Goal: Task Accomplishment & Management: Complete application form

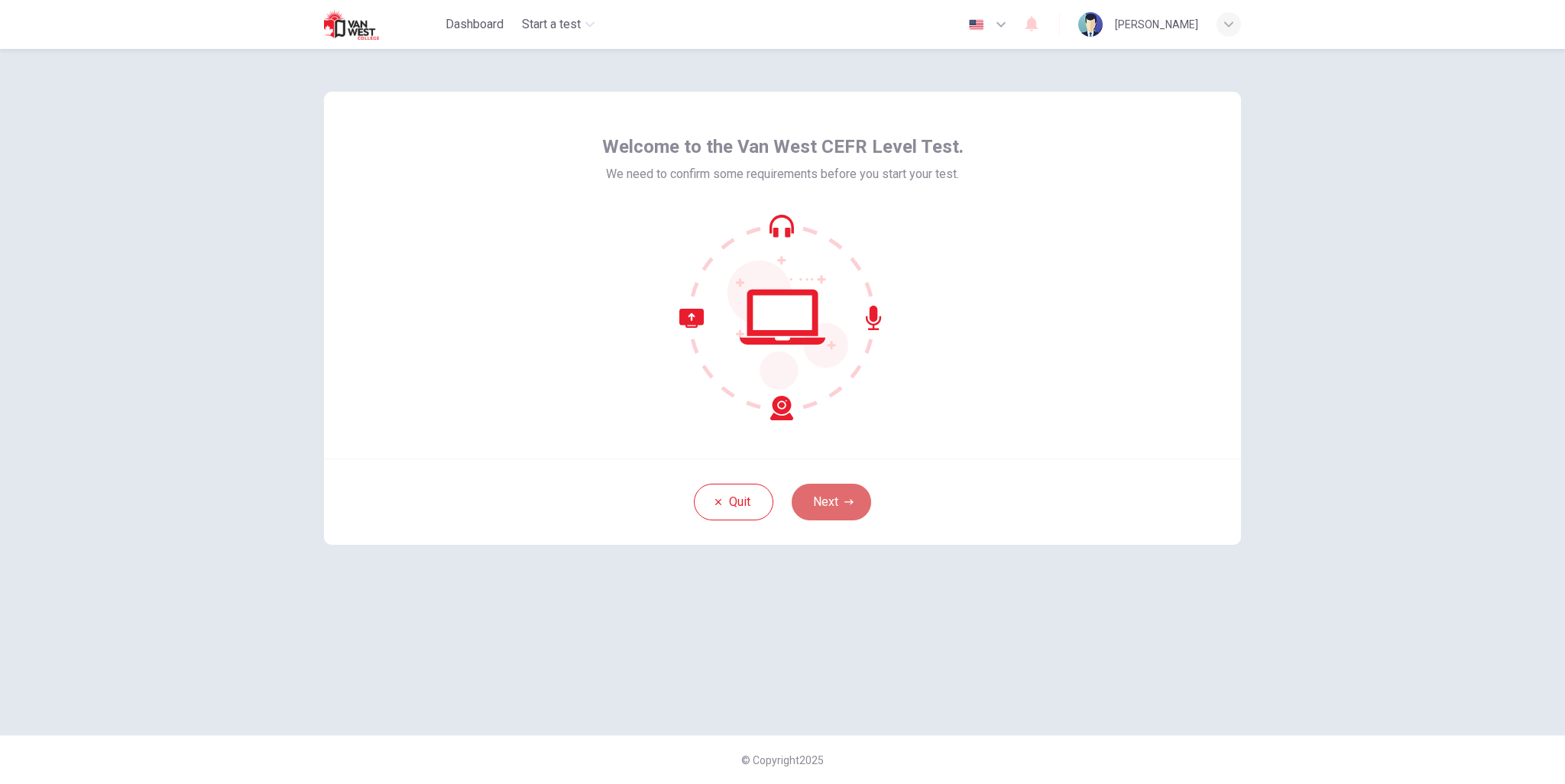
click at [842, 497] on button "Next" at bounding box center [831, 502] width 79 height 37
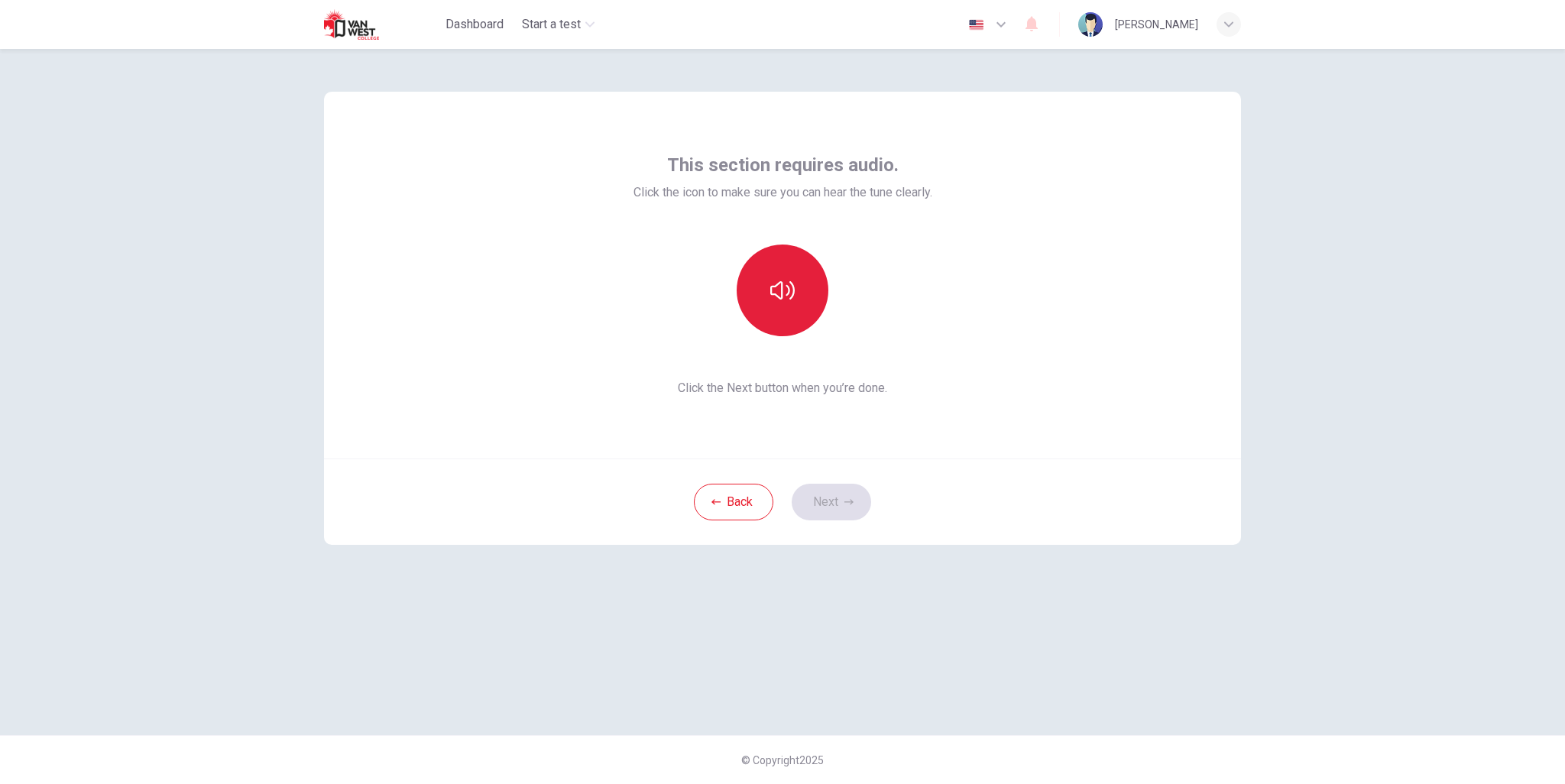
click at [788, 300] on icon "button" at bounding box center [782, 290] width 24 height 24
click at [789, 299] on icon "button" at bounding box center [782, 290] width 24 height 24
click at [789, 299] on icon "button" at bounding box center [782, 290] width 24 height 18
click at [790, 303] on button "button" at bounding box center [783, 291] width 92 height 92
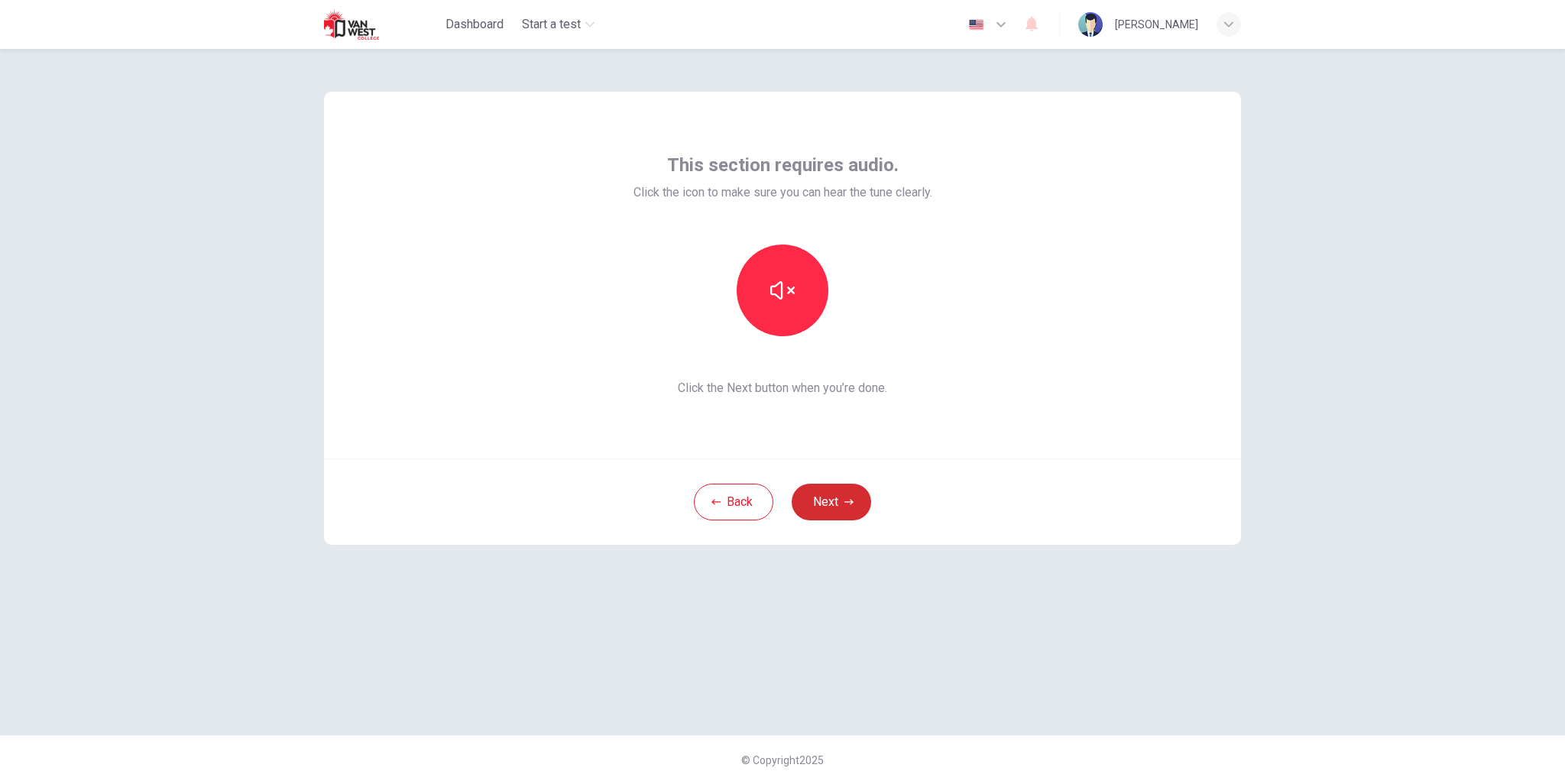
click at [847, 501] on icon "button" at bounding box center [848, 501] width 9 height 5
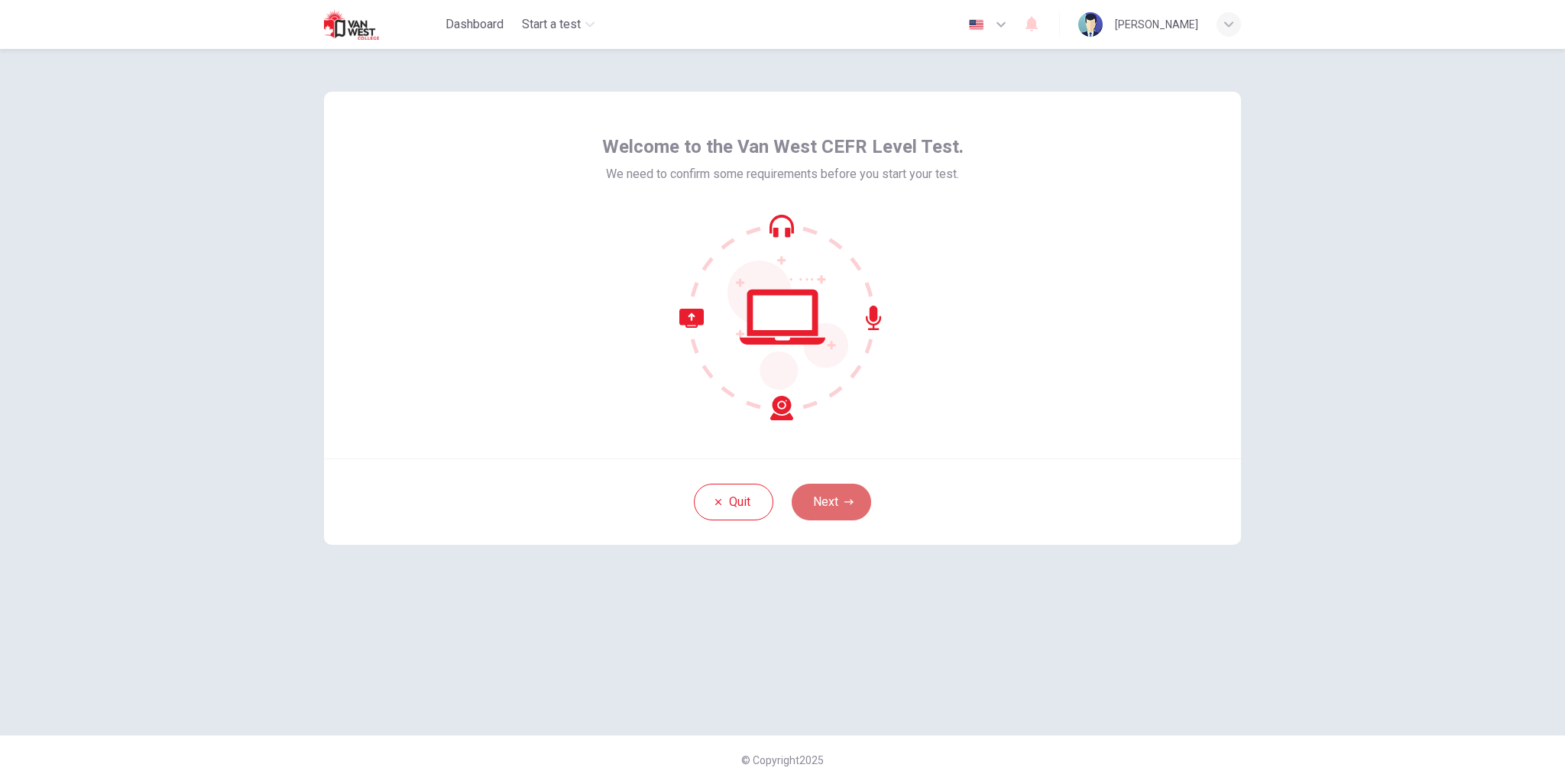
click at [841, 502] on button "Next" at bounding box center [831, 502] width 79 height 37
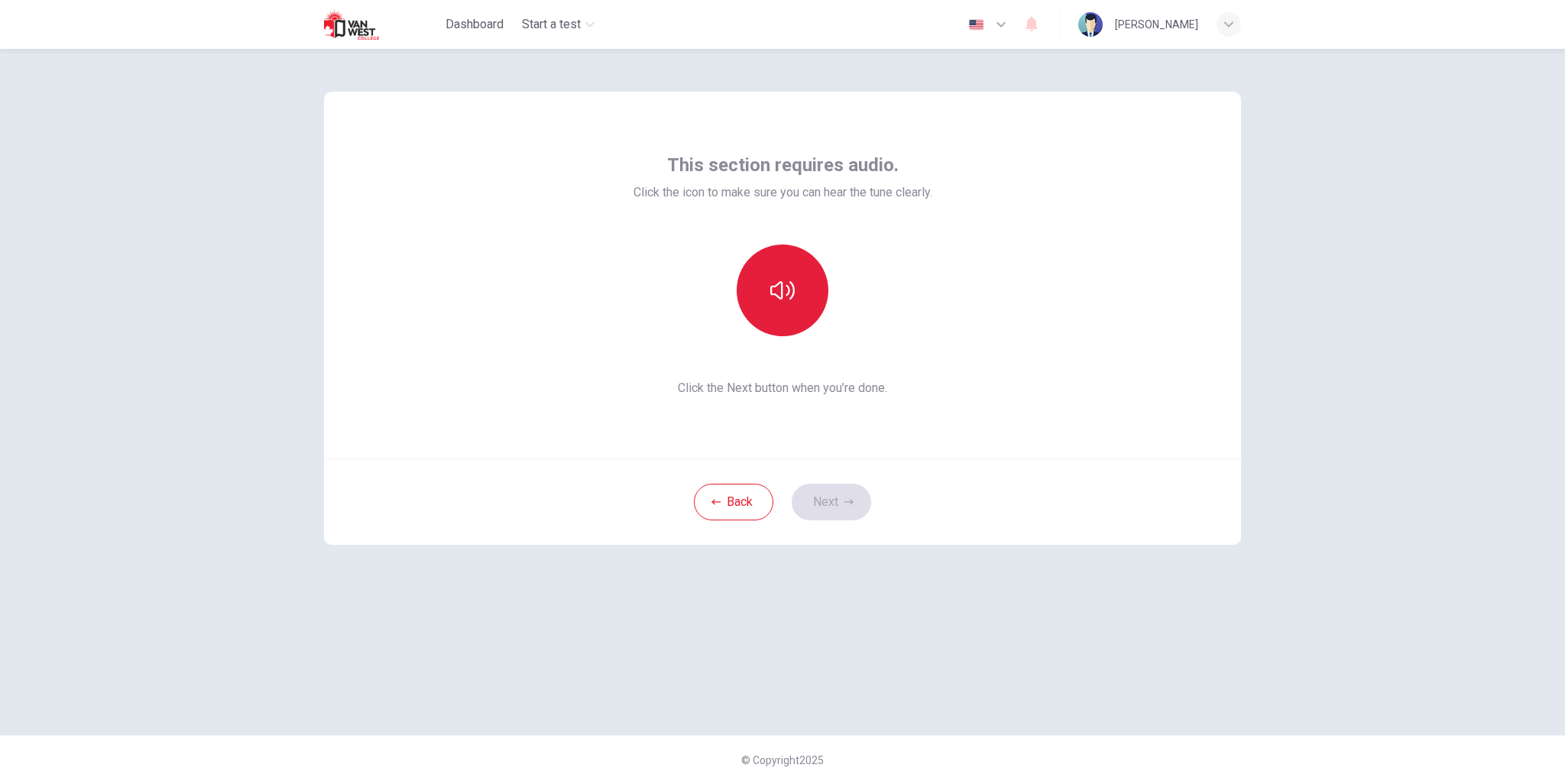
click at [786, 290] on icon "button" at bounding box center [782, 290] width 24 height 24
click at [839, 509] on button "Next" at bounding box center [831, 502] width 79 height 37
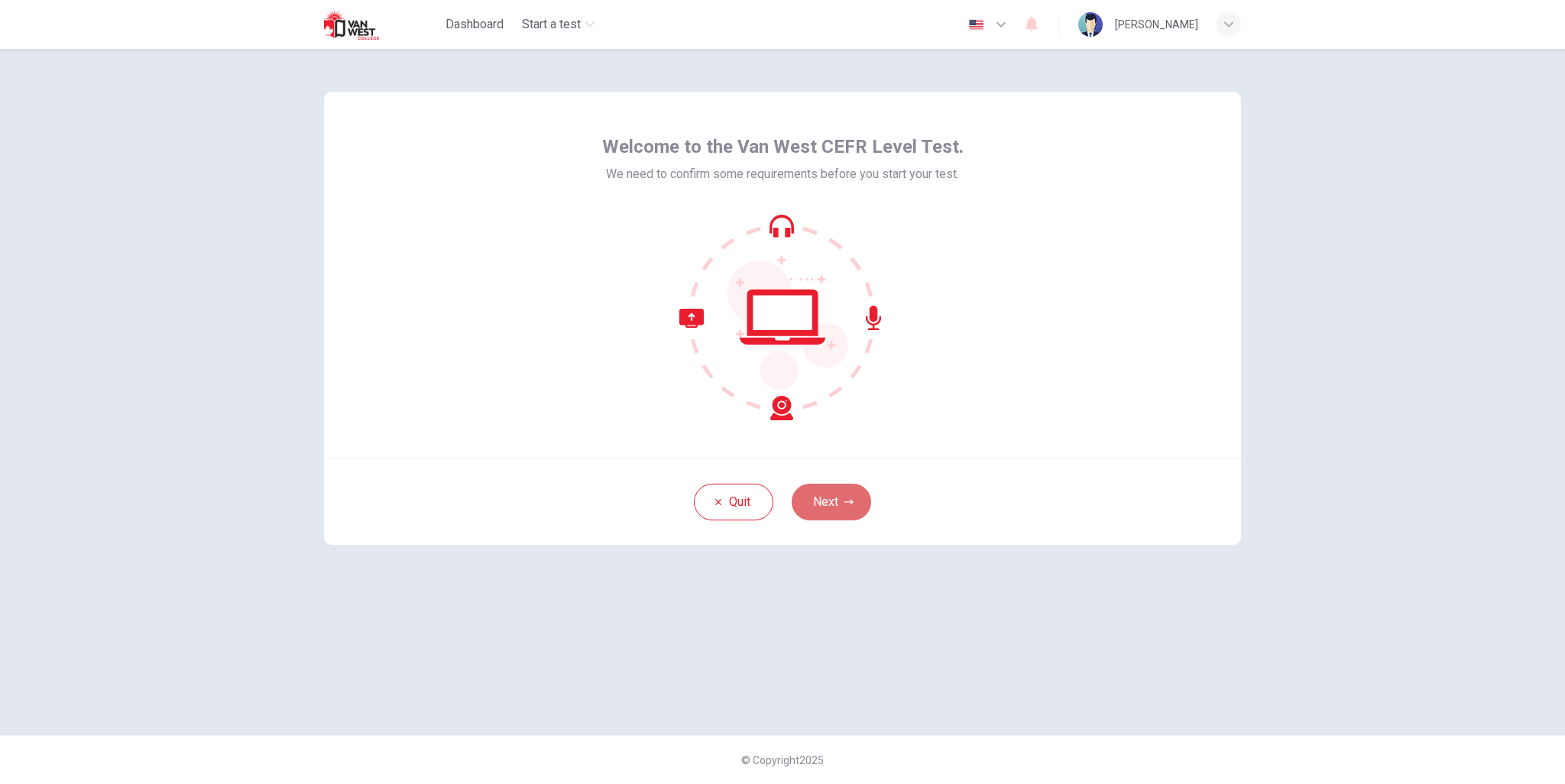
click at [856, 514] on button "Next" at bounding box center [831, 502] width 79 height 37
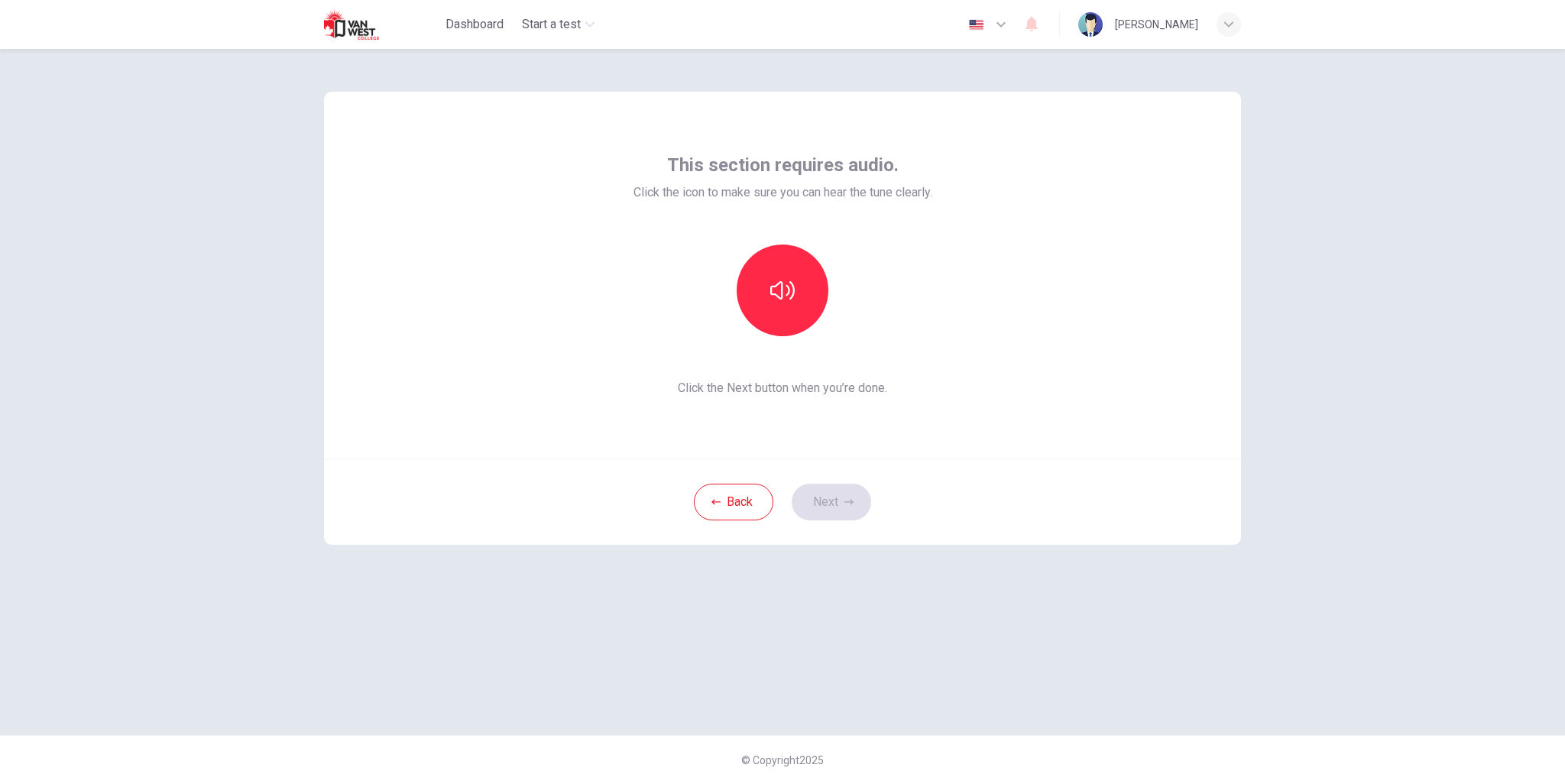
drag, startPoint x: 844, startPoint y: 421, endPoint x: 828, endPoint y: 331, distance: 91.6
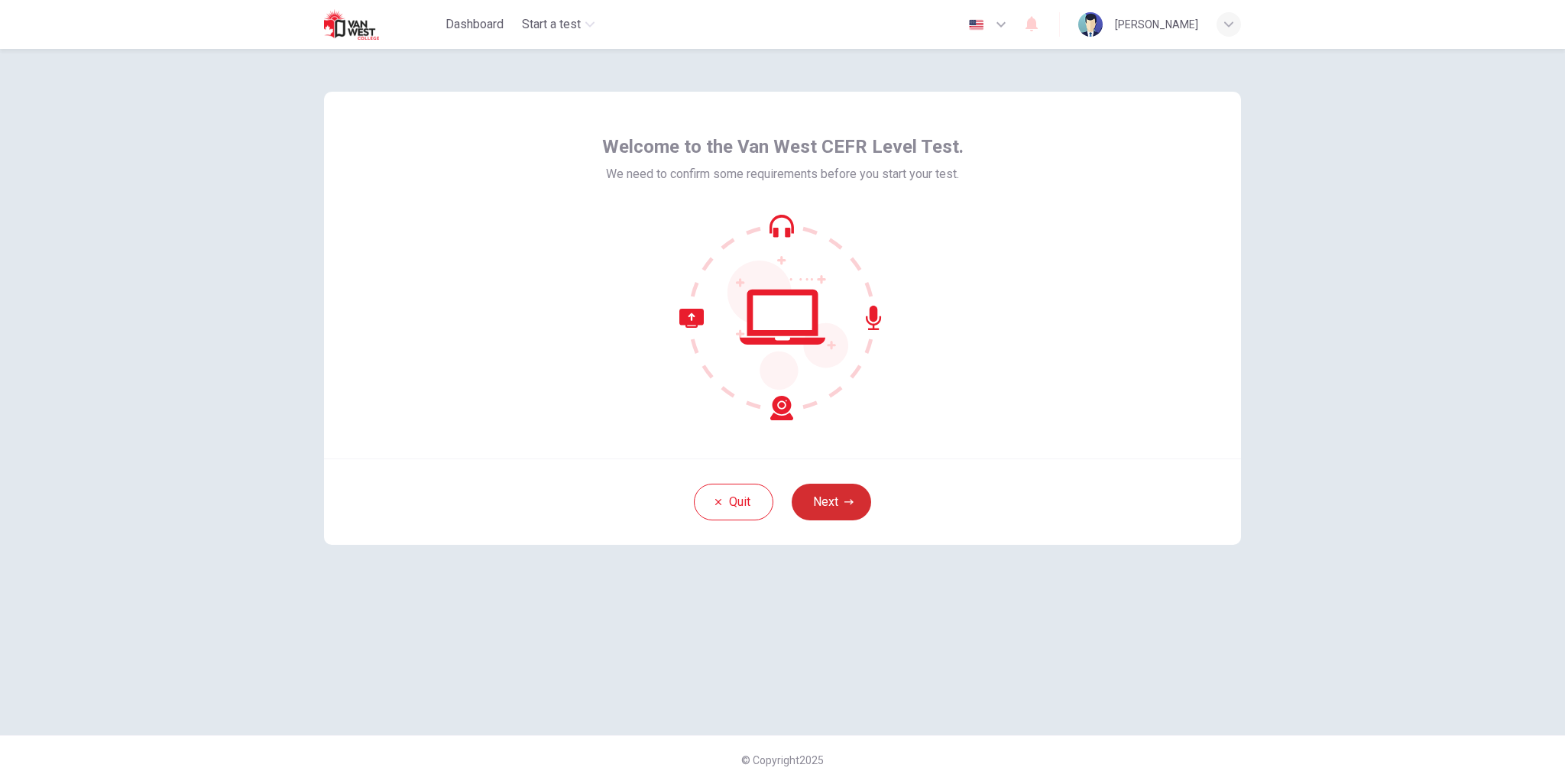
click at [831, 508] on button "Next" at bounding box center [831, 502] width 79 height 37
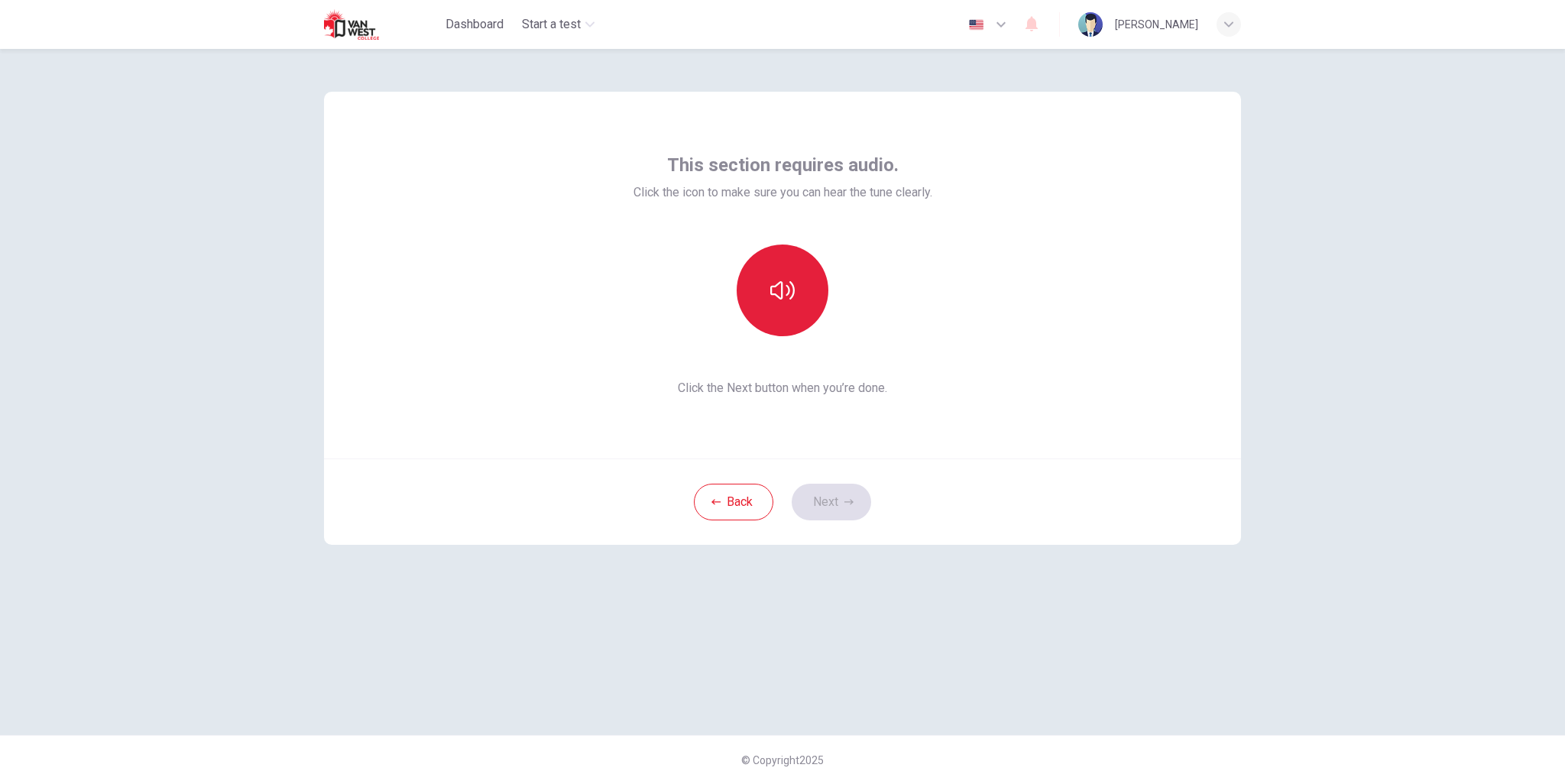
click at [781, 276] on button "button" at bounding box center [783, 291] width 92 height 92
click at [847, 507] on button "Next" at bounding box center [831, 502] width 79 height 37
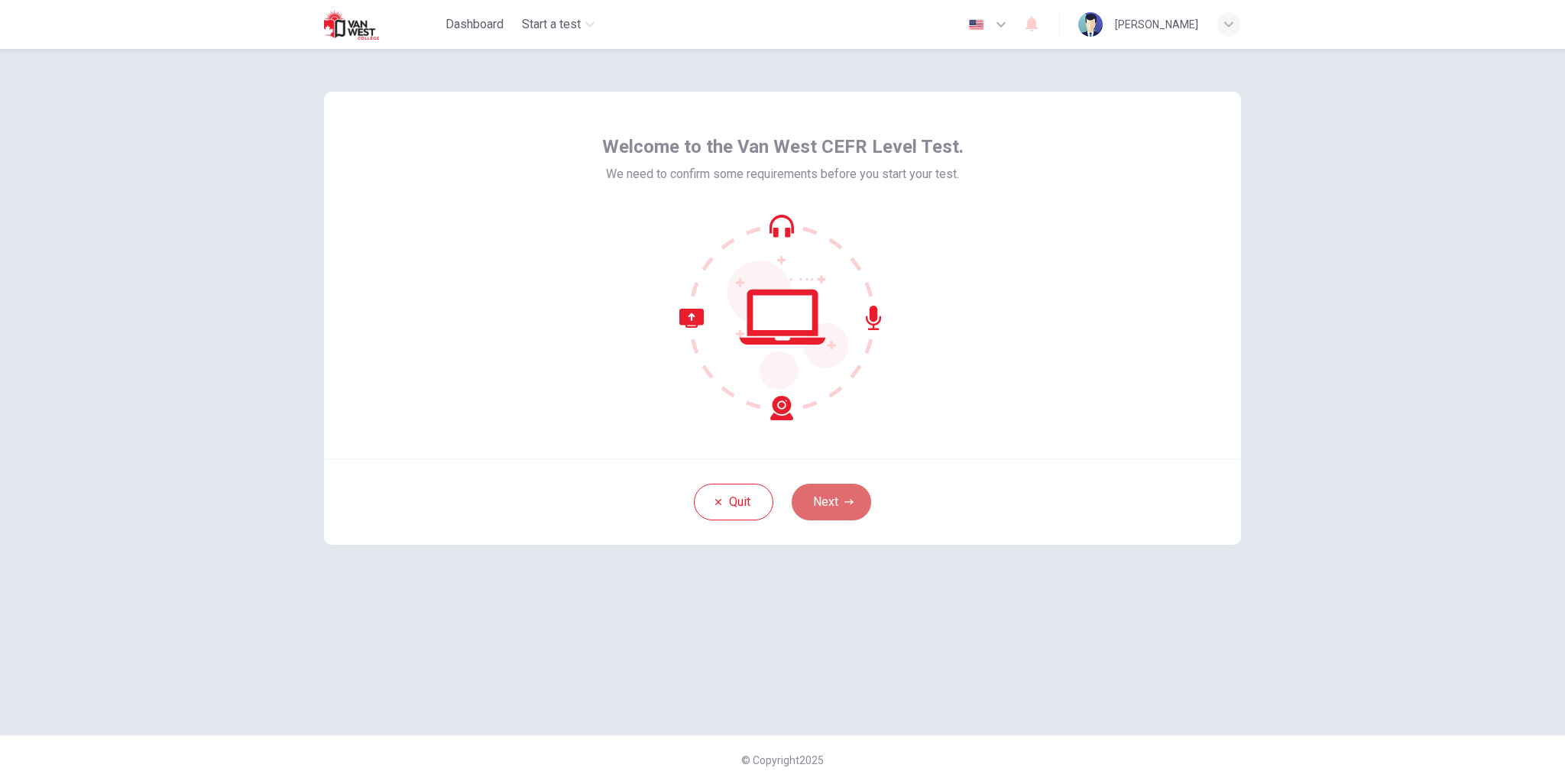
click at [845, 507] on button "Next" at bounding box center [831, 502] width 79 height 37
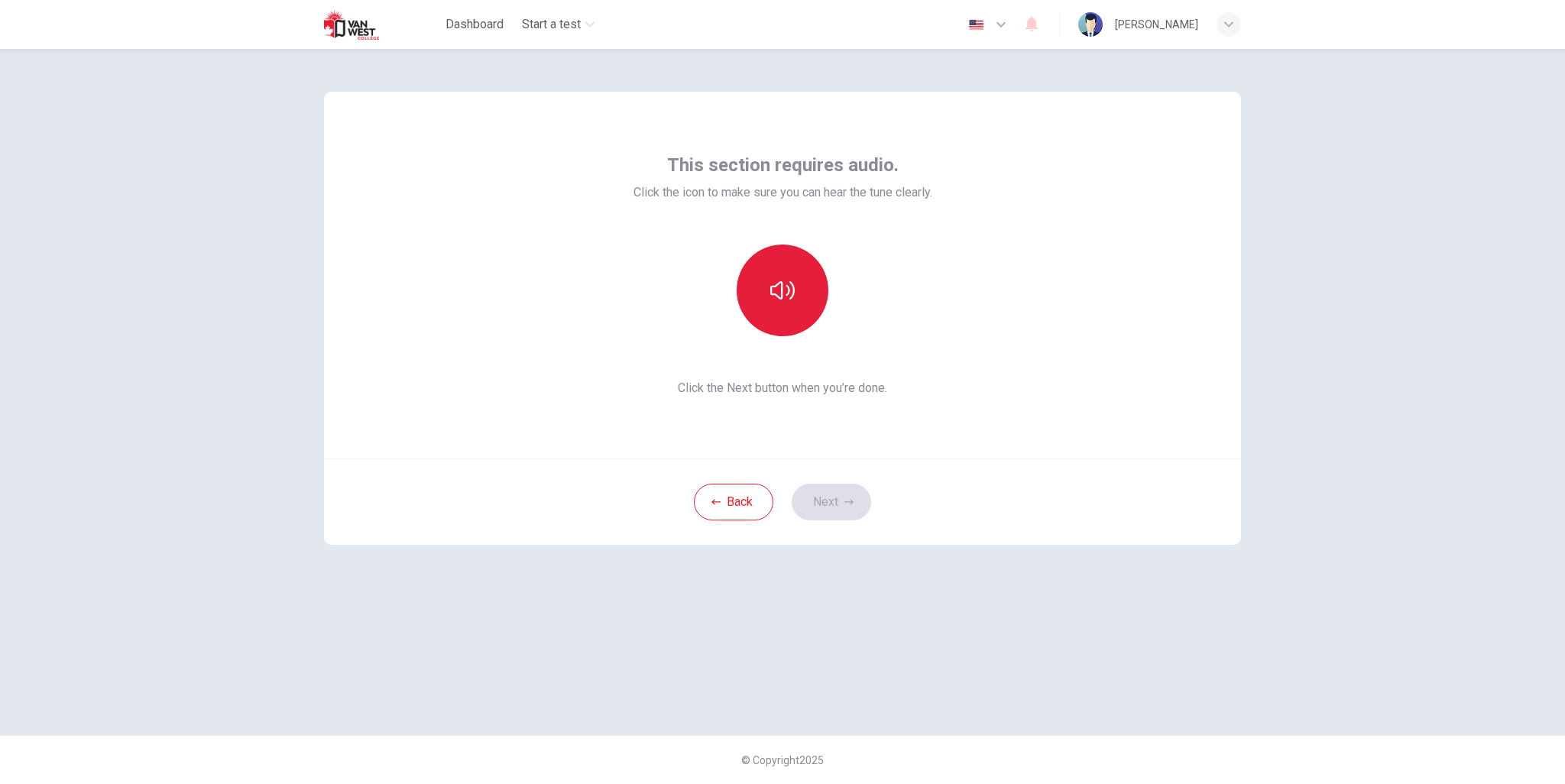
click at [789, 289] on icon "button" at bounding box center [782, 290] width 24 height 18
click at [859, 503] on button "Next" at bounding box center [831, 502] width 79 height 37
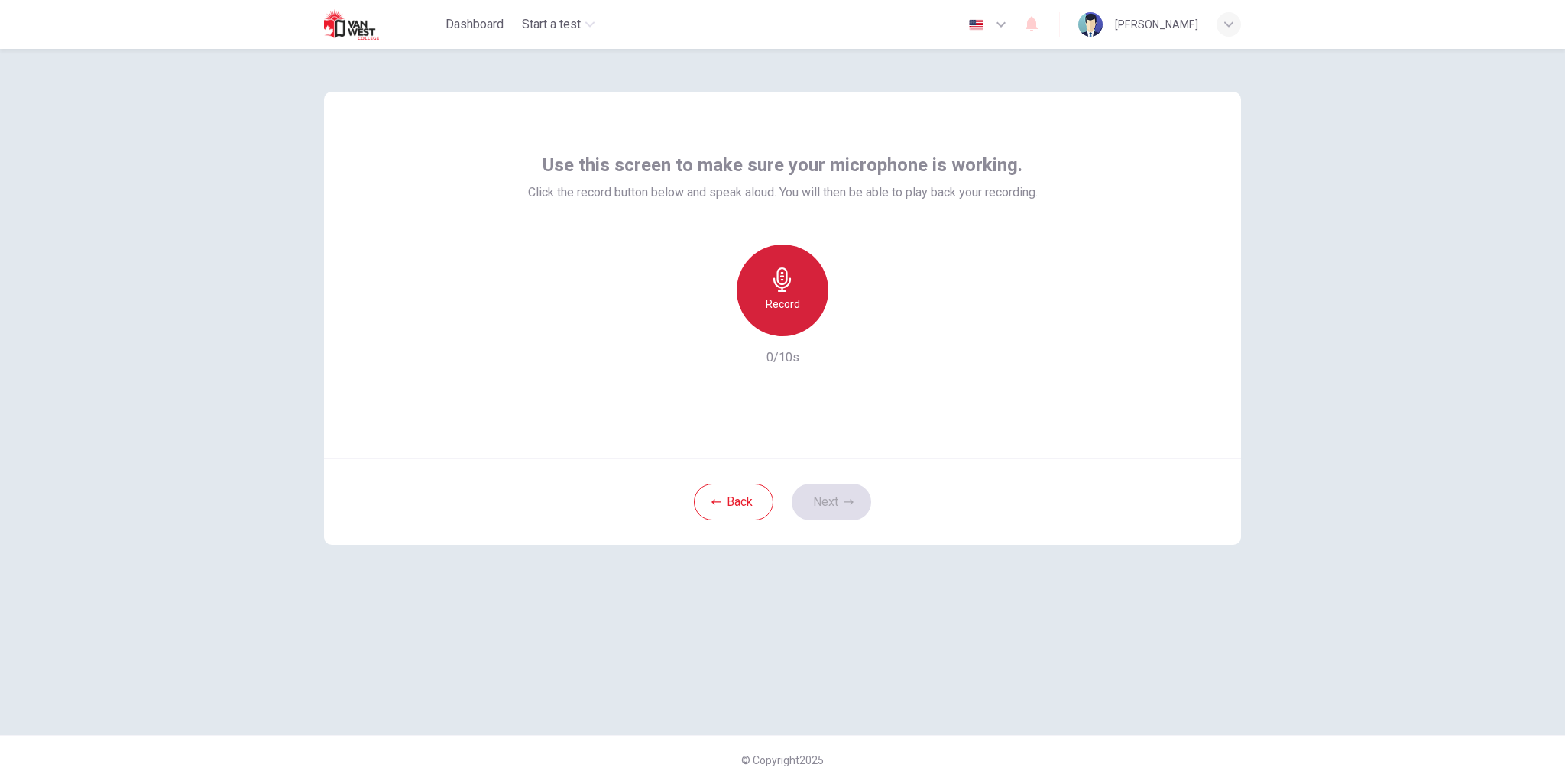
click at [789, 288] on icon "button" at bounding box center [782, 279] width 24 height 24
click at [828, 505] on button "Next" at bounding box center [831, 502] width 79 height 37
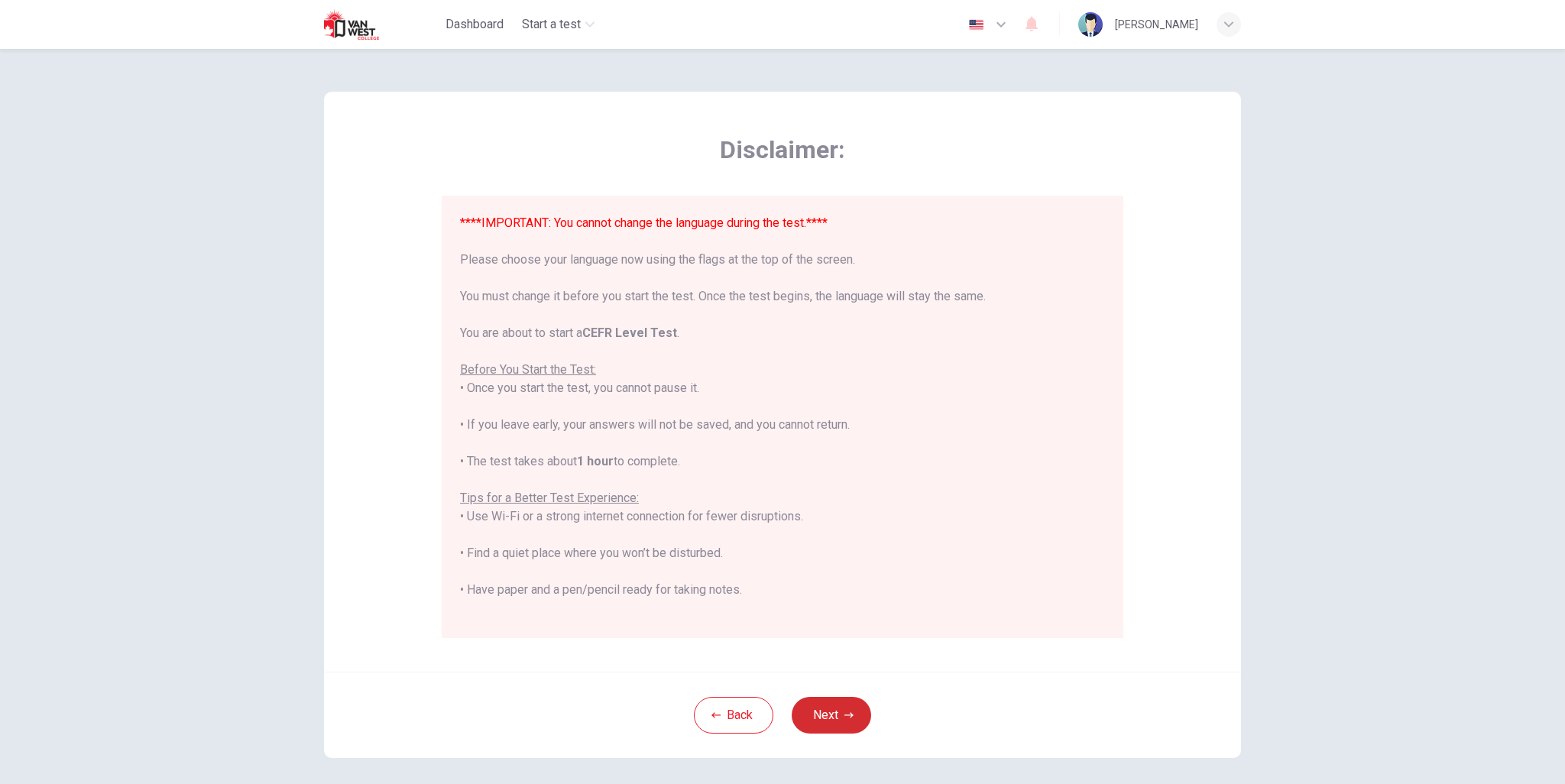
click at [839, 715] on button "Next" at bounding box center [831, 715] width 79 height 37
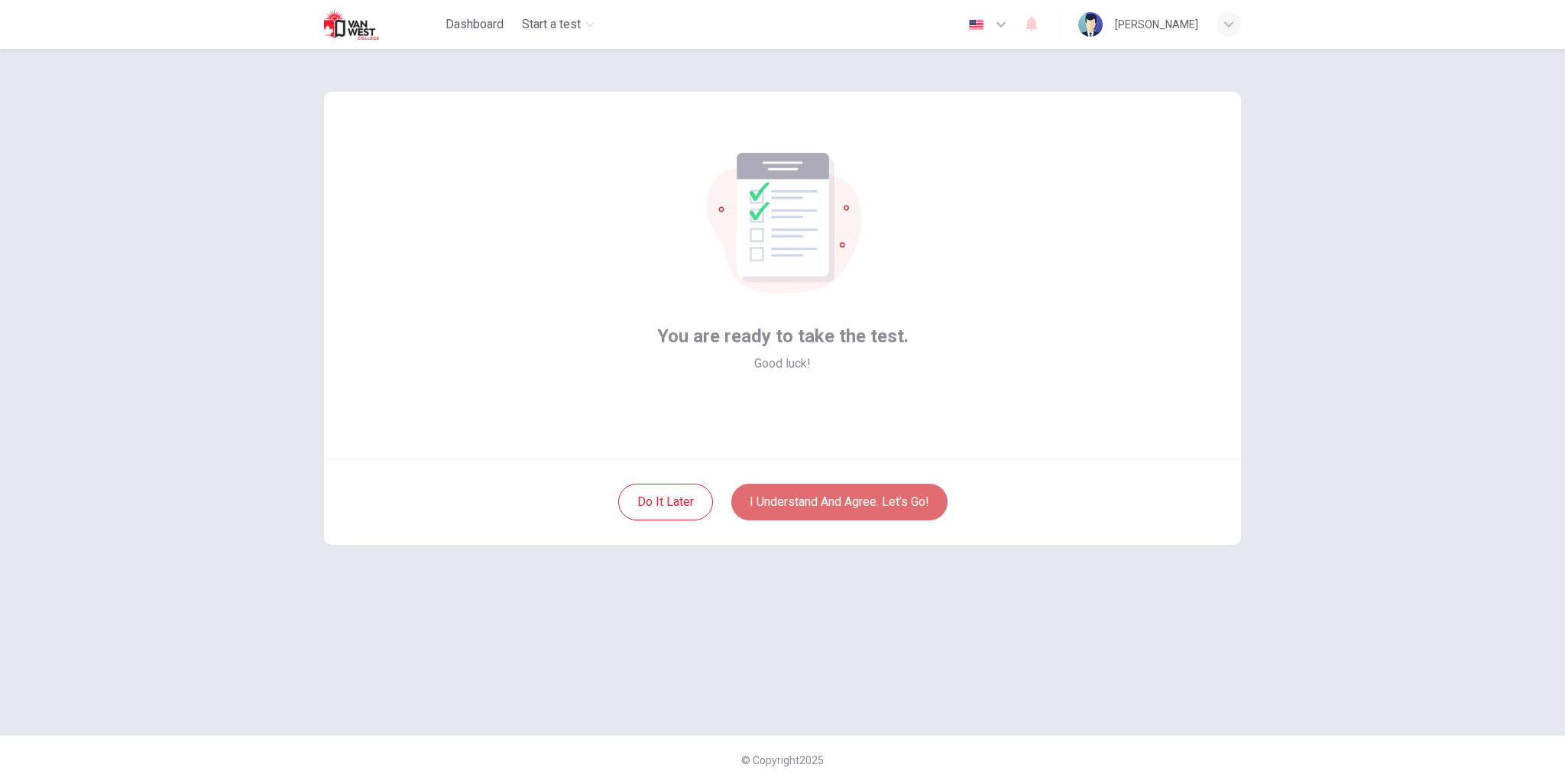
click at [863, 504] on button "I understand and agree. Let’s go!" at bounding box center [839, 502] width 216 height 37
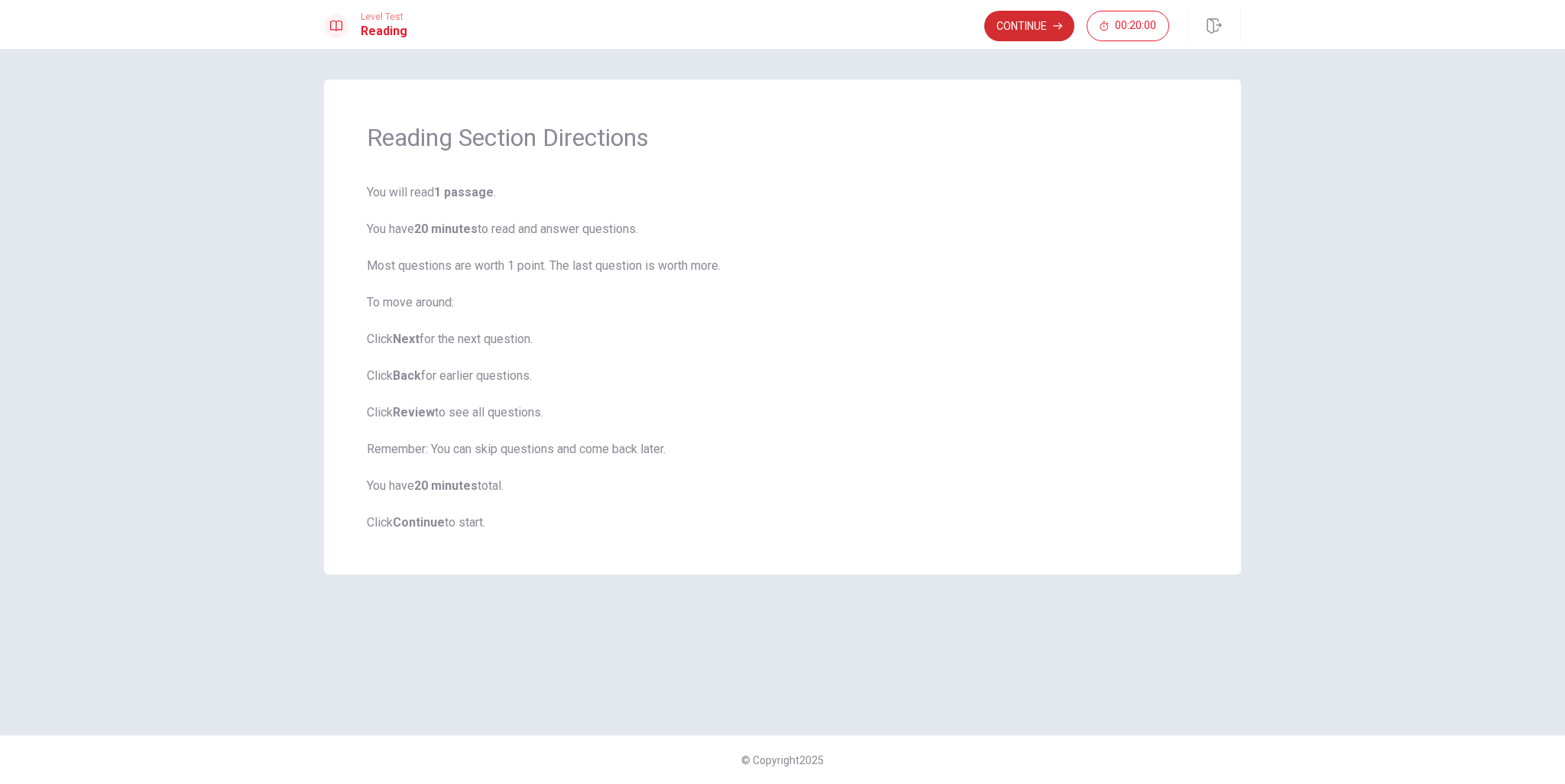
click at [1052, 34] on button "Continue" at bounding box center [1029, 26] width 90 height 31
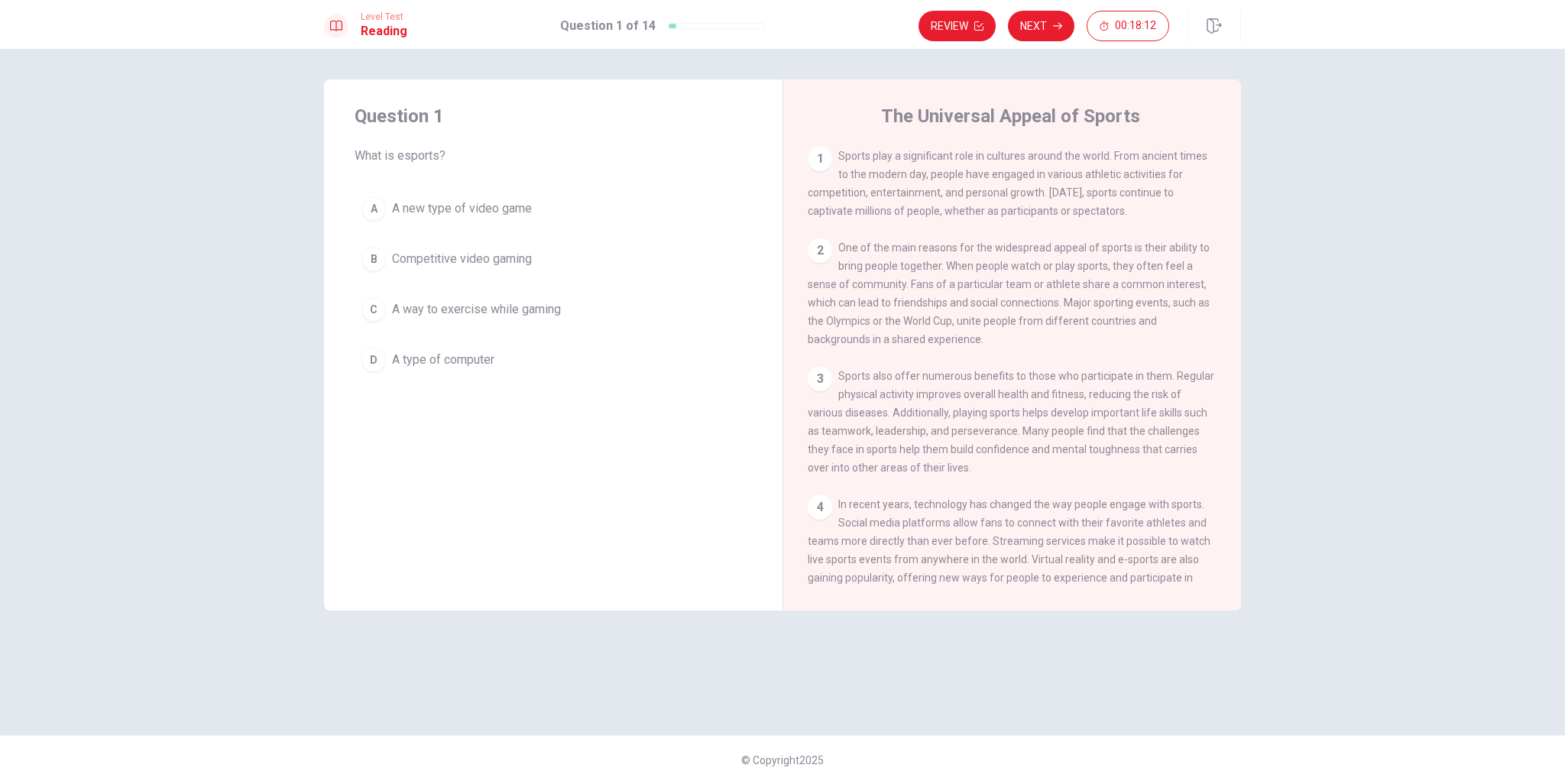
click at [549, 311] on span "A way to exercise while gaming" at bounding box center [476, 309] width 169 height 18
click at [1040, 21] on button "Next" at bounding box center [1041, 26] width 66 height 31
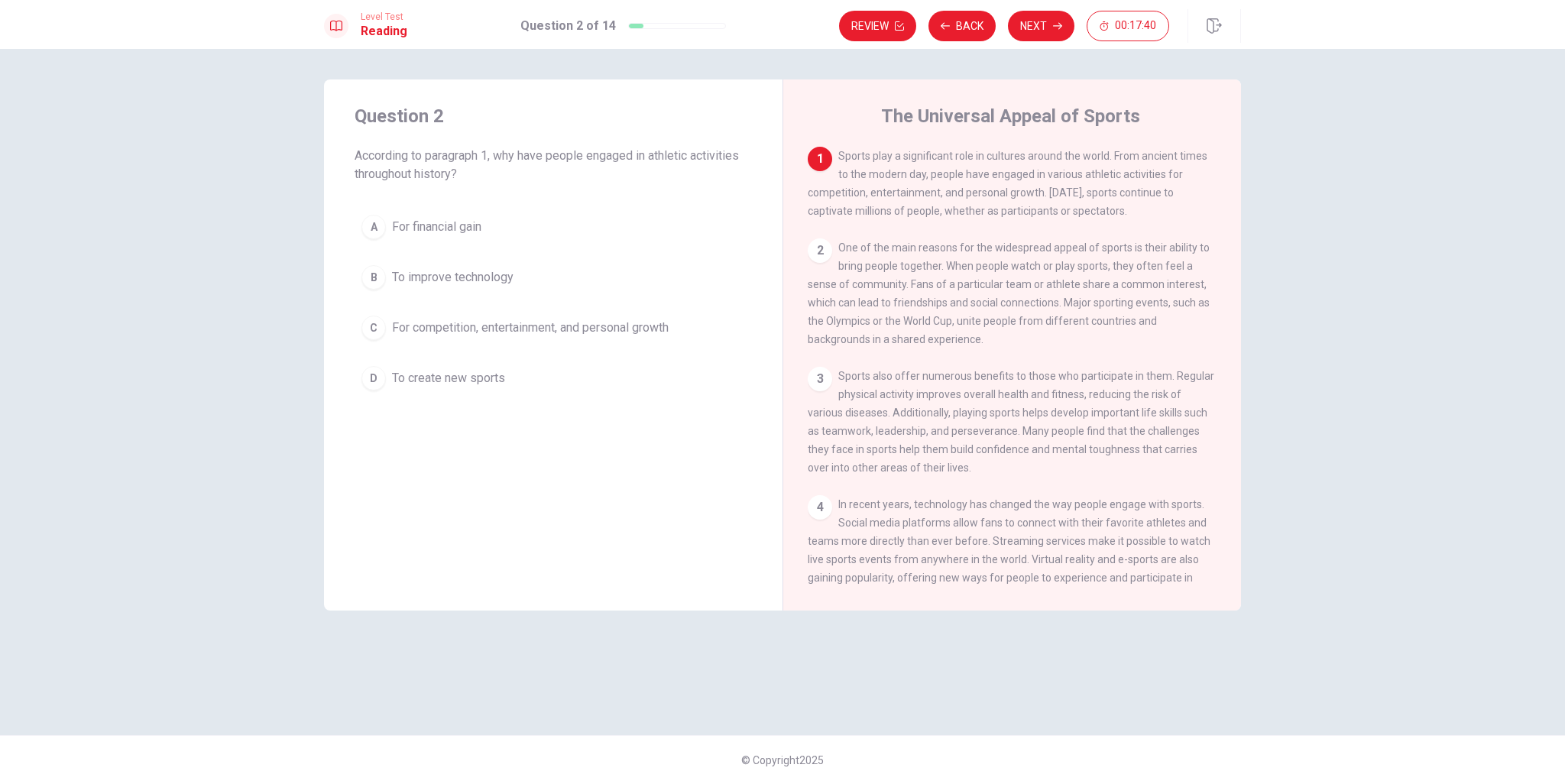
click at [816, 390] on div "3" at bounding box center [820, 379] width 24 height 24
click at [604, 325] on span "For competition, entertainment, and personal growth" at bounding box center [530, 328] width 277 height 18
click at [1045, 21] on button "Next" at bounding box center [1041, 26] width 66 height 31
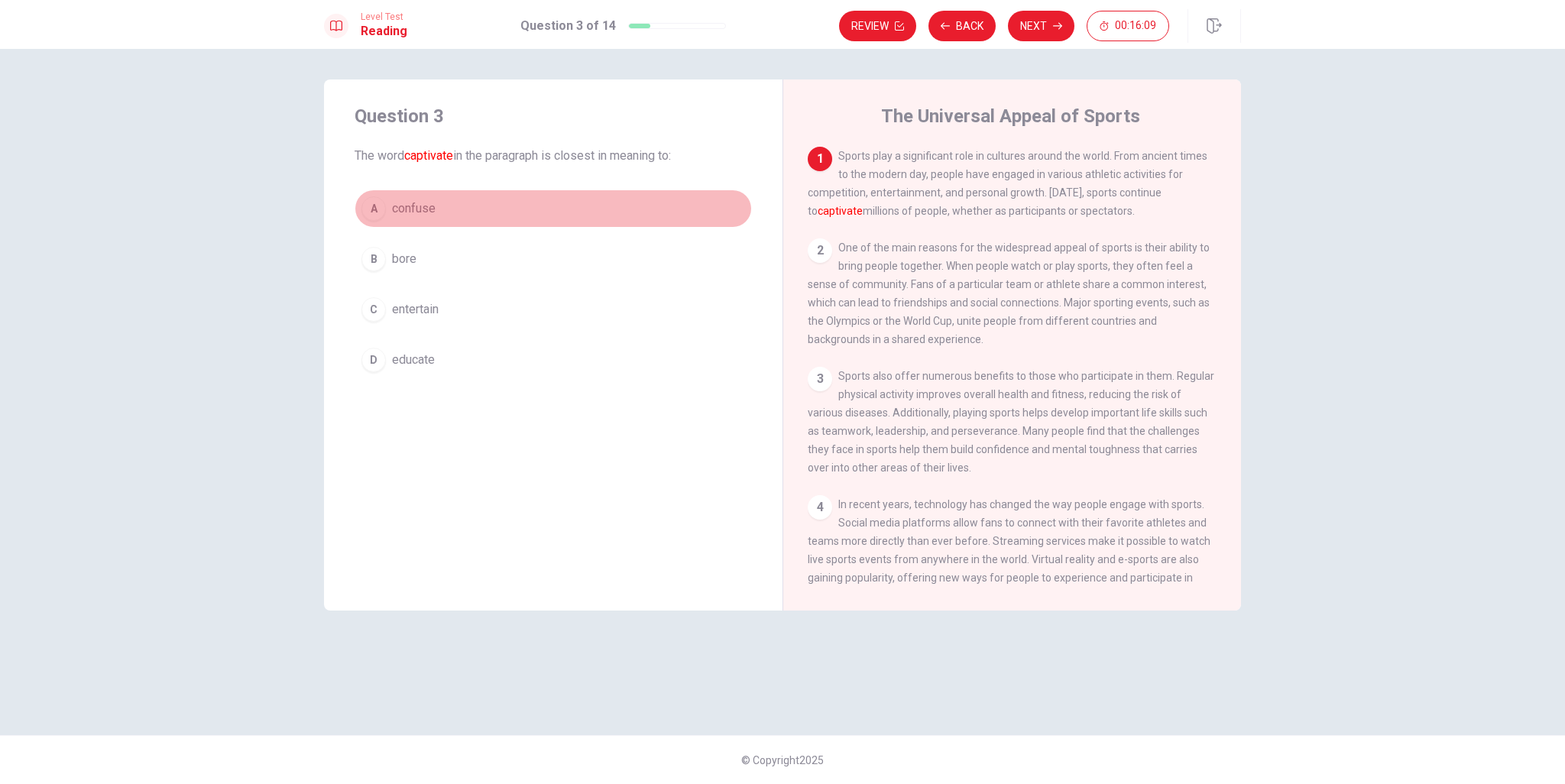
click at [446, 212] on button "A confuse" at bounding box center [553, 209] width 397 height 38
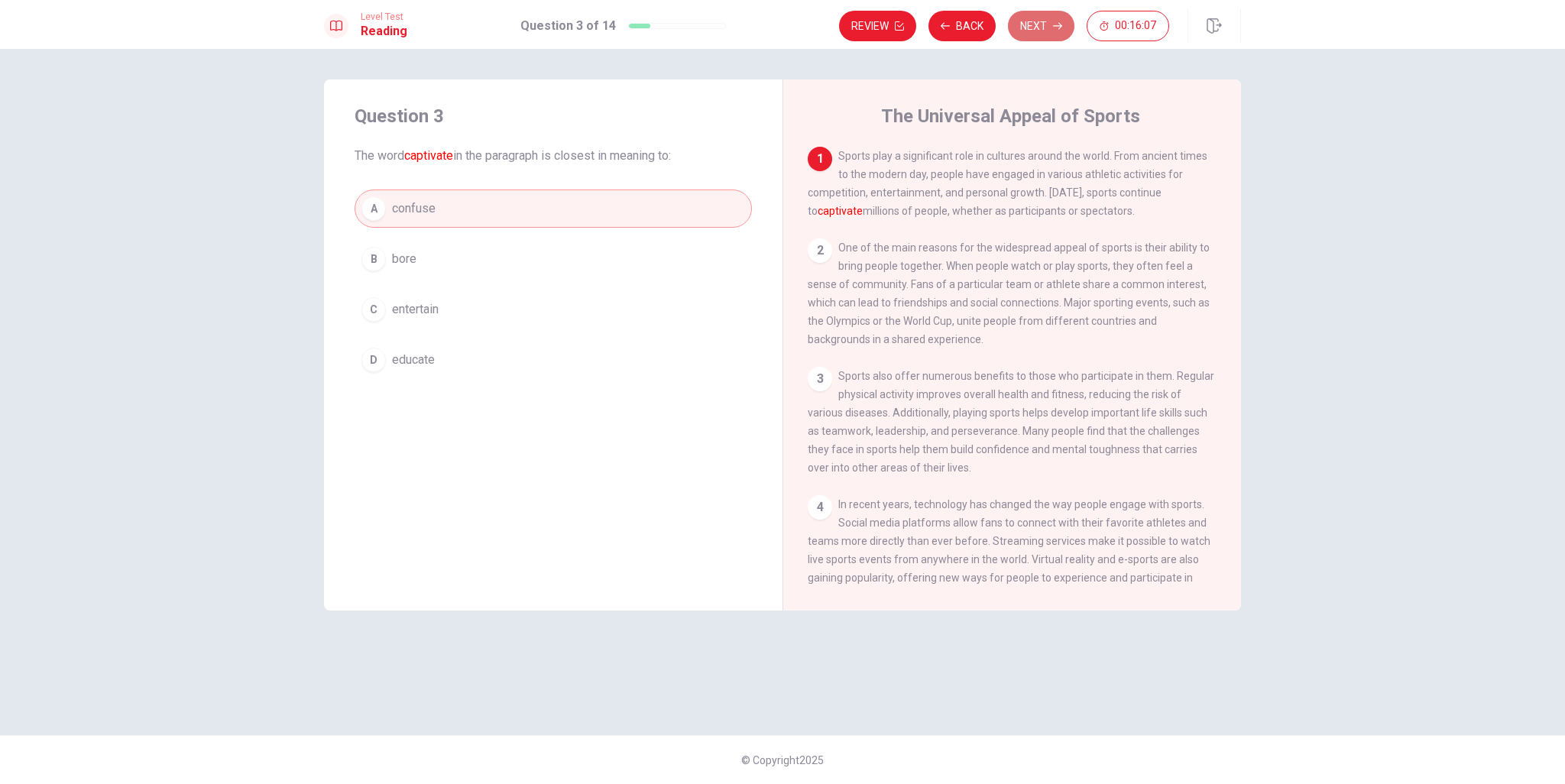
click at [1045, 21] on button "Next" at bounding box center [1041, 26] width 66 height 31
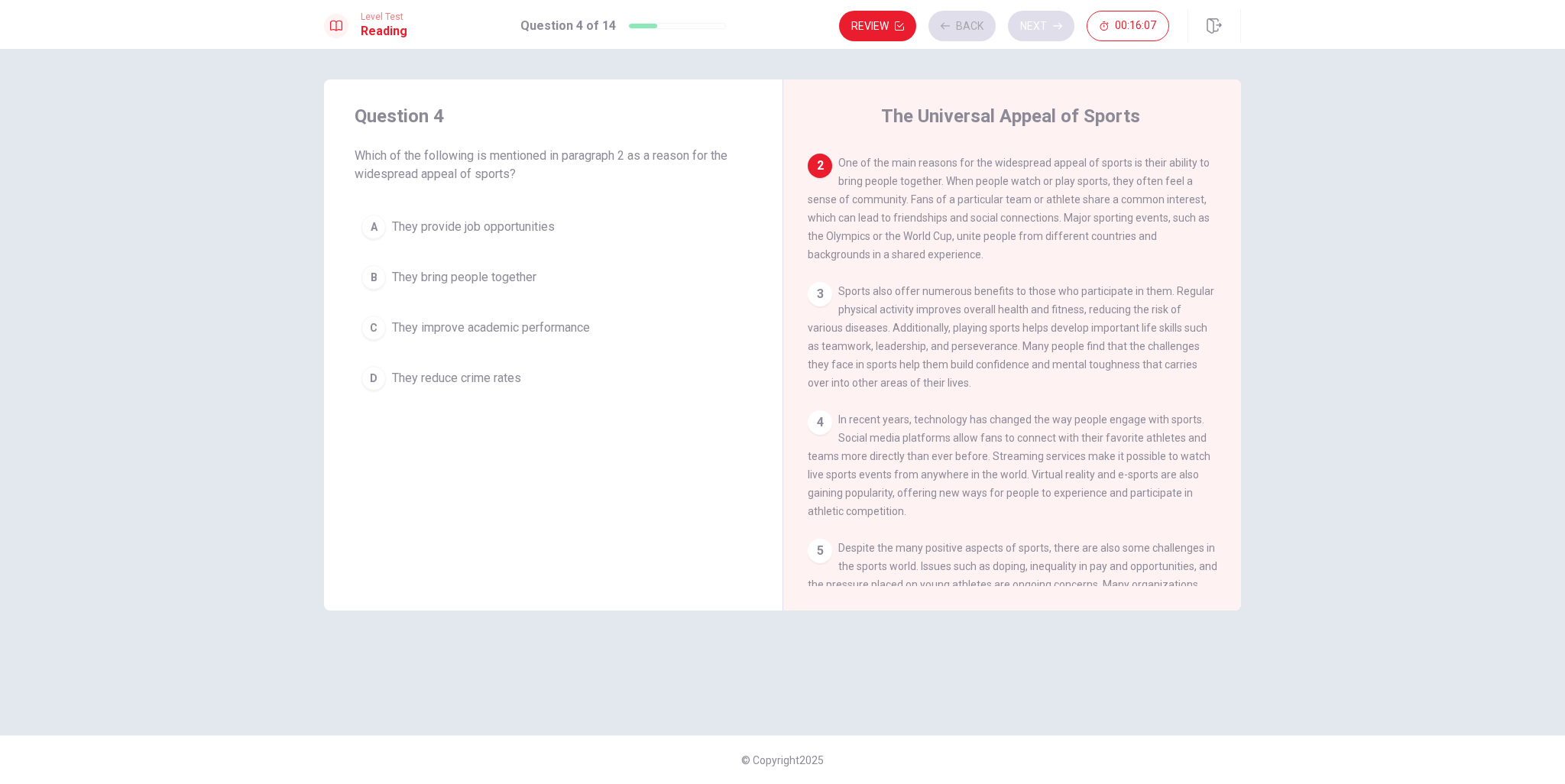
scroll to position [94, 0]
click at [967, 23] on button "Back" at bounding box center [961, 26] width 67 height 31
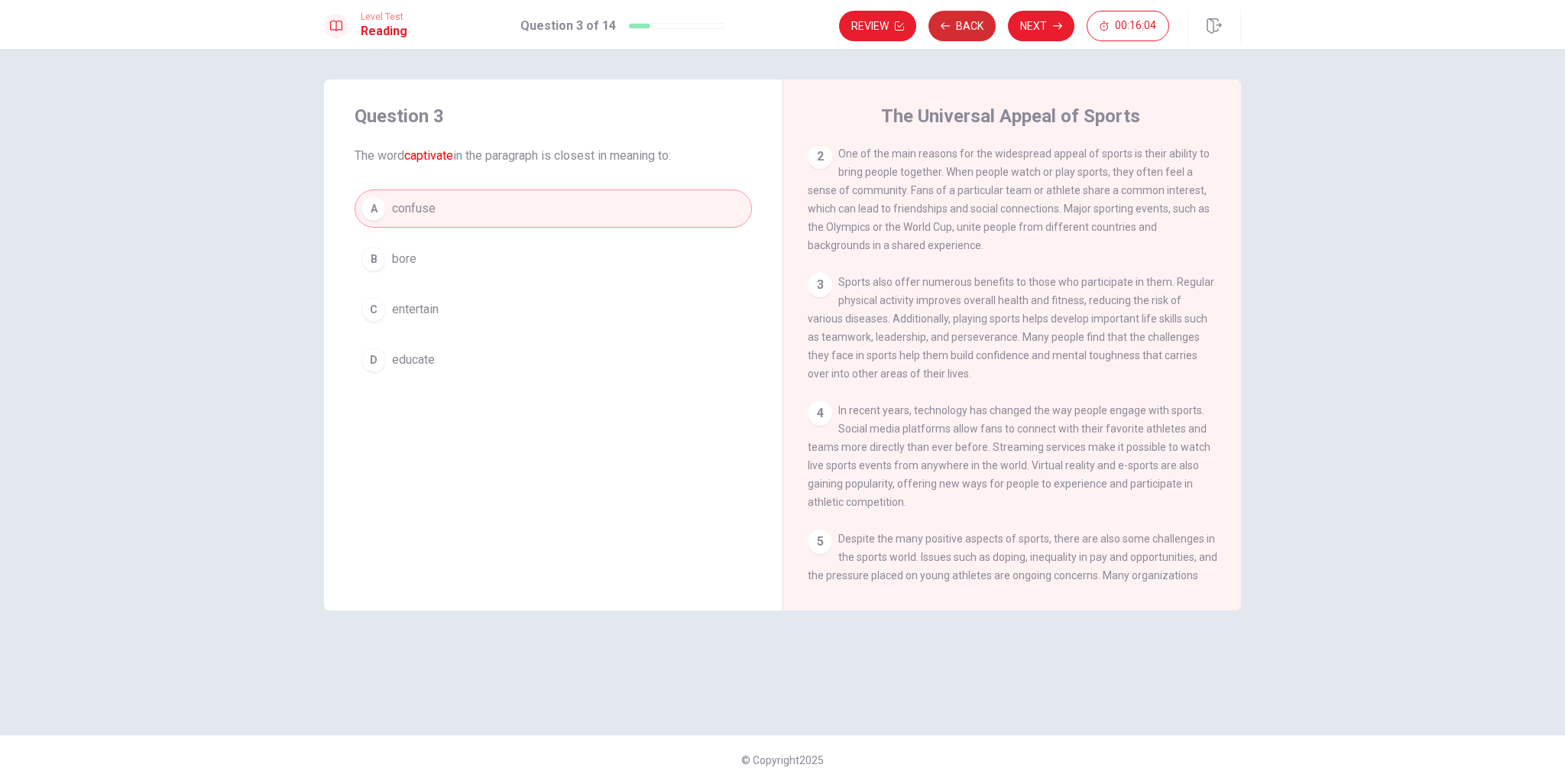
scroll to position [0, 0]
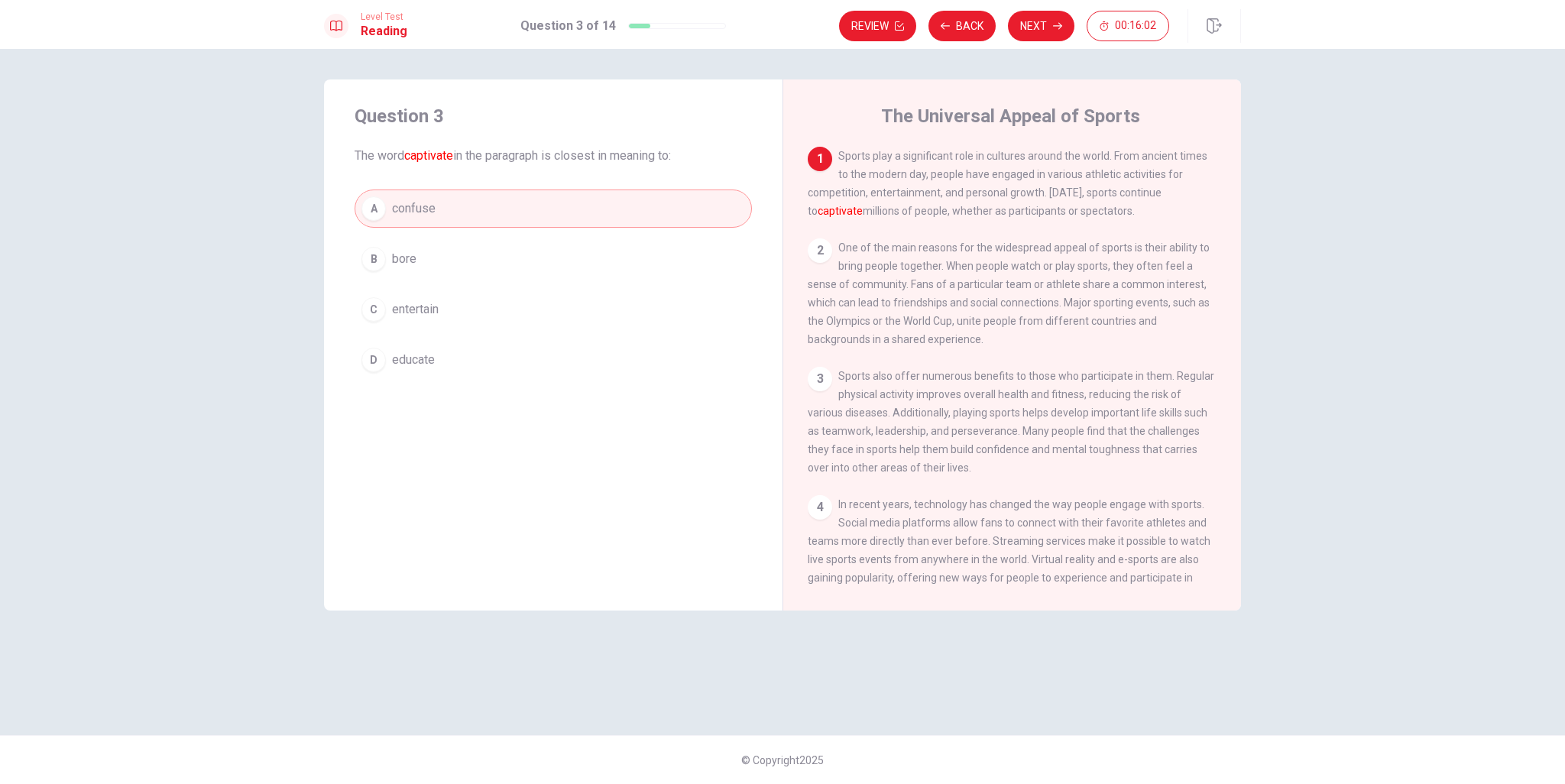
drag, startPoint x: 455, startPoint y: 160, endPoint x: 410, endPoint y: 153, distance: 44.9
click at [411, 154] on font "captivate" at bounding box center [428, 155] width 49 height 15
drag, startPoint x: 410, startPoint y: 153, endPoint x: 500, endPoint y: 160, distance: 89.7
click at [474, 159] on span "The word captivate in the paragraph is closest in meaning to:" at bounding box center [553, 156] width 397 height 18
drag, startPoint x: 806, startPoint y: 217, endPoint x: 856, endPoint y: 218, distance: 49.7
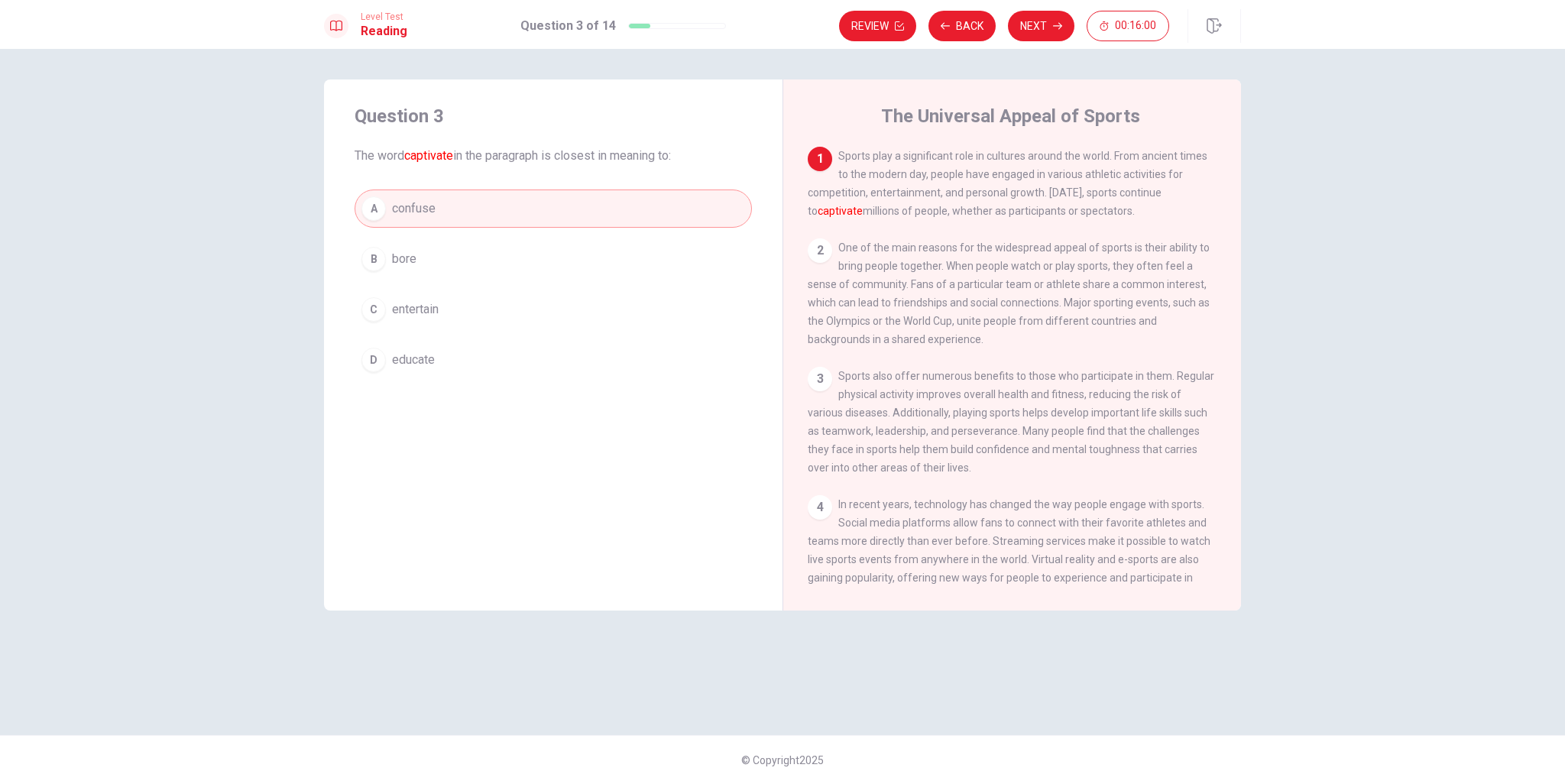
click at [854, 218] on div "The Universal Appeal of Sports 1 Sports play a significant role in cultures aro…" at bounding box center [1012, 344] width 459 height 531
drag, startPoint x: 852, startPoint y: 218, endPoint x: 783, endPoint y: 212, distance: 69.7
click at [783, 212] on div "The Universal Appeal of Sports 1 Sports play a significant role in cultures aro…" at bounding box center [1012, 344] width 459 height 531
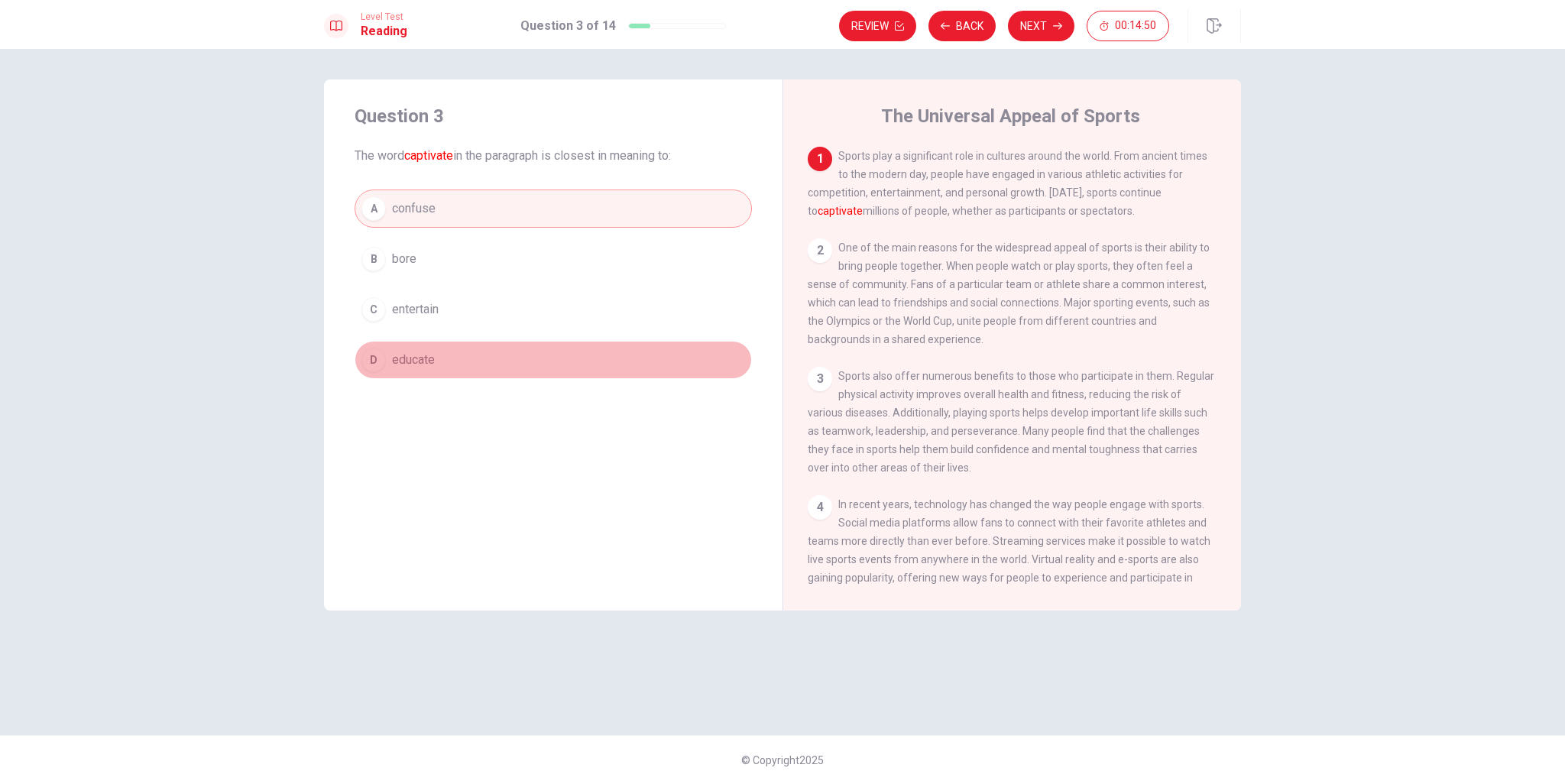
click at [523, 355] on button "D educate" at bounding box center [553, 360] width 397 height 38
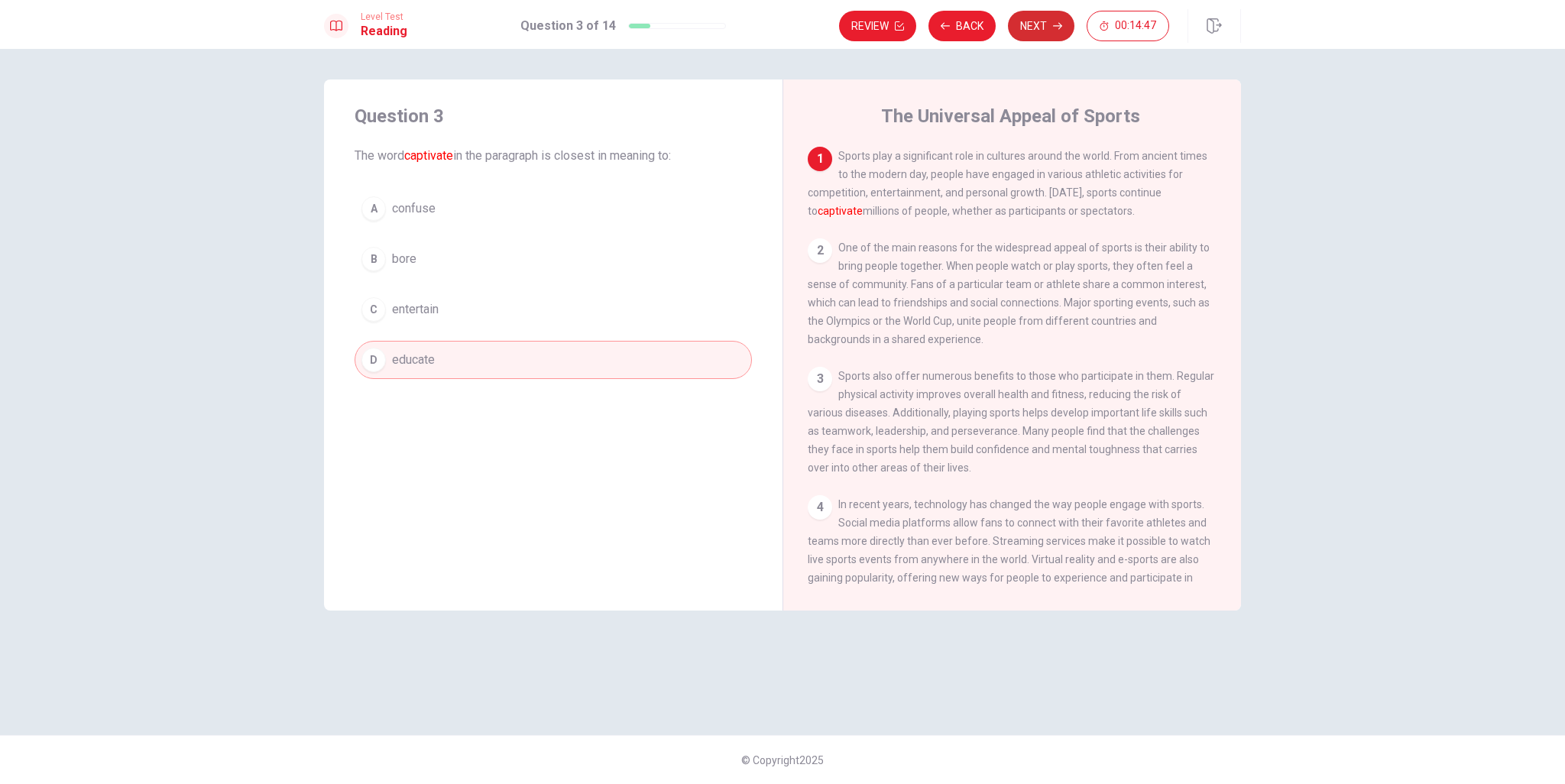
click at [1054, 21] on icon "button" at bounding box center [1057, 25] width 9 height 9
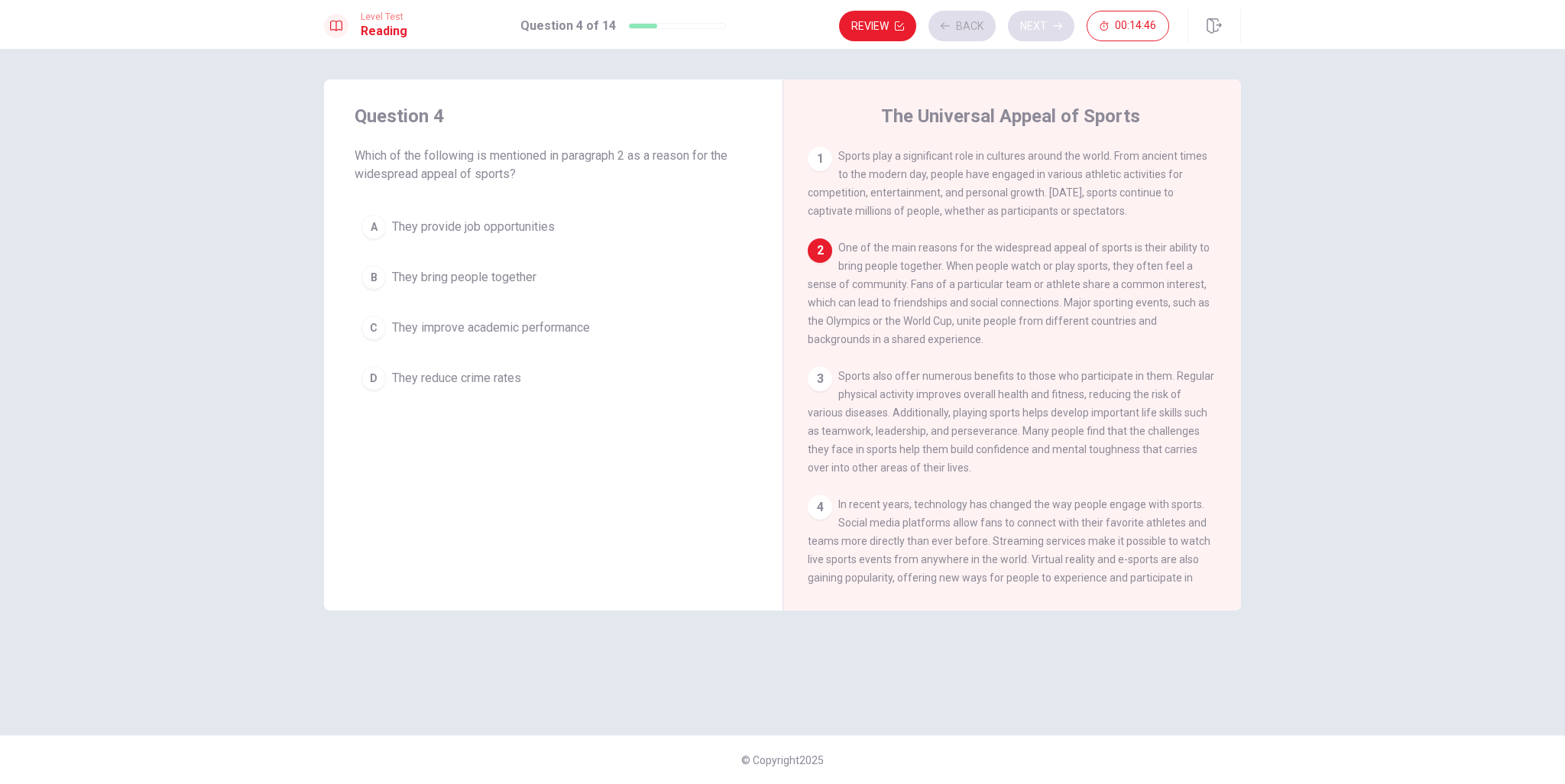
scroll to position [94, 0]
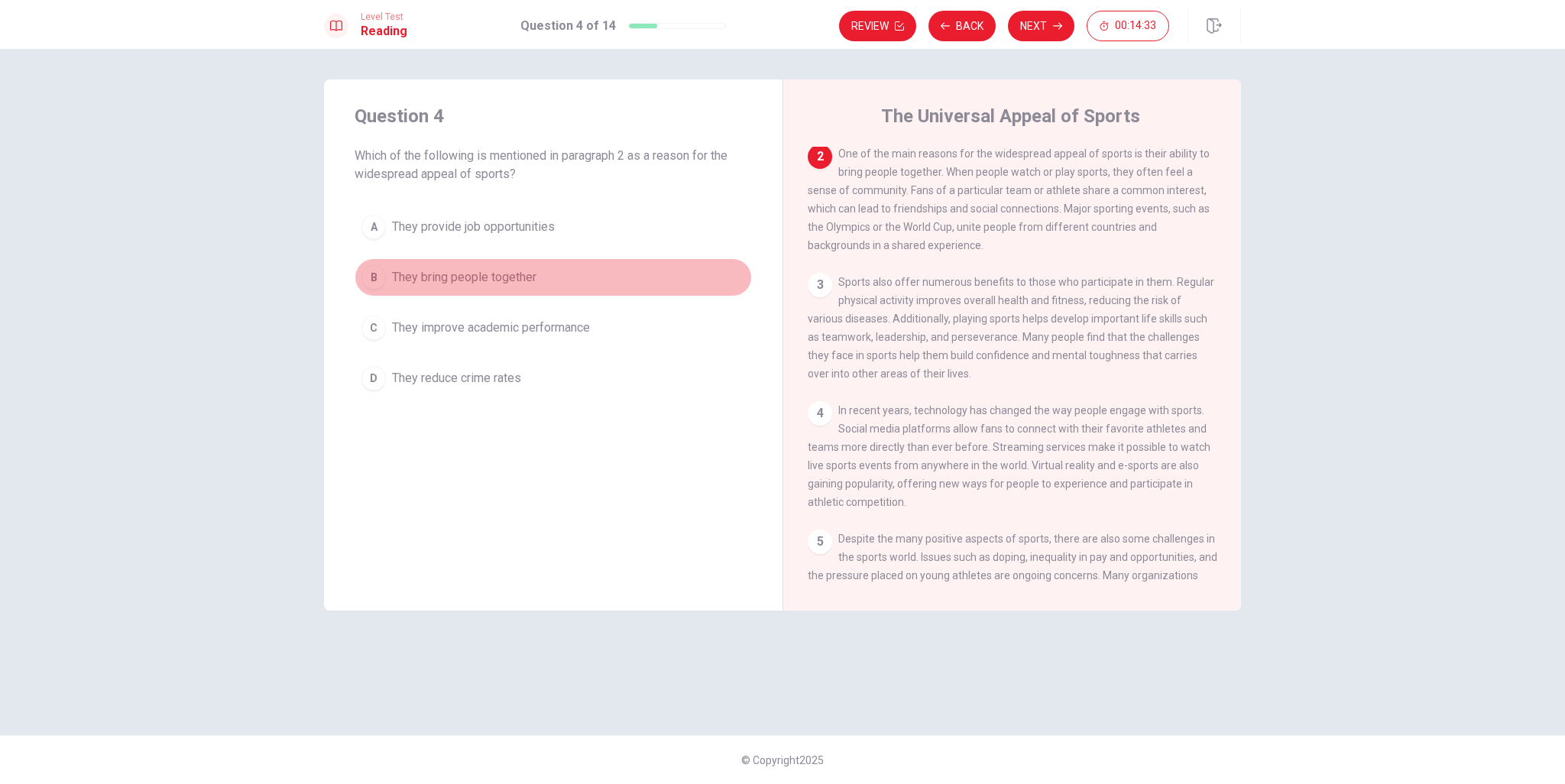
click at [418, 290] on button "B They bring people together" at bounding box center [553, 277] width 397 height 38
click at [1026, 27] on button "Next" at bounding box center [1041, 26] width 66 height 31
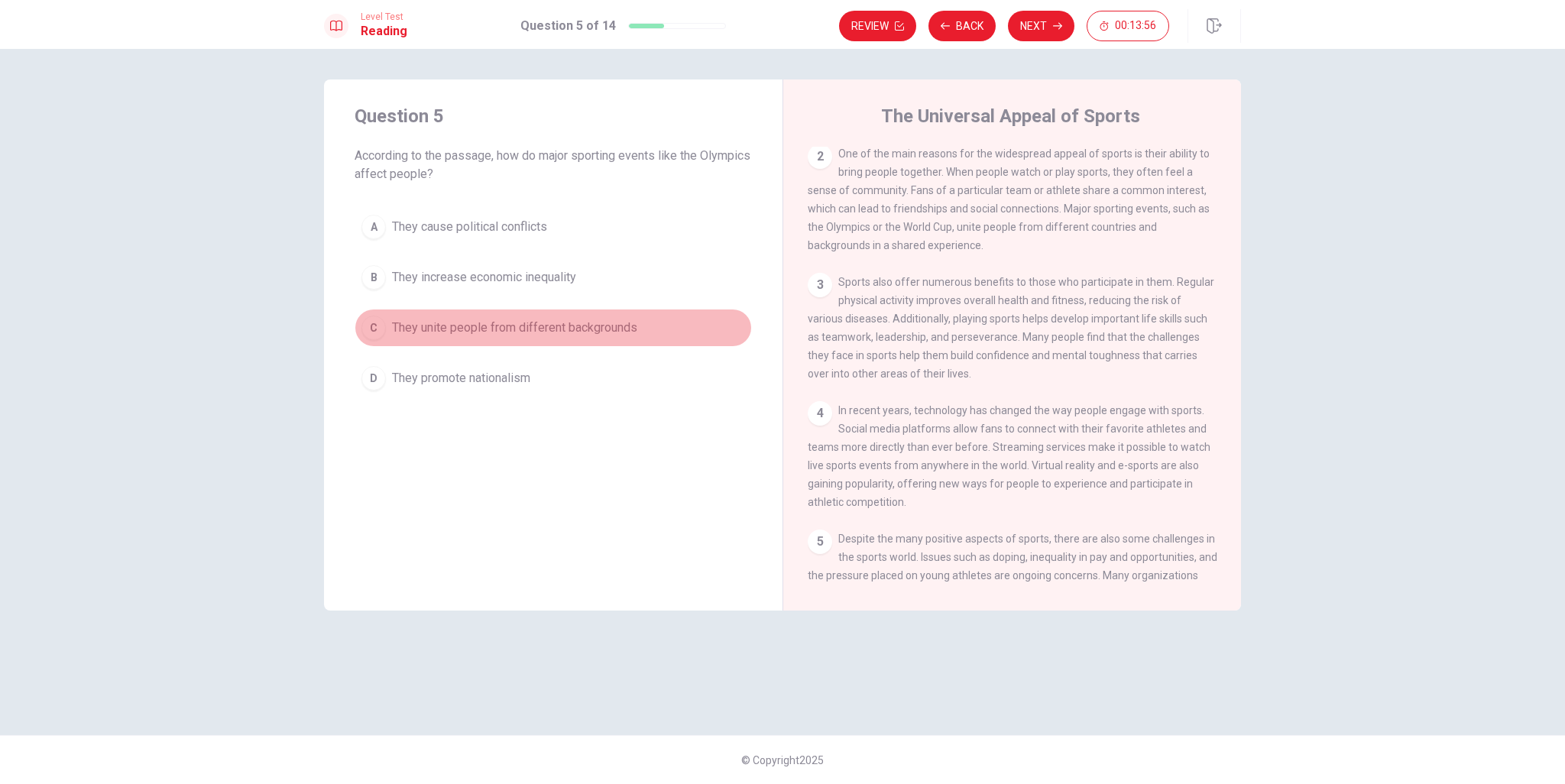
click at [609, 327] on span "They unite people from different backgrounds" at bounding box center [514, 328] width 245 height 18
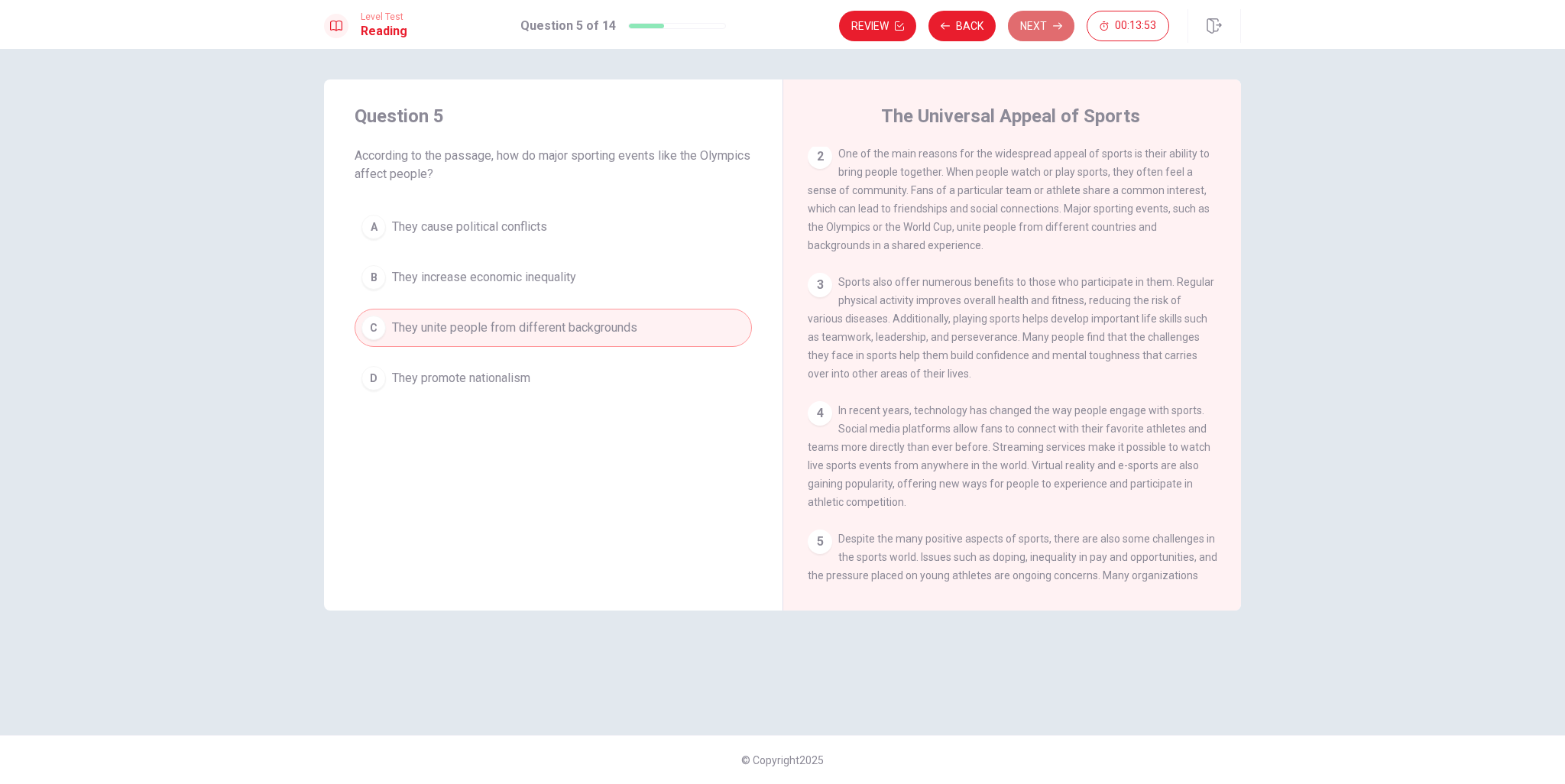
click at [1041, 27] on button "Next" at bounding box center [1041, 26] width 66 height 31
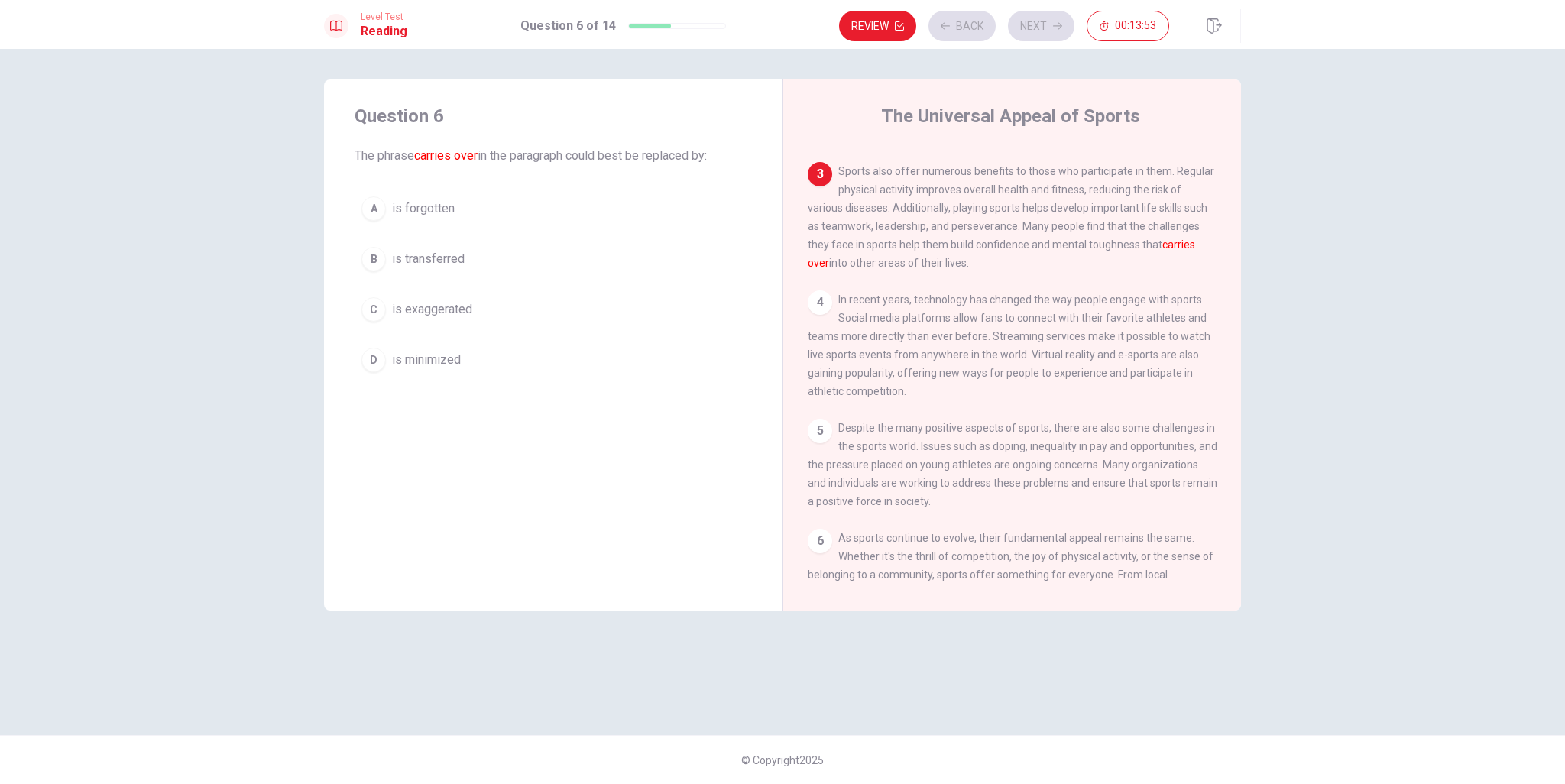
scroll to position [226, 0]
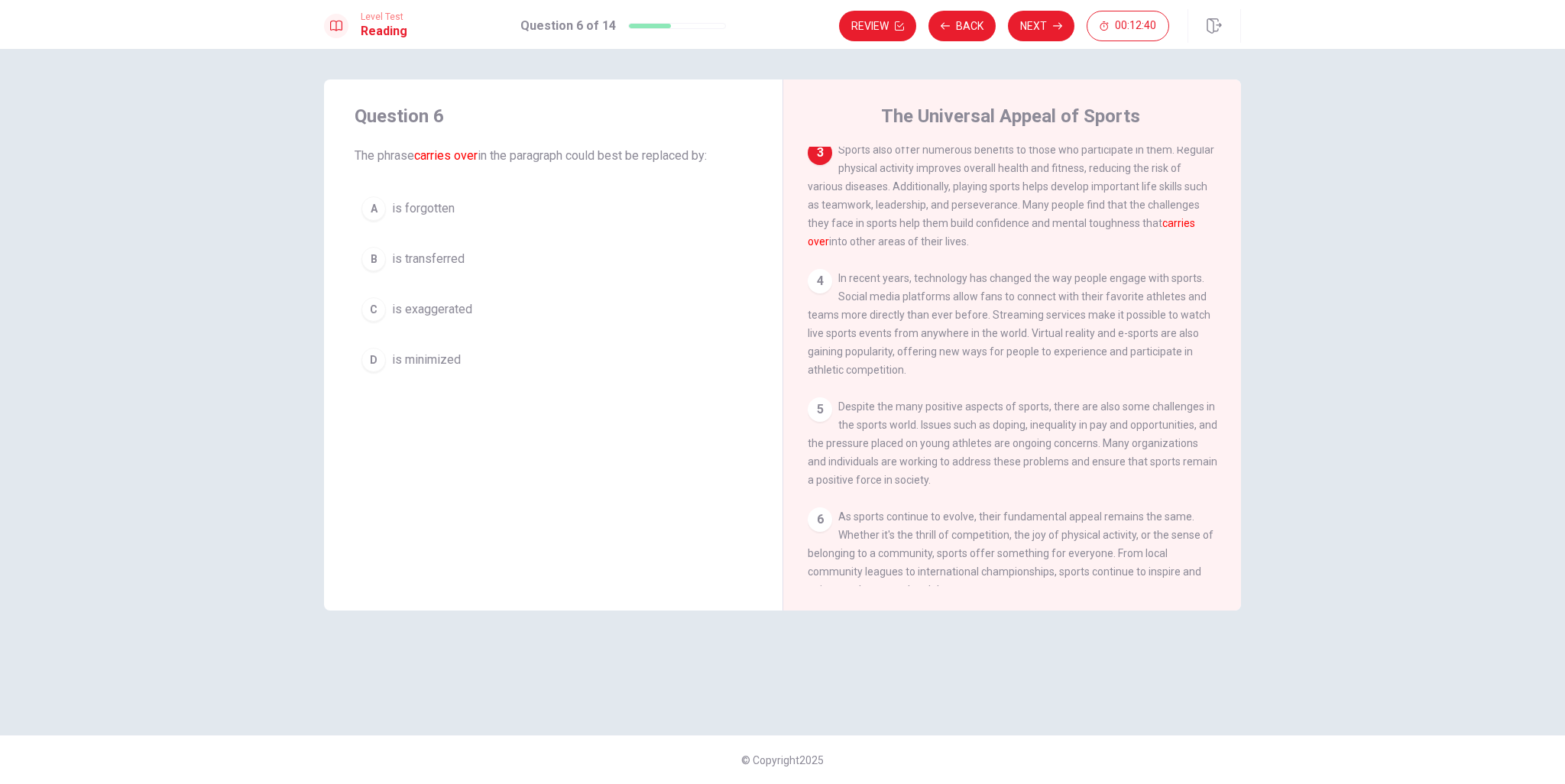
drag, startPoint x: 1139, startPoint y: 215, endPoint x: 1162, endPoint y: 212, distance: 22.4
click at [1162, 212] on span "Sports also offer numerous benefits to those who participate in them. Regular p…" at bounding box center [1011, 196] width 407 height 104
click at [468, 258] on button "B is transferred" at bounding box center [553, 259] width 397 height 38
click at [1045, 28] on button "Next" at bounding box center [1041, 26] width 66 height 31
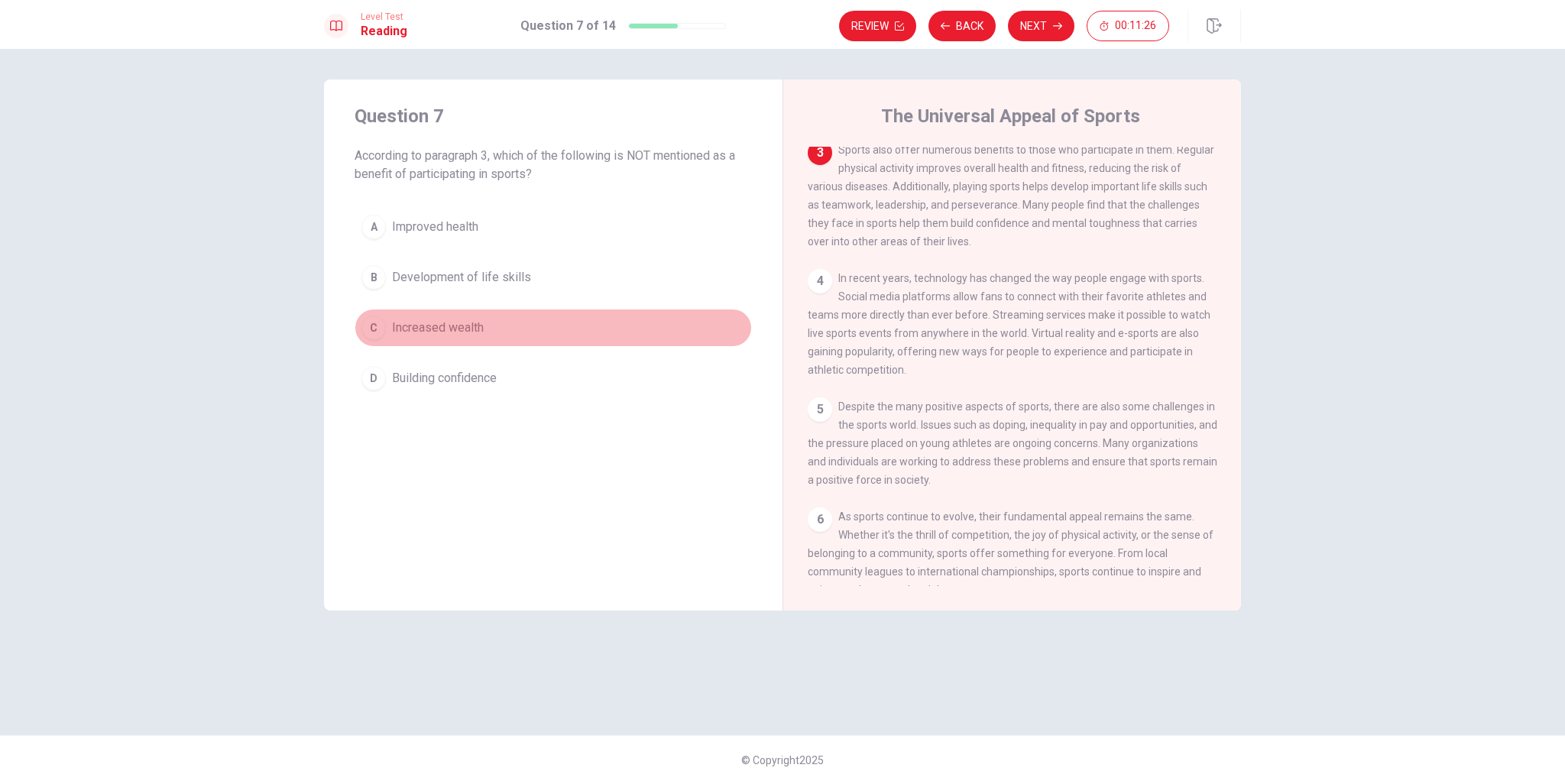
click at [459, 326] on span "Increased wealth" at bounding box center [438, 328] width 92 height 18
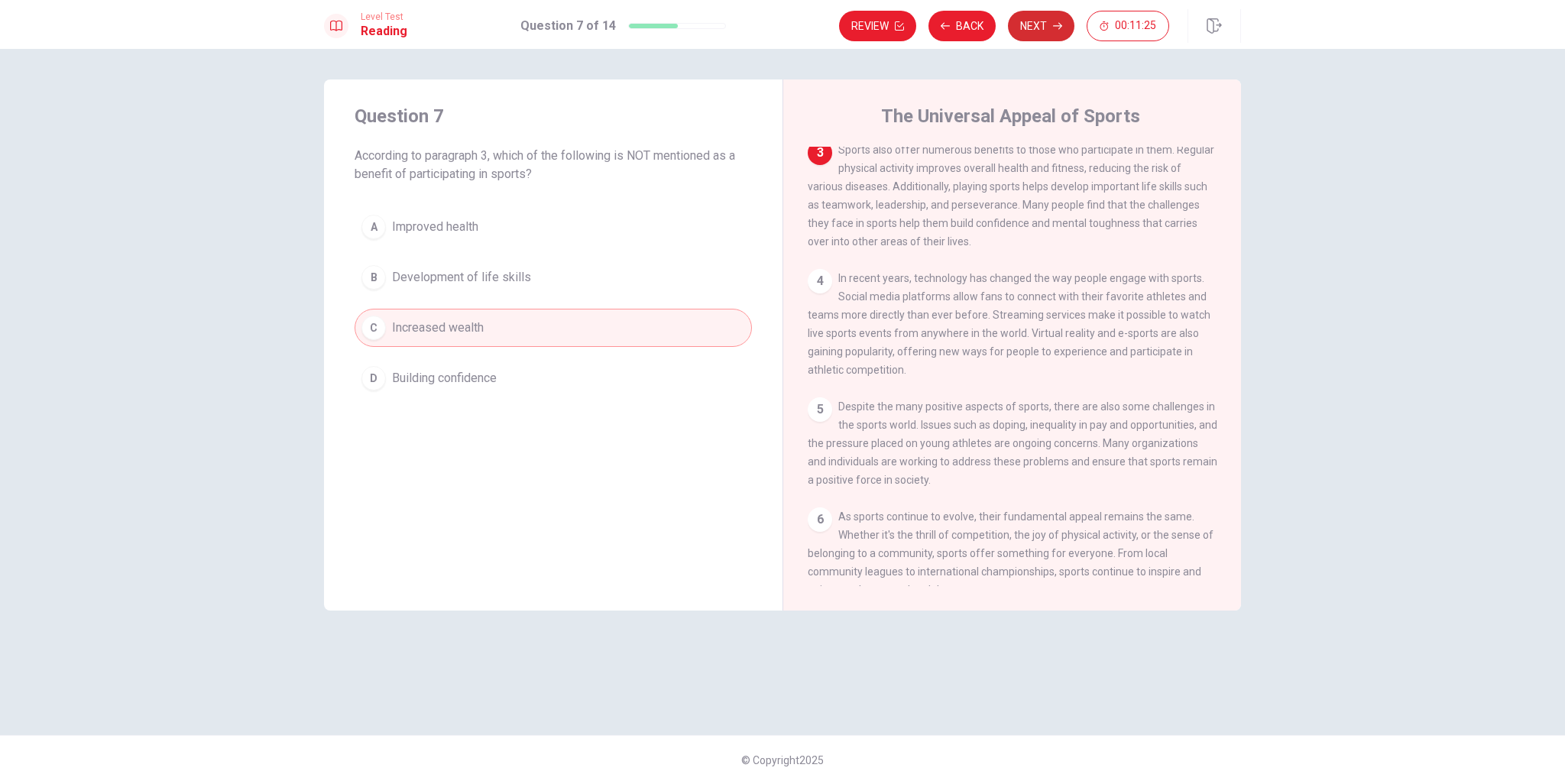
click at [1053, 24] on button "Next" at bounding box center [1041, 26] width 66 height 31
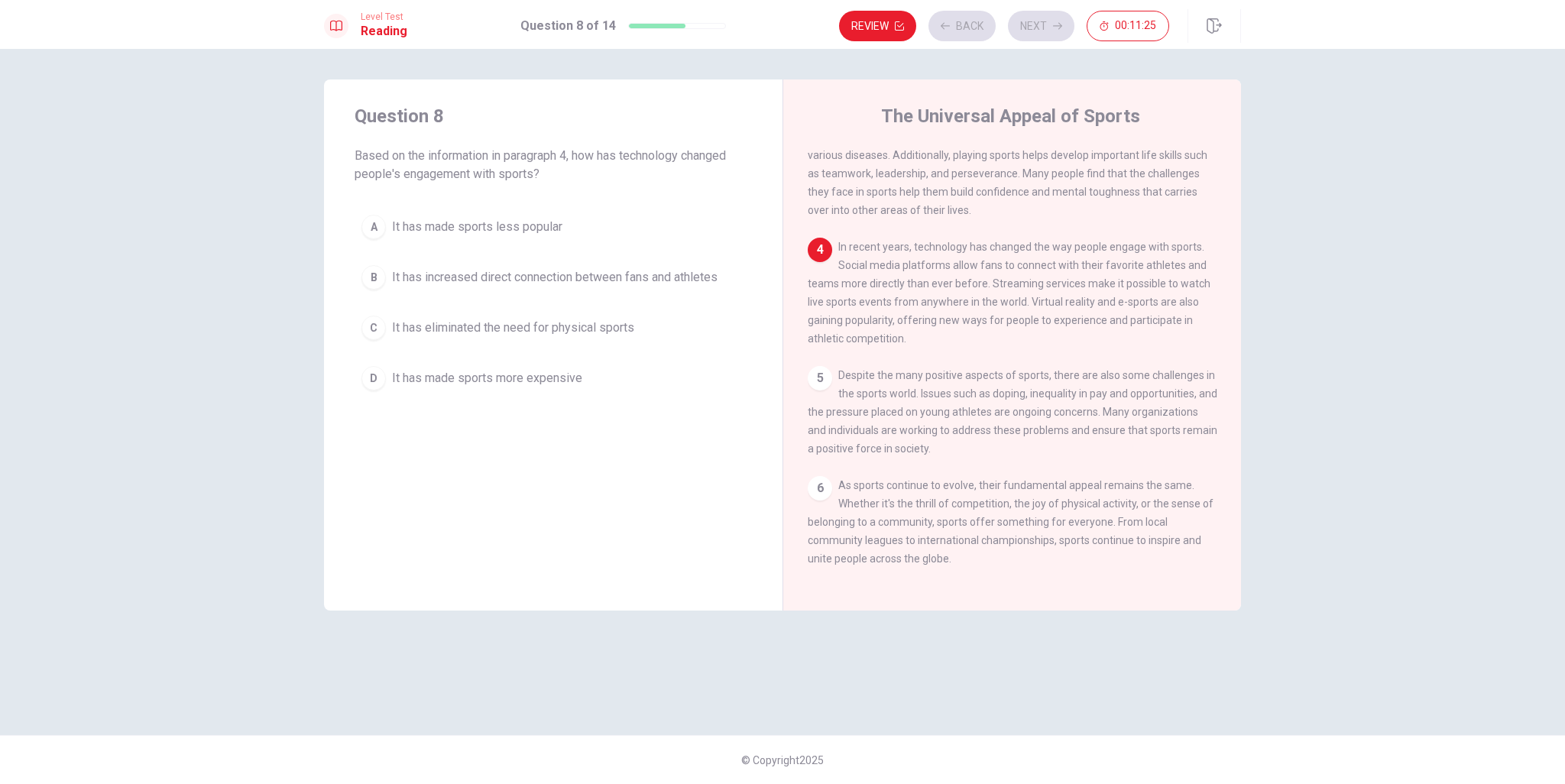
scroll to position [277, 0]
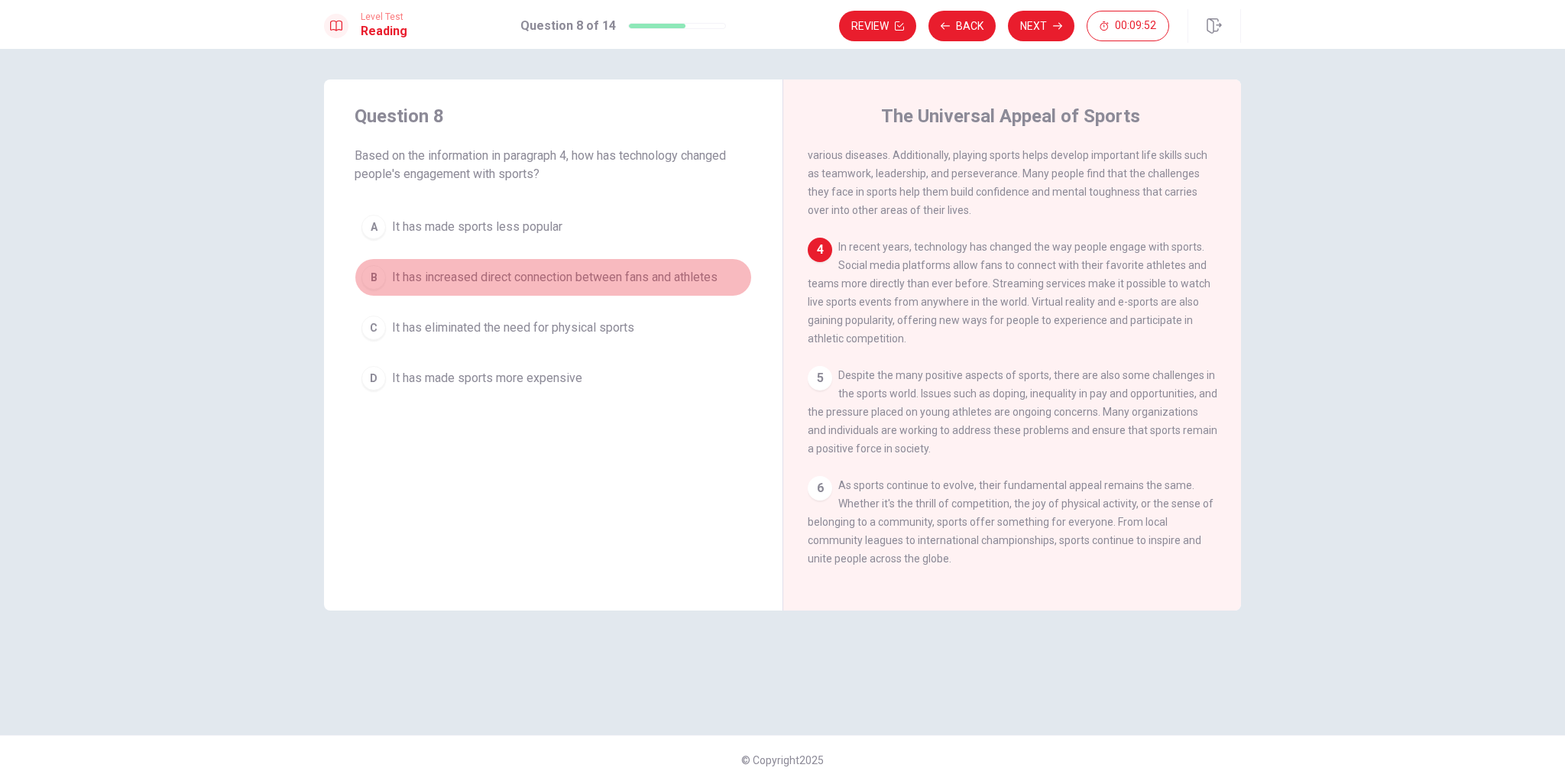
click at [610, 277] on span "It has increased direct connection between fans and athletes" at bounding box center [555, 277] width 326 height 18
click at [1048, 24] on button "Next" at bounding box center [1041, 26] width 66 height 31
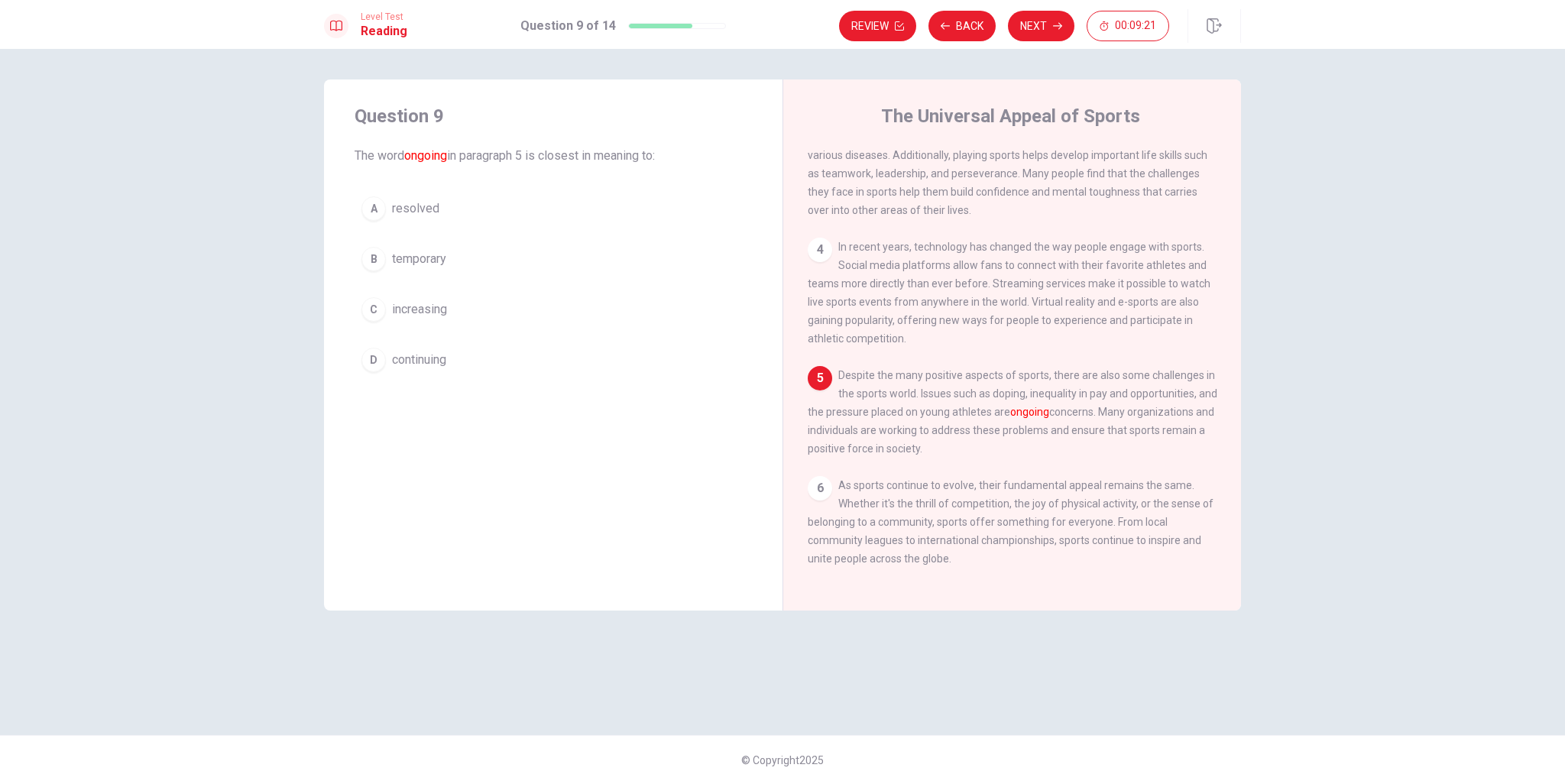
click at [450, 368] on button "D continuing" at bounding box center [553, 360] width 397 height 38
click at [1020, 31] on button "Next" at bounding box center [1041, 26] width 66 height 31
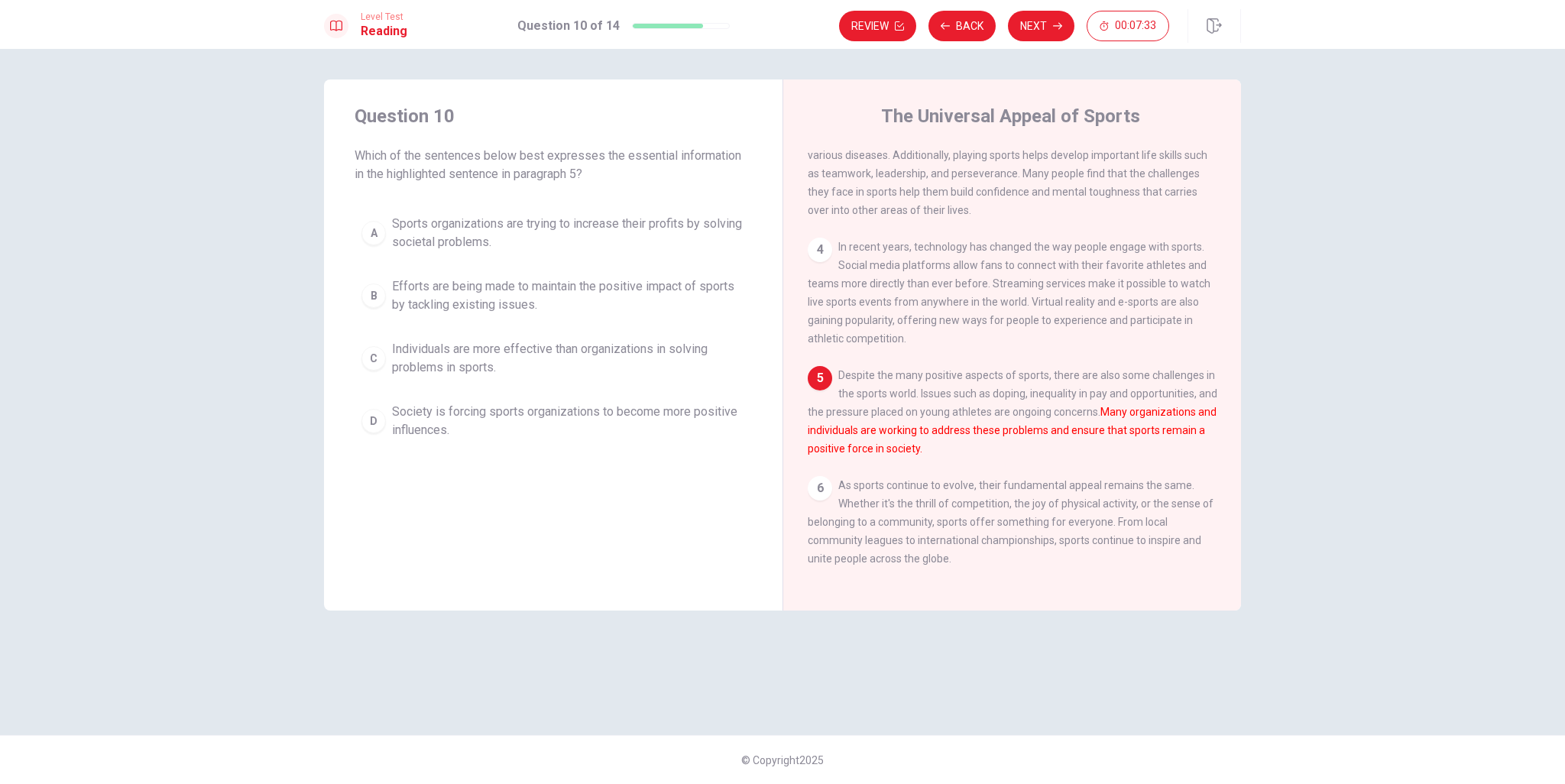
click at [718, 416] on span "Society is forcing sports organizations to become more positive influences." at bounding box center [568, 421] width 353 height 37
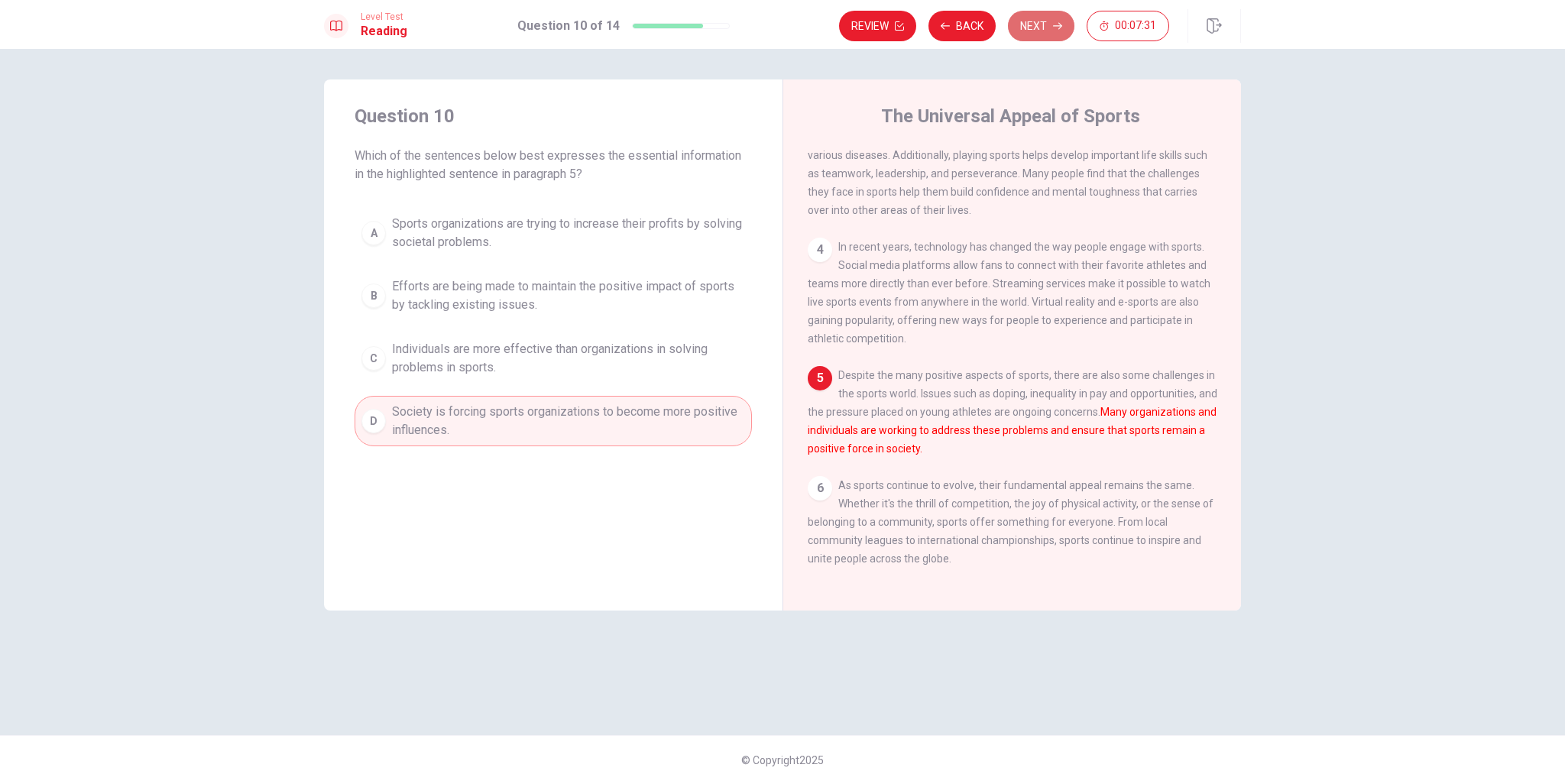
click at [1033, 22] on button "Next" at bounding box center [1041, 26] width 66 height 31
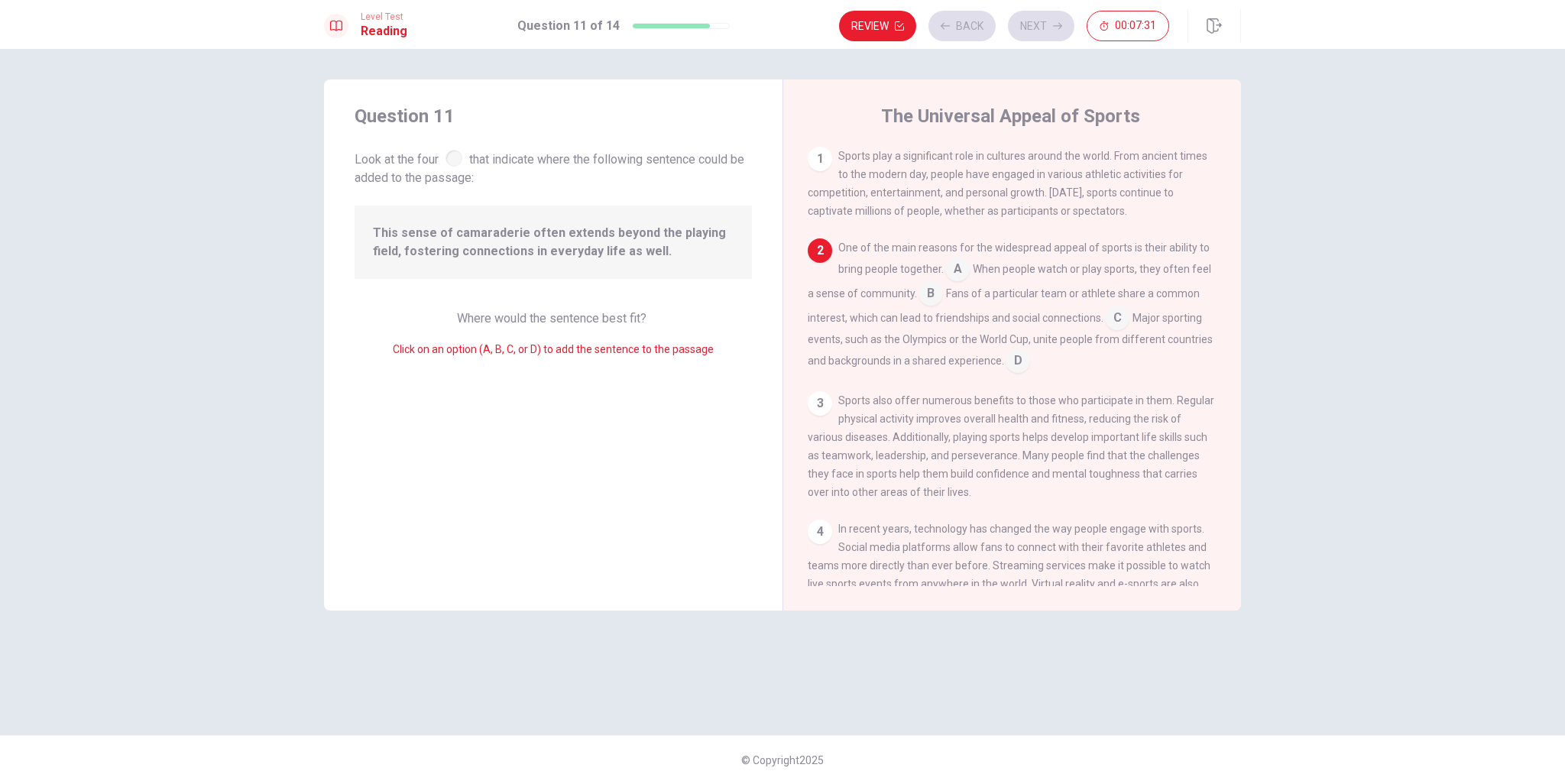
scroll to position [94, 0]
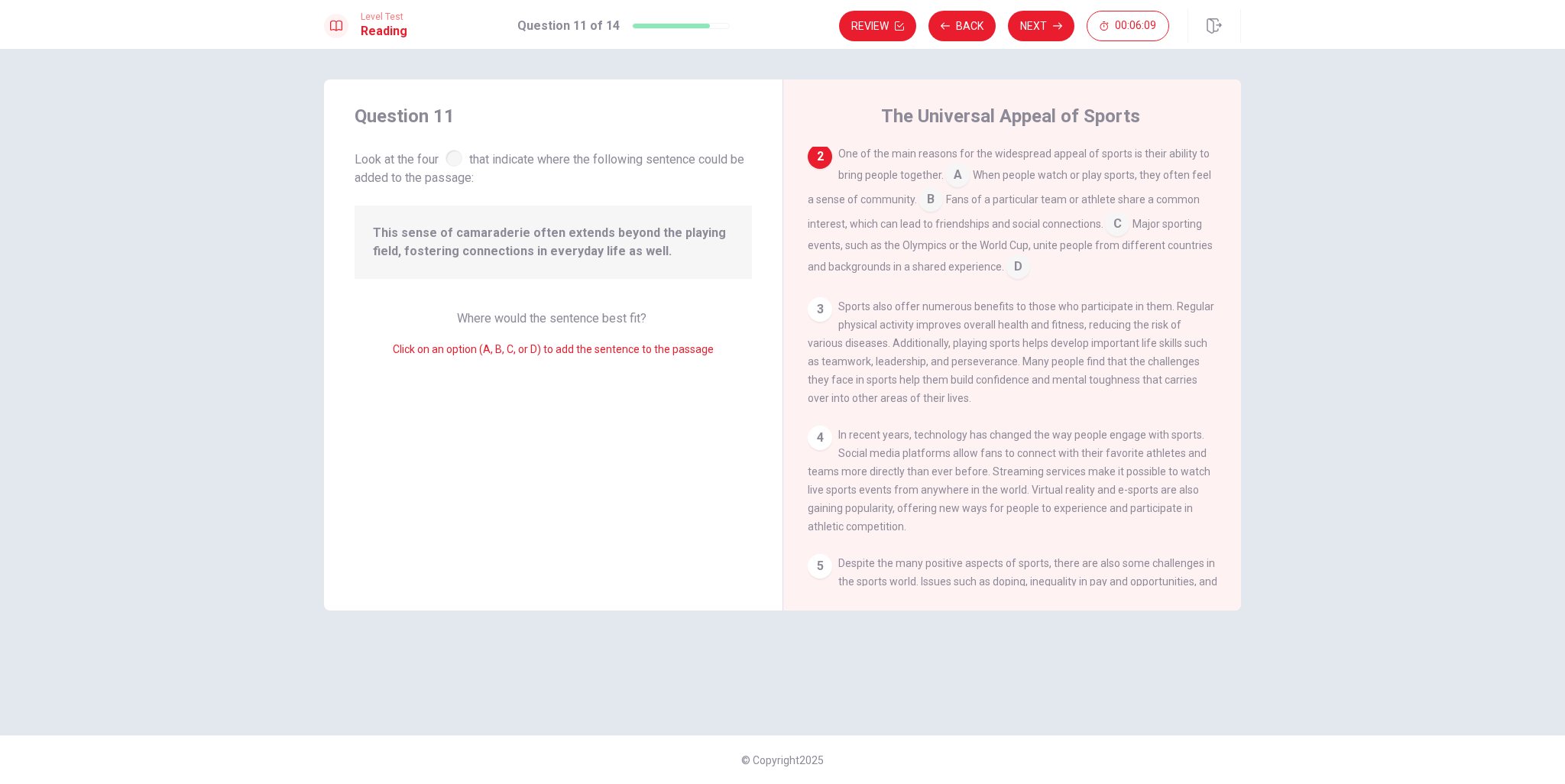
click at [1055, 326] on span "Sports also offer numerous benefits to those who participate in them. Regular p…" at bounding box center [1011, 352] width 407 height 104
click at [966, 200] on div "One of the main reasons for the widespread appeal of sports is their ability to…" at bounding box center [1013, 211] width 410 height 134
click at [943, 208] on input at bounding box center [931, 201] width 24 height 24
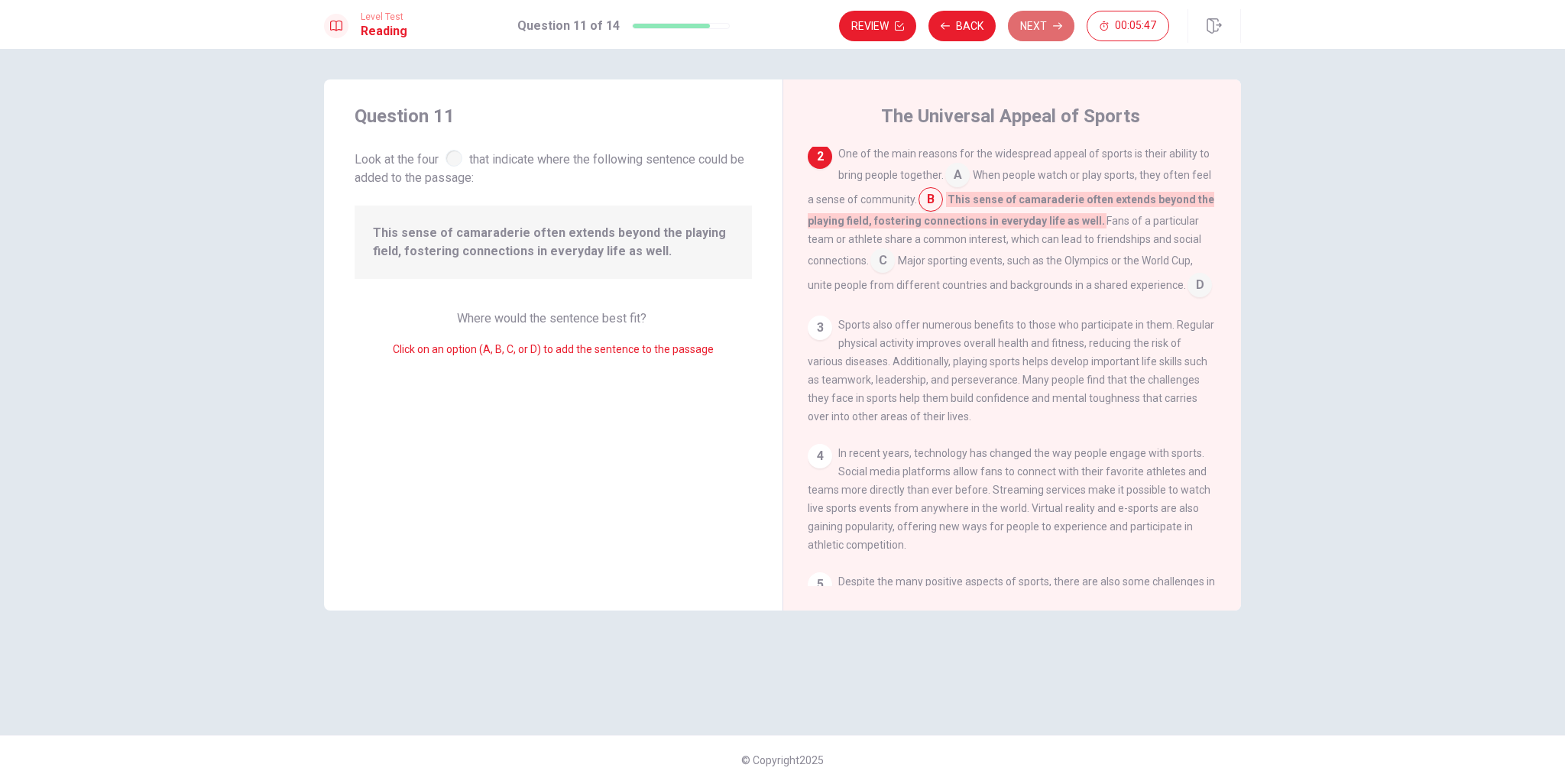
click at [1034, 22] on button "Next" at bounding box center [1041, 26] width 66 height 31
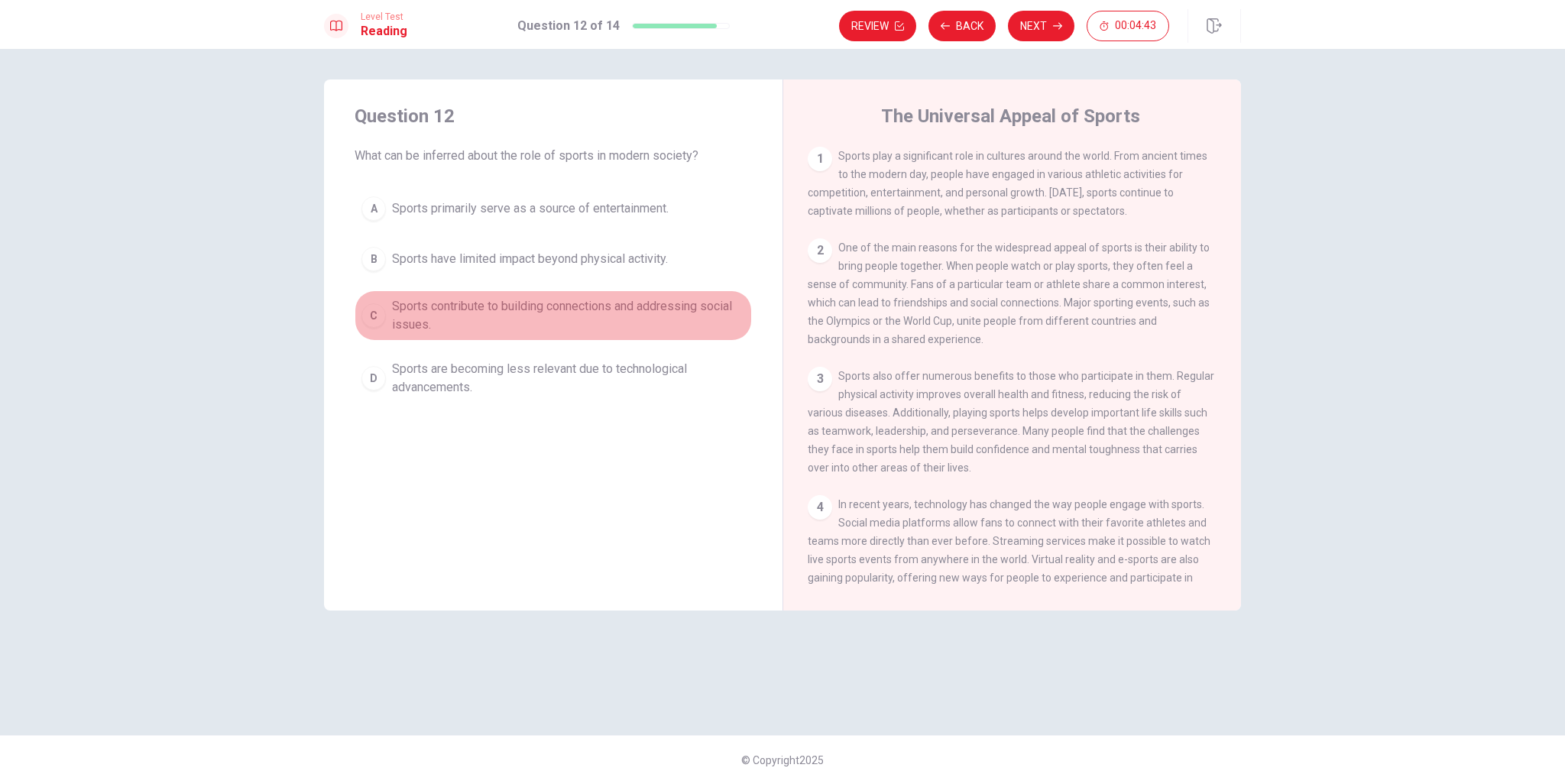
click at [534, 313] on span "Sports contribute to building connections and addressing social issues." at bounding box center [568, 315] width 353 height 37
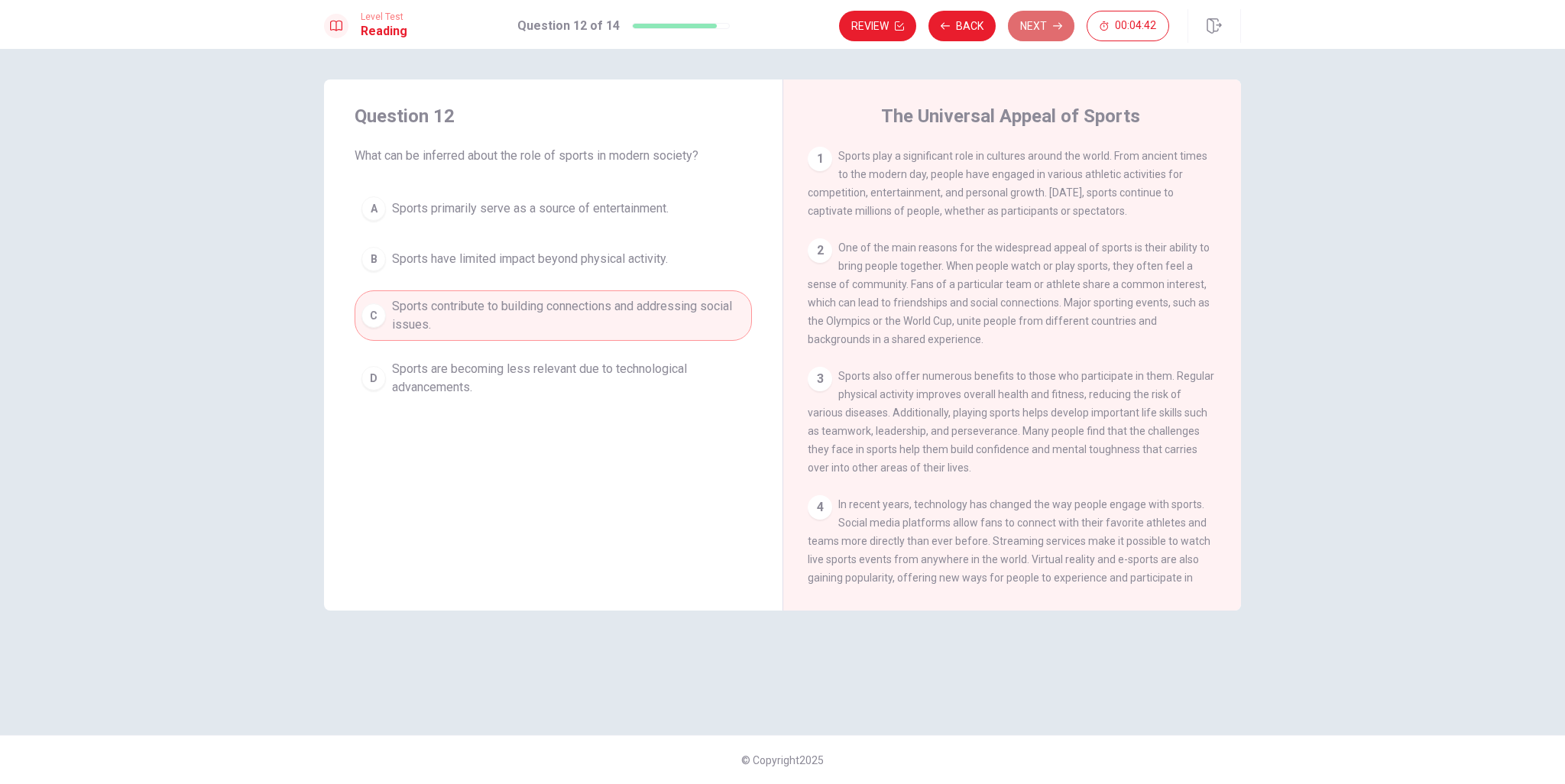
click at [1036, 20] on button "Next" at bounding box center [1041, 26] width 66 height 31
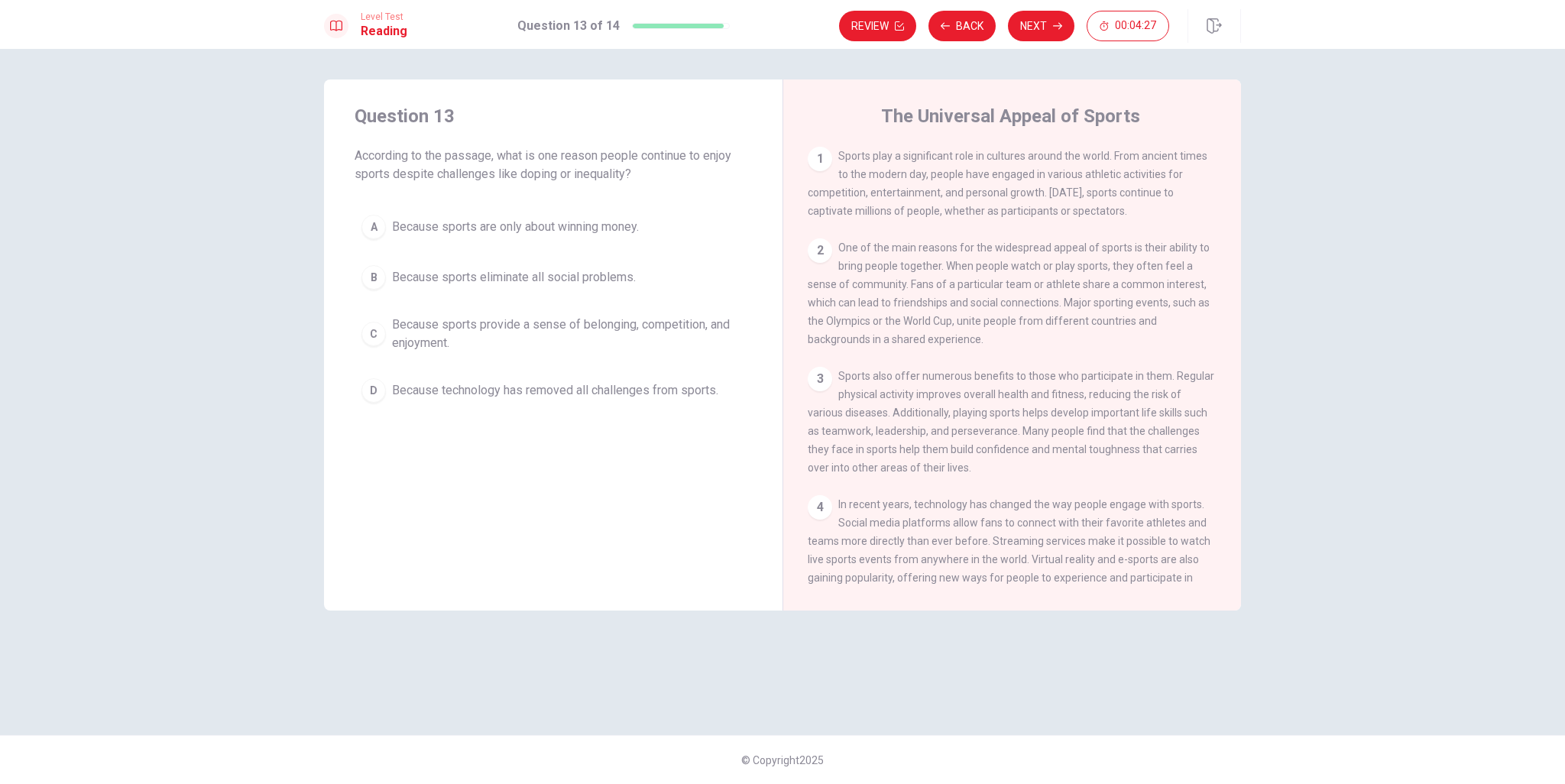
click at [569, 319] on span "Because sports provide a sense of belonging, competition, and enjoyment." at bounding box center [568, 334] width 353 height 37
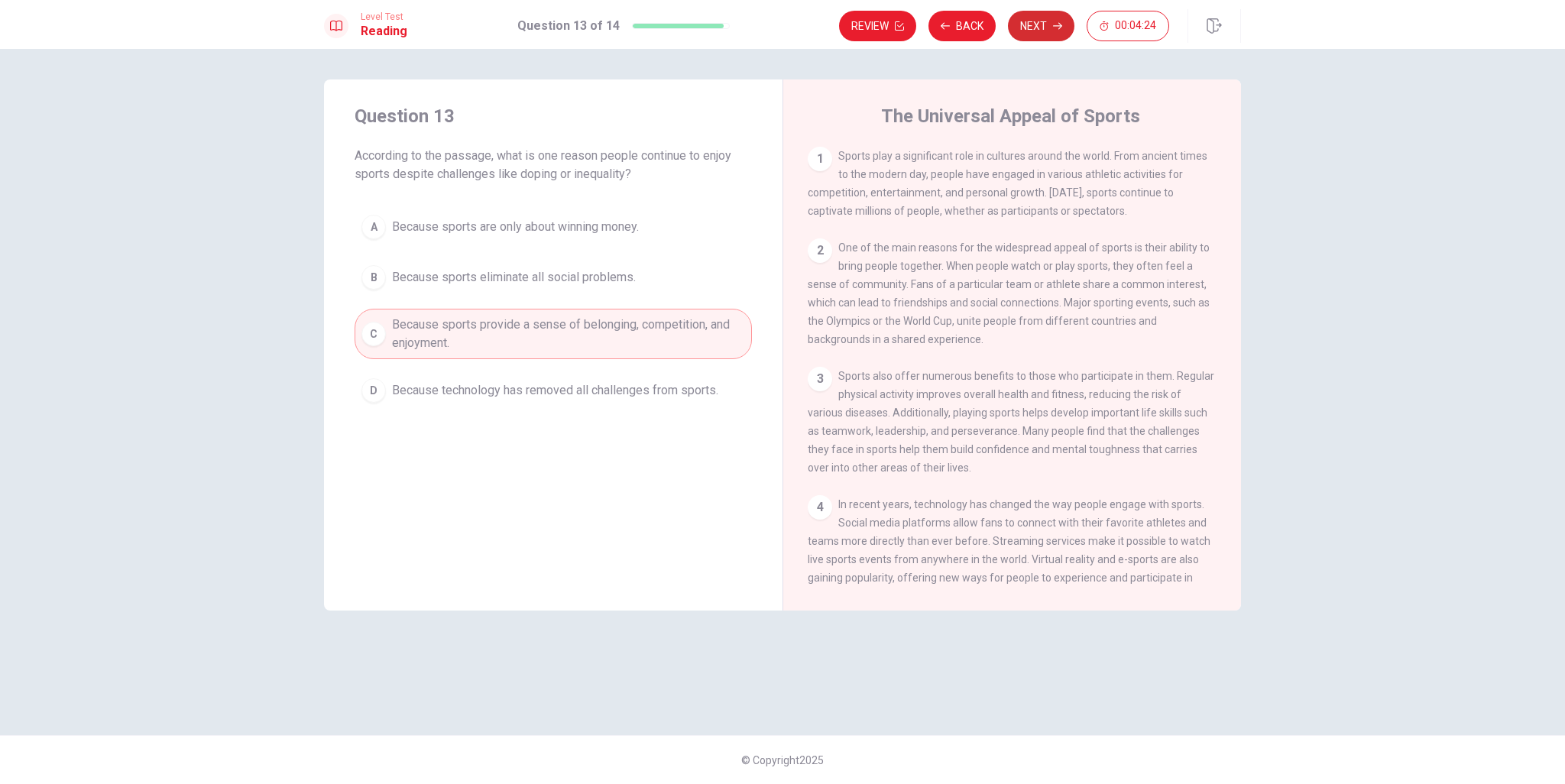
click at [1045, 28] on button "Next" at bounding box center [1041, 26] width 66 height 31
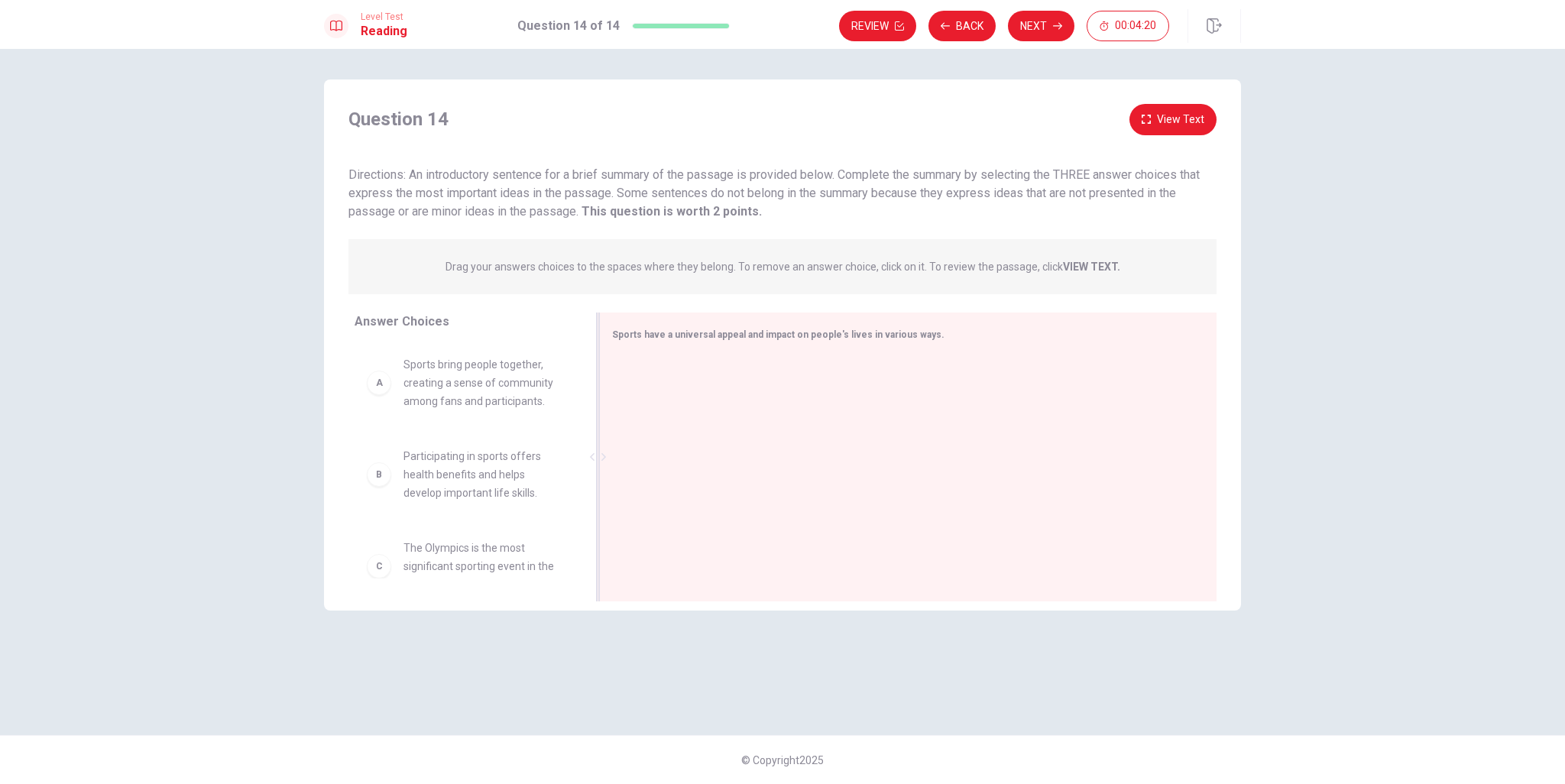
click at [663, 343] on div "Sports have a universal appeal and impact on people's lives in various ways." at bounding box center [899, 334] width 574 height 19
click at [898, 346] on div "Sports have a universal appeal and impact on people's lives in various ways." at bounding box center [907, 457] width 617 height 289
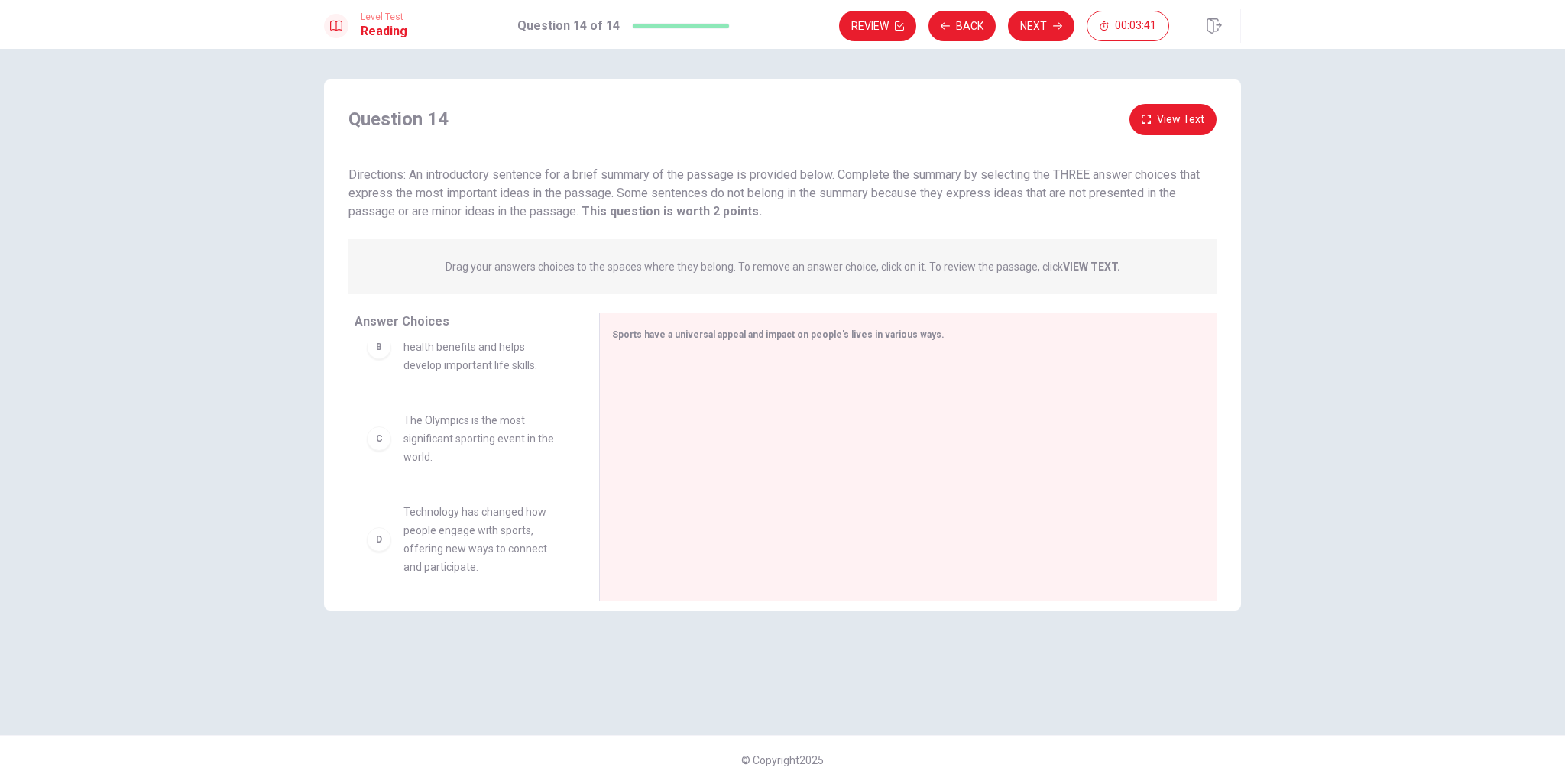
scroll to position [15, 0]
click at [472, 404] on div "A Sports bring people together, creating a sense of community among fans and pa…" at bounding box center [465, 367] width 220 height 79
click at [478, 368] on span "Sports bring people together, creating a sense of community among fans and part…" at bounding box center [482, 367] width 159 height 55
drag, startPoint x: 470, startPoint y: 374, endPoint x: 449, endPoint y: 394, distance: 29.7
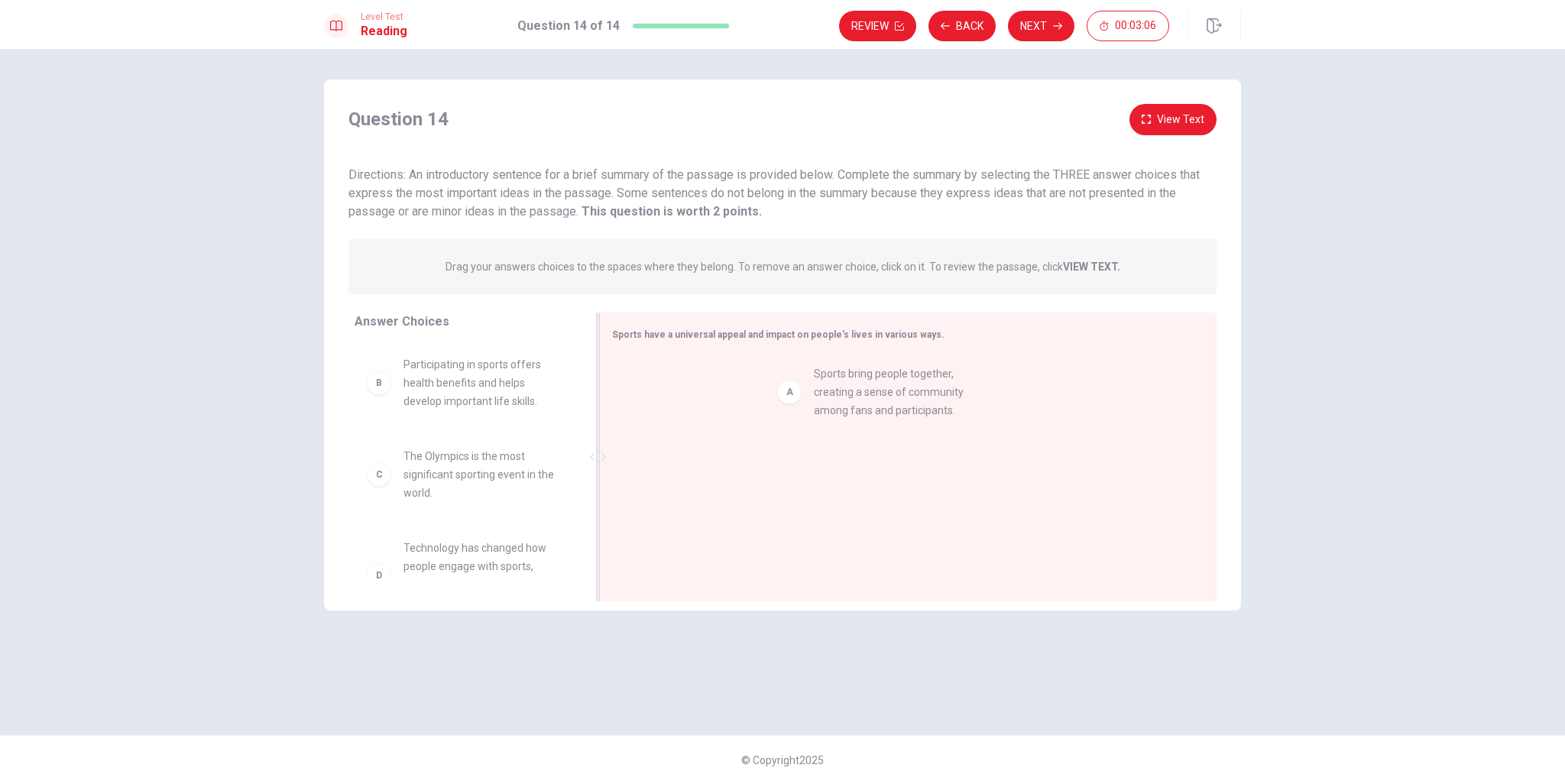
drag, startPoint x: 483, startPoint y: 398, endPoint x: 925, endPoint y: 403, distance: 442.5
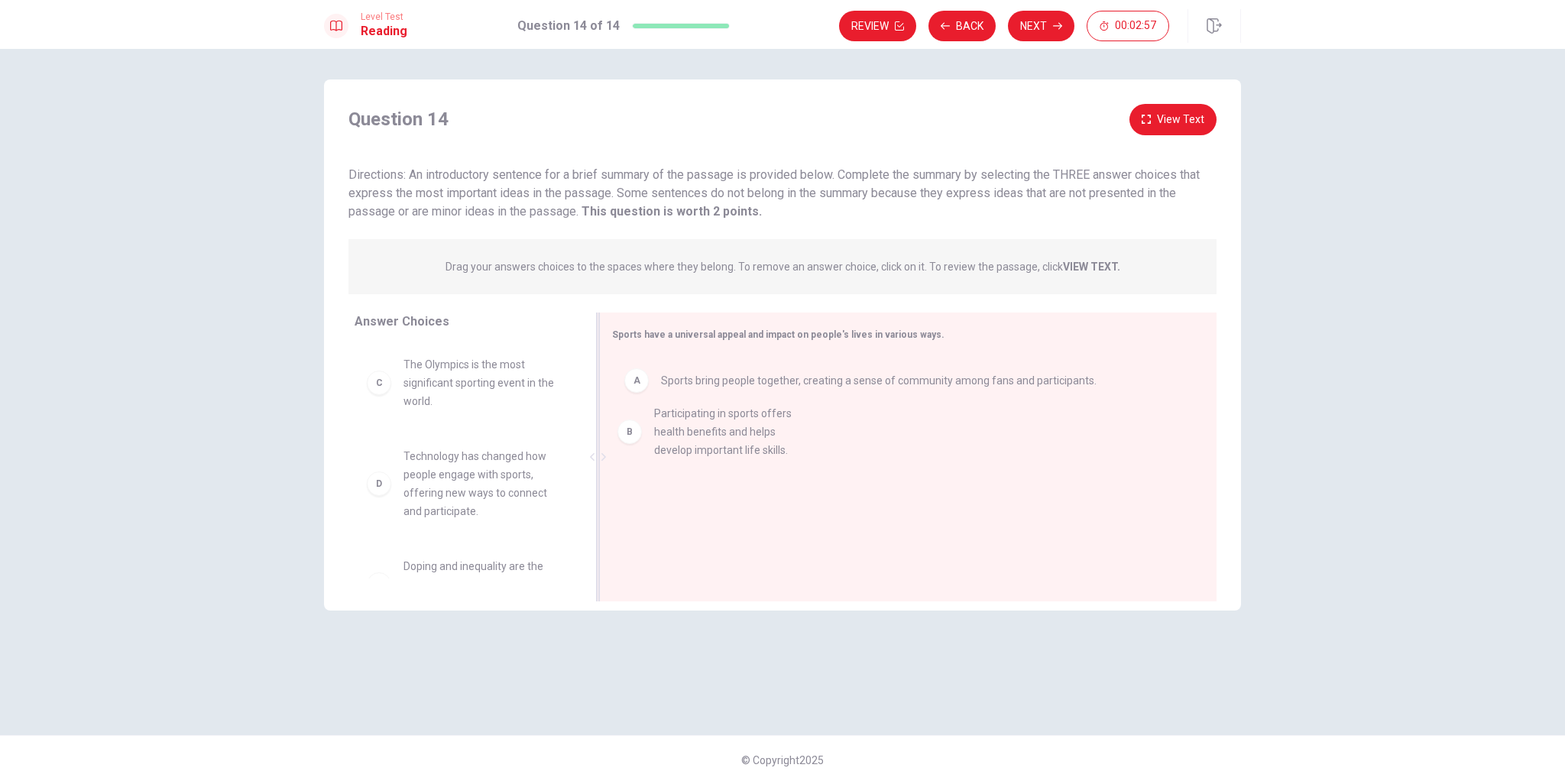
drag, startPoint x: 428, startPoint y: 400, endPoint x: 685, endPoint y: 448, distance: 262.0
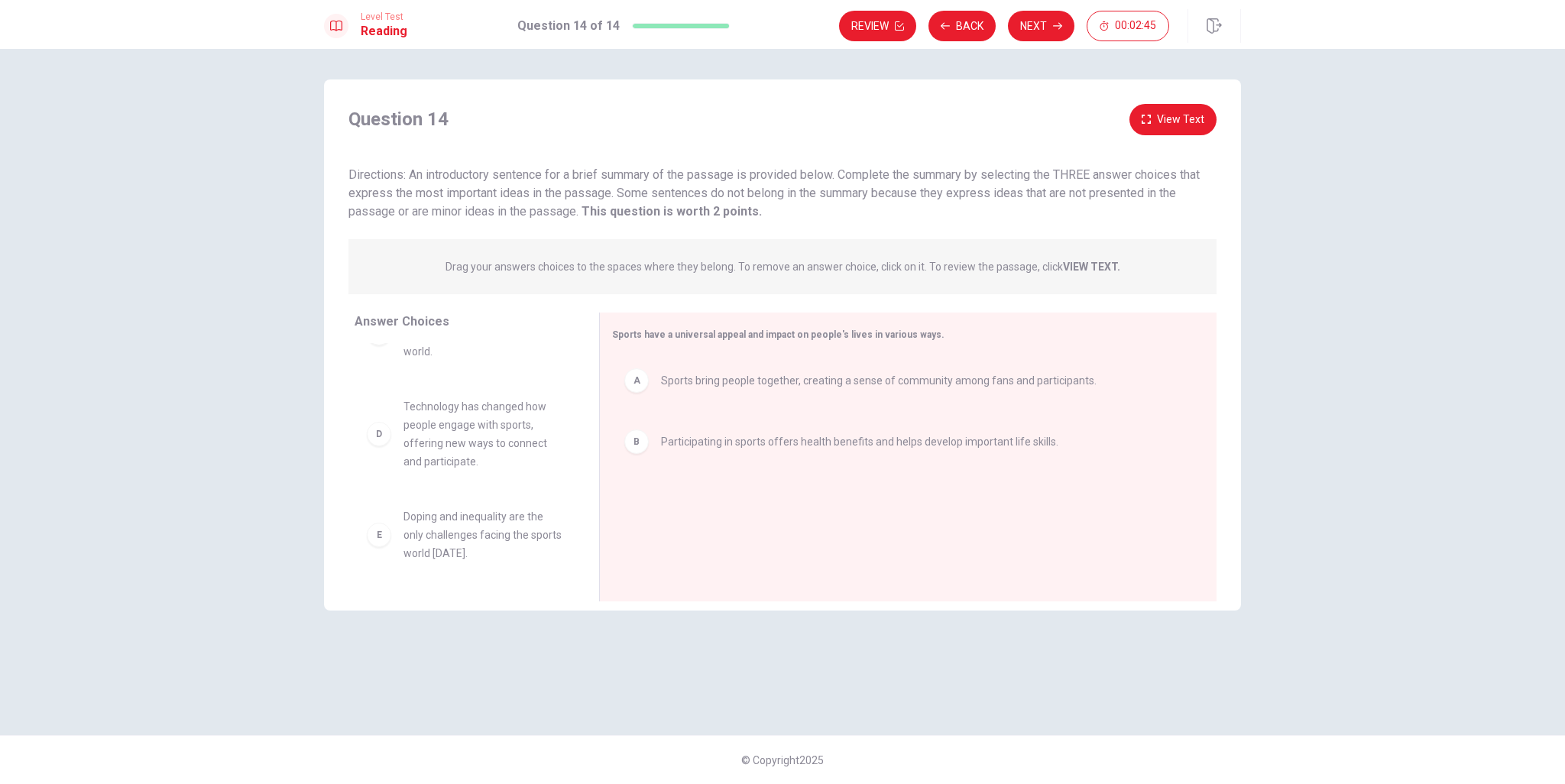
scroll to position [76, 0]
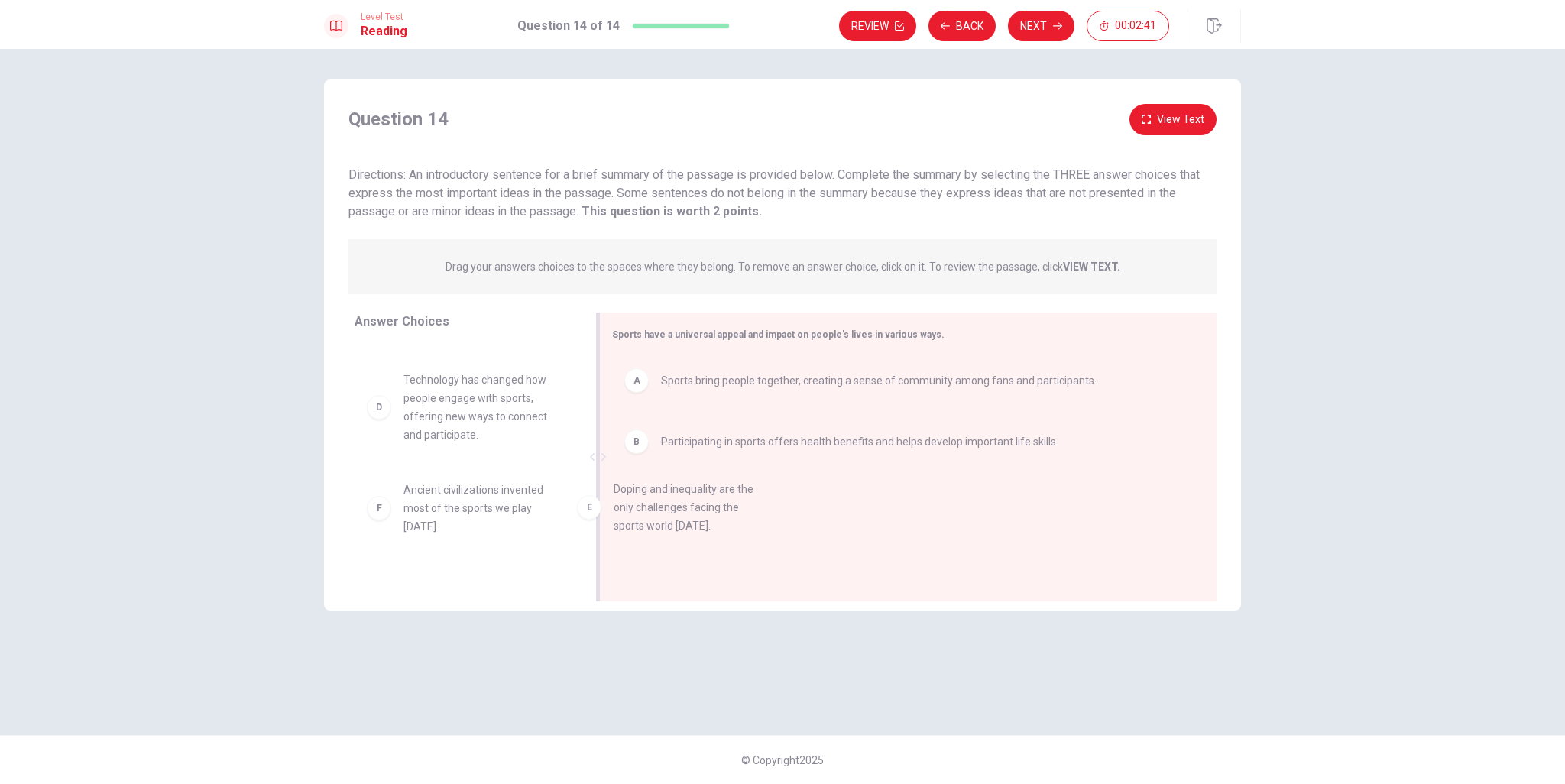
drag, startPoint x: 469, startPoint y: 508, endPoint x: 695, endPoint y: 504, distance: 225.5
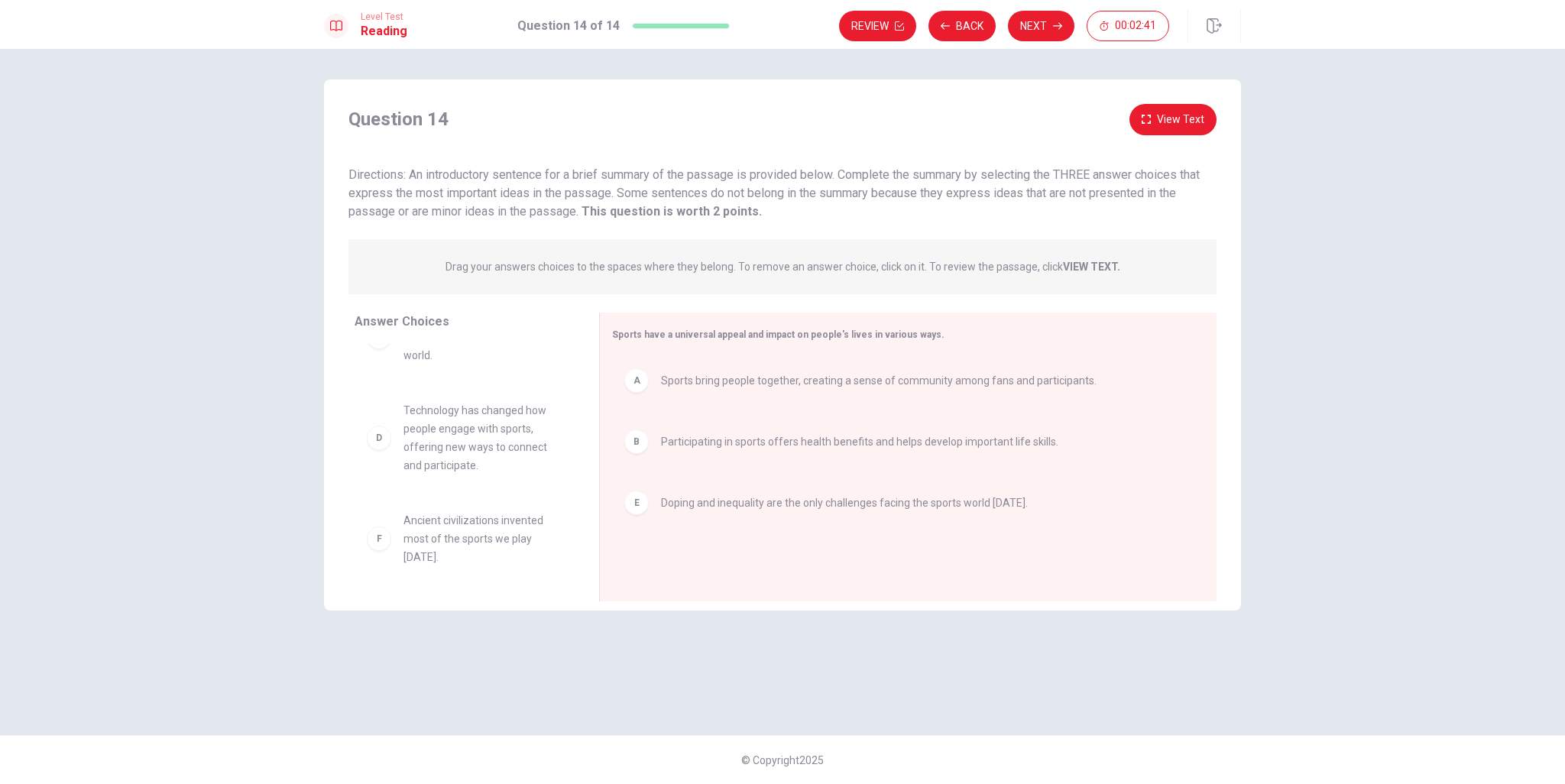
scroll to position [46, 0]
click at [1047, 27] on button "Next" at bounding box center [1041, 26] width 66 height 31
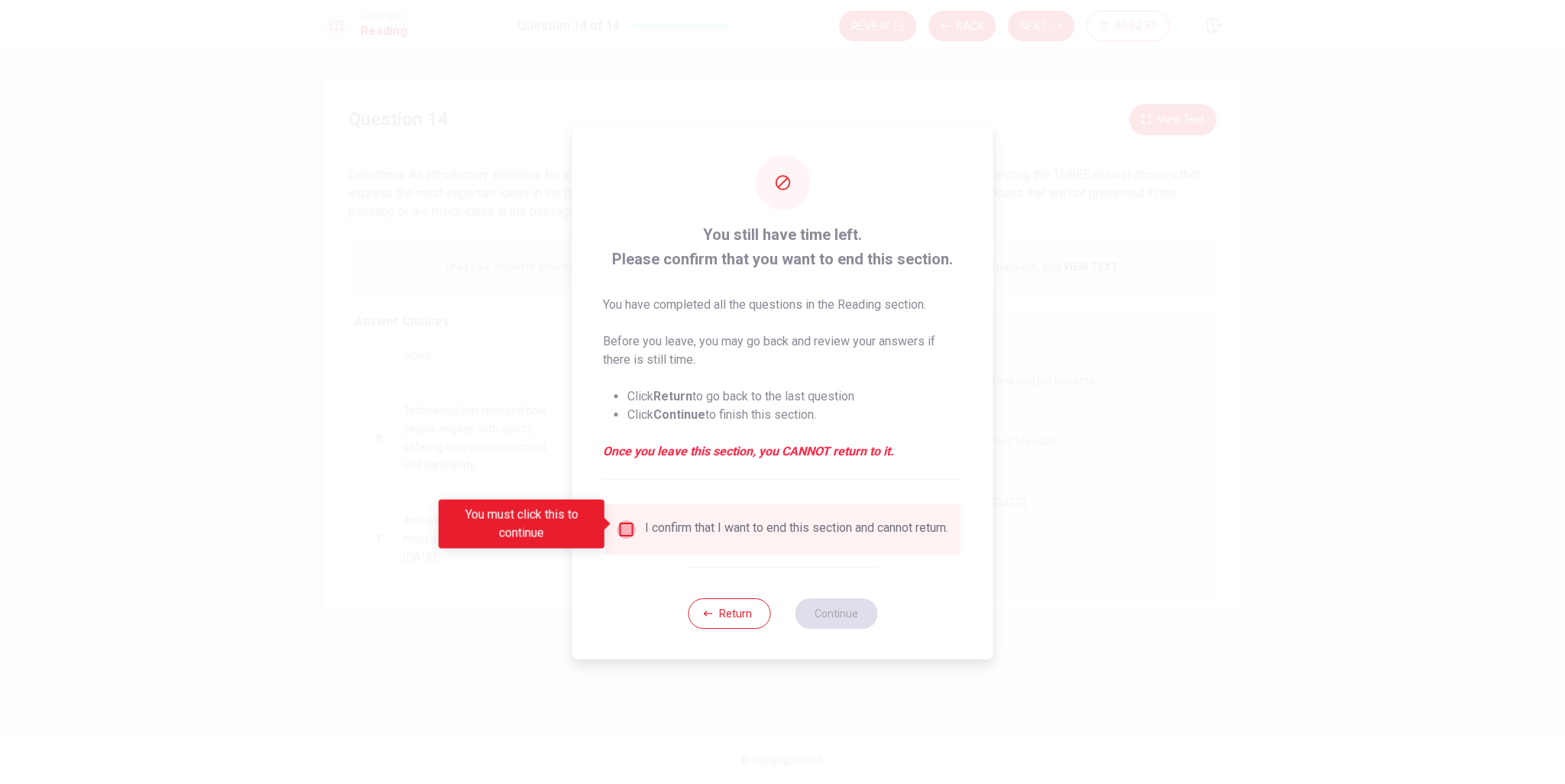
click at [620, 523] on input "You must click this to continue" at bounding box center [626, 529] width 18 height 18
click at [844, 626] on button "Continue" at bounding box center [836, 613] width 83 height 31
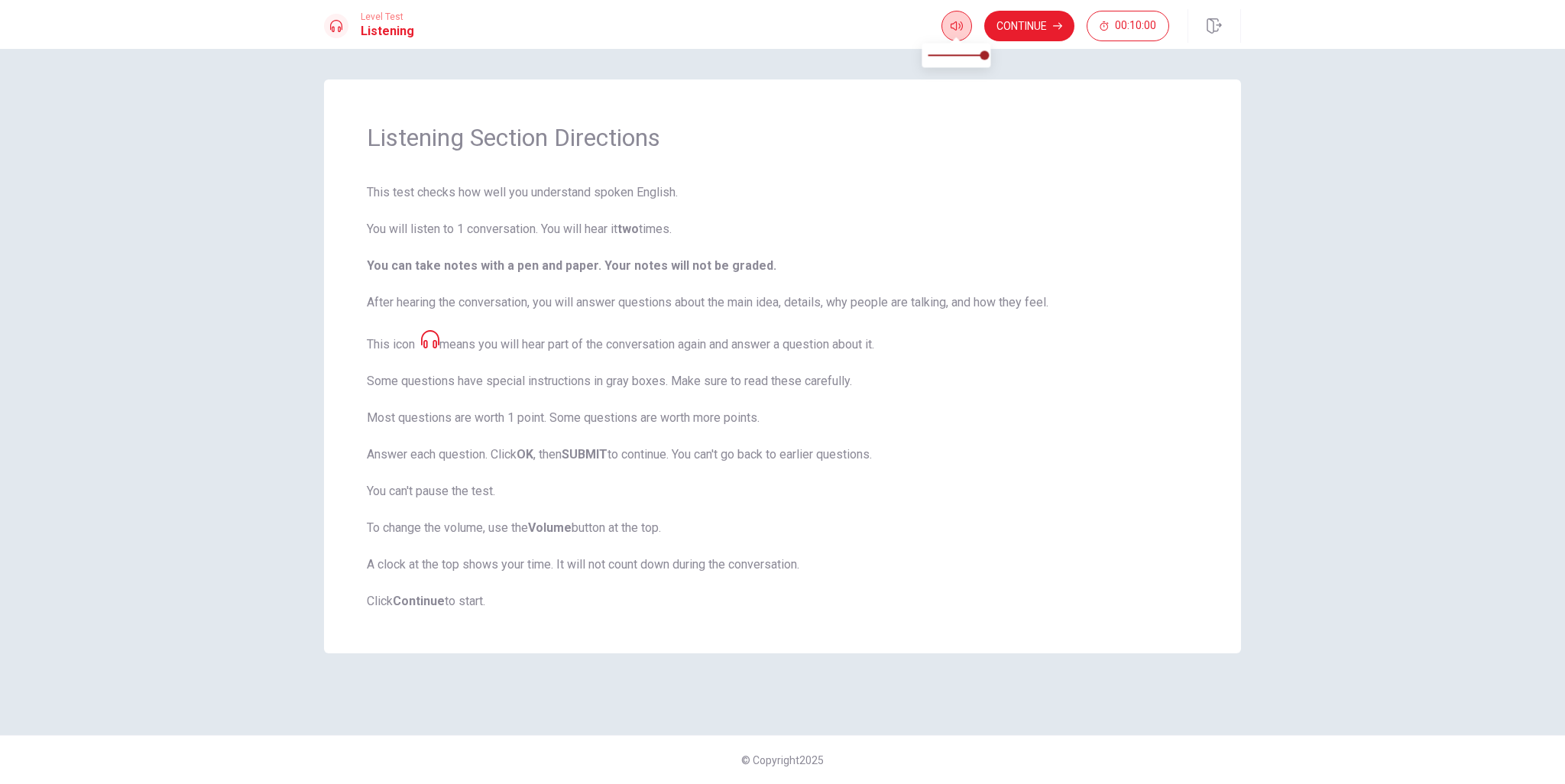
click at [959, 35] on span at bounding box center [956, 38] width 12 height 8
click at [1045, 25] on button "Continue" at bounding box center [1029, 26] width 90 height 31
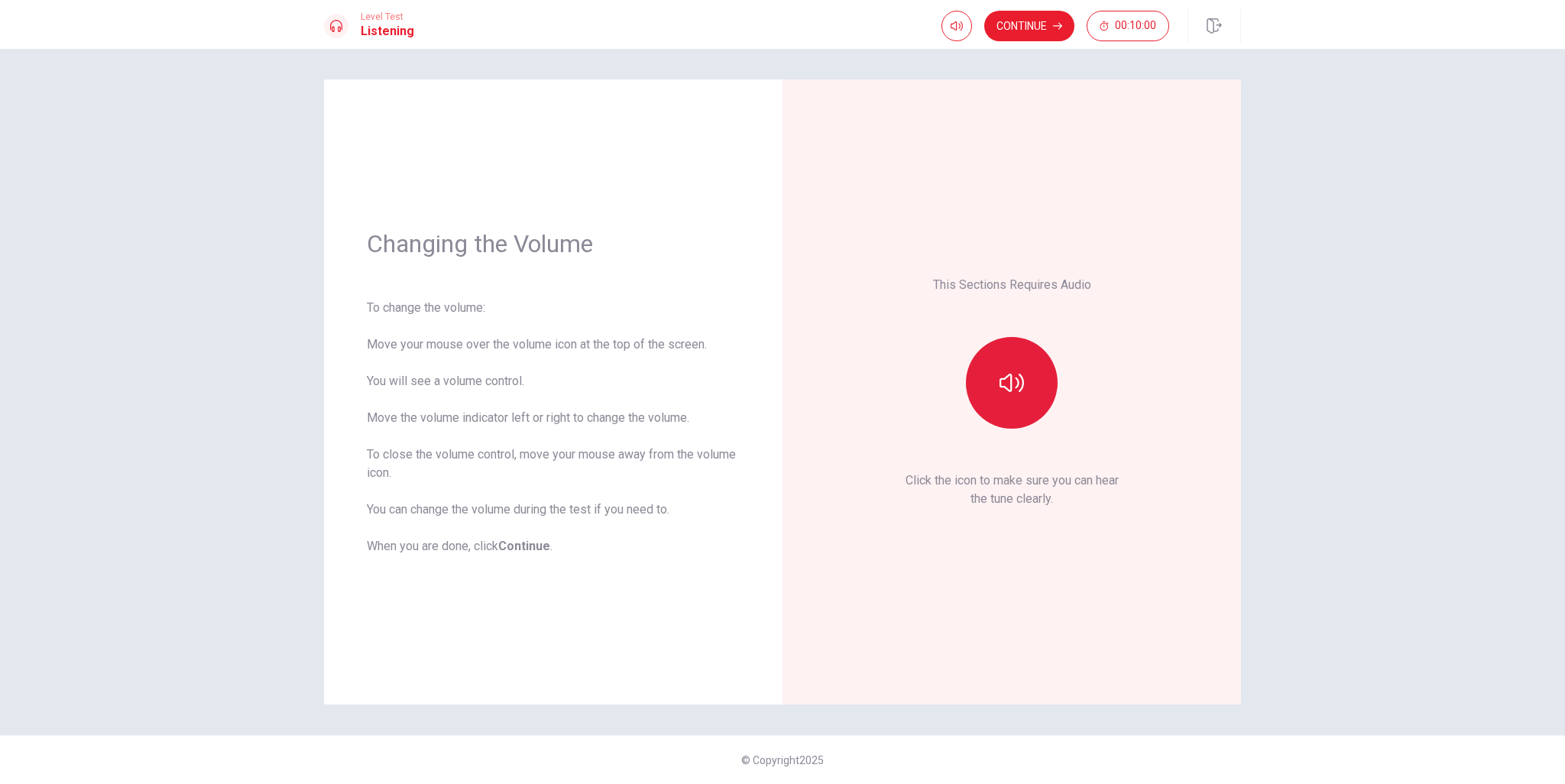
click at [1023, 401] on button "button" at bounding box center [1012, 383] width 92 height 92
click at [1014, 387] on icon "button" at bounding box center [1012, 383] width 24 height 24
click at [1008, 392] on icon "button" at bounding box center [1012, 383] width 24 height 24
click at [1036, 34] on button "Continue" at bounding box center [1029, 26] width 90 height 31
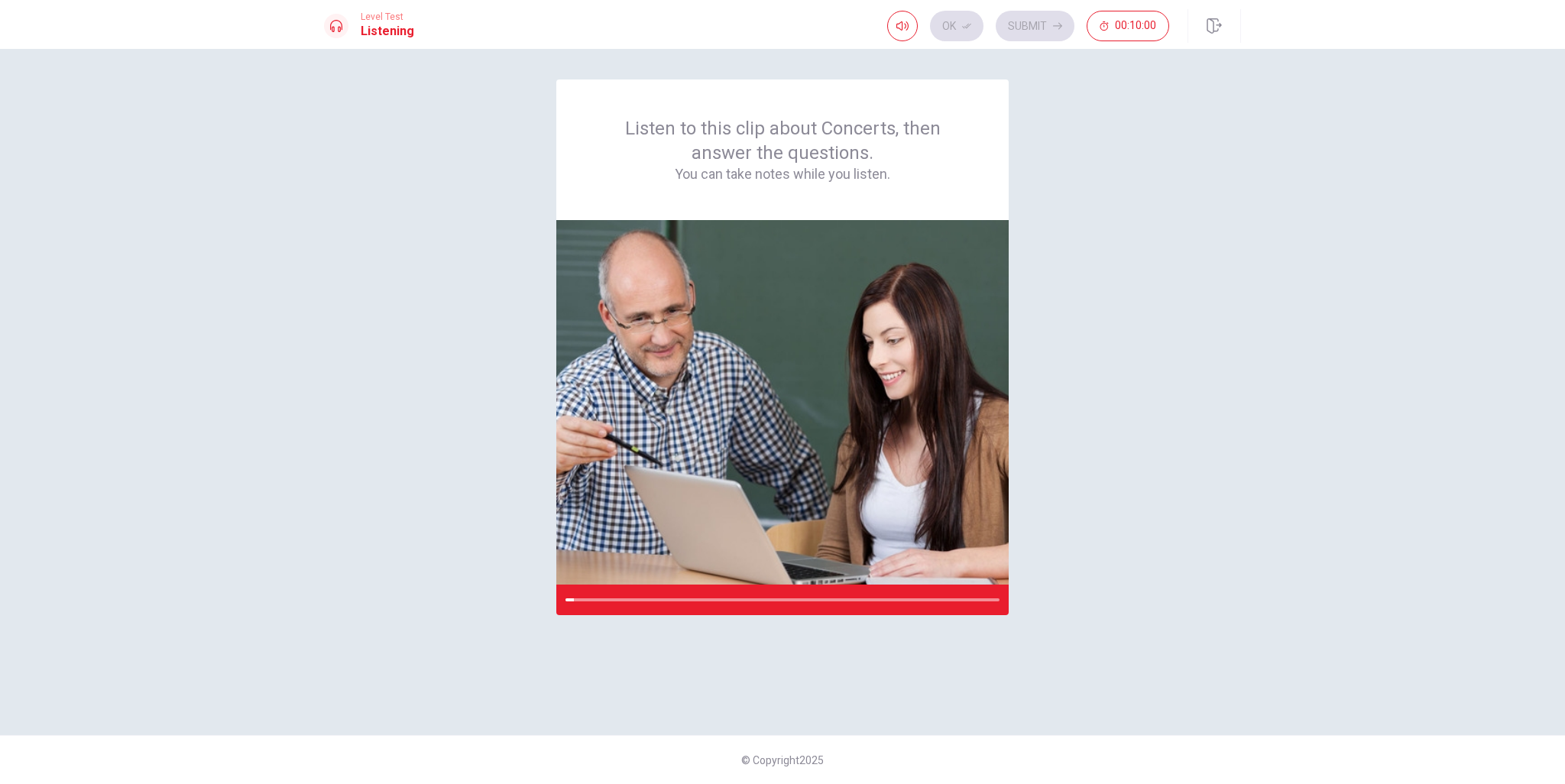
click at [1175, 451] on div "Listen to this clip about Concerts, then answer the questions. You can take not…" at bounding box center [782, 391] width 917 height 625
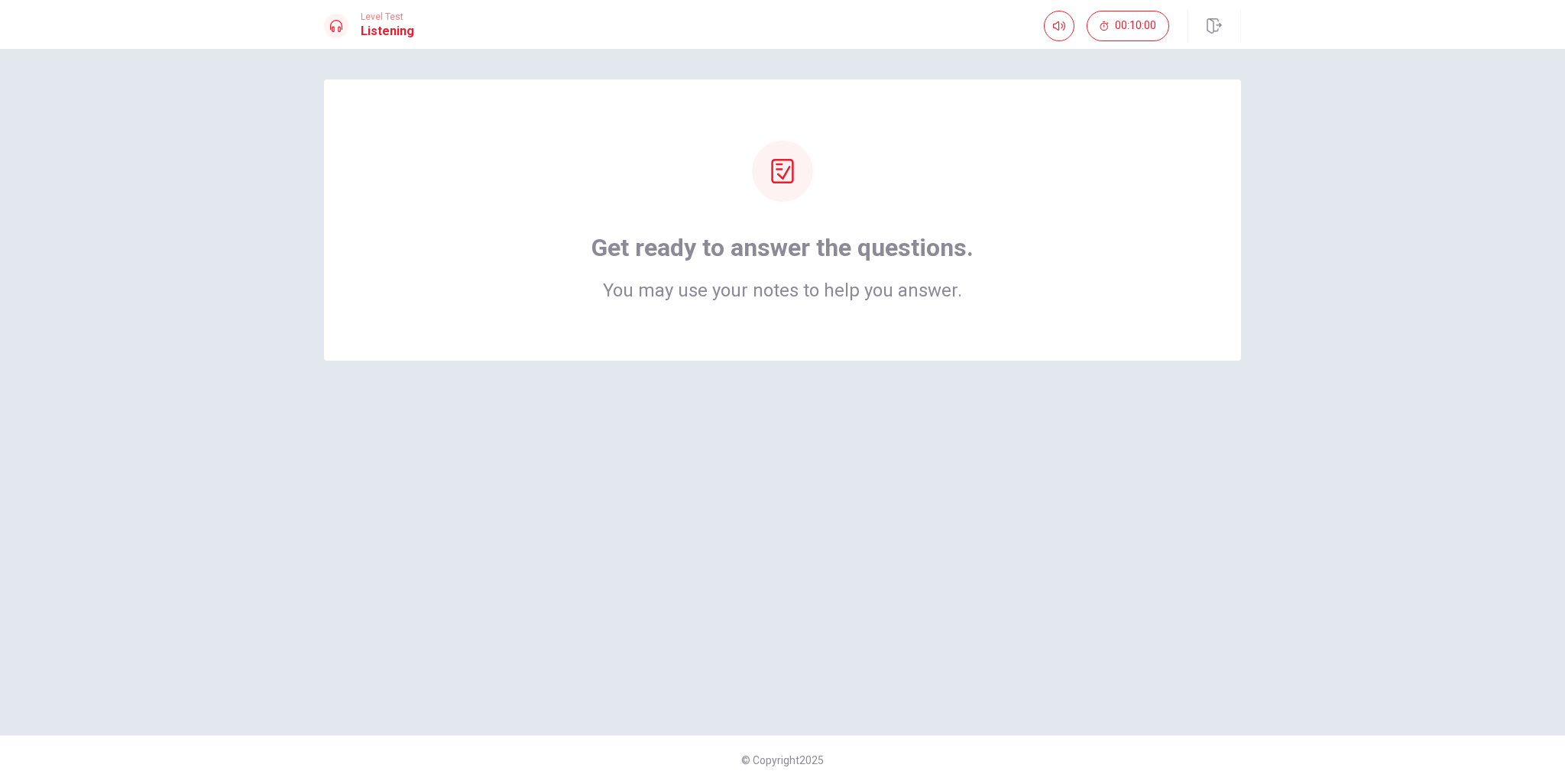
click at [780, 171] on icon at bounding box center [782, 171] width 24 height 24
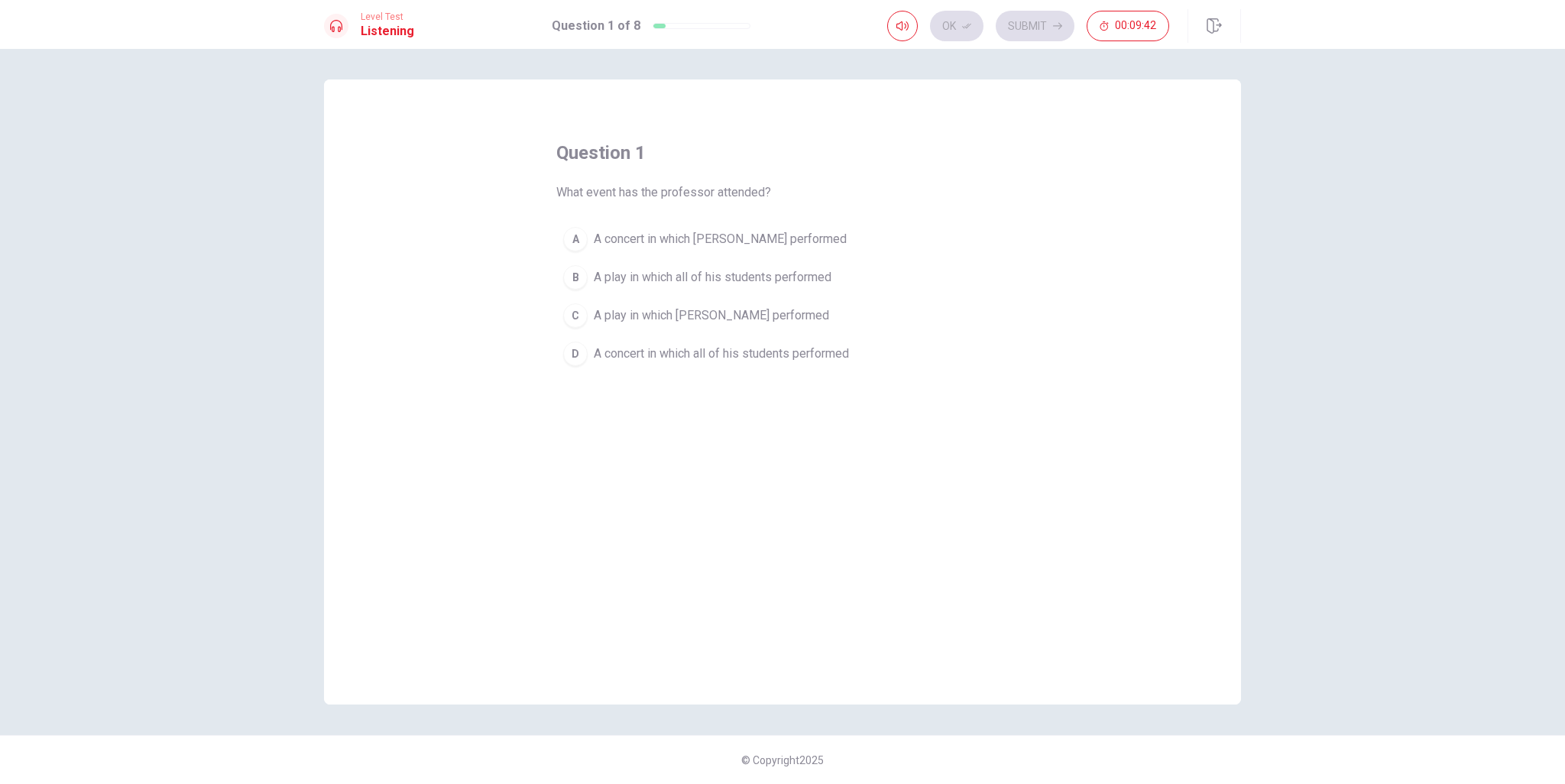
click at [715, 319] on span "A play in which Julia performed" at bounding box center [711, 315] width 235 height 18
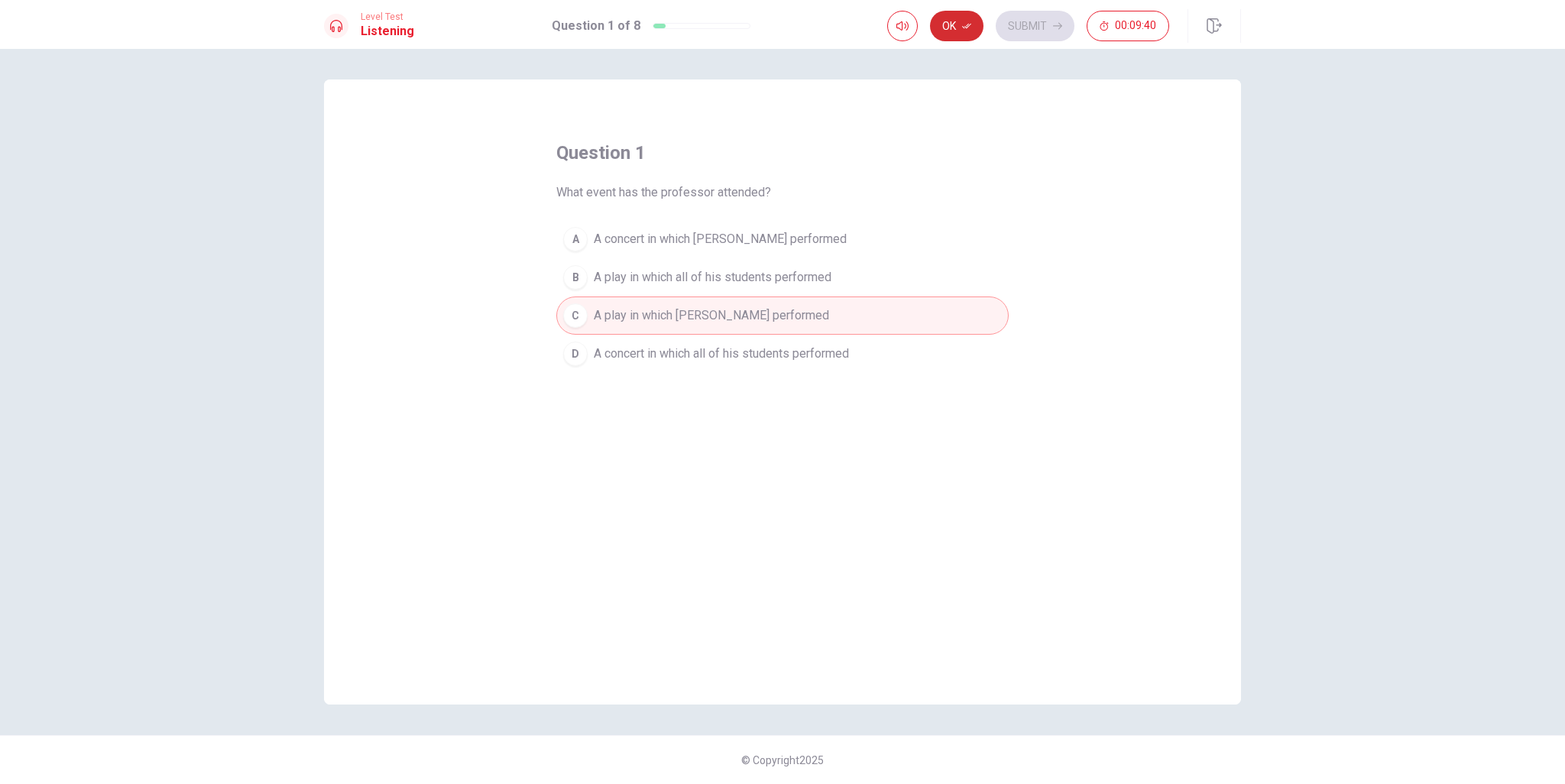
click at [965, 31] on button "Ok" at bounding box center [956, 26] width 53 height 31
click at [1039, 24] on button "Submit" at bounding box center [1035, 26] width 79 height 31
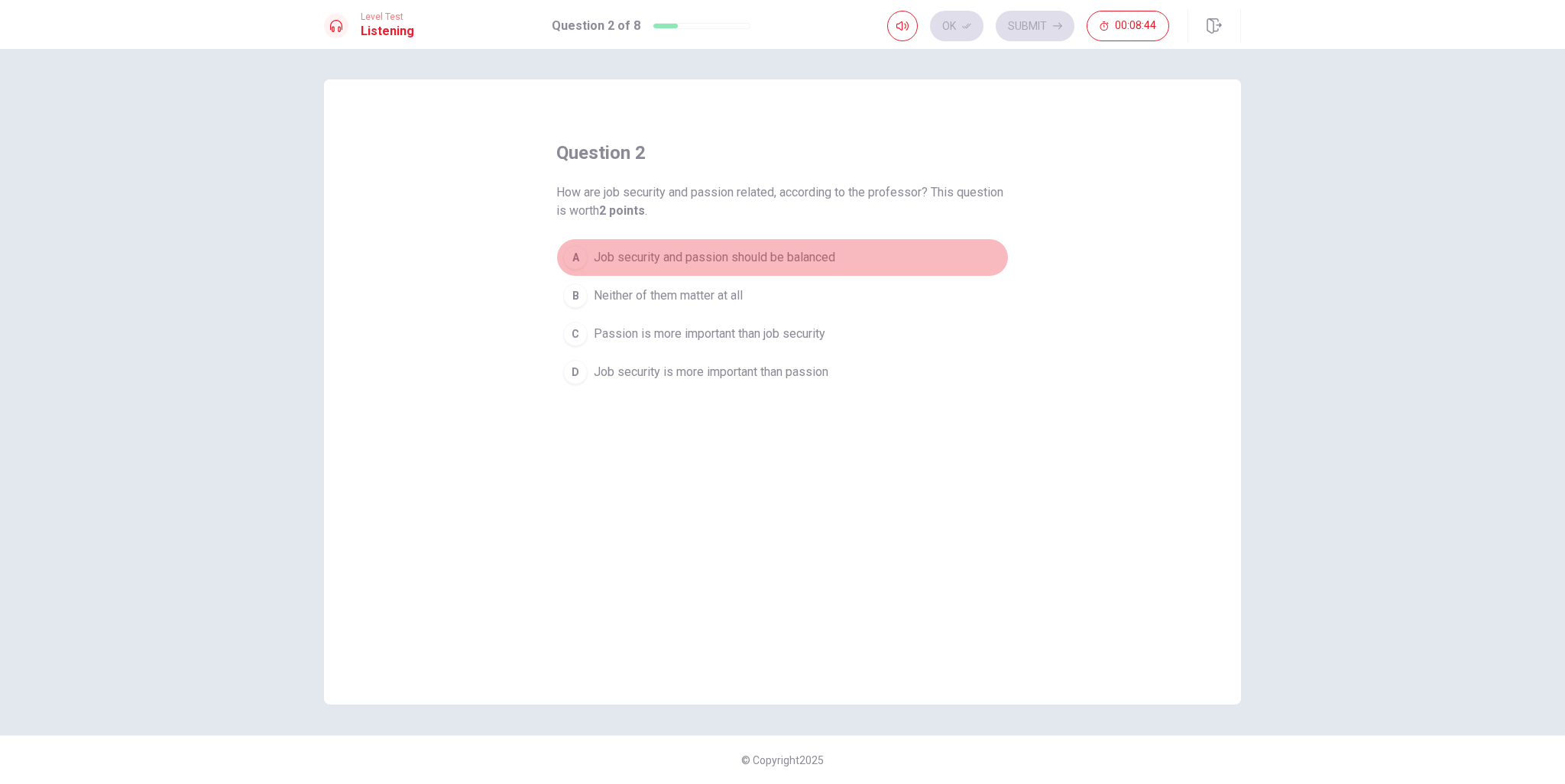
click at [789, 260] on span "Job security and passion should be balanced" at bounding box center [714, 257] width 241 height 18
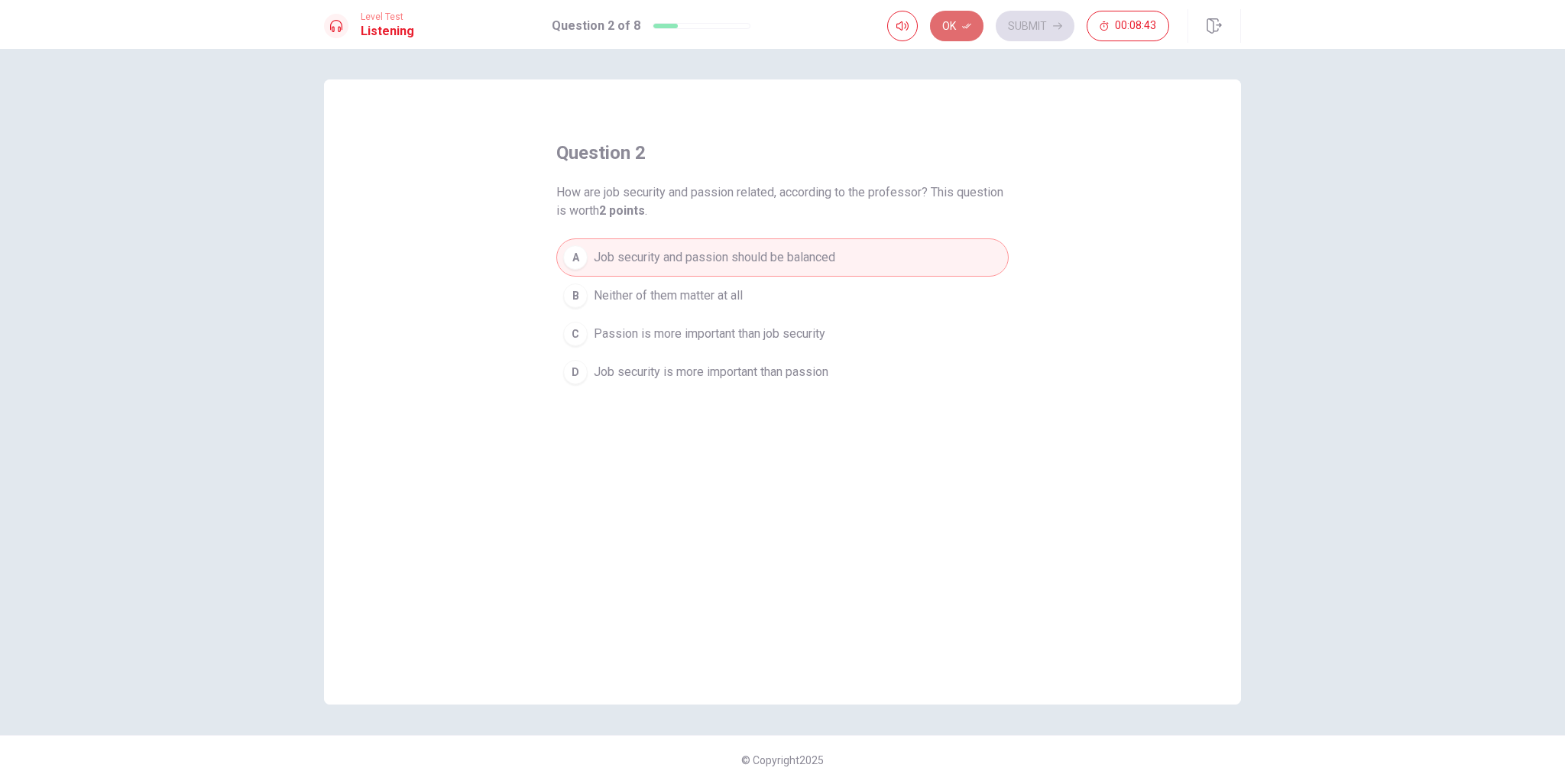
click at [971, 18] on button "Ok" at bounding box center [956, 26] width 53 height 31
click at [1045, 28] on button "Submit" at bounding box center [1035, 26] width 79 height 31
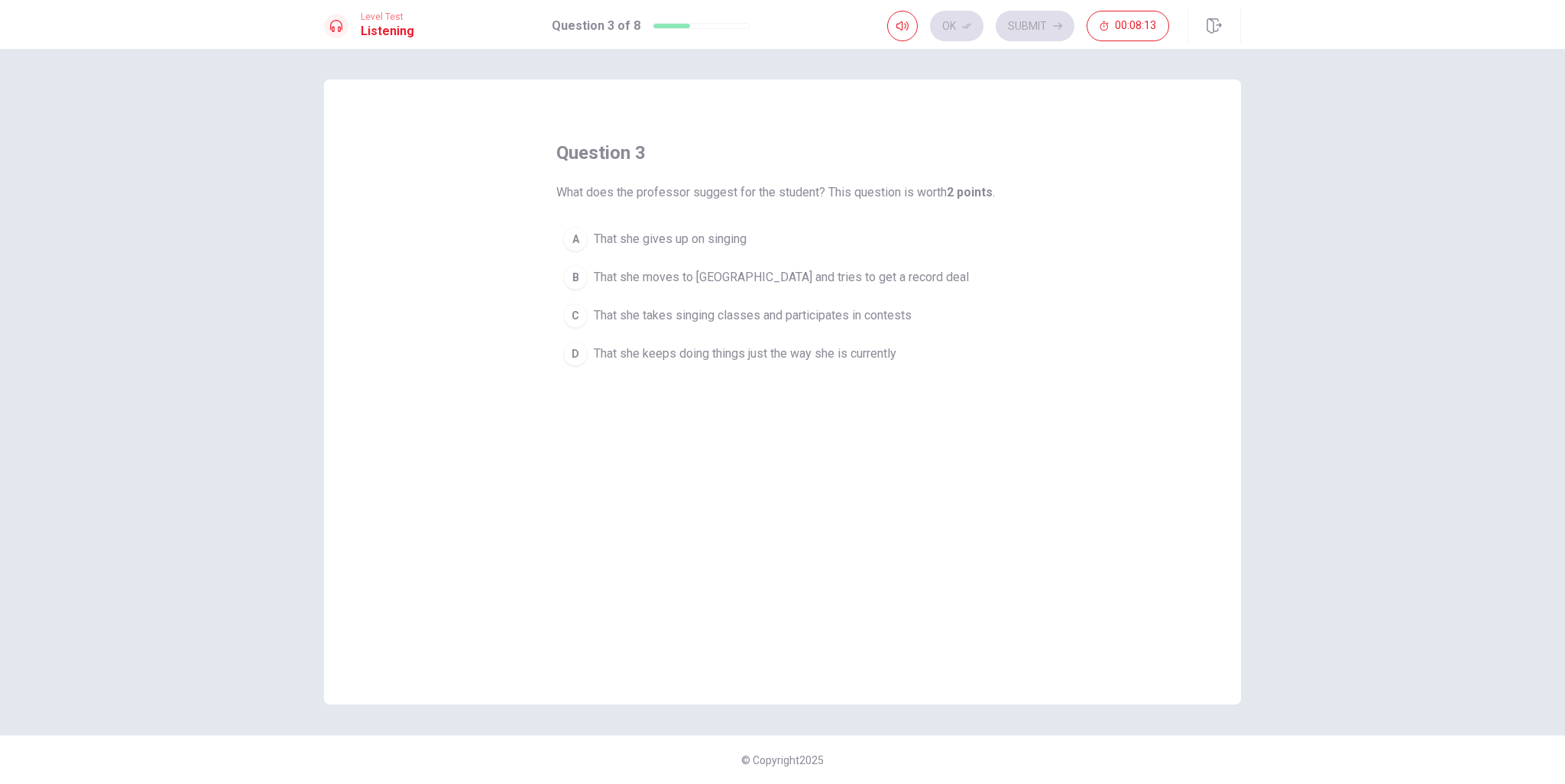
click at [682, 322] on span "That she takes singing classes and participates in contests" at bounding box center [753, 315] width 318 height 18
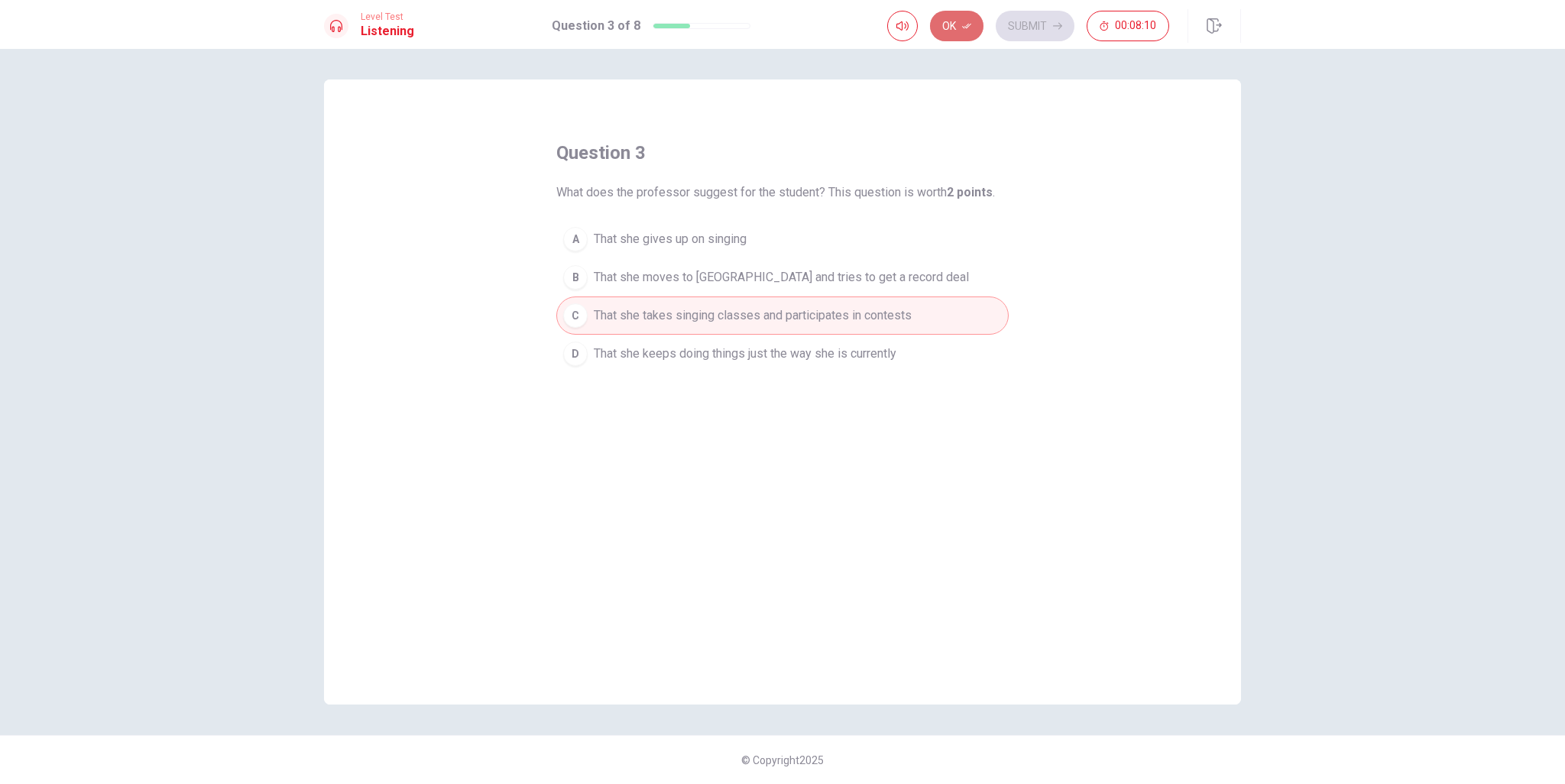
click at [964, 30] on icon "button" at bounding box center [966, 25] width 9 height 9
click at [1047, 20] on button "Submit" at bounding box center [1035, 26] width 79 height 31
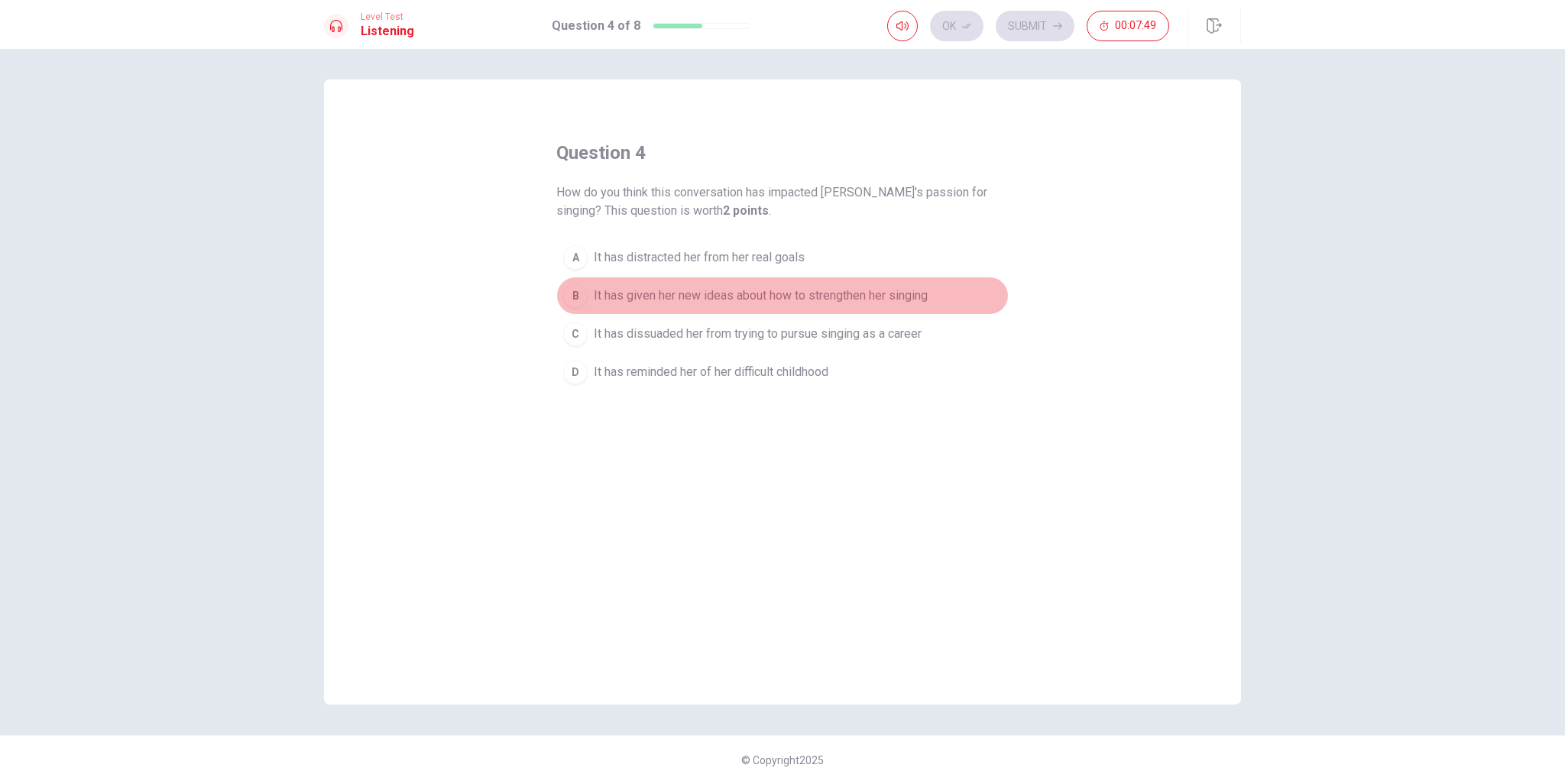
click at [743, 291] on span "It has given her new ideas about how to strengthen her singing" at bounding box center [761, 296] width 334 height 18
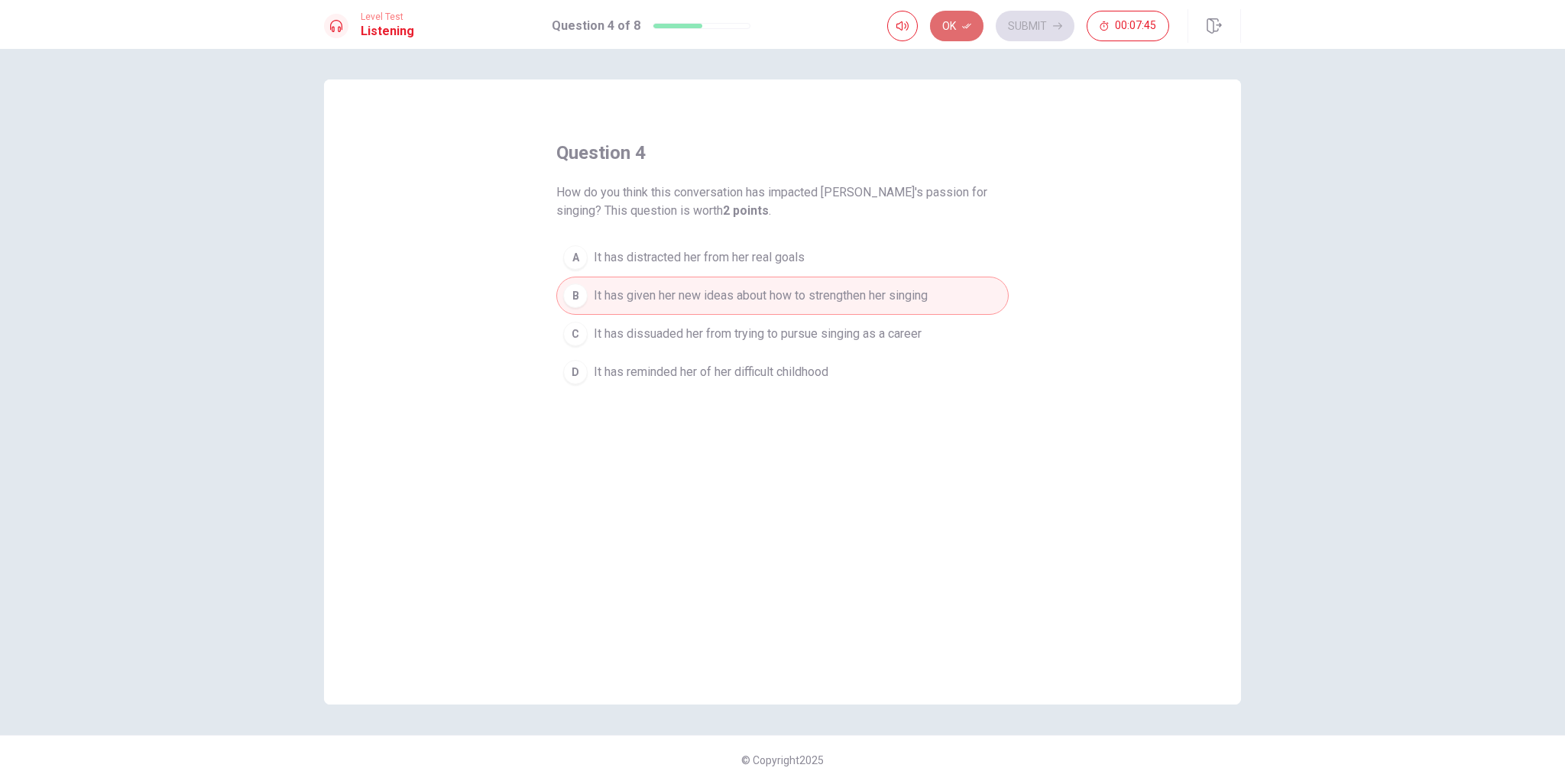
click at [959, 22] on button "Ok" at bounding box center [956, 26] width 53 height 31
click at [1038, 24] on button "Submit" at bounding box center [1035, 26] width 79 height 31
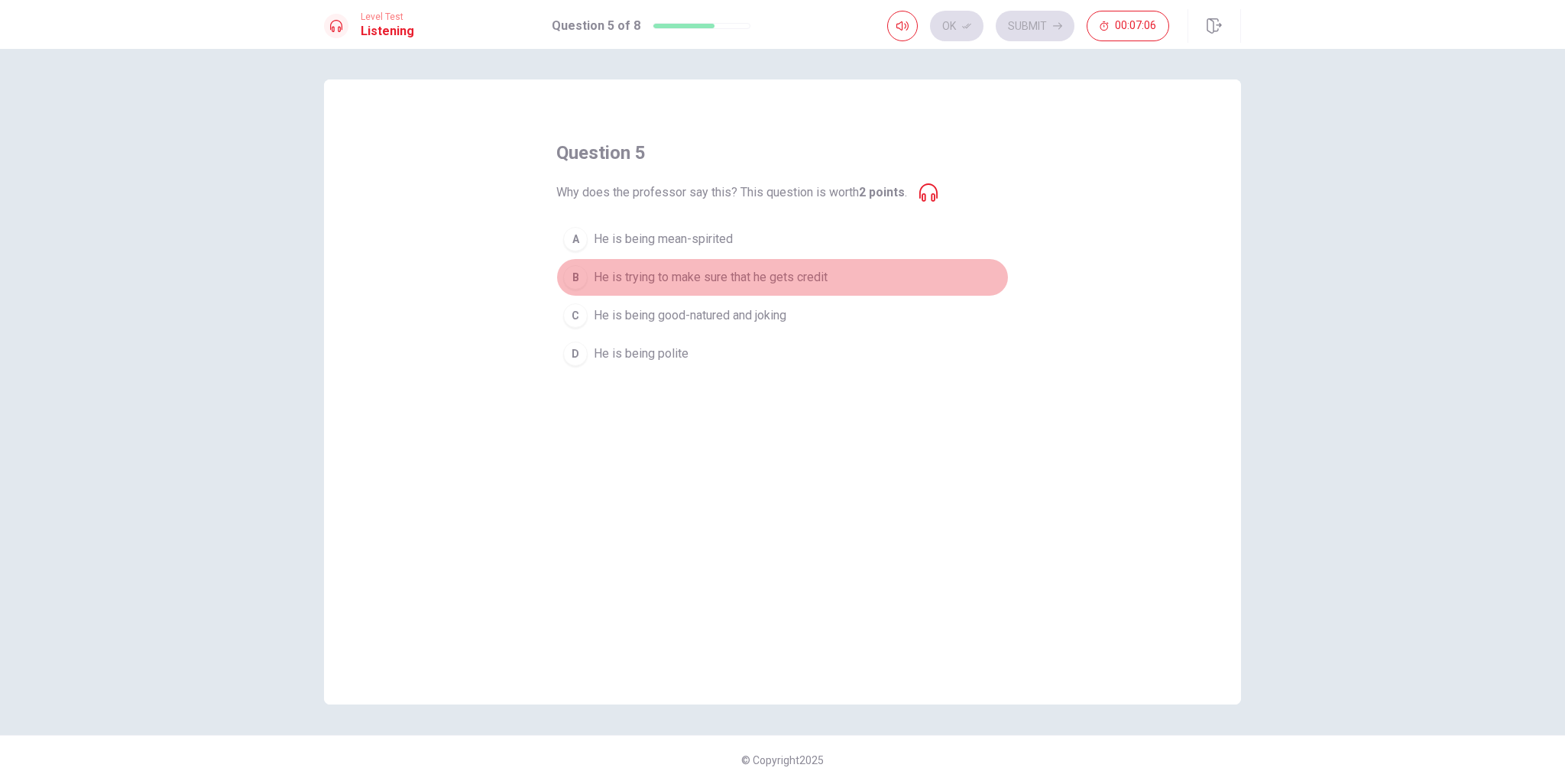
click at [775, 280] on span "He is trying to make sure that he gets credit" at bounding box center [711, 277] width 234 height 18
click at [967, 16] on button "Ok" at bounding box center [956, 26] width 53 height 31
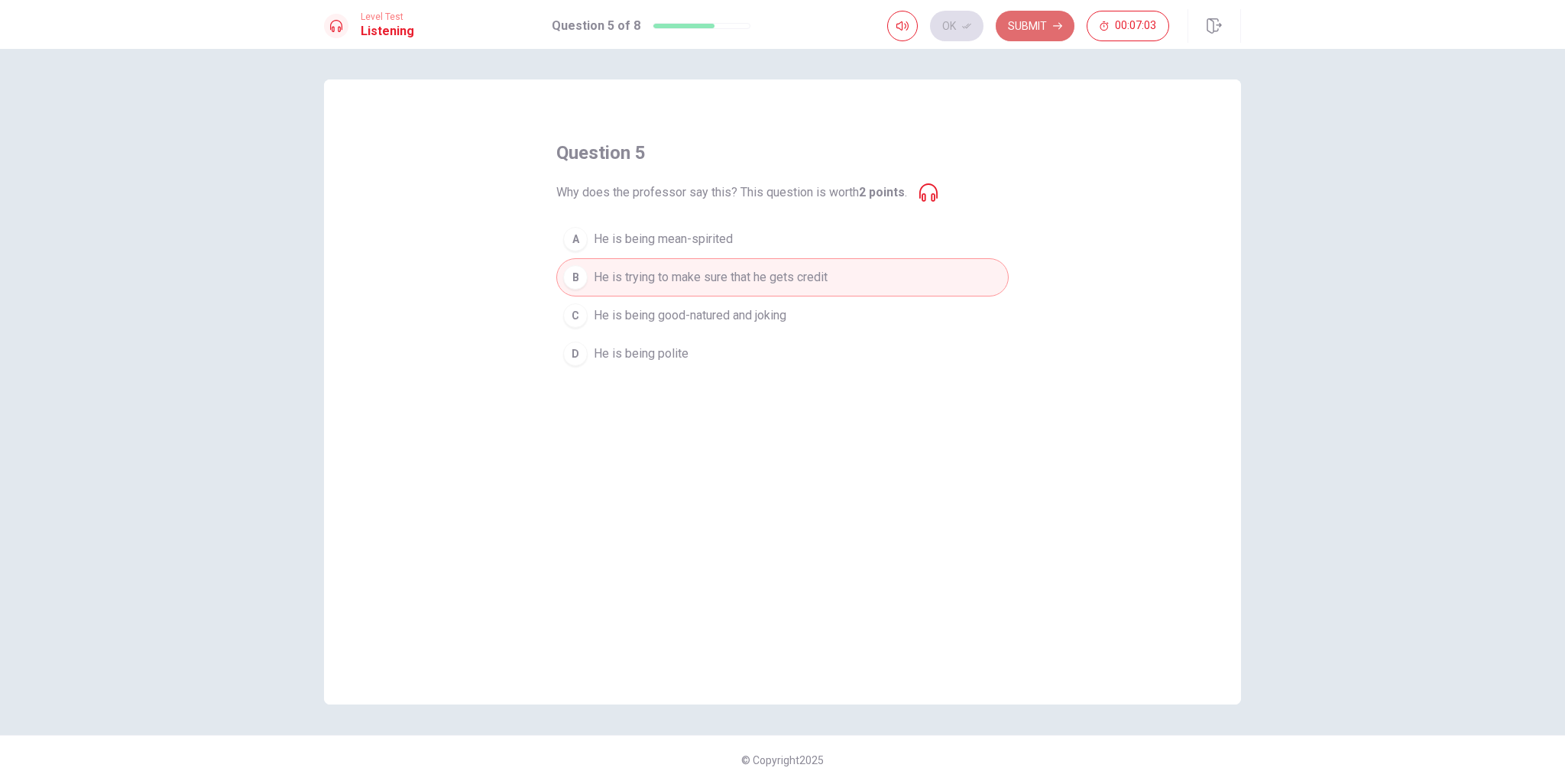
click at [1035, 29] on button "Submit" at bounding box center [1035, 26] width 79 height 31
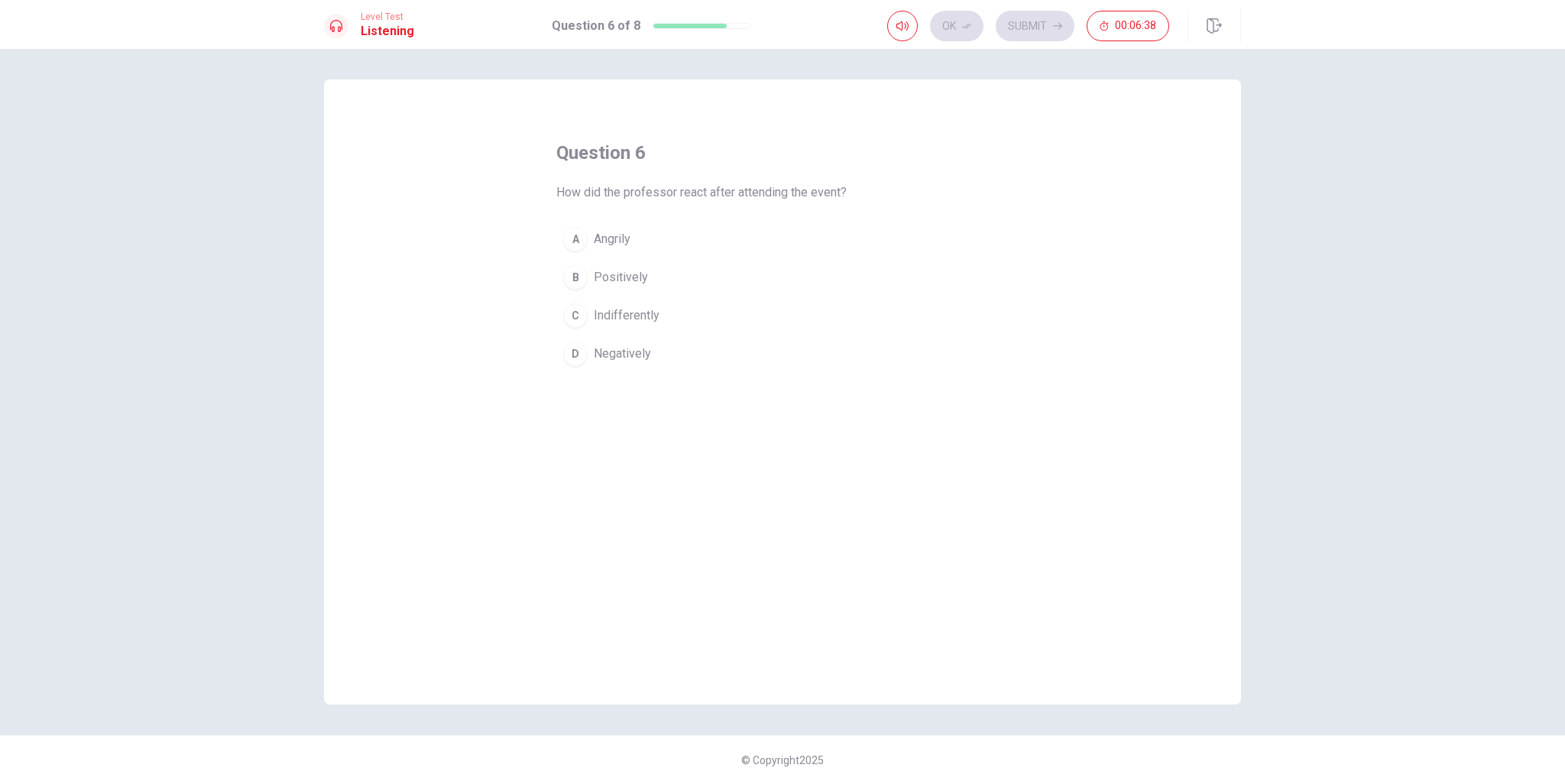
click at [623, 280] on span "Positively" at bounding box center [621, 277] width 54 height 18
click at [952, 26] on button "Ok" at bounding box center [956, 26] width 53 height 31
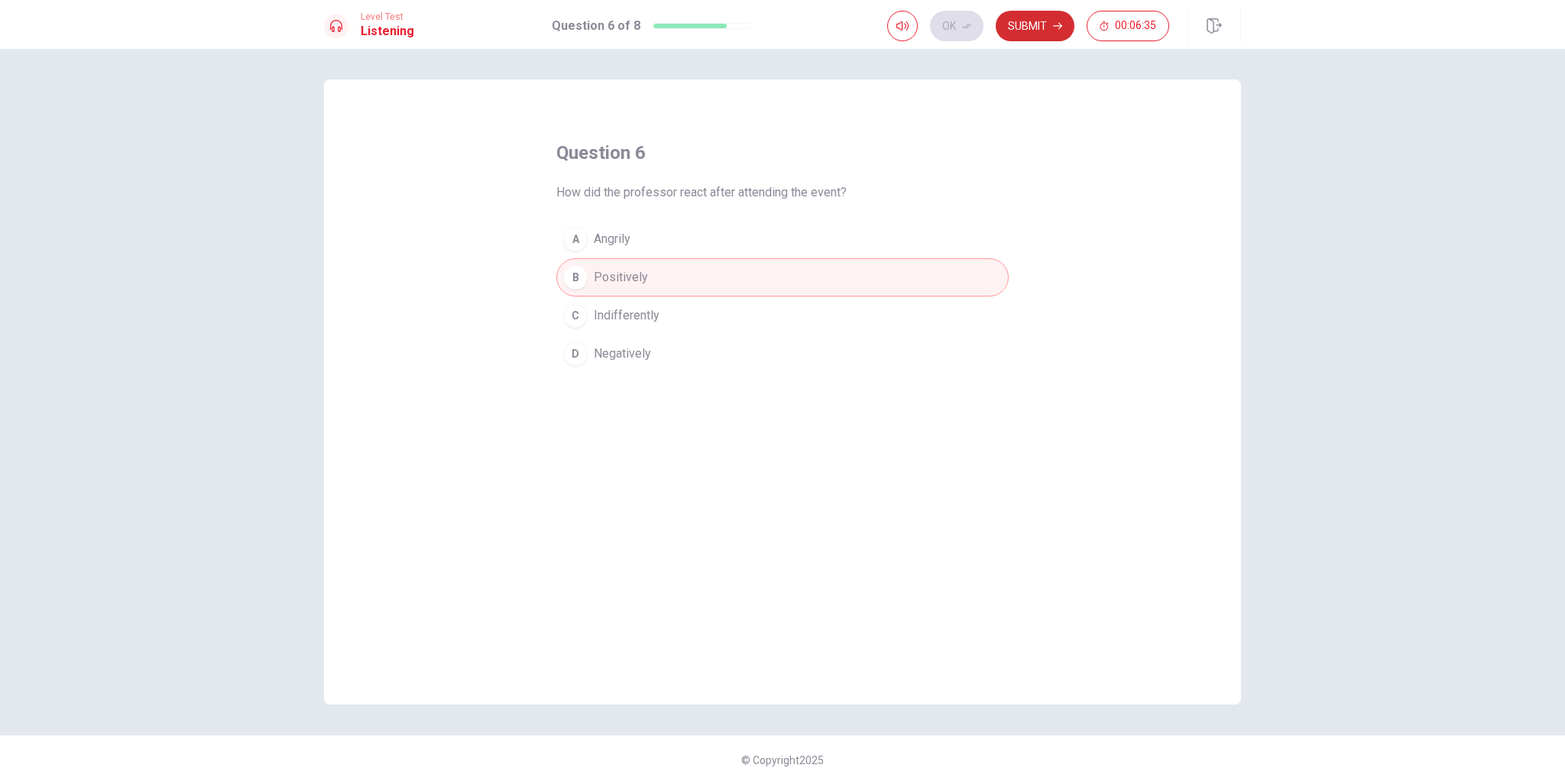
click at [1029, 20] on button "Submit" at bounding box center [1035, 26] width 79 height 31
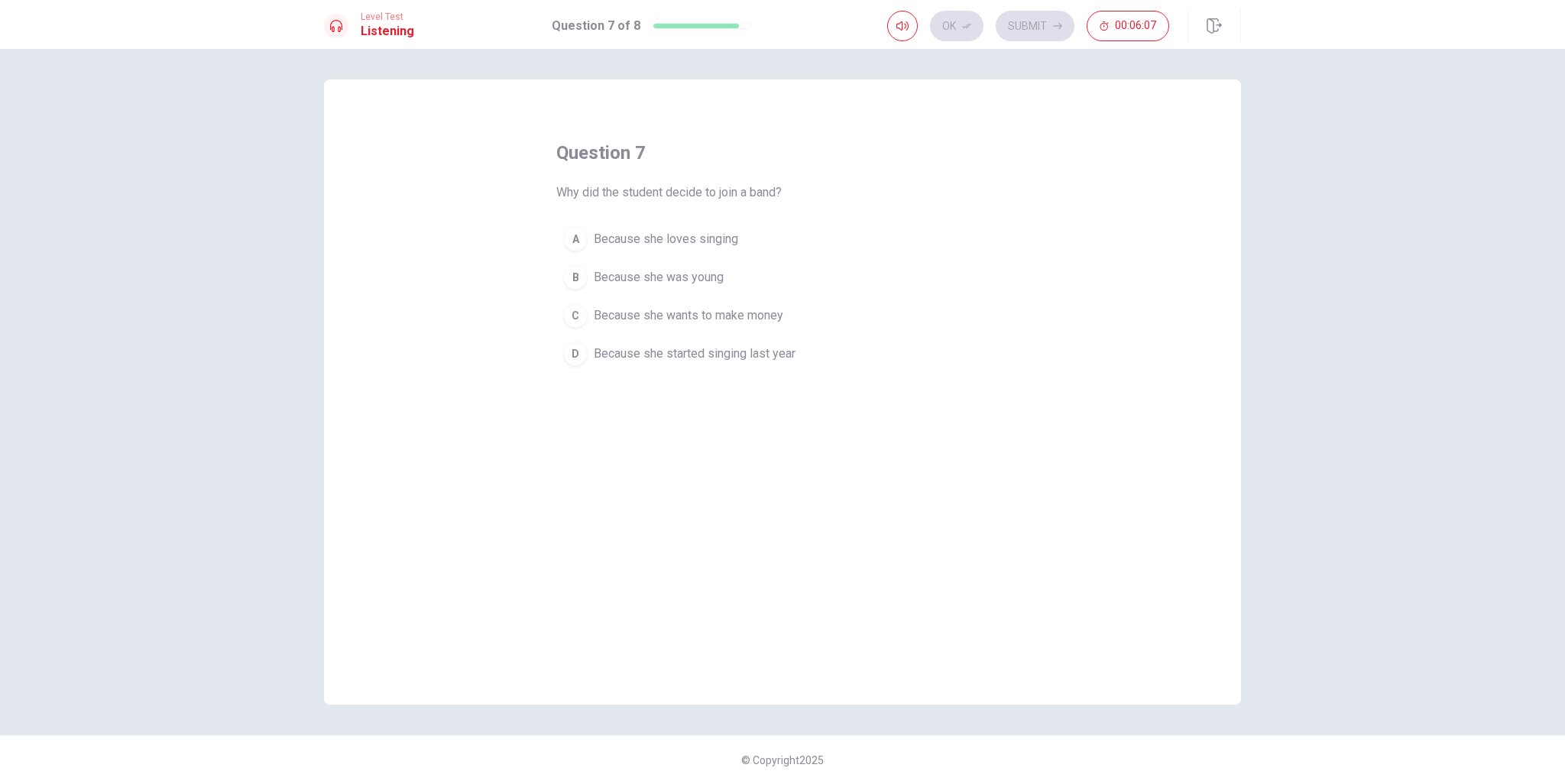
click at [704, 227] on button "A Because she loves singing" at bounding box center [782, 239] width 452 height 38
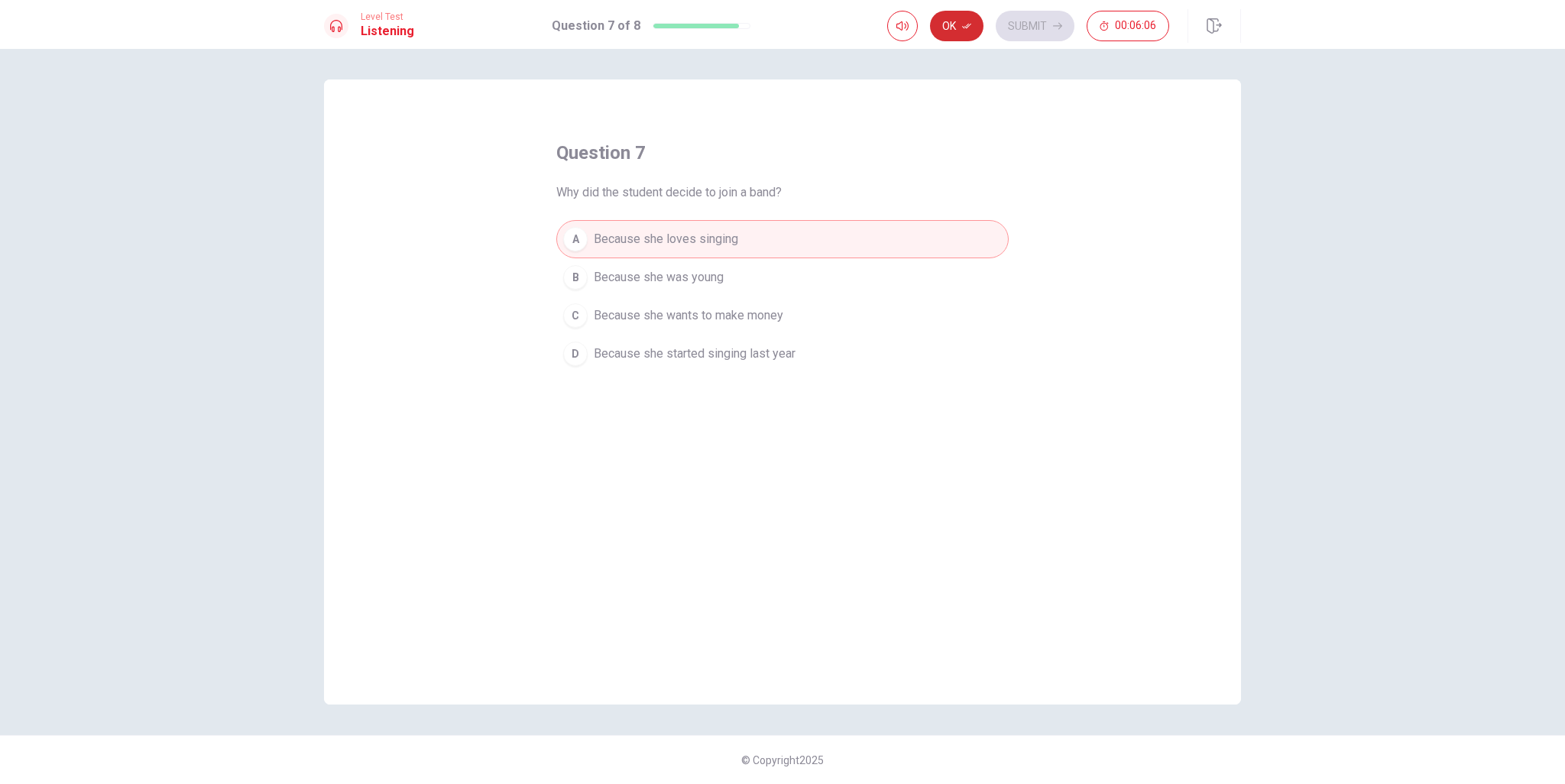
click at [957, 31] on button "Ok" at bounding box center [956, 26] width 53 height 31
click at [1052, 28] on button "Submit" at bounding box center [1035, 26] width 79 height 31
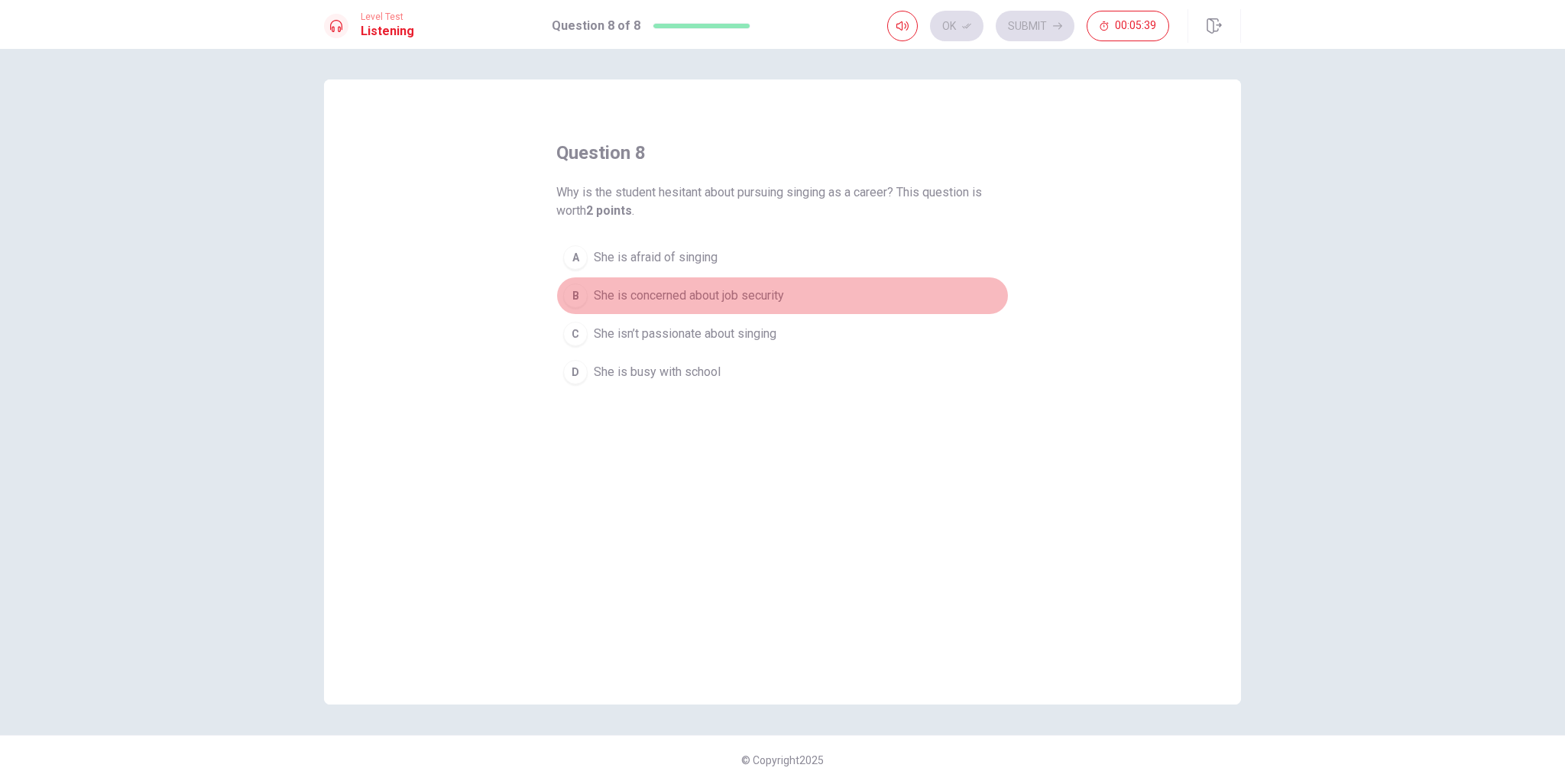
click at [764, 303] on span "She is concerned about job security" at bounding box center [689, 296] width 190 height 18
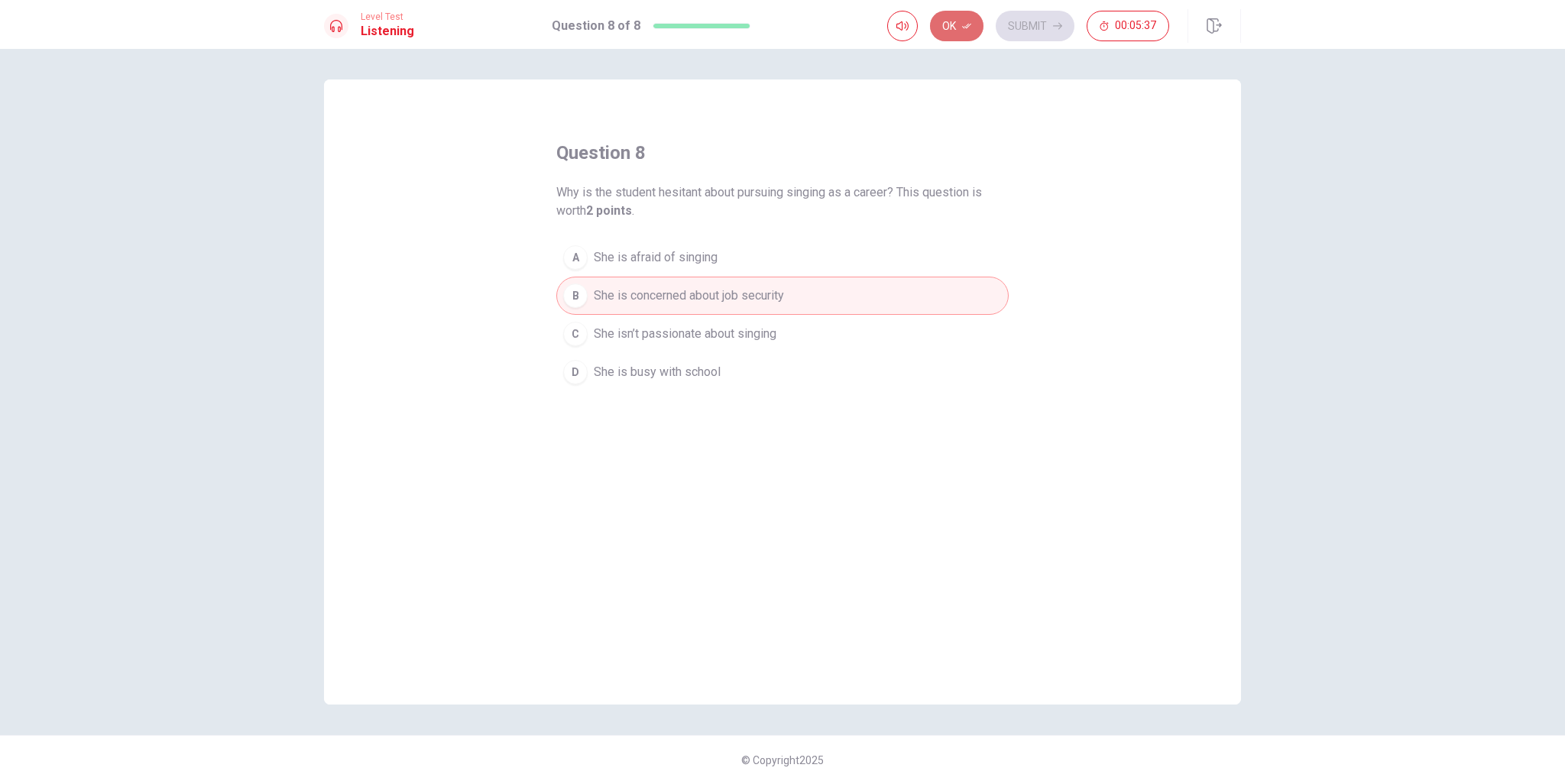
click at [961, 26] on button "Ok" at bounding box center [956, 26] width 53 height 31
click at [1038, 25] on button "Submit" at bounding box center [1035, 26] width 79 height 31
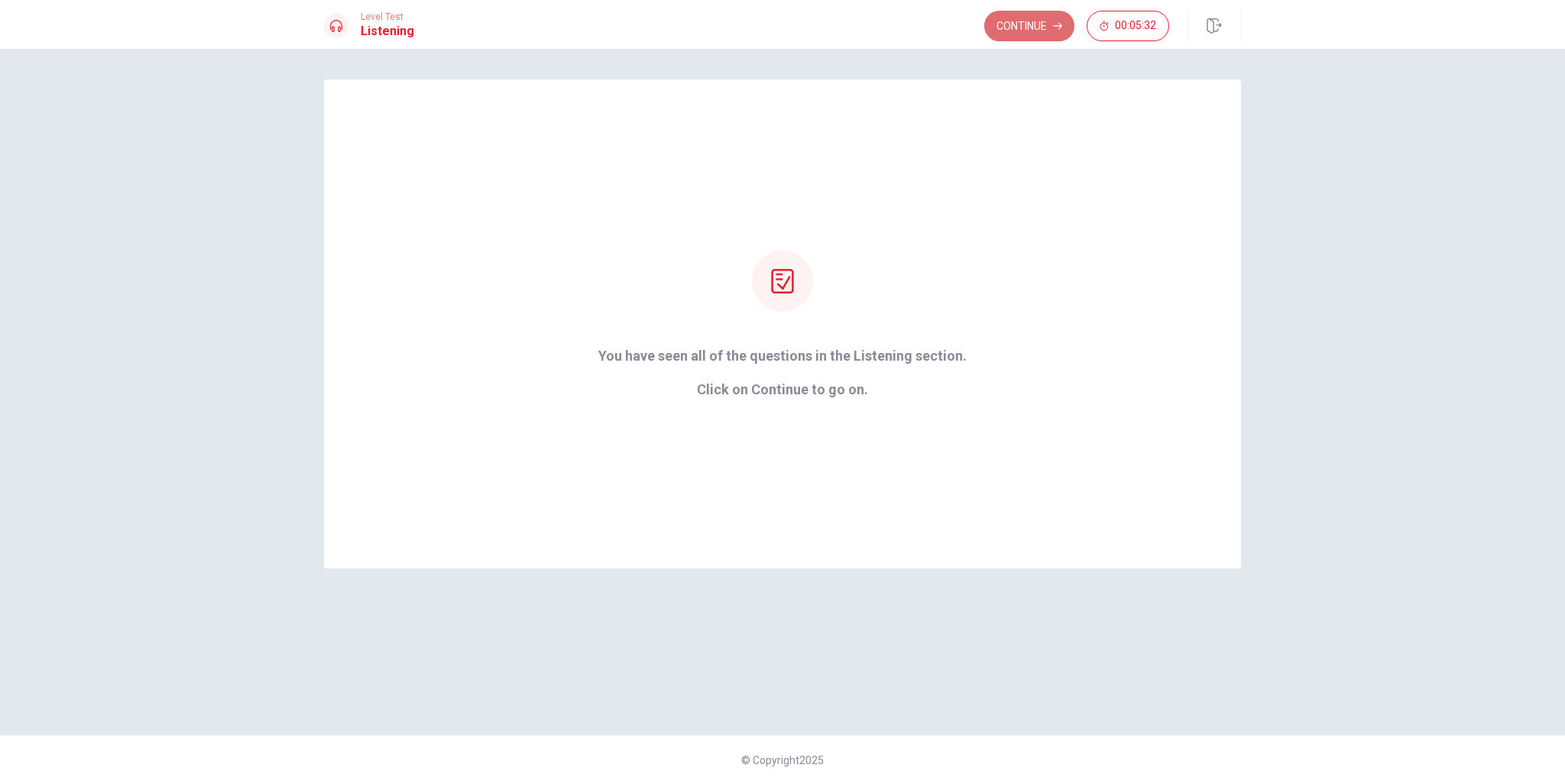
click at [1052, 32] on button "Continue" at bounding box center [1029, 26] width 90 height 31
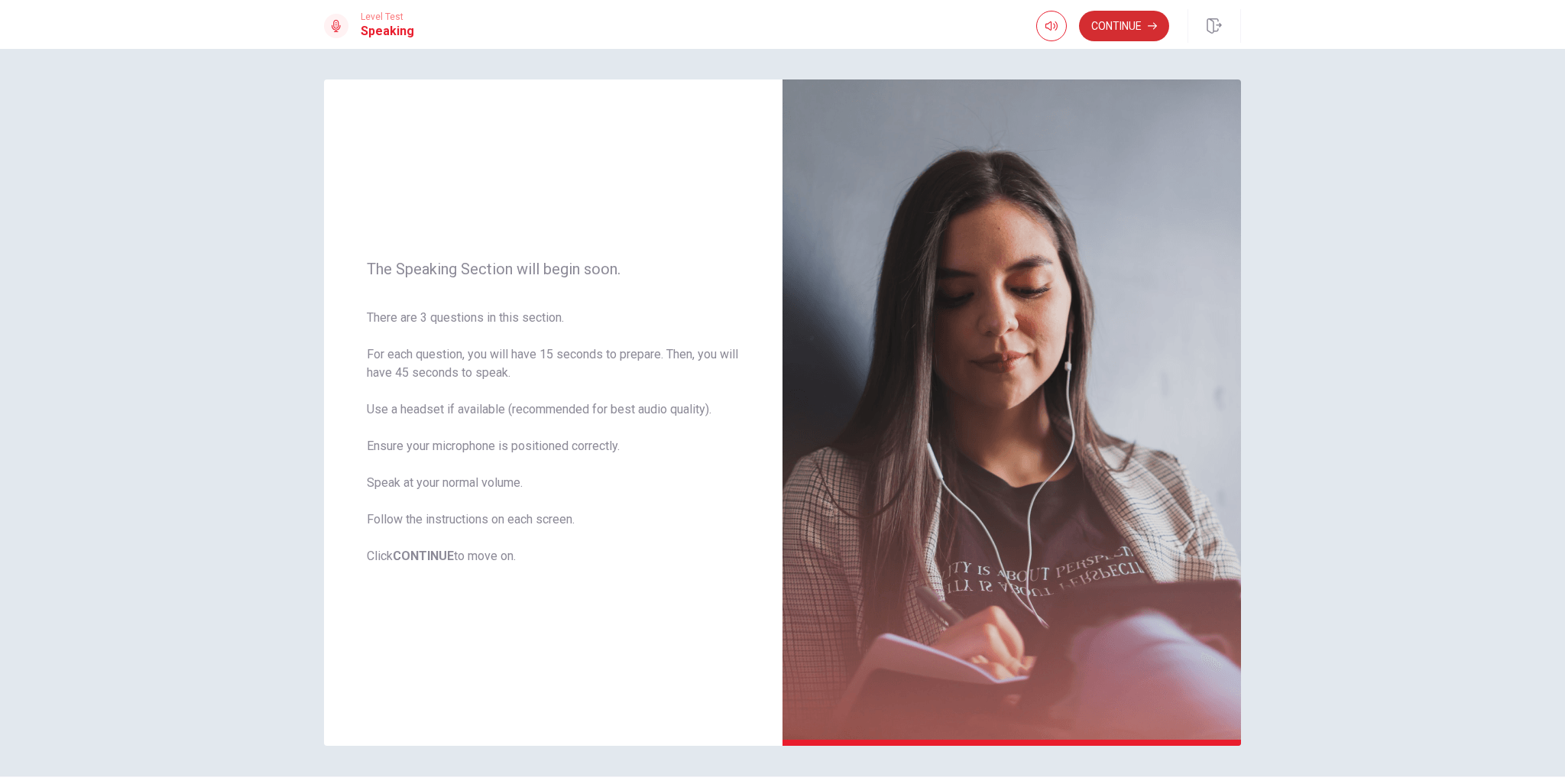
click at [1133, 26] on button "Continue" at bounding box center [1124, 26] width 90 height 31
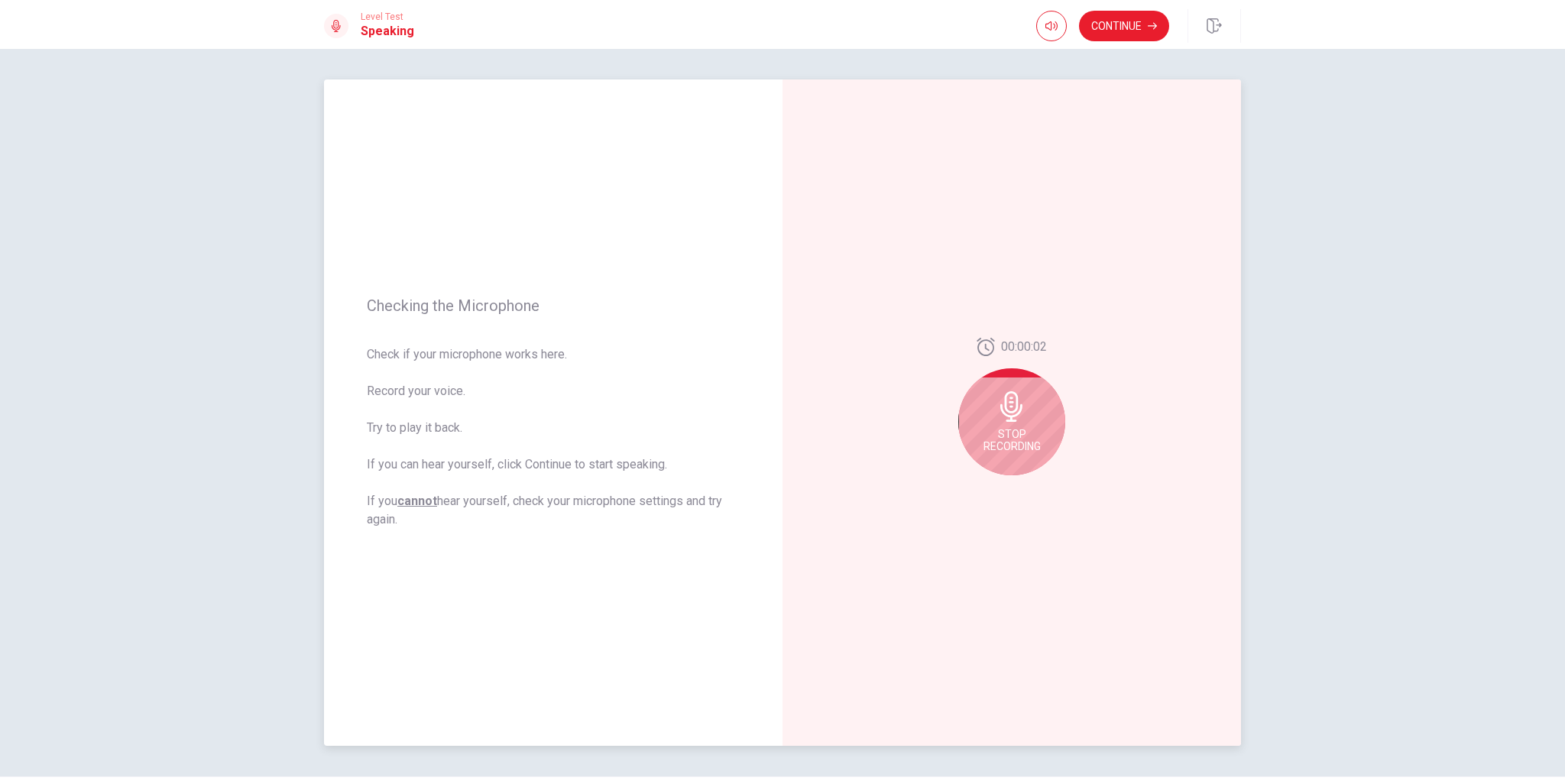
click at [1012, 423] on div "Stop Recording" at bounding box center [1011, 421] width 107 height 107
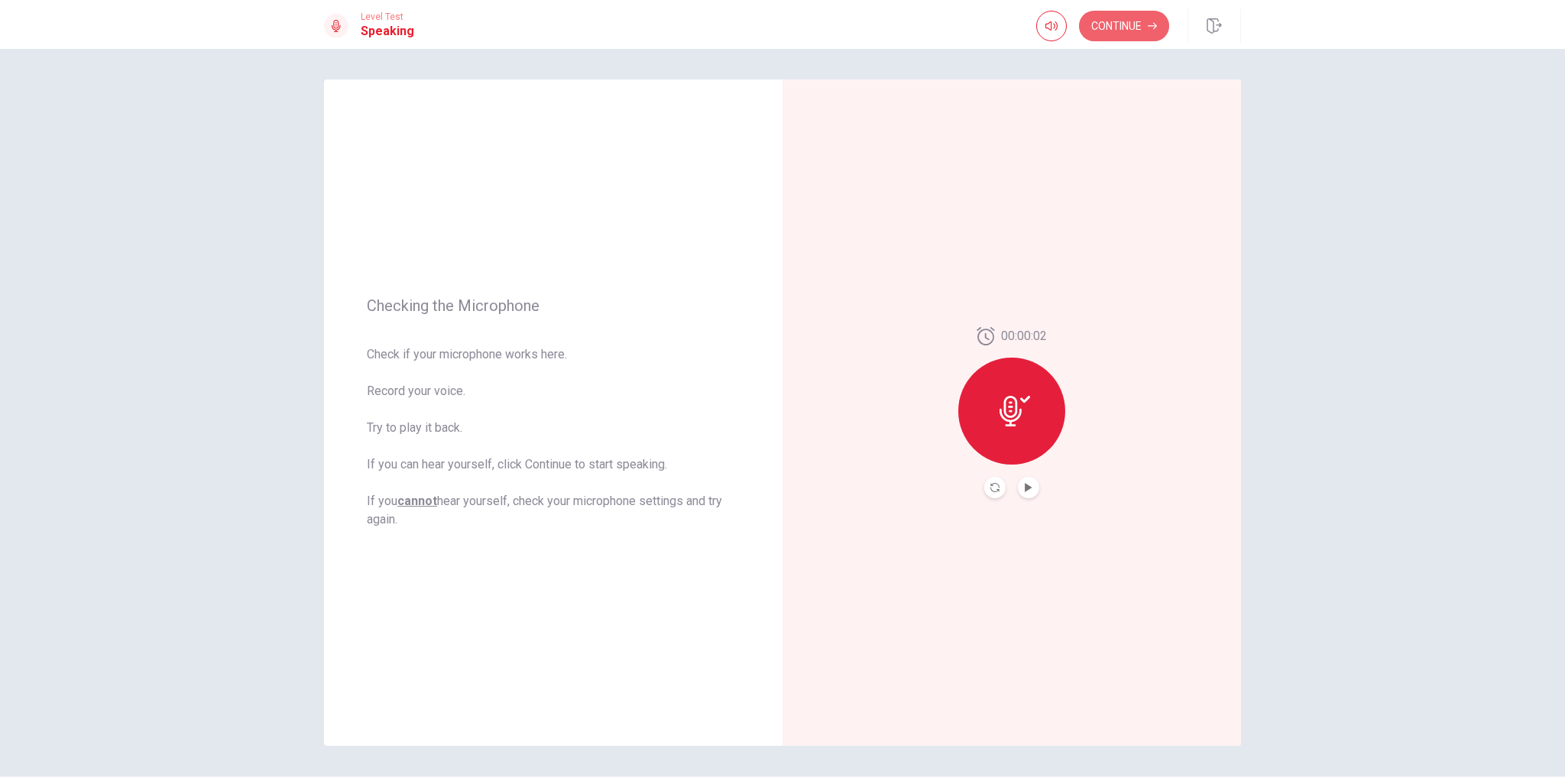
click at [1122, 21] on button "Continue" at bounding box center [1124, 26] width 90 height 31
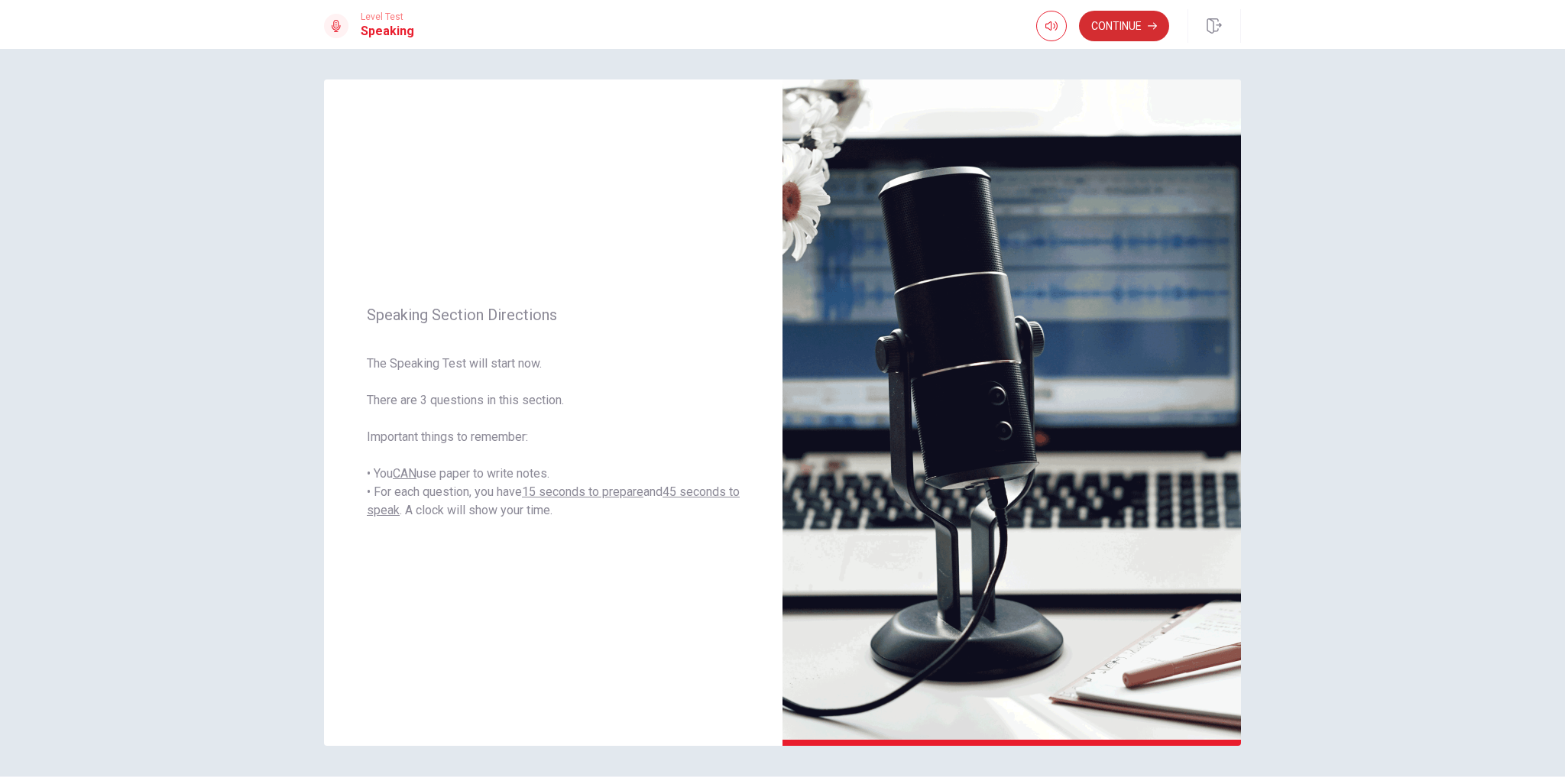
click at [1129, 27] on button "Continue" at bounding box center [1124, 26] width 90 height 31
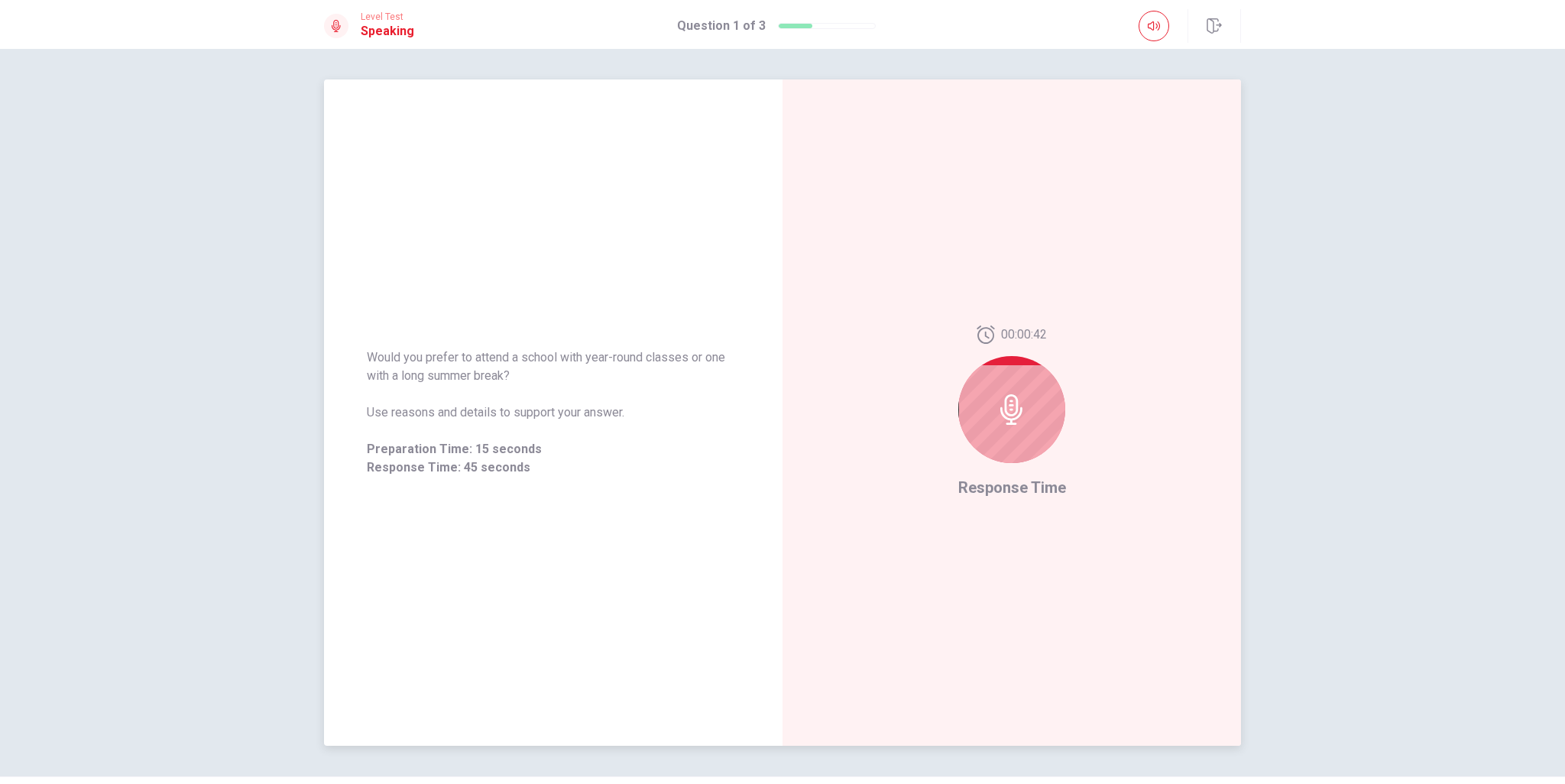
click at [1013, 404] on icon at bounding box center [1011, 409] width 22 height 31
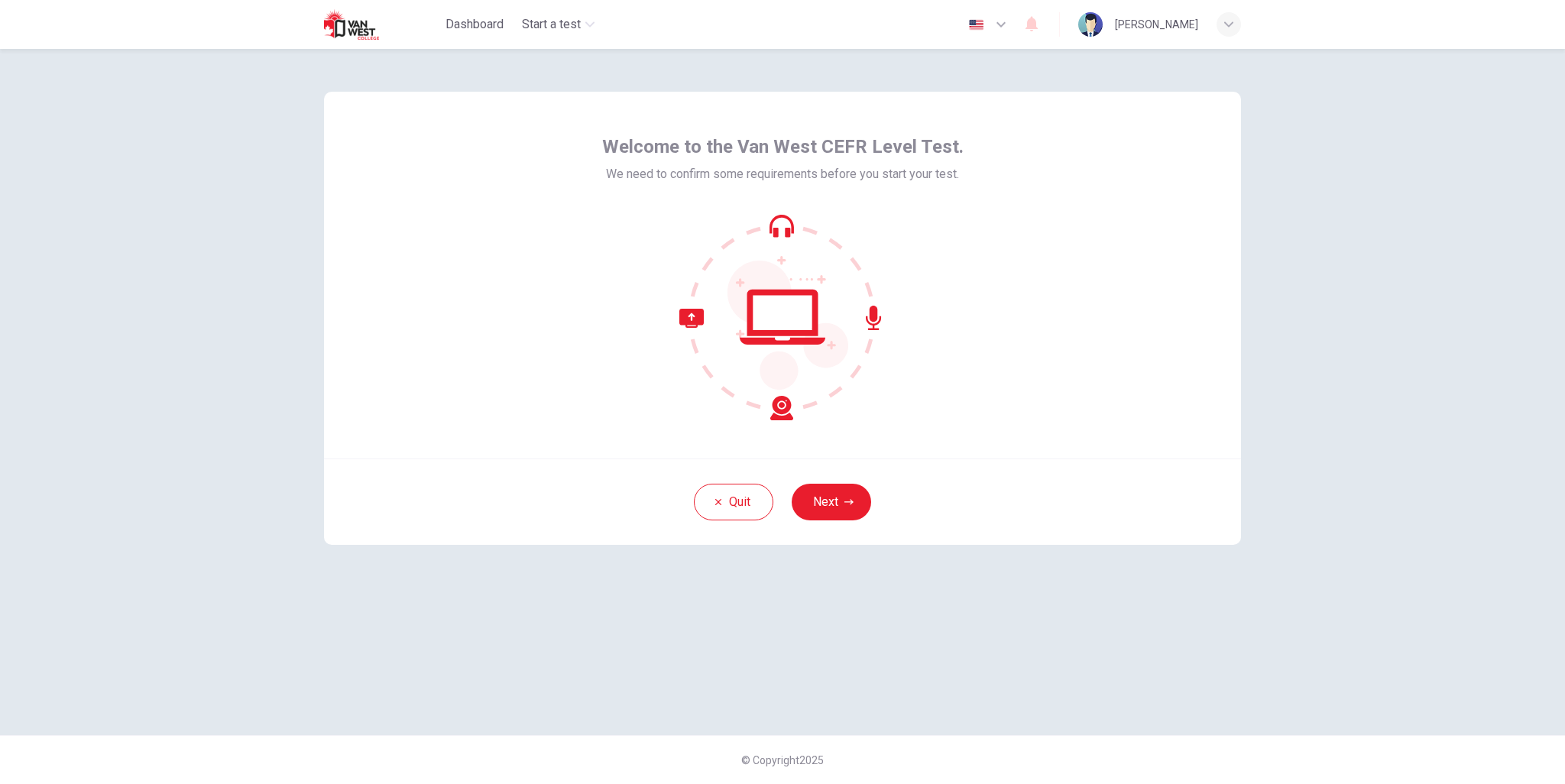
click at [350, 28] on img at bounding box center [364, 24] width 80 height 31
click at [834, 499] on button "Next" at bounding box center [831, 502] width 79 height 37
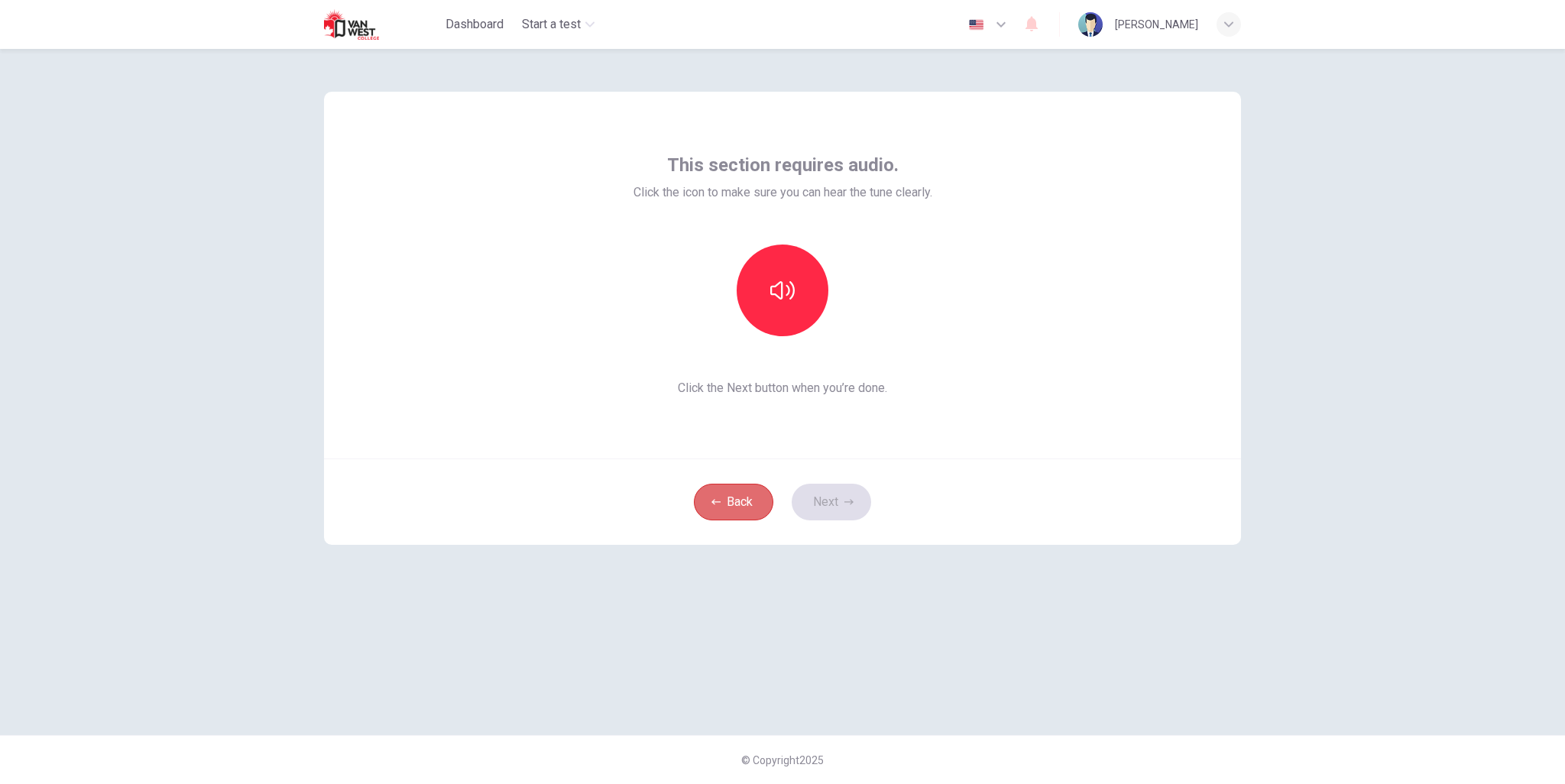
click at [744, 504] on button "Back" at bounding box center [733, 502] width 79 height 37
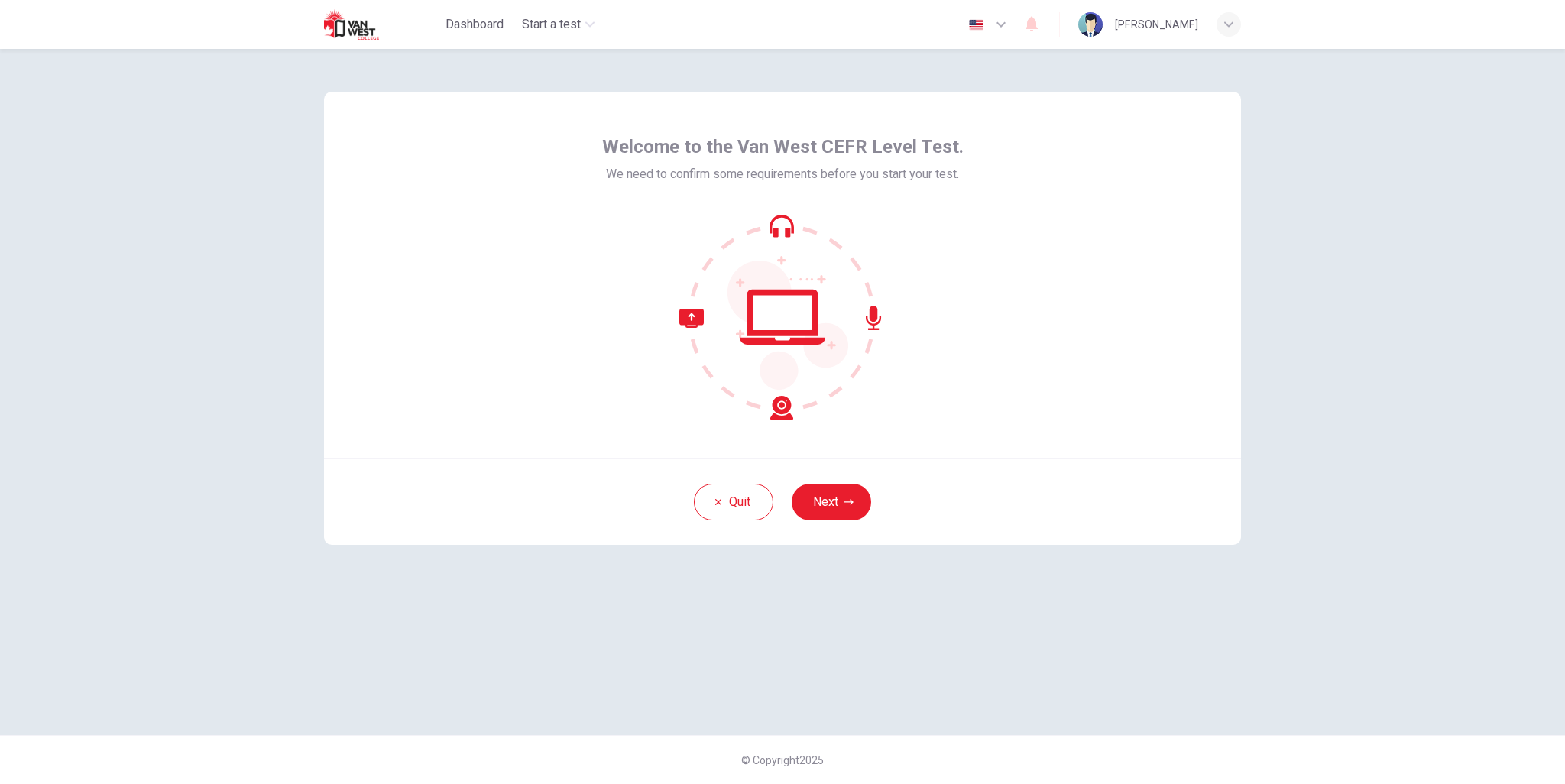
click at [365, 34] on img at bounding box center [364, 24] width 80 height 31
click at [828, 507] on button "Next" at bounding box center [831, 502] width 79 height 37
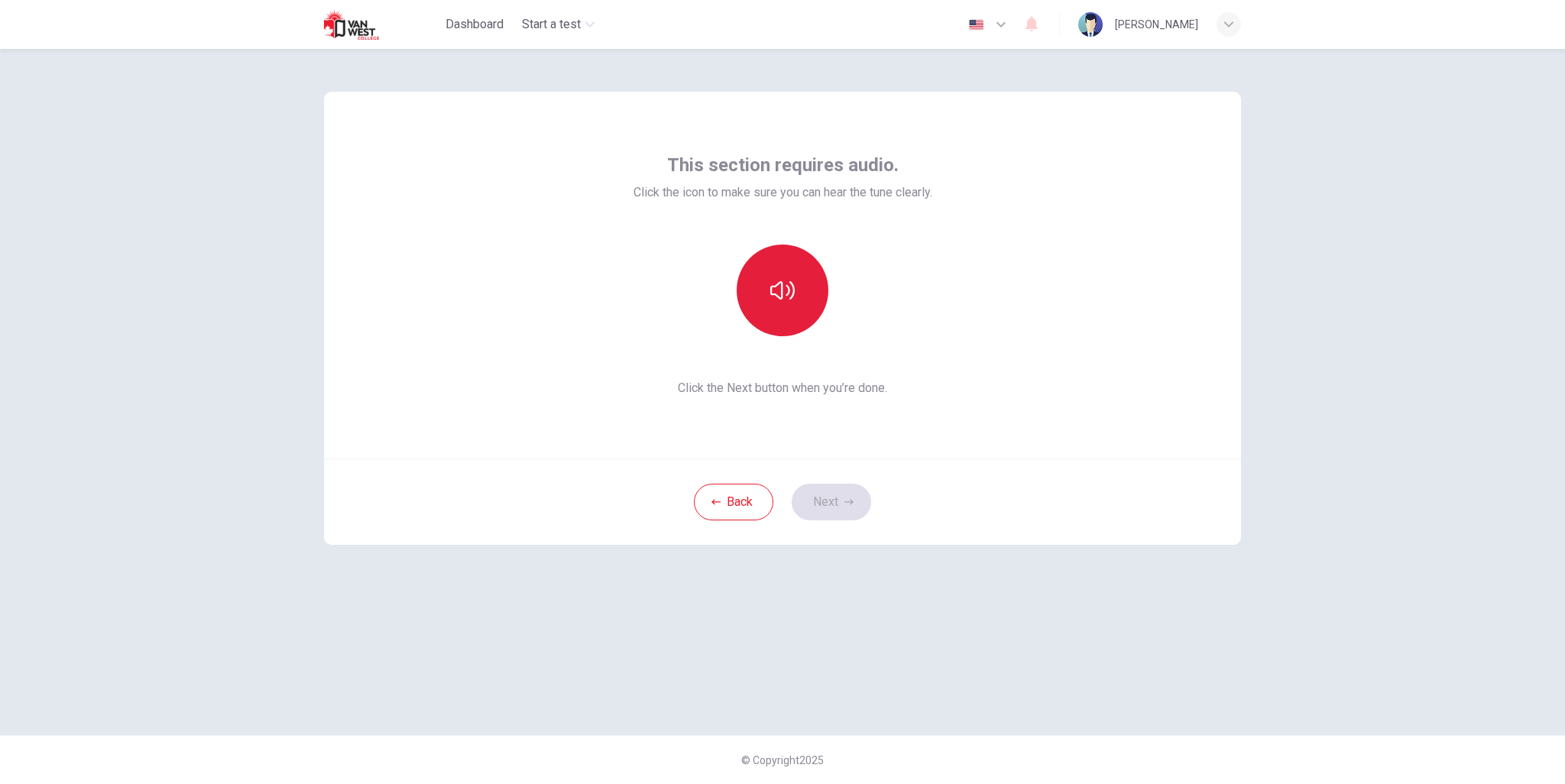
click at [786, 323] on button "button" at bounding box center [783, 291] width 92 height 92
click at [856, 504] on button "Next" at bounding box center [831, 502] width 79 height 37
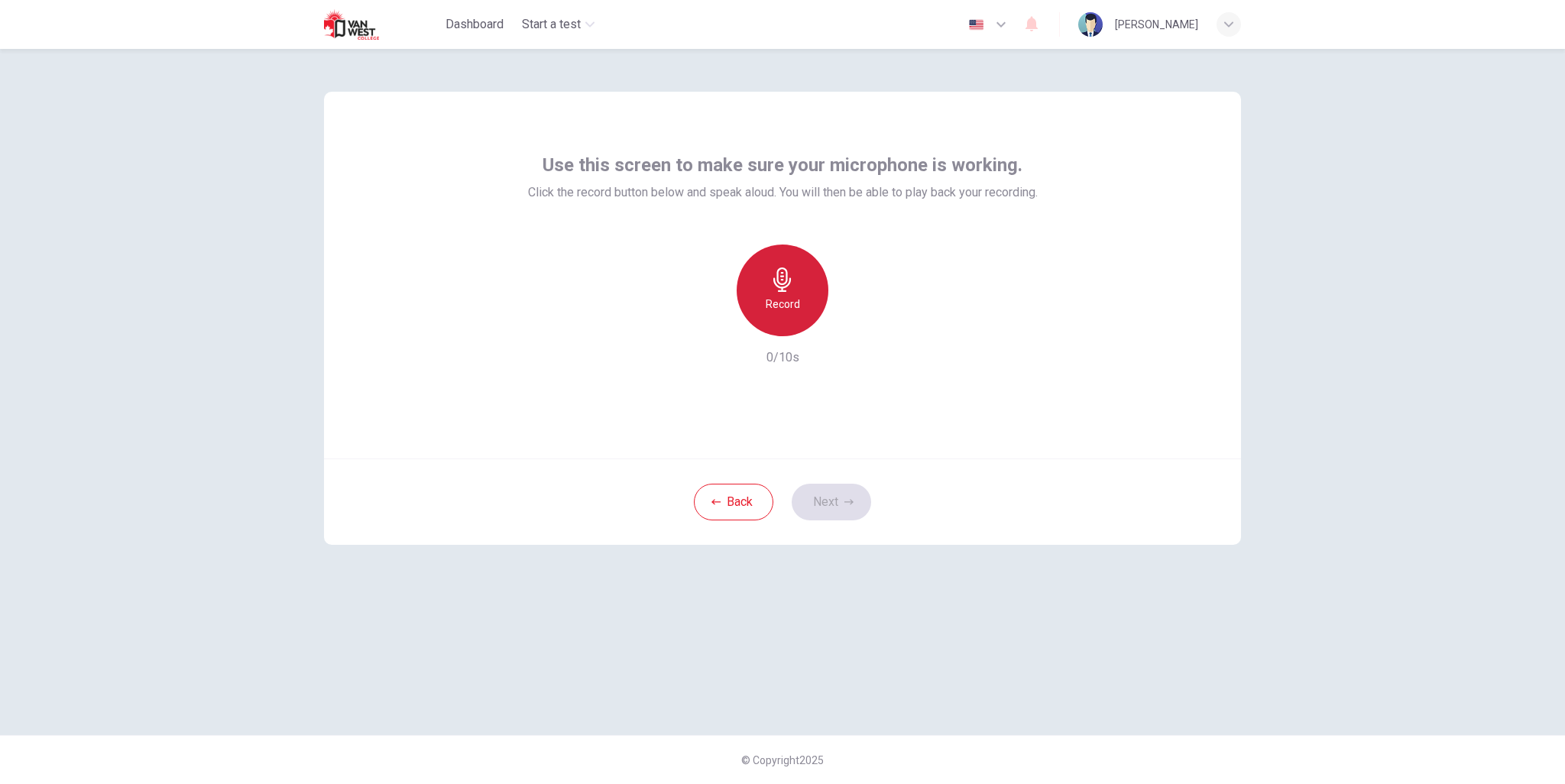
click at [804, 314] on div "Record" at bounding box center [783, 291] width 92 height 92
click at [854, 511] on button "Next" at bounding box center [831, 502] width 79 height 37
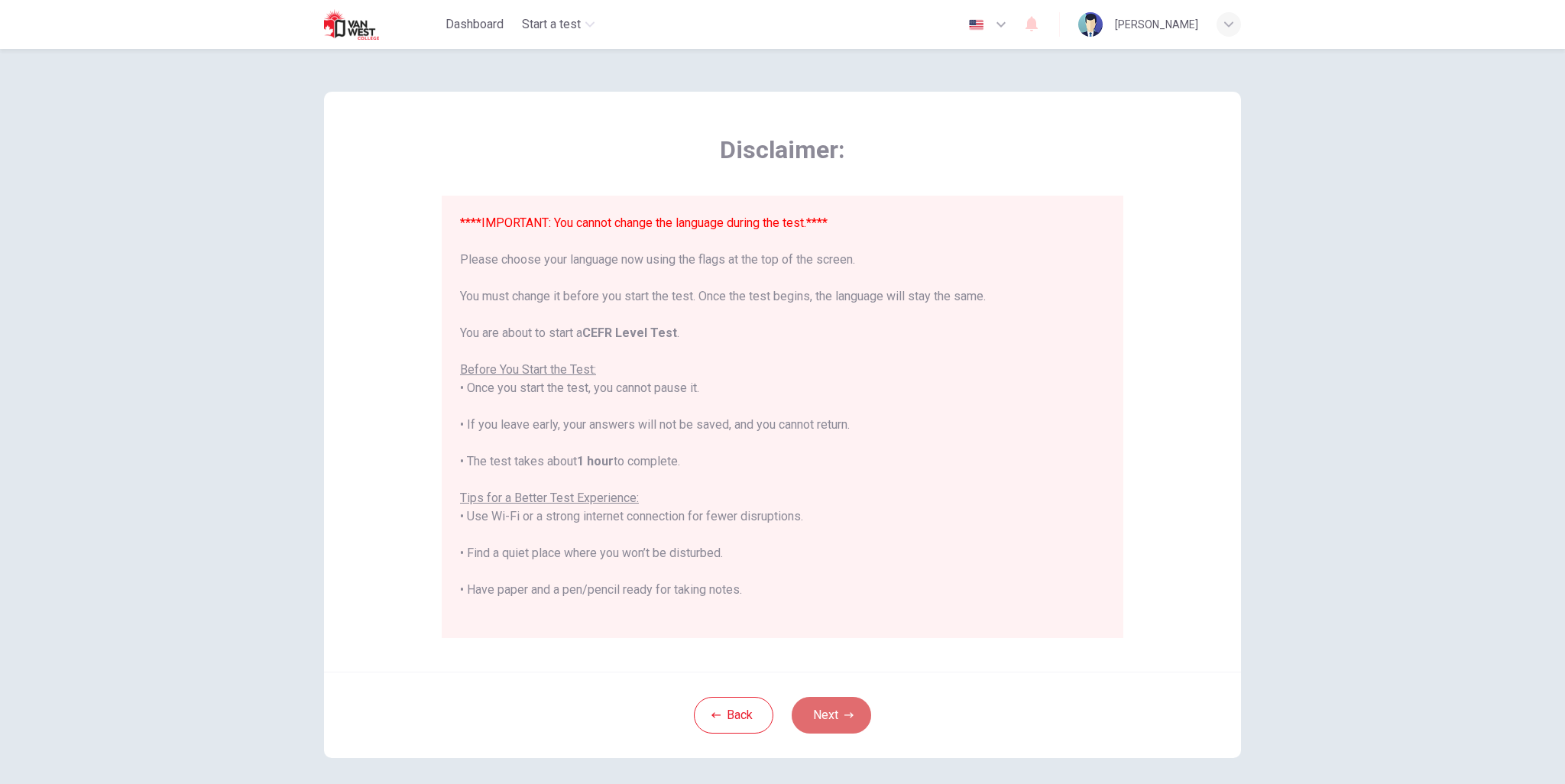
click at [838, 730] on button "Next" at bounding box center [831, 715] width 79 height 37
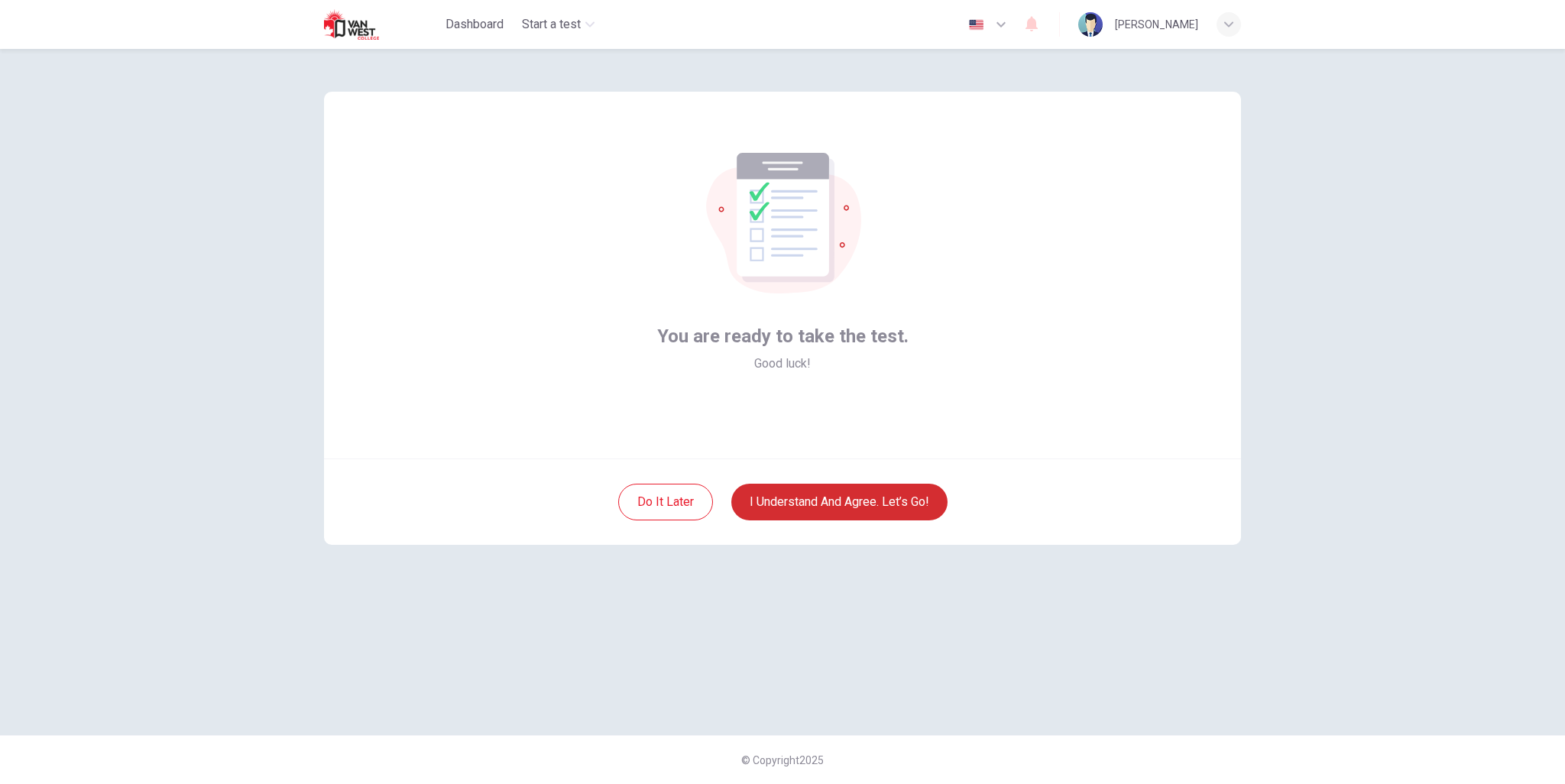
click at [886, 510] on button "I understand and agree. Let’s go!" at bounding box center [839, 502] width 216 height 37
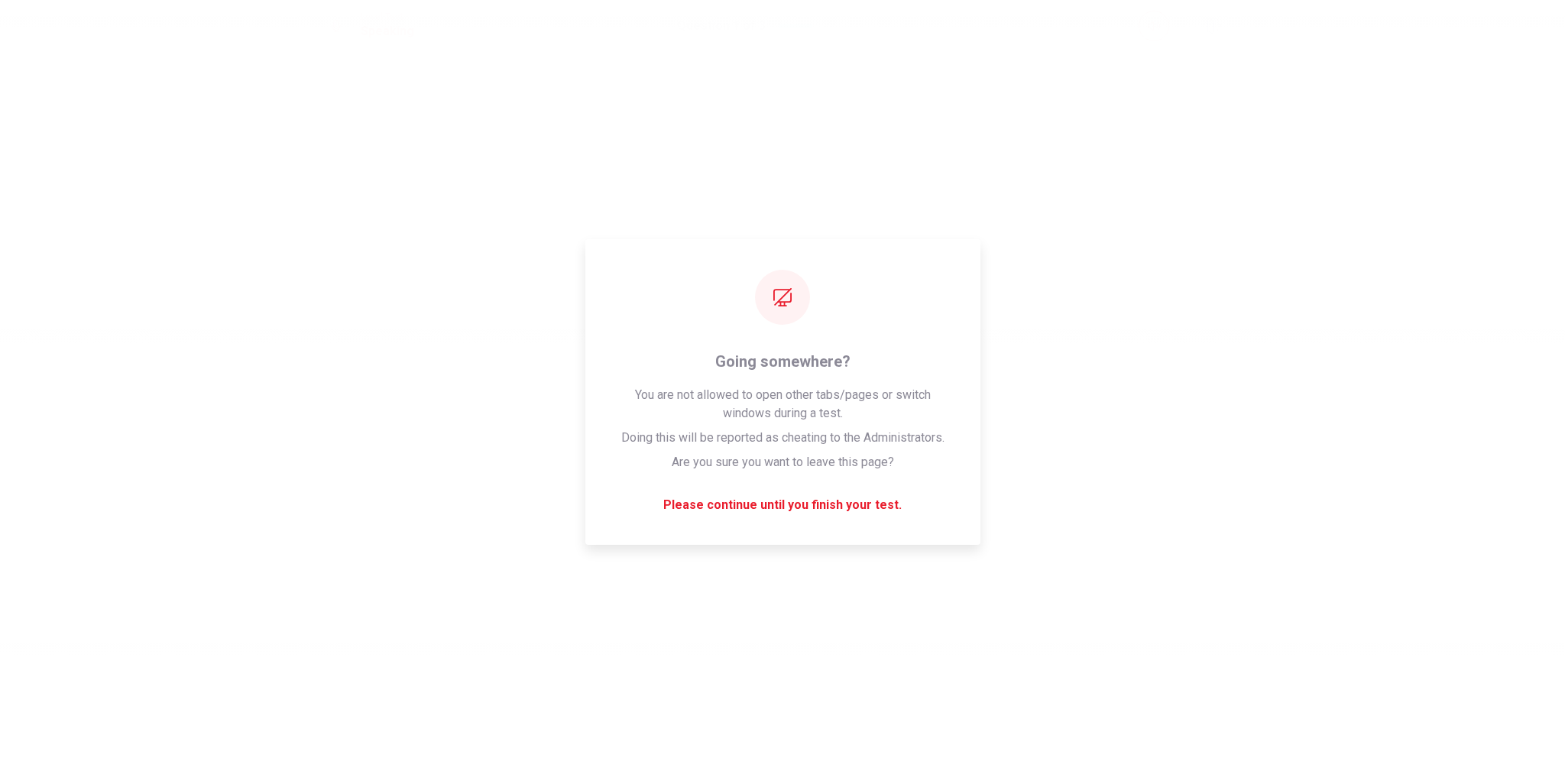
click at [889, 502] on div "Please wait... 100%" at bounding box center [782, 392] width 1565 height 784
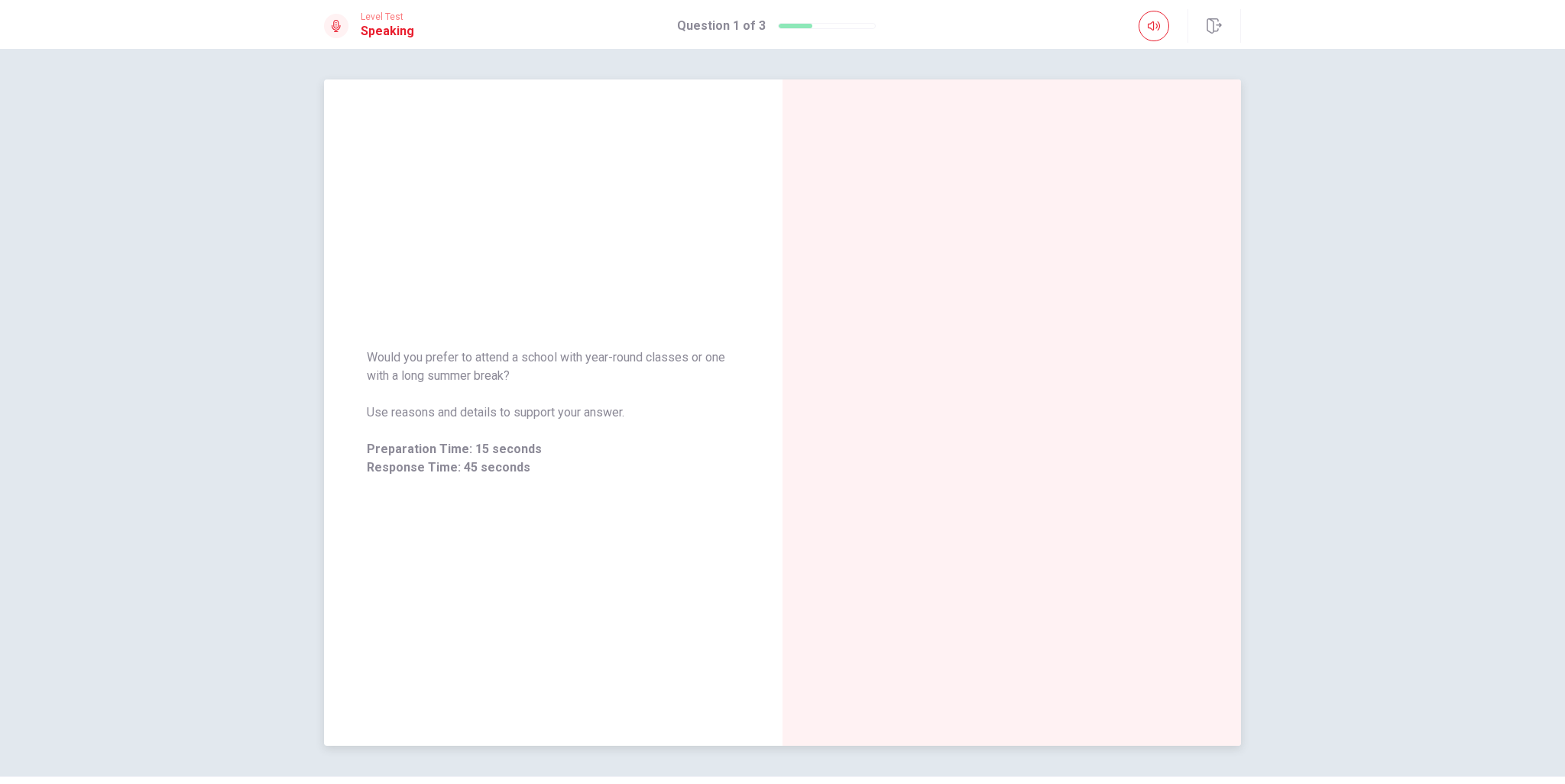
click at [1035, 340] on div at bounding box center [1012, 412] width 459 height 666
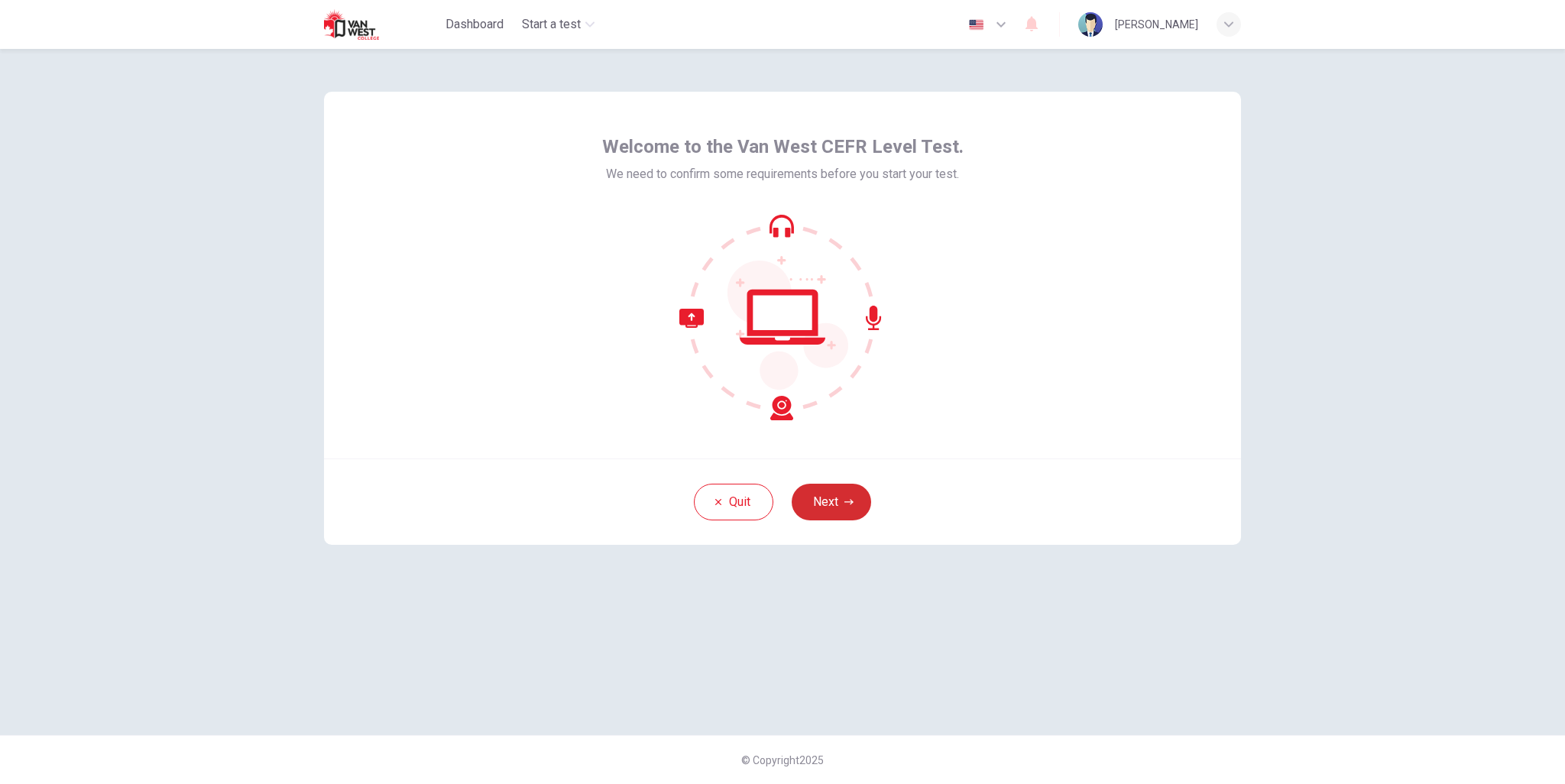
click at [852, 505] on icon "button" at bounding box center [848, 501] width 9 height 9
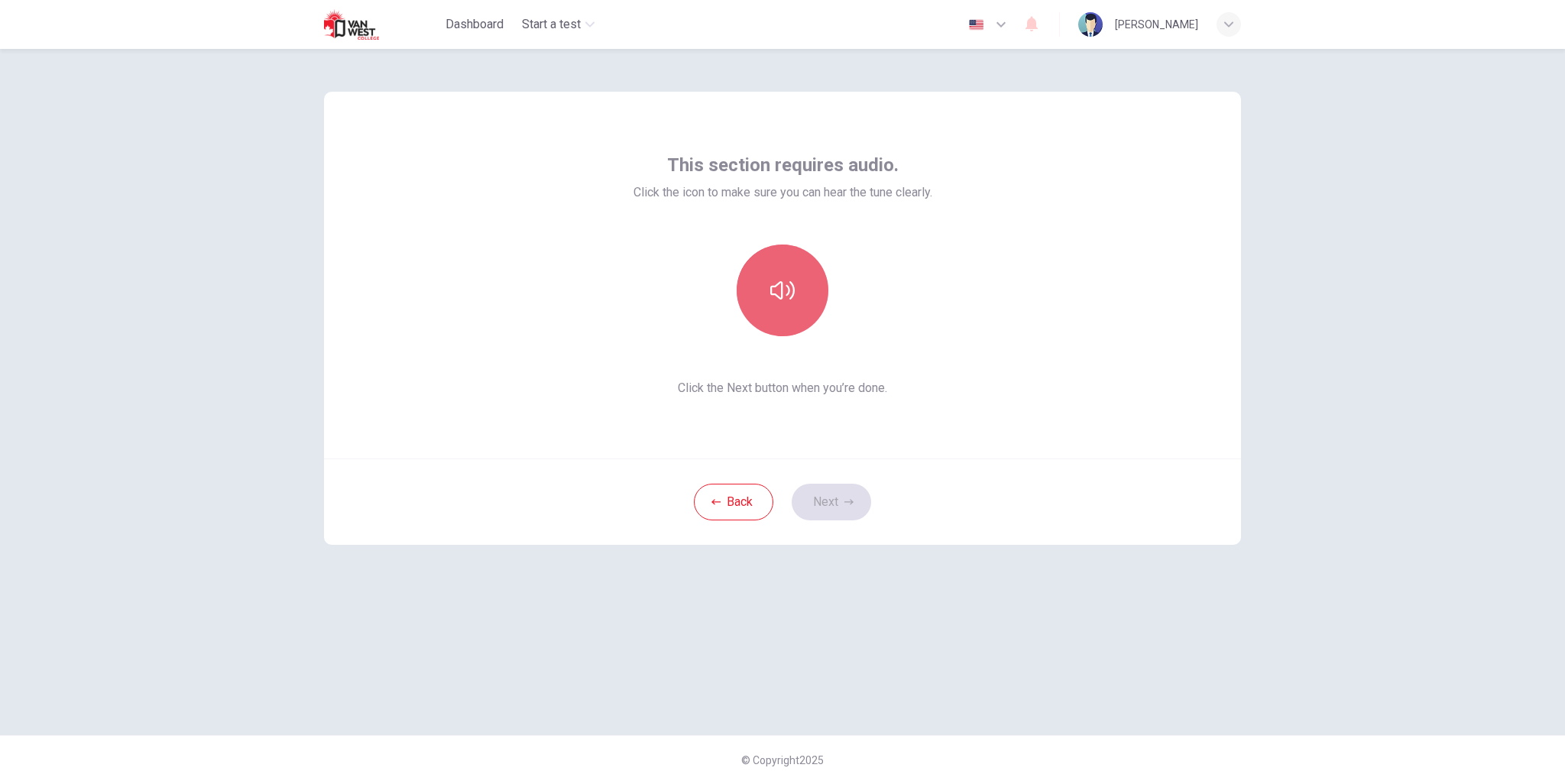
click at [779, 289] on icon "button" at bounding box center [782, 290] width 24 height 24
click at [847, 507] on button "Next" at bounding box center [831, 502] width 79 height 37
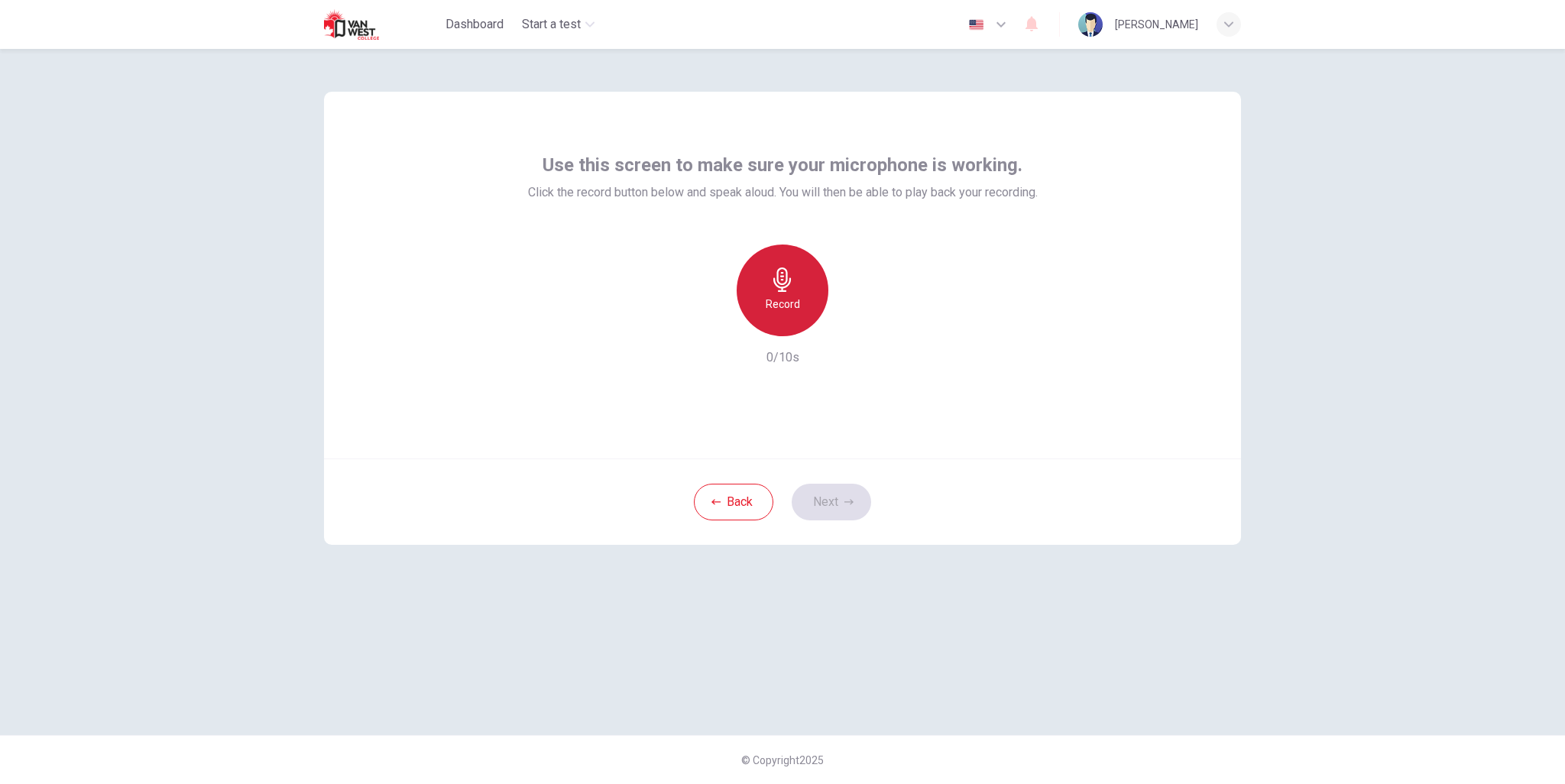
click at [790, 297] on h6 "Record" at bounding box center [783, 304] width 34 height 18
click at [831, 501] on button "Next" at bounding box center [831, 502] width 79 height 37
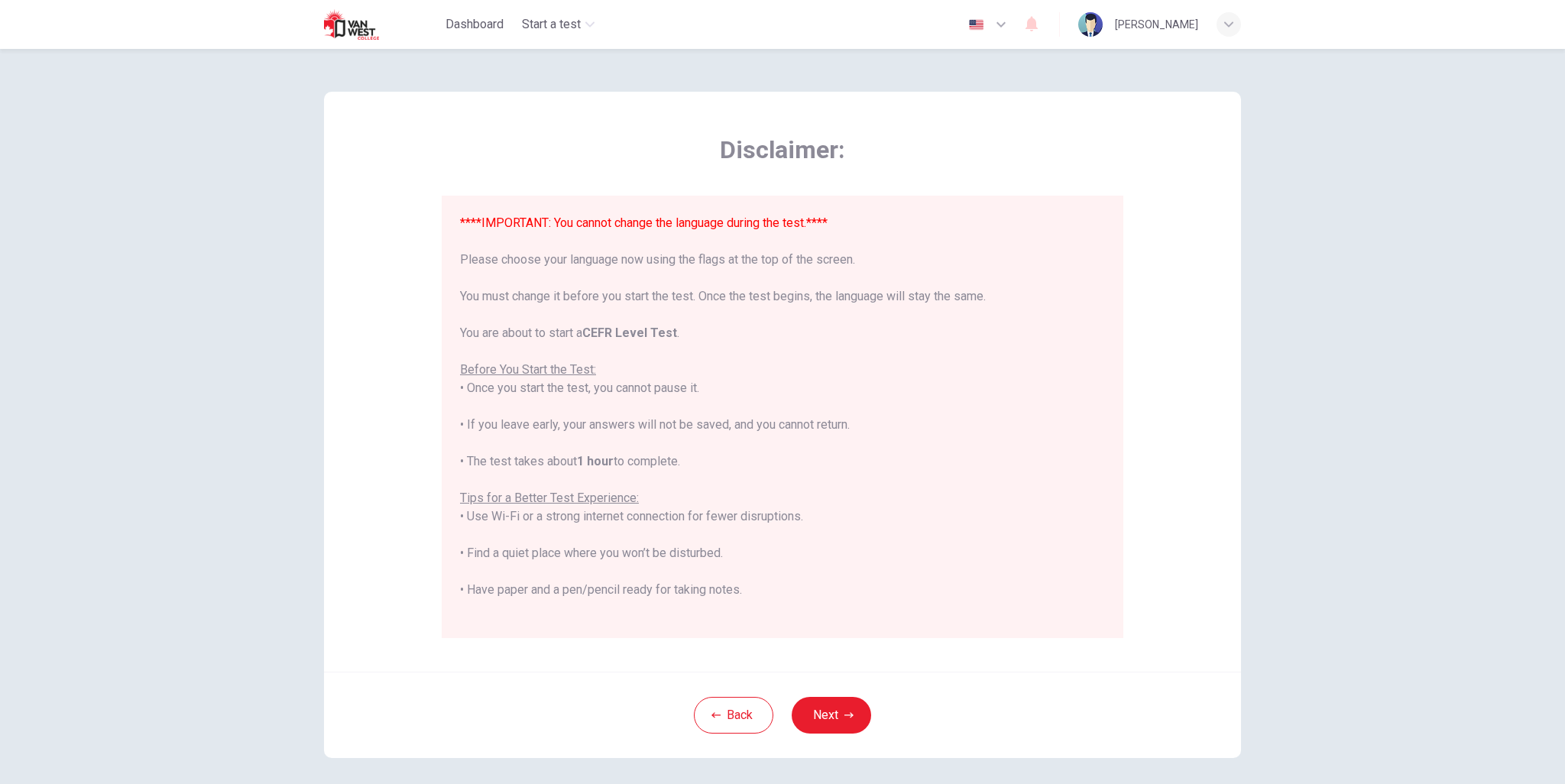
click at [826, 714] on button "Next" at bounding box center [831, 715] width 79 height 37
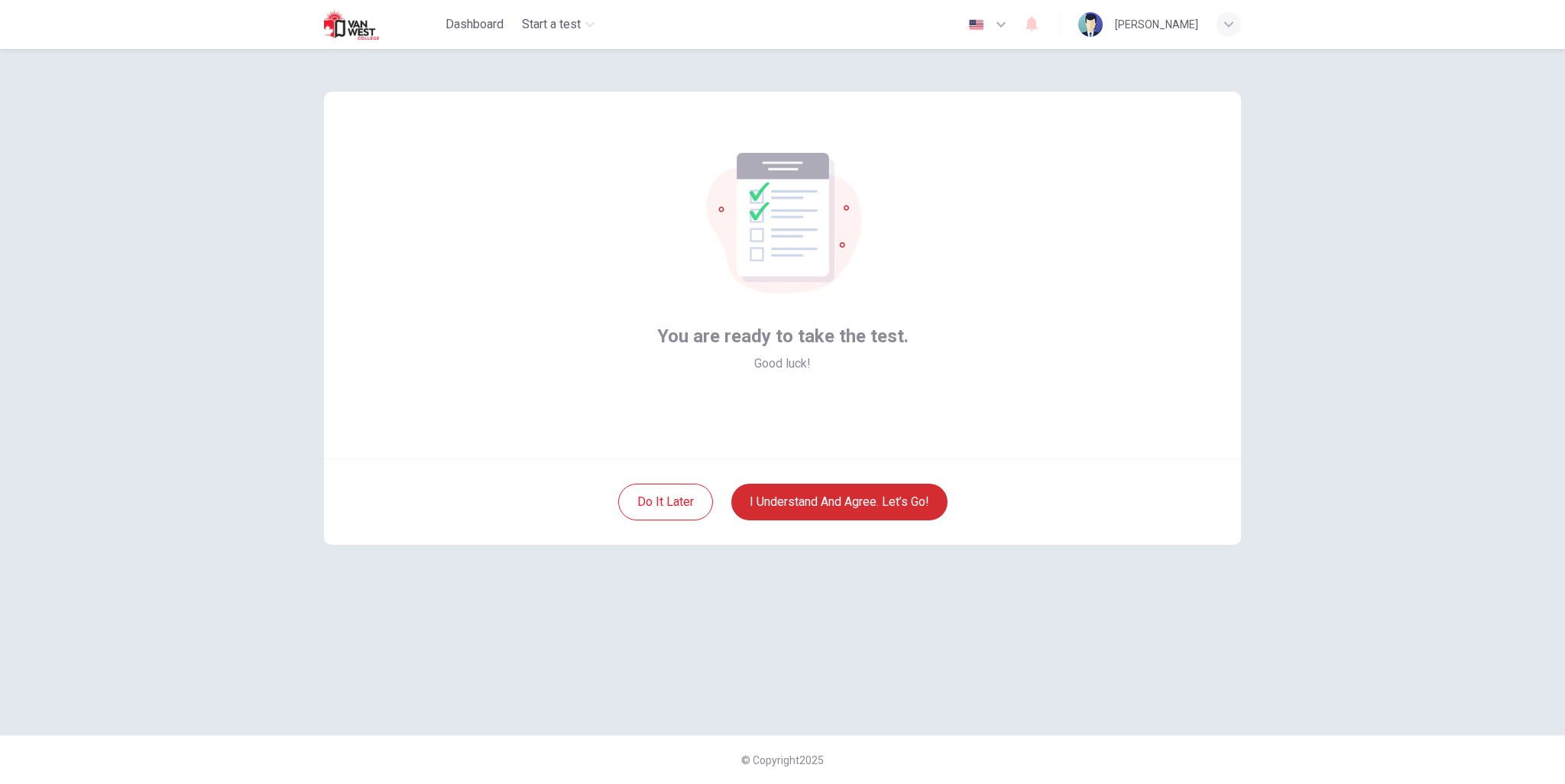
click at [886, 504] on button "I understand and agree. Let’s go!" at bounding box center [839, 502] width 216 height 37
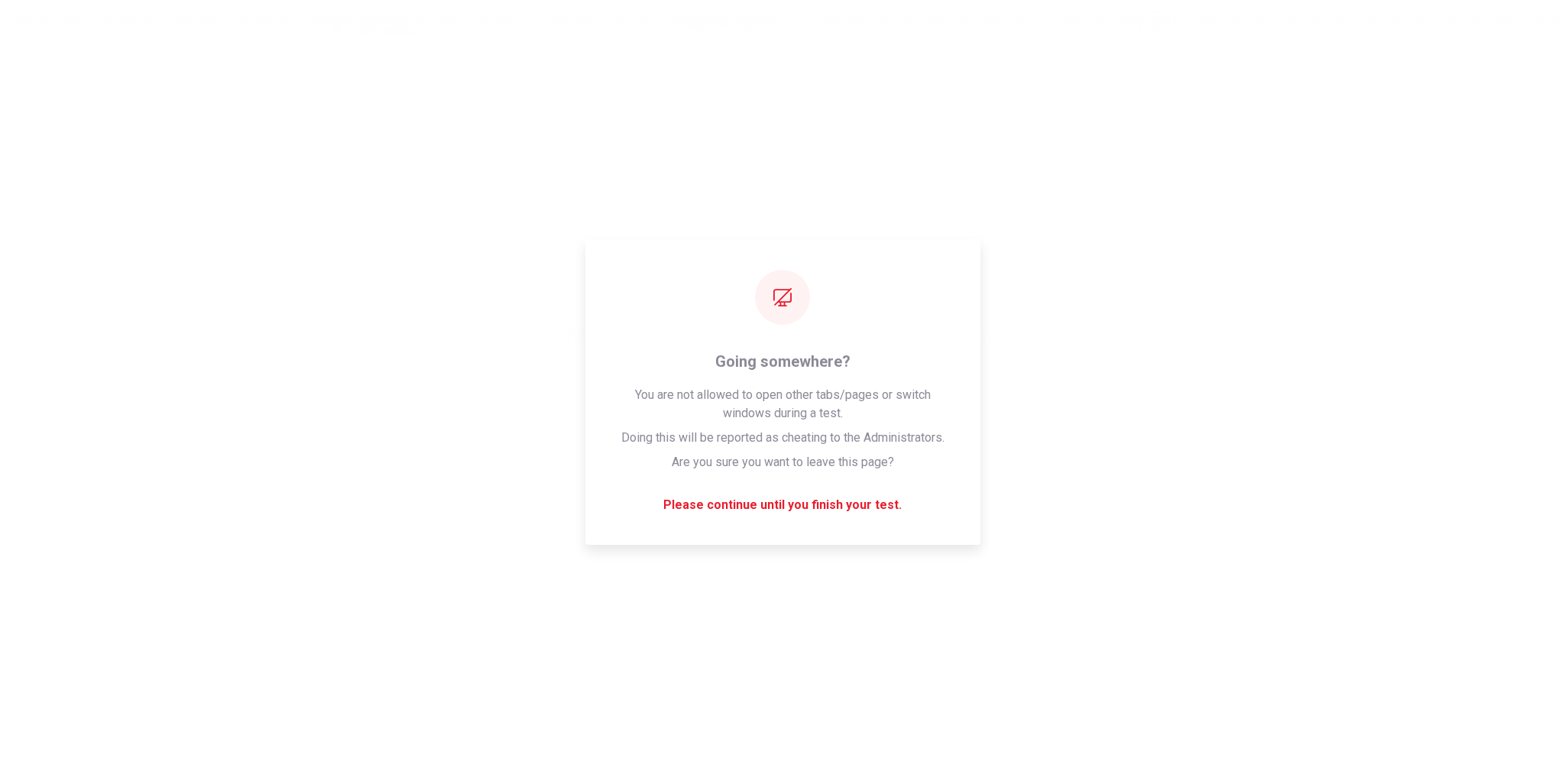
click at [851, 433] on div "Please wait... 100%" at bounding box center [782, 392] width 1565 height 784
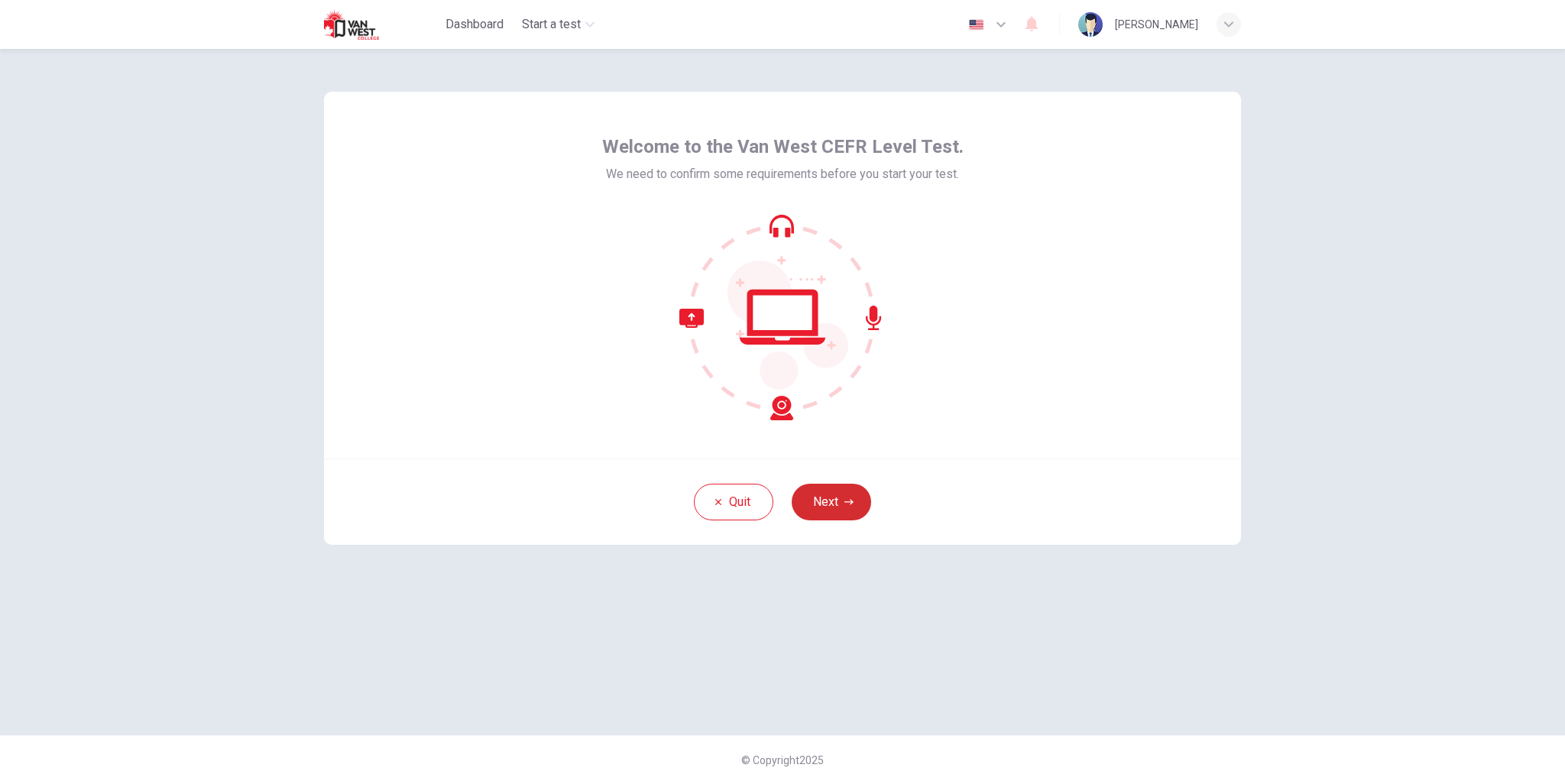
click at [839, 502] on button "Next" at bounding box center [831, 502] width 79 height 37
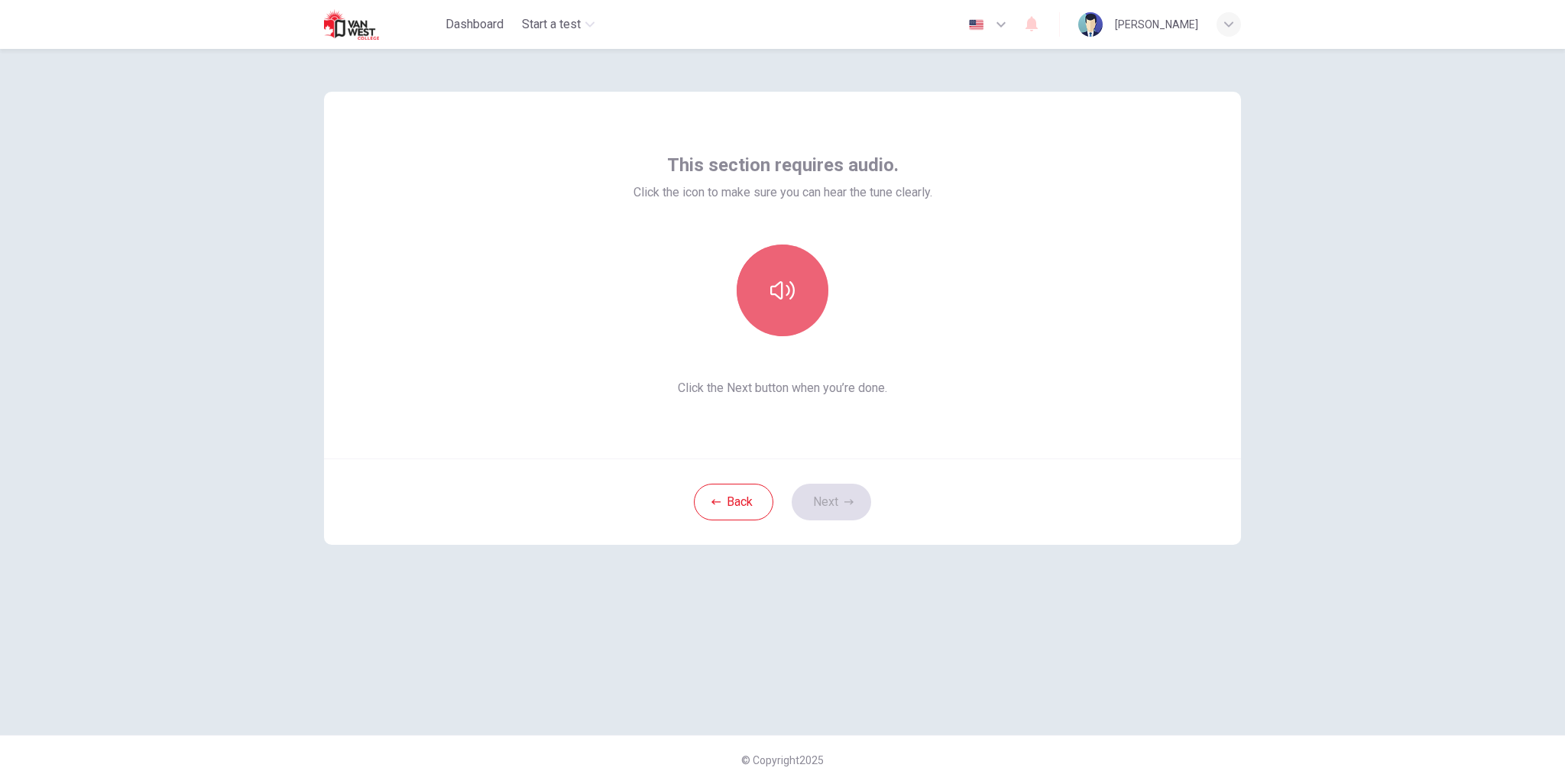
click at [797, 277] on button "button" at bounding box center [783, 291] width 92 height 92
click at [830, 514] on button "Next" at bounding box center [831, 502] width 79 height 37
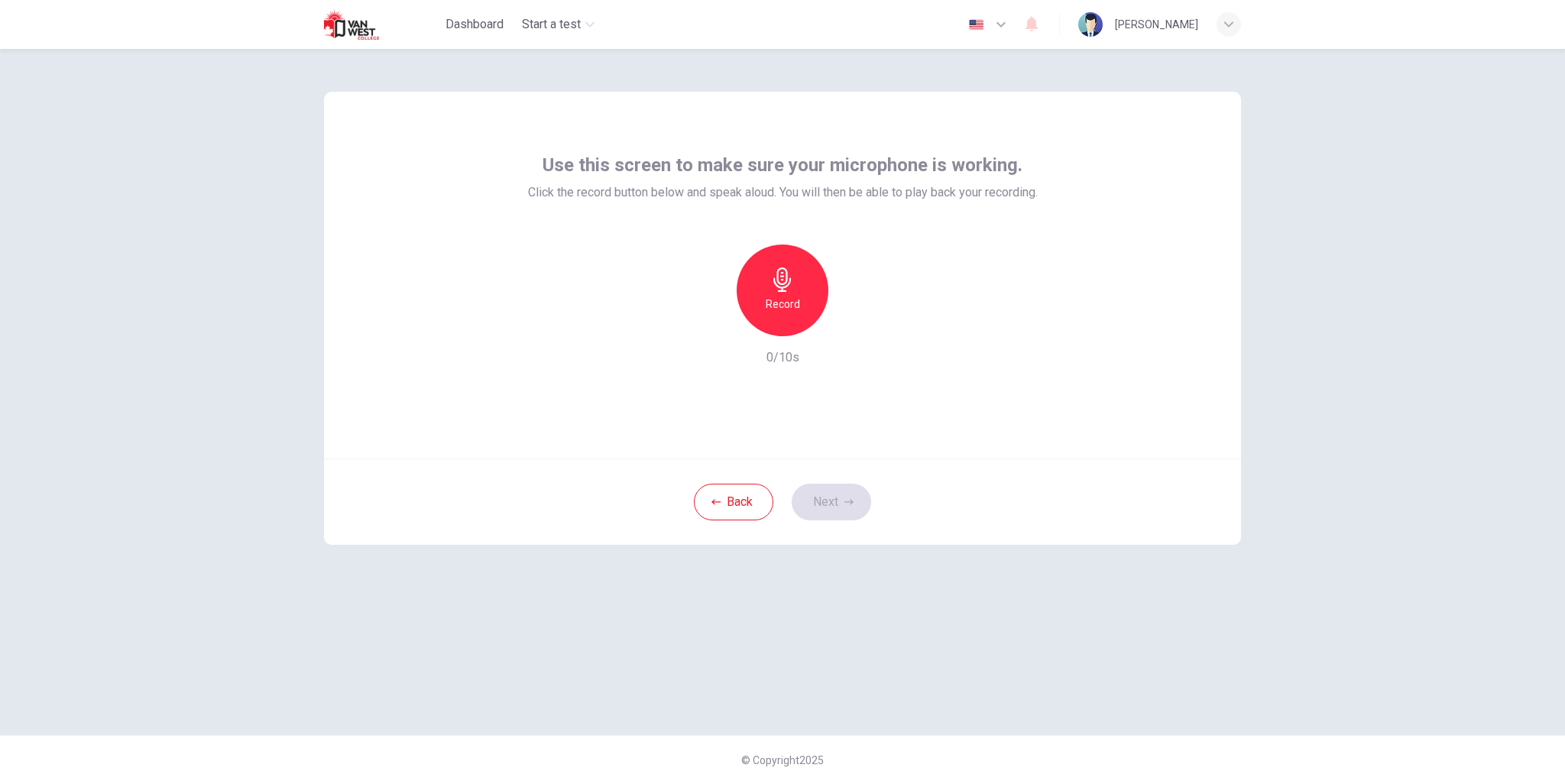
click at [787, 269] on icon "button" at bounding box center [782, 279] width 24 height 24
click at [775, 290] on icon "button" at bounding box center [782, 279] width 24 height 24
click at [835, 505] on button "Next" at bounding box center [831, 502] width 79 height 37
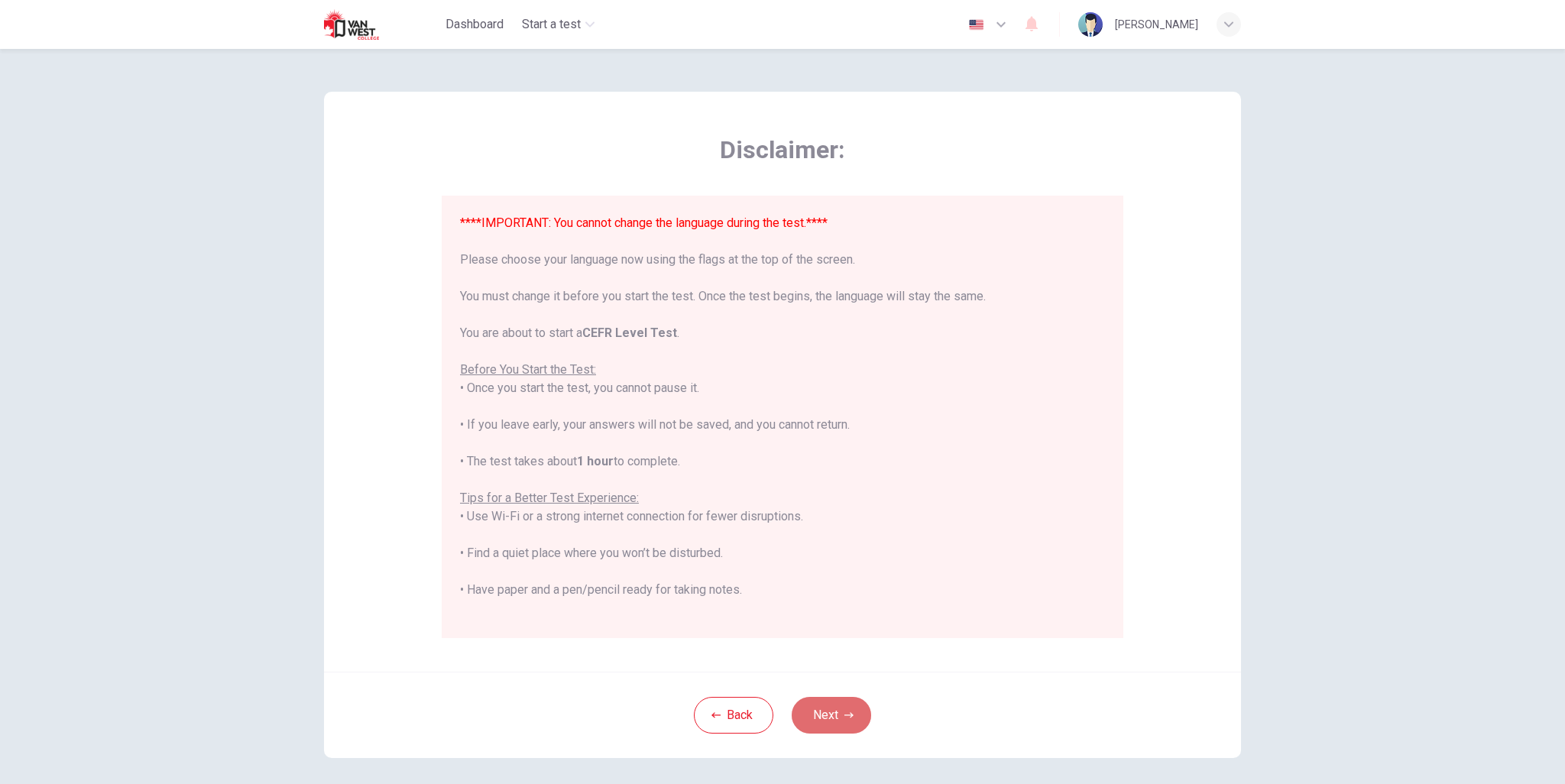
click at [830, 717] on button "Next" at bounding box center [831, 715] width 79 height 37
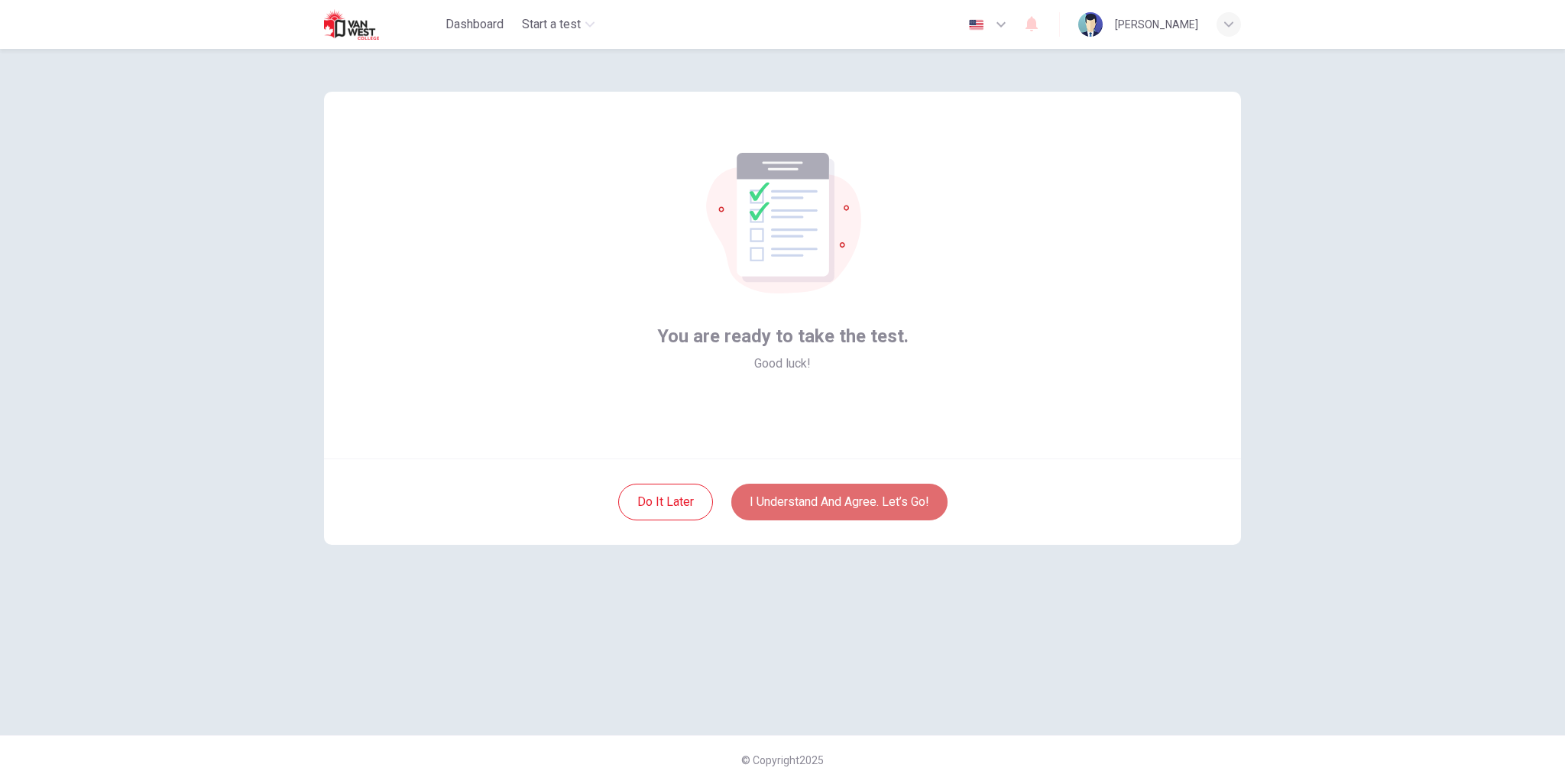
click at [841, 500] on button "I understand and agree. Let’s go!" at bounding box center [839, 502] width 216 height 37
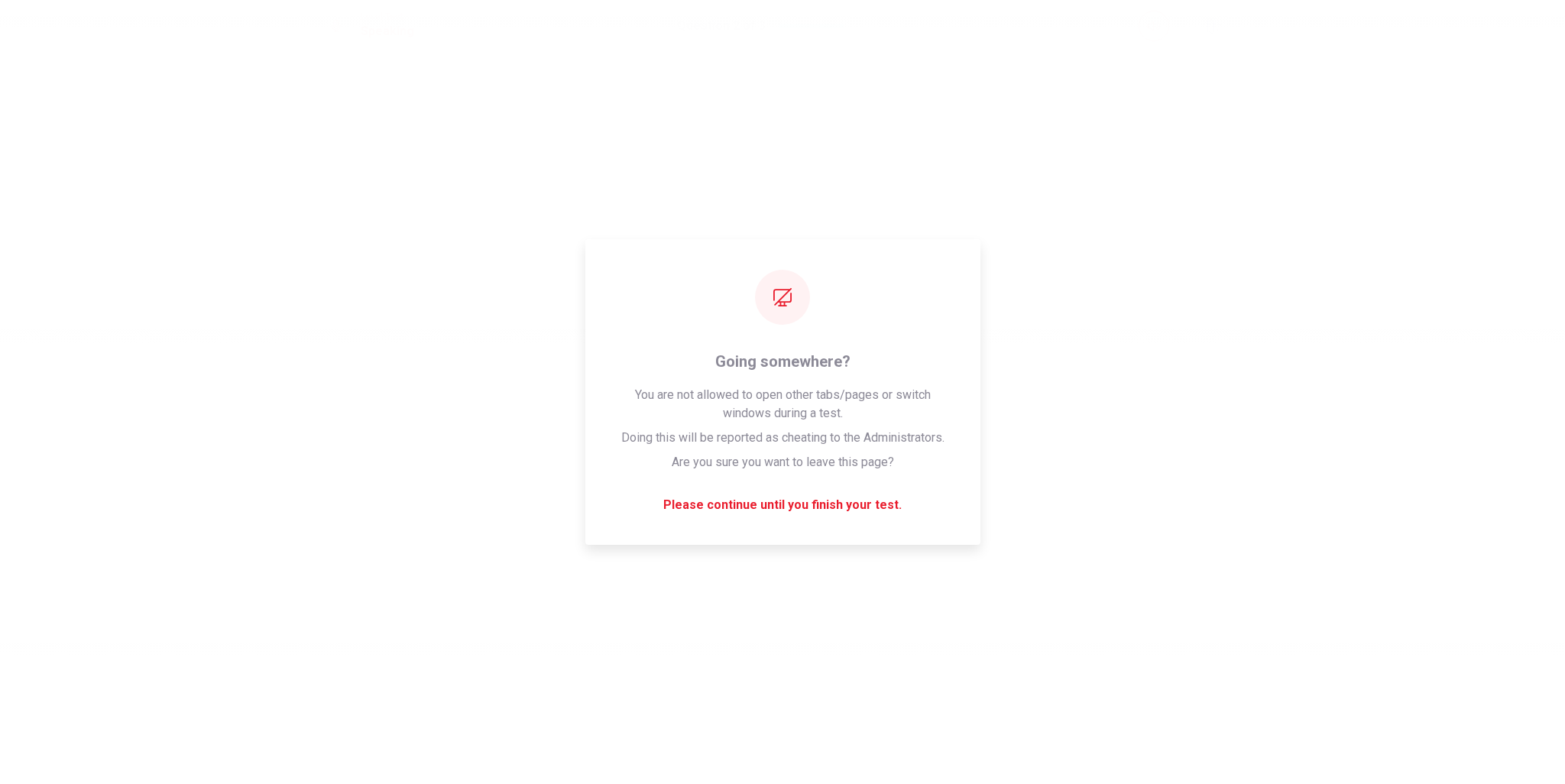
click at [877, 358] on div "Please wait... 0%" at bounding box center [782, 392] width 1565 height 784
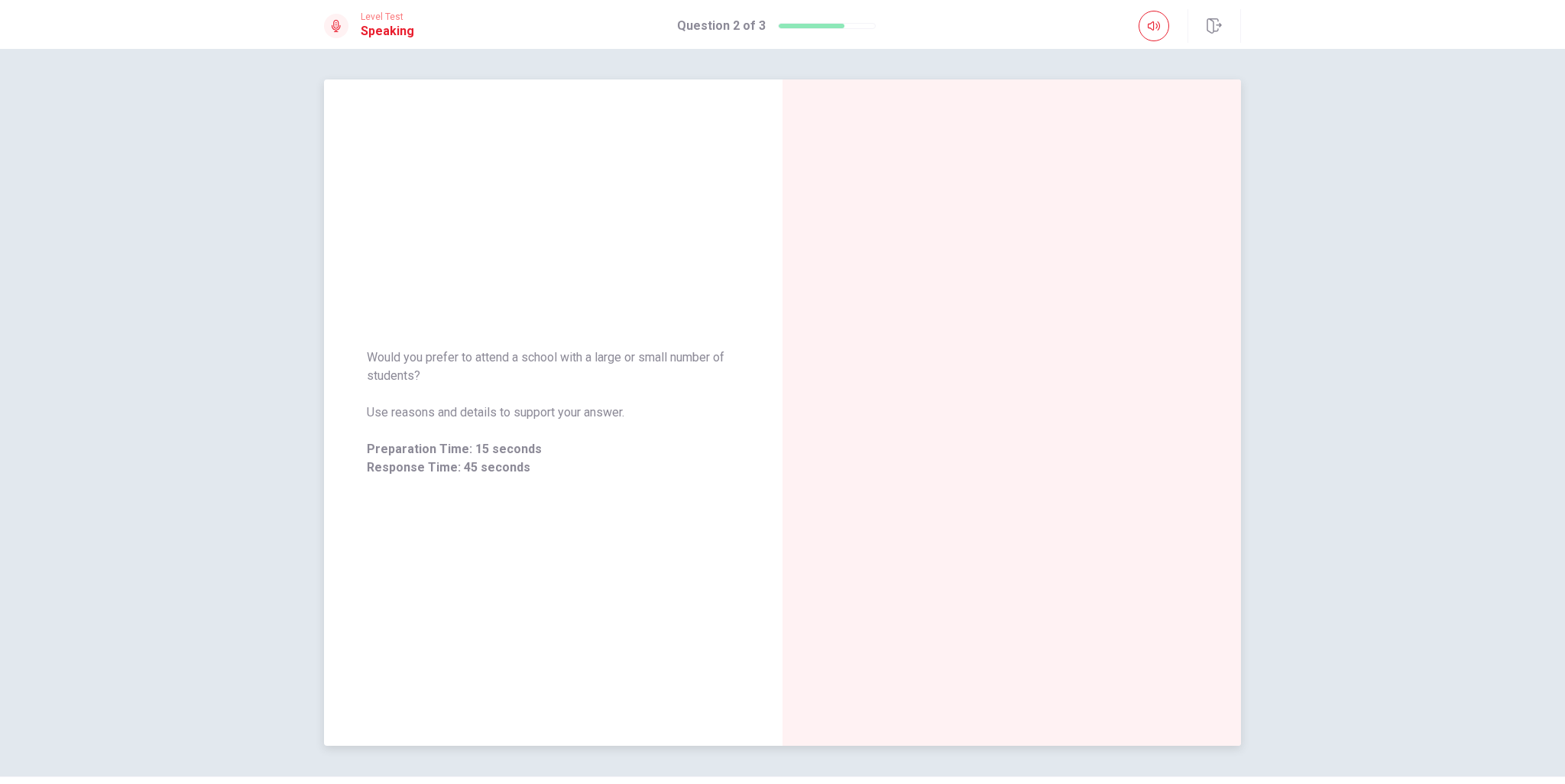
click at [796, 505] on div at bounding box center [1012, 412] width 459 height 666
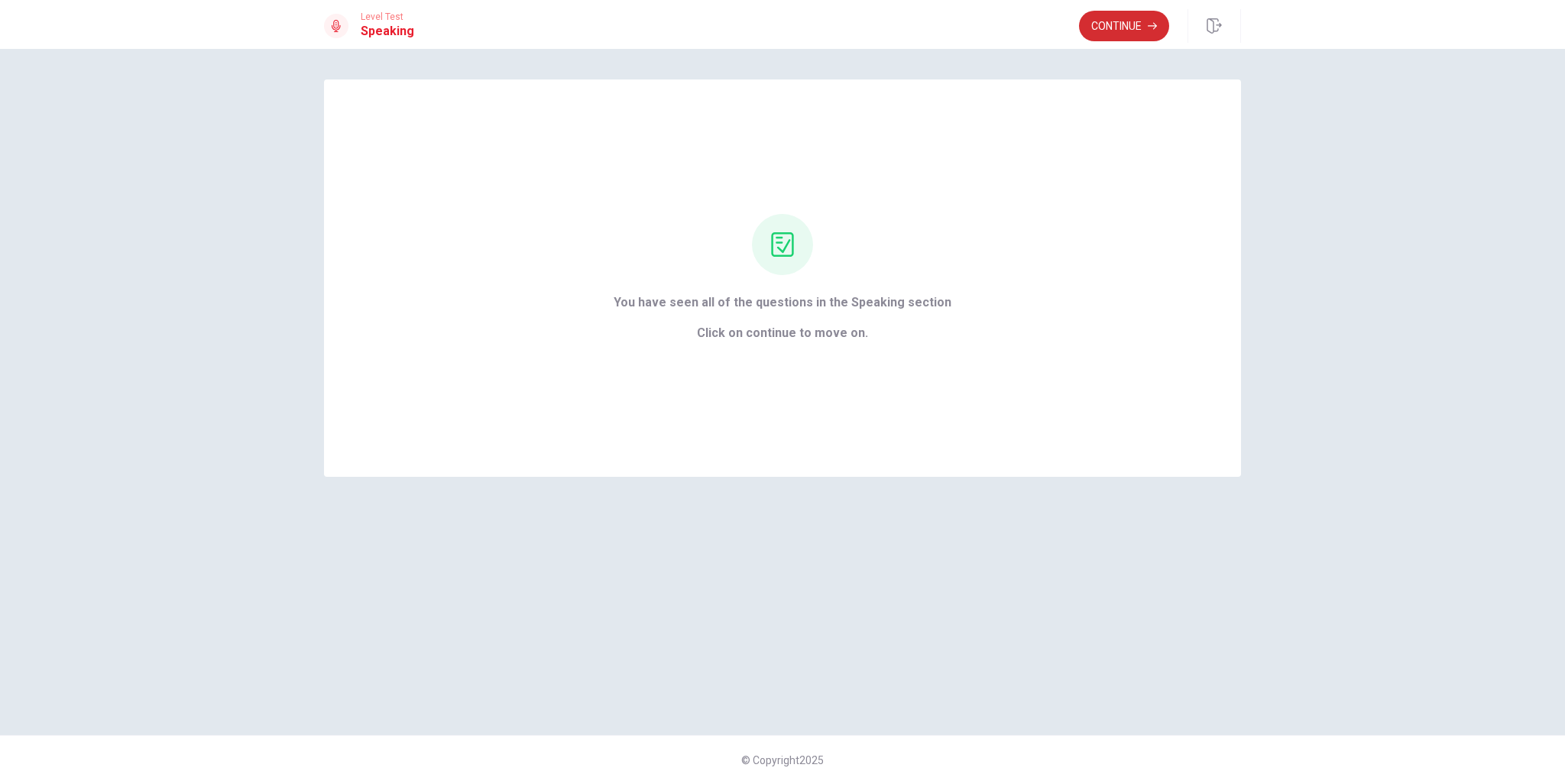
click at [1107, 24] on button "Continue" at bounding box center [1124, 26] width 90 height 31
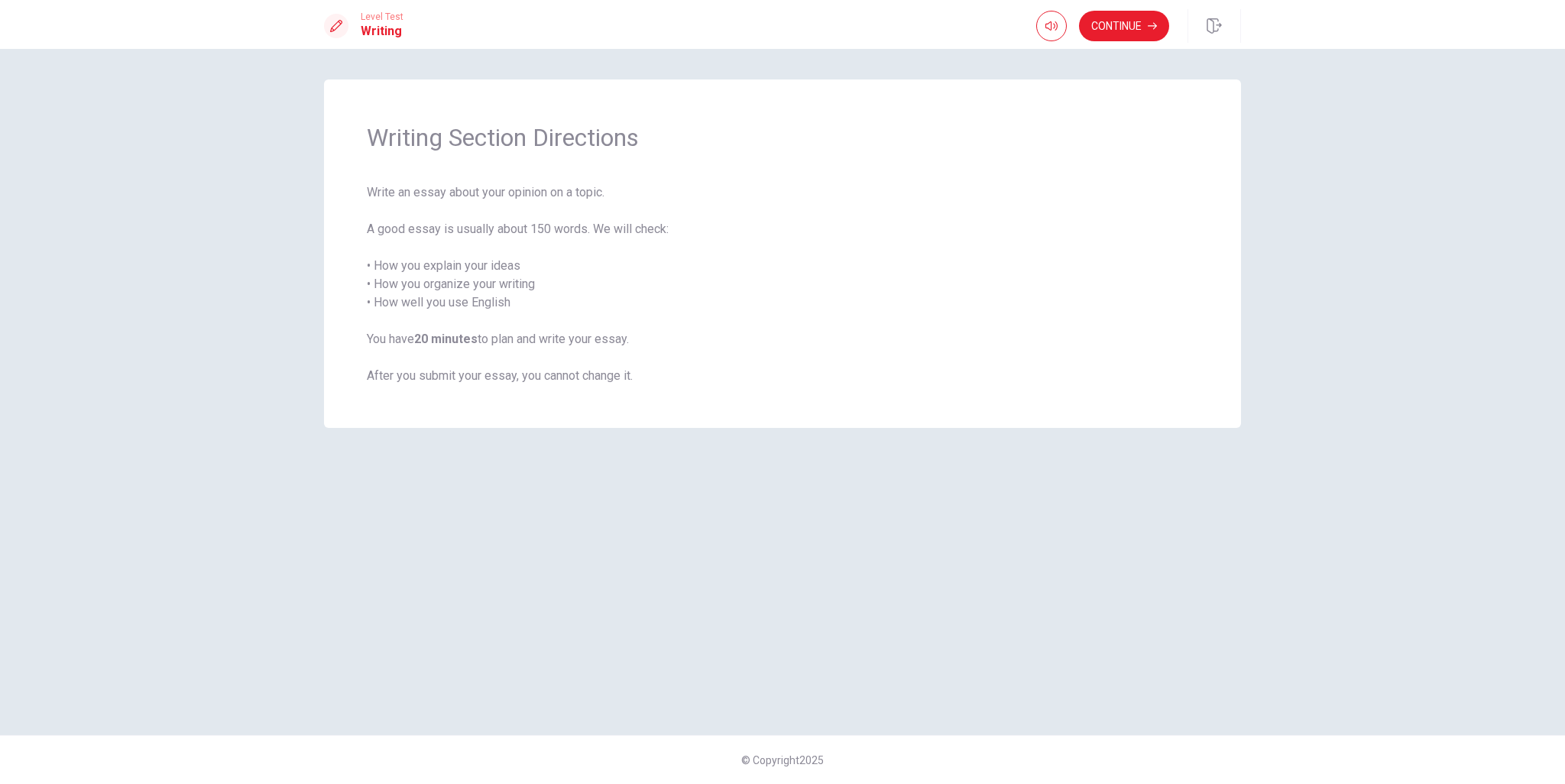
click at [877, 389] on div "Writing Section Directions Write an essay about your opinion on a topic. A good…" at bounding box center [782, 253] width 917 height 348
click at [1113, 37] on button "Continue" at bounding box center [1124, 26] width 90 height 31
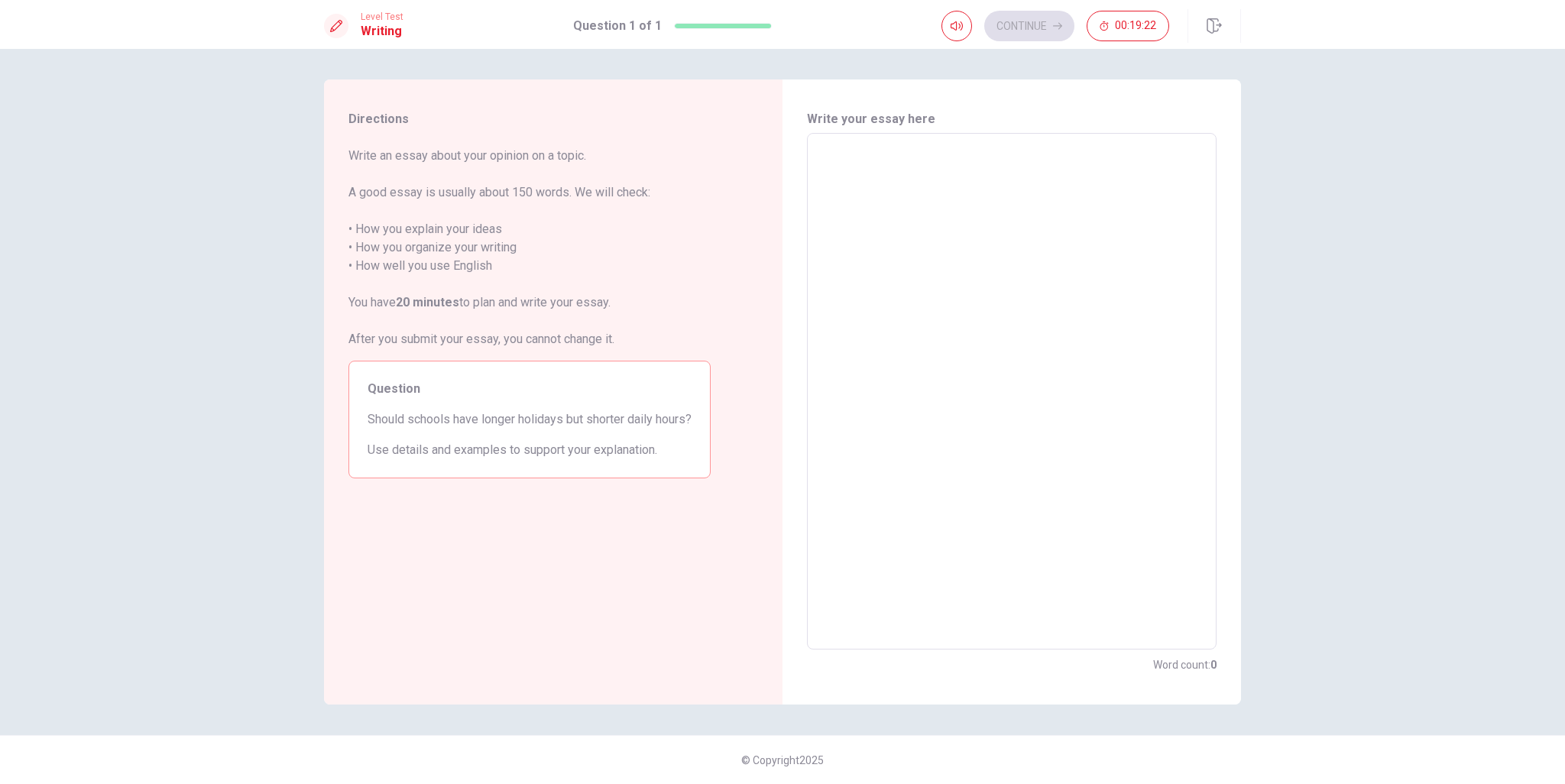
click at [857, 177] on textarea at bounding box center [1012, 391] width 388 height 491
type textarea "I"
type textarea "x"
type textarea "I"
type textarea "x"
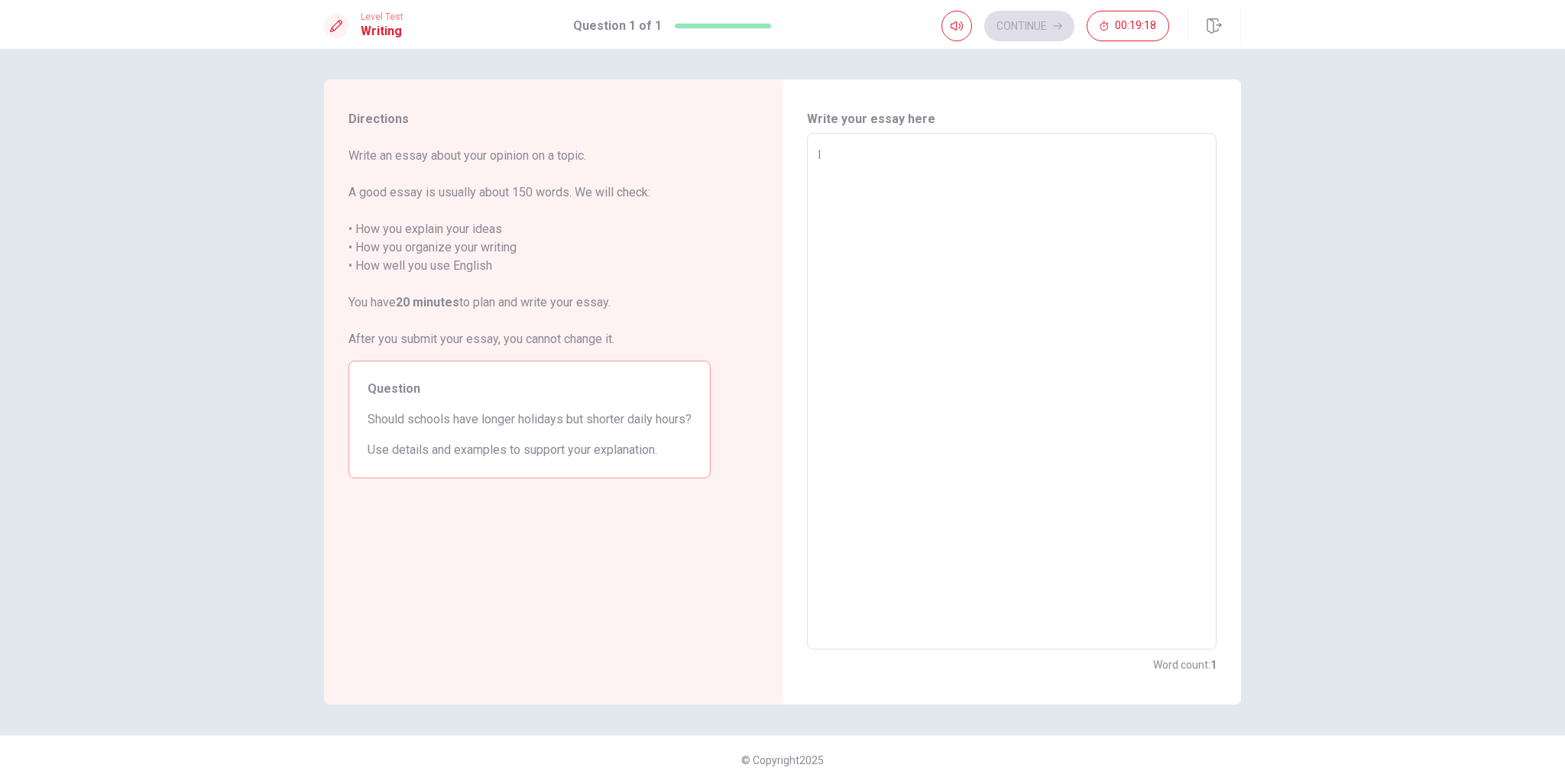
type textarea "I T"
type textarea "x"
type textarea "I TH"
type textarea "x"
type textarea "I T"
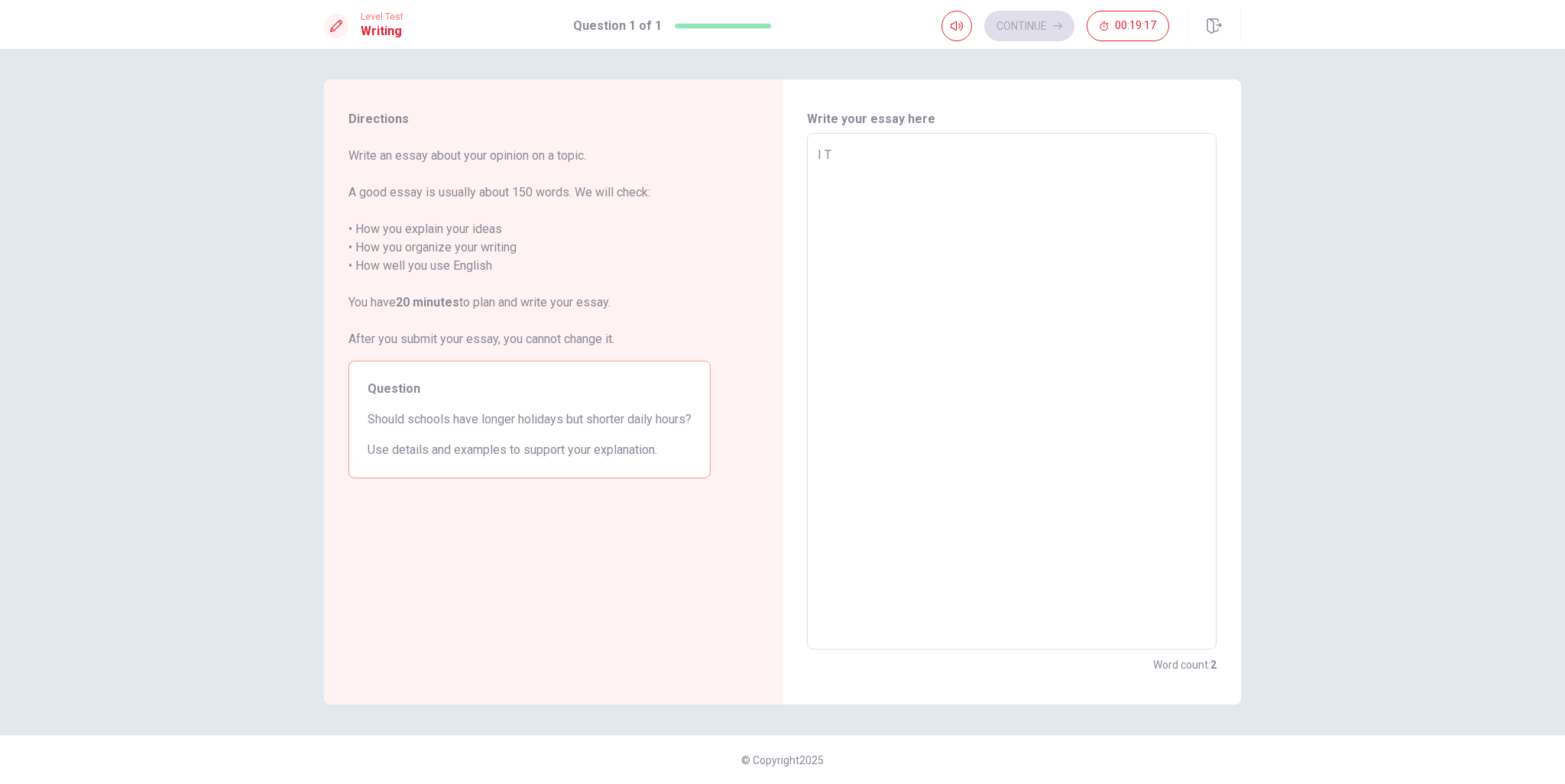
type textarea "x"
type textarea "I"
type textarea "x"
type textarea "I T"
type textarea "x"
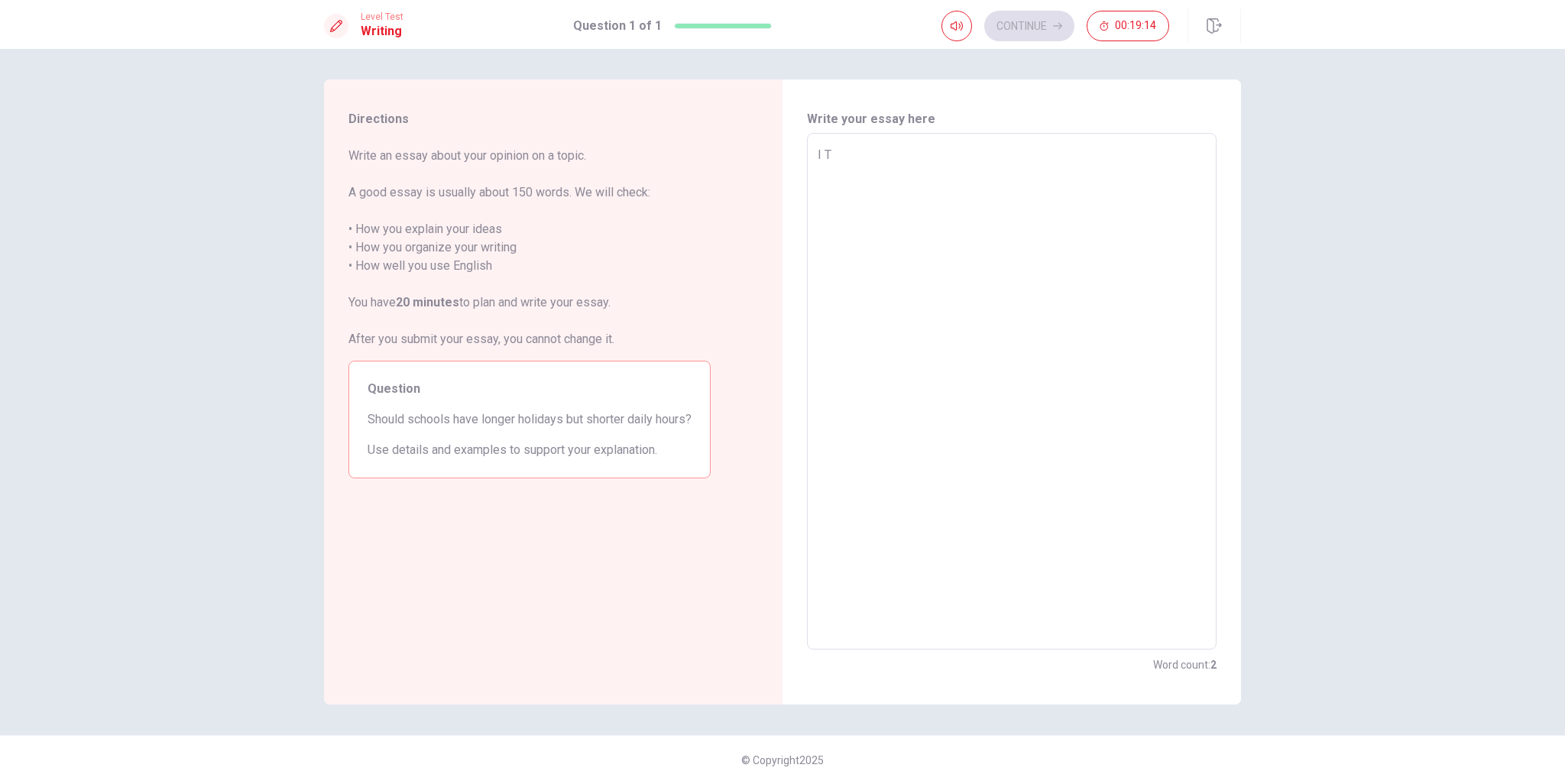
type textarea "I Th"
type textarea "x"
type textarea "I Thi"
type textarea "x"
type textarea "I Thin"
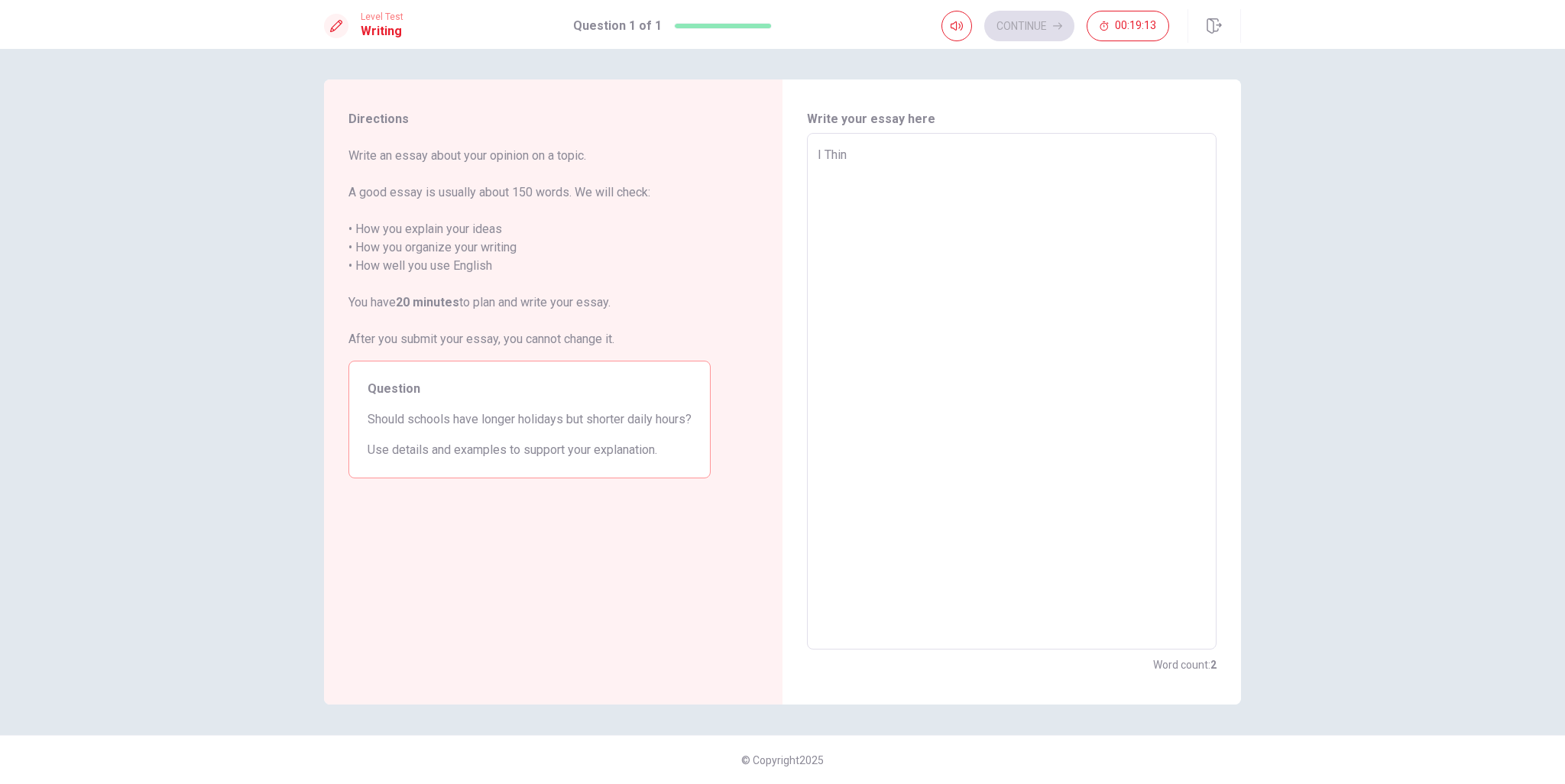
type textarea "x"
type textarea "I Think"
type textarea "x"
type textarea "I Think"
type textarea "x"
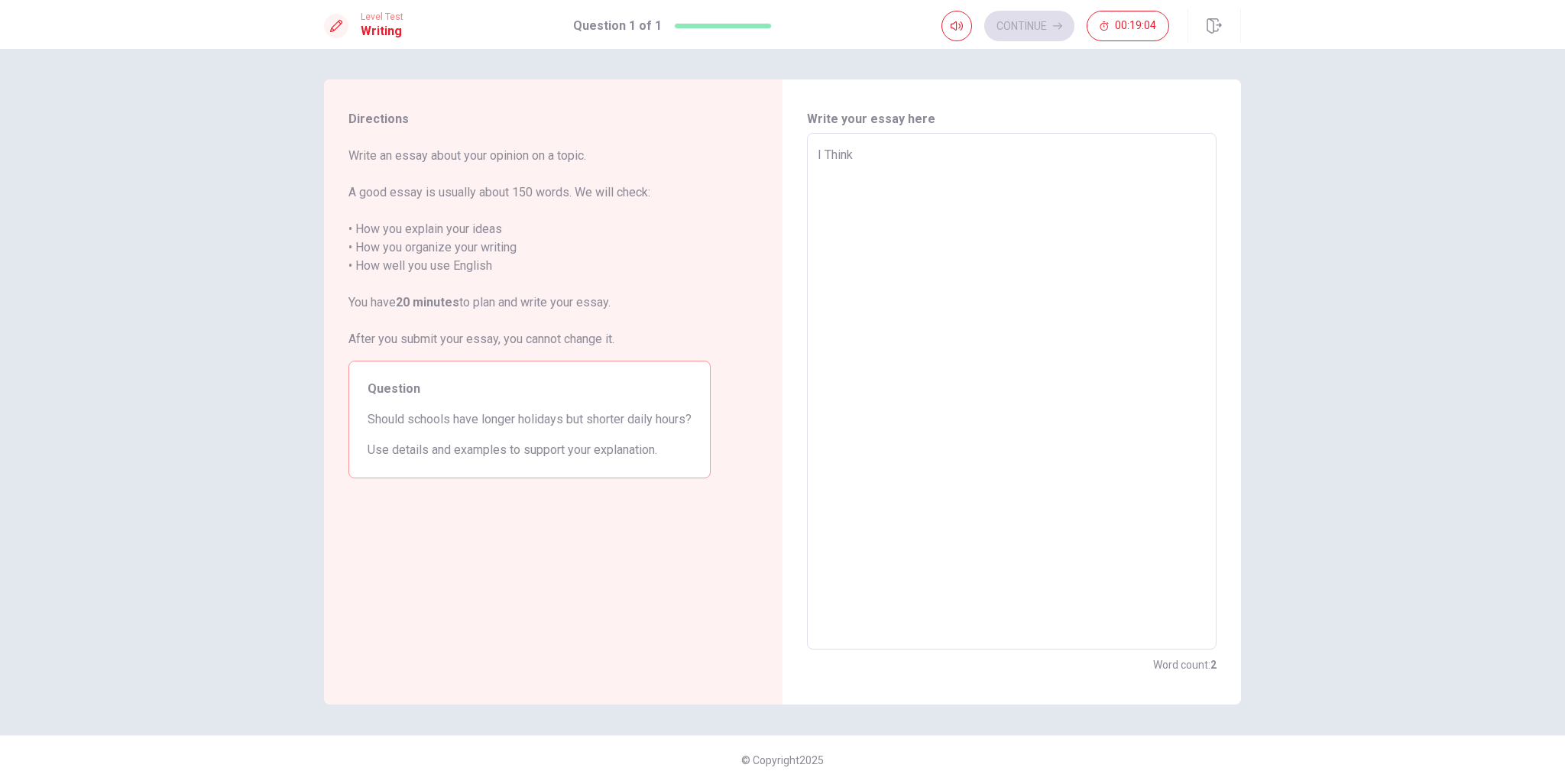
type textarea "I Think"
type textarea "x"
type textarea "I Think"
type textarea "x"
type textarea "I Think"
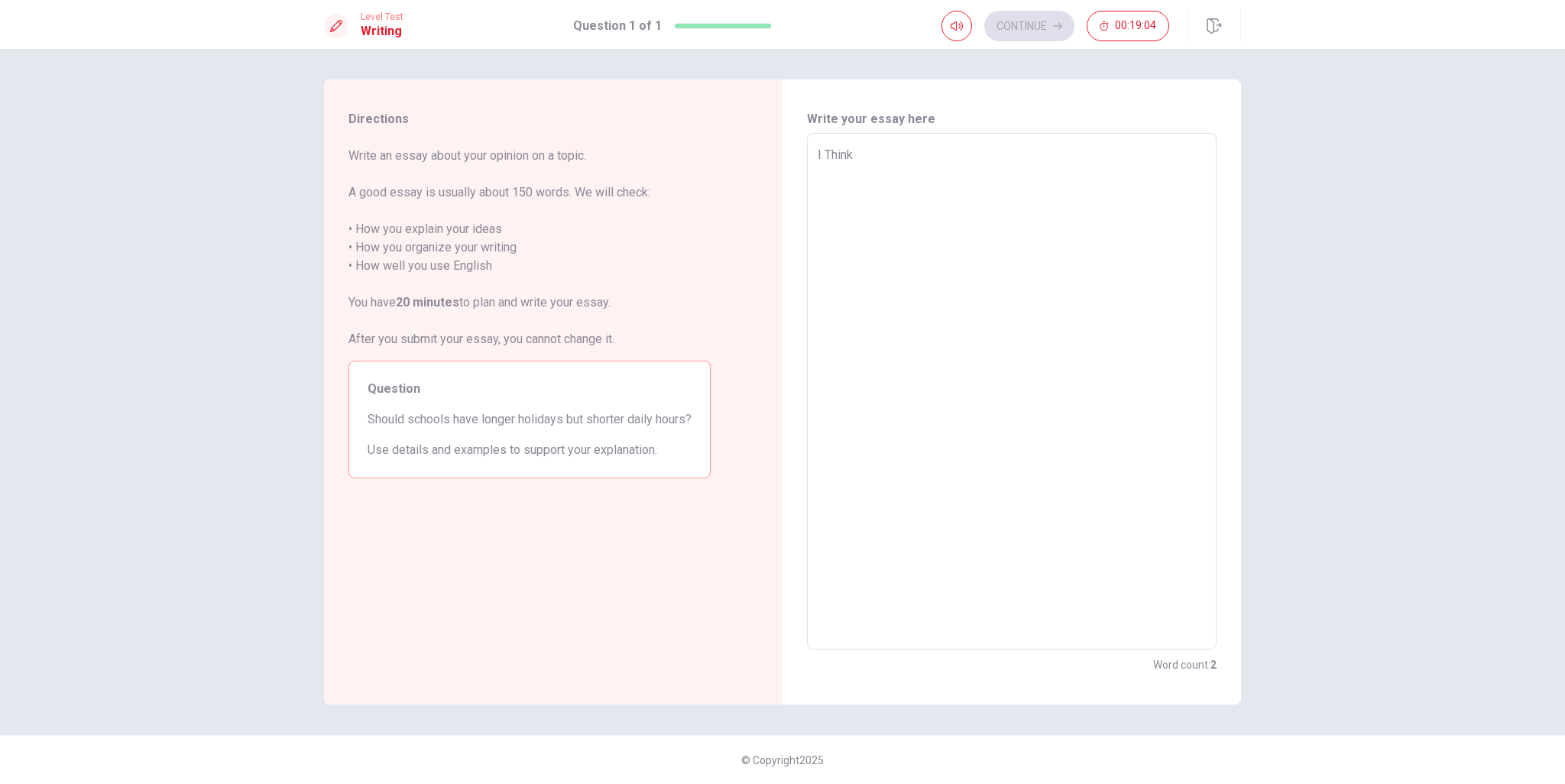
type textarea "x"
type textarea "I Think"
type textarea "x"
type textarea "I Think"
type textarea "x"
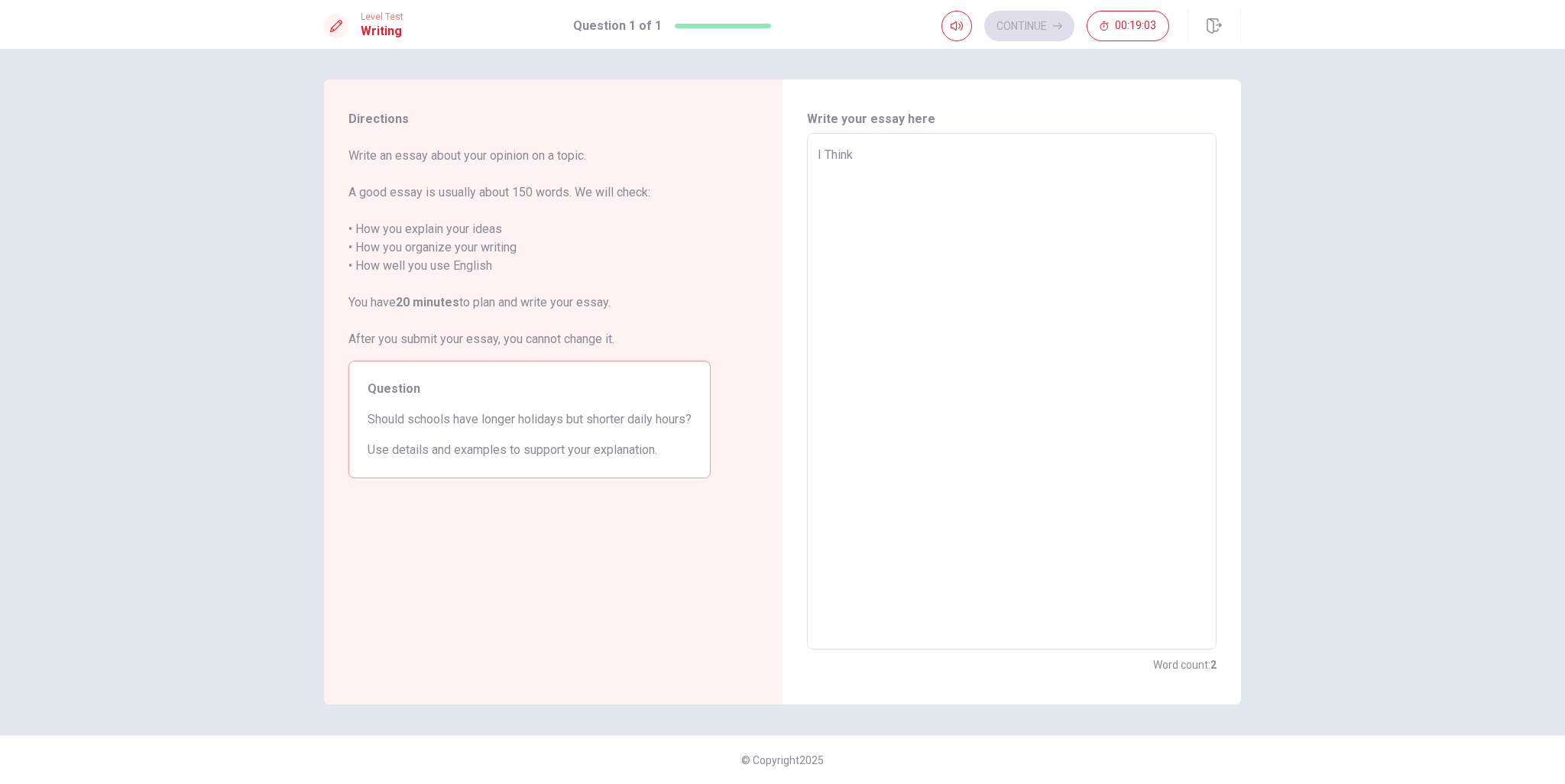
type textarea "I Think"
type textarea "x"
type textarea "I Think"
type textarea "x"
type textarea "I Think"
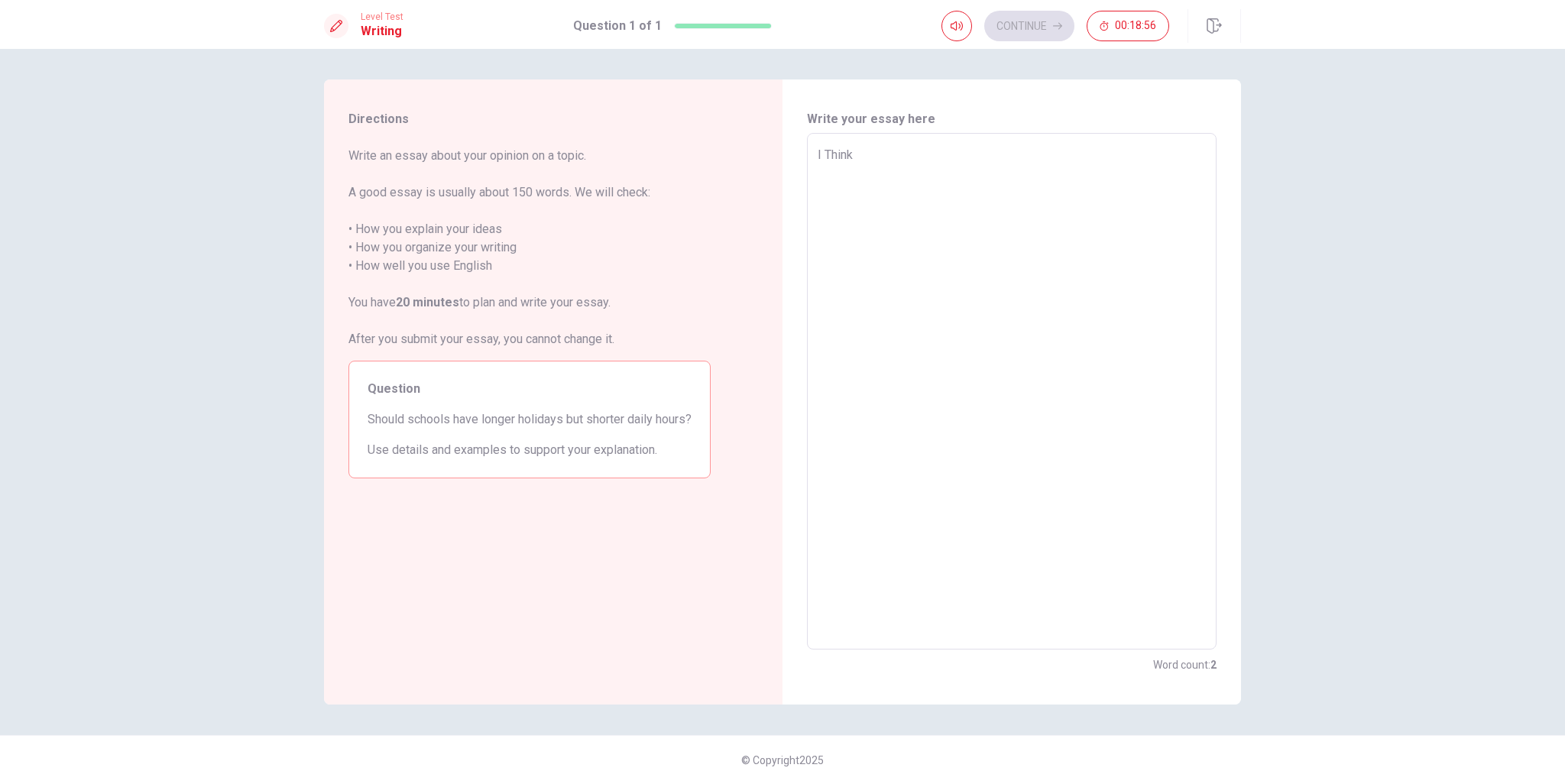
type textarea "x"
type textarea "I Think l"
type textarea "x"
type textarea "I Think lo"
type textarea "x"
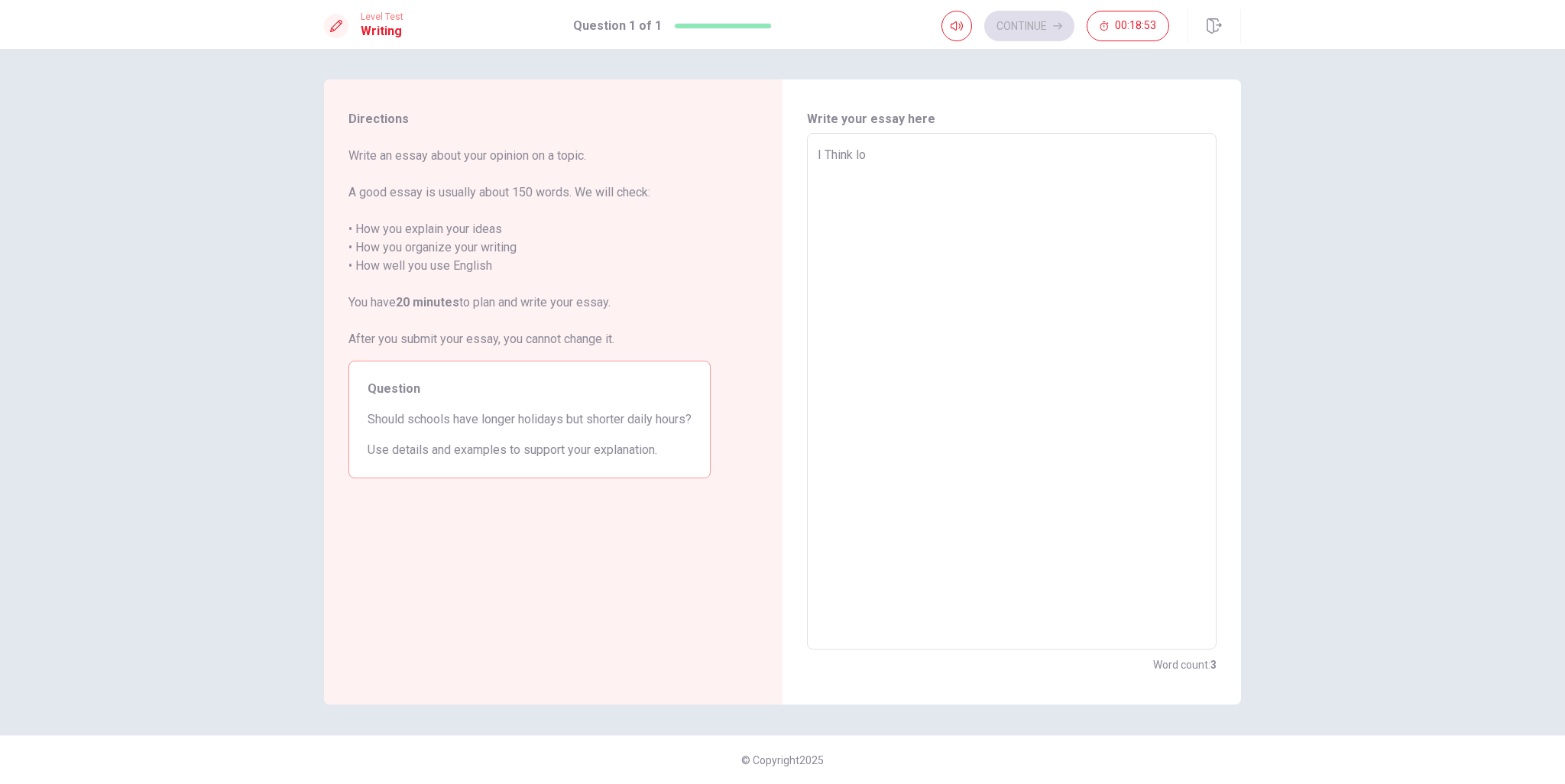
type textarea "I Think lon"
type textarea "x"
type textarea "I Think long"
type textarea "x"
type textarea "I Think longf"
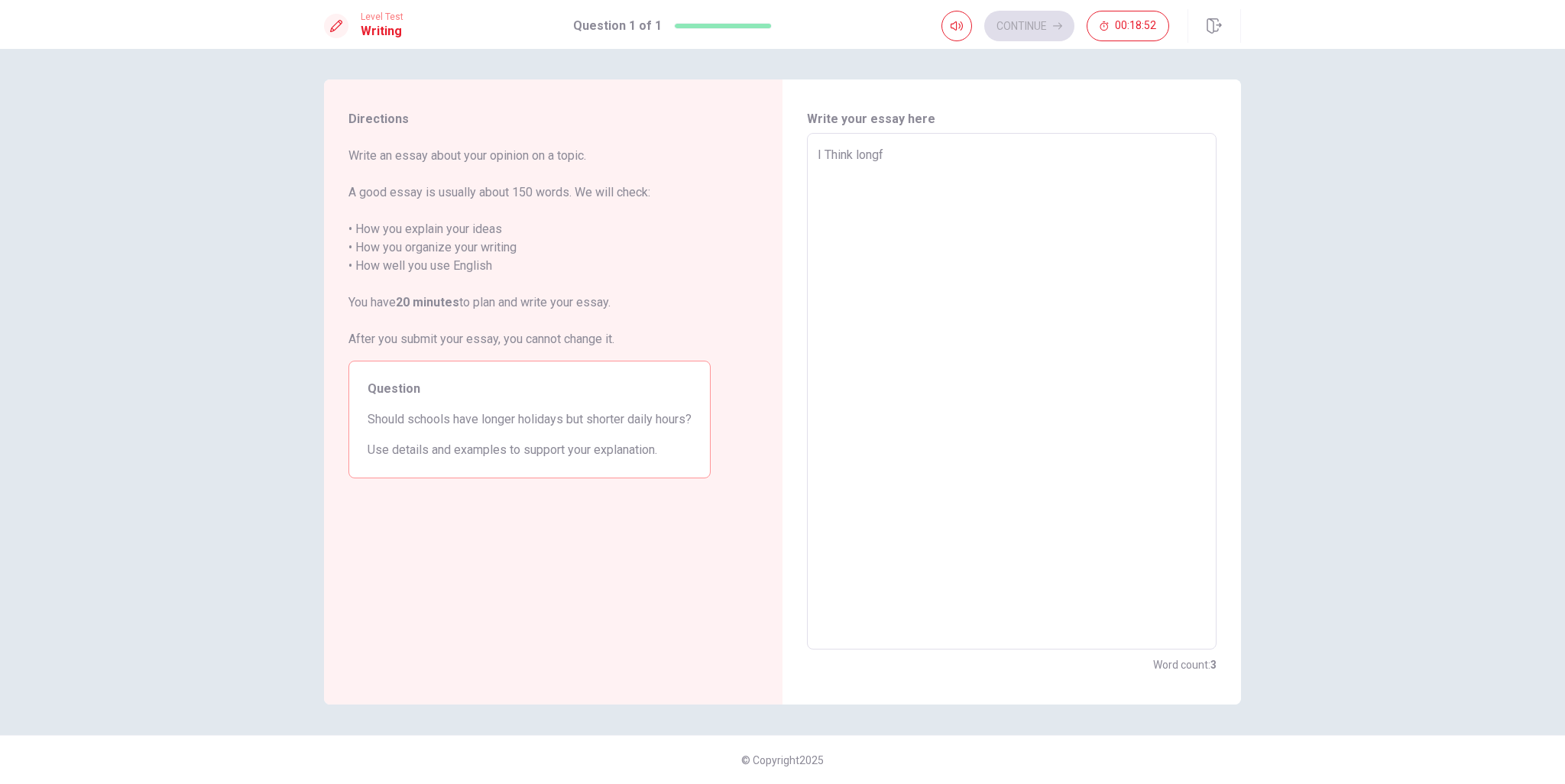
type textarea "x"
type textarea "I Think long"
type textarea "x"
type textarea "I Think long"
type textarea "x"
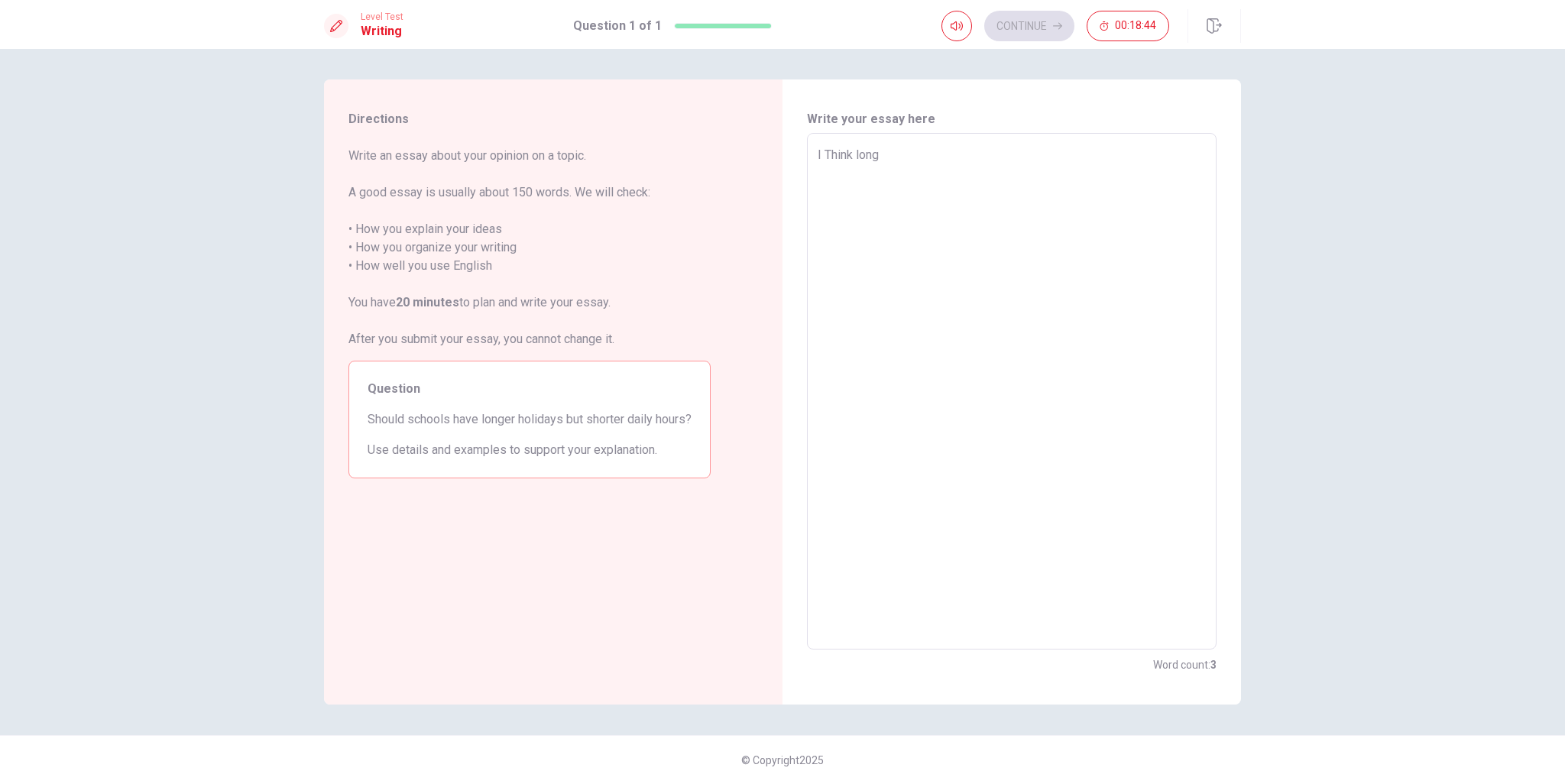
type textarea "I [PERSON_NAME] long"
type textarea "x"
type textarea "I think long"
type textarea "x"
type textarea "I think long"
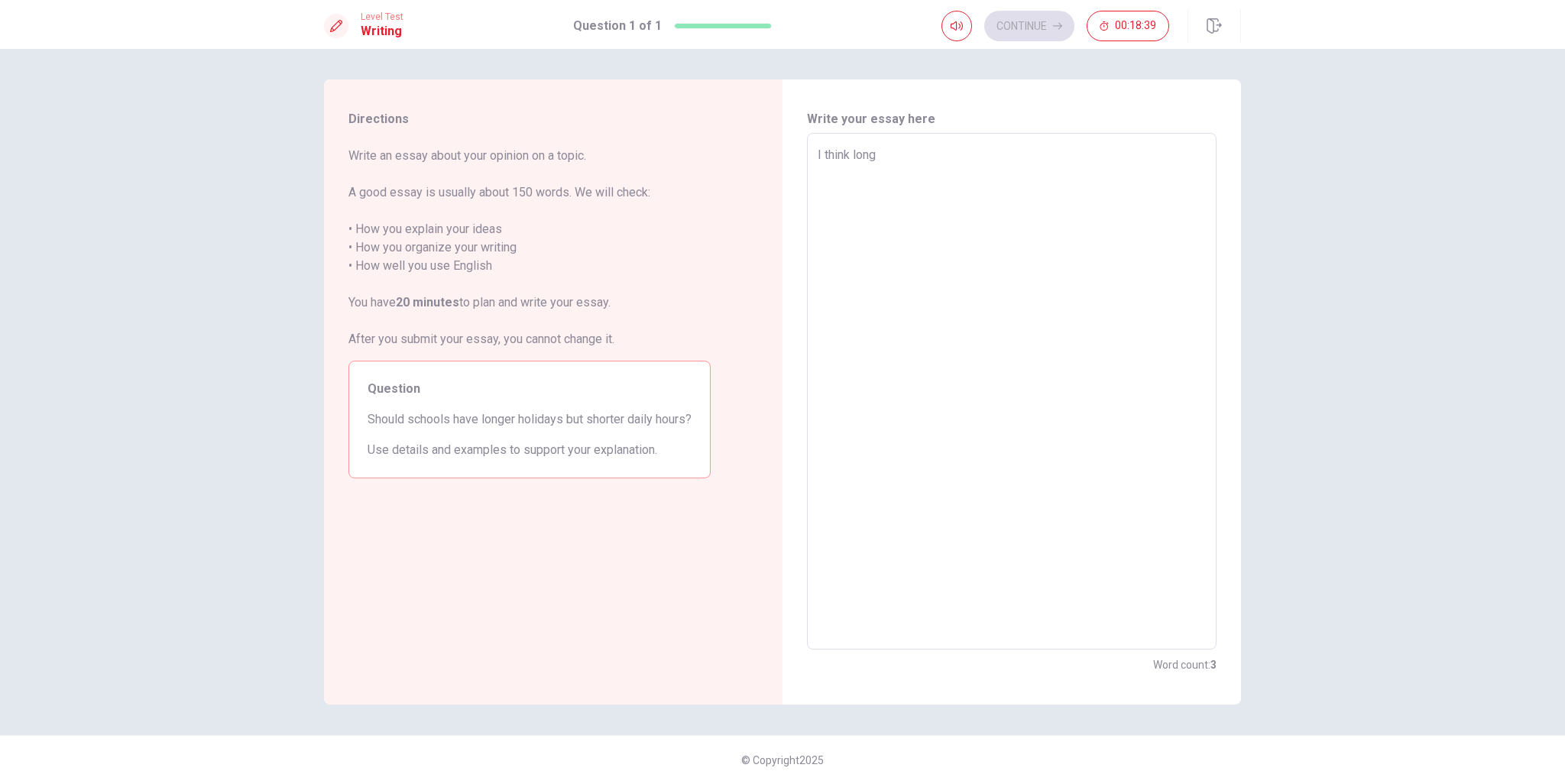
type textarea "x"
type textarea "I think long"
type textarea "x"
type textarea "I think longe"
type textarea "x"
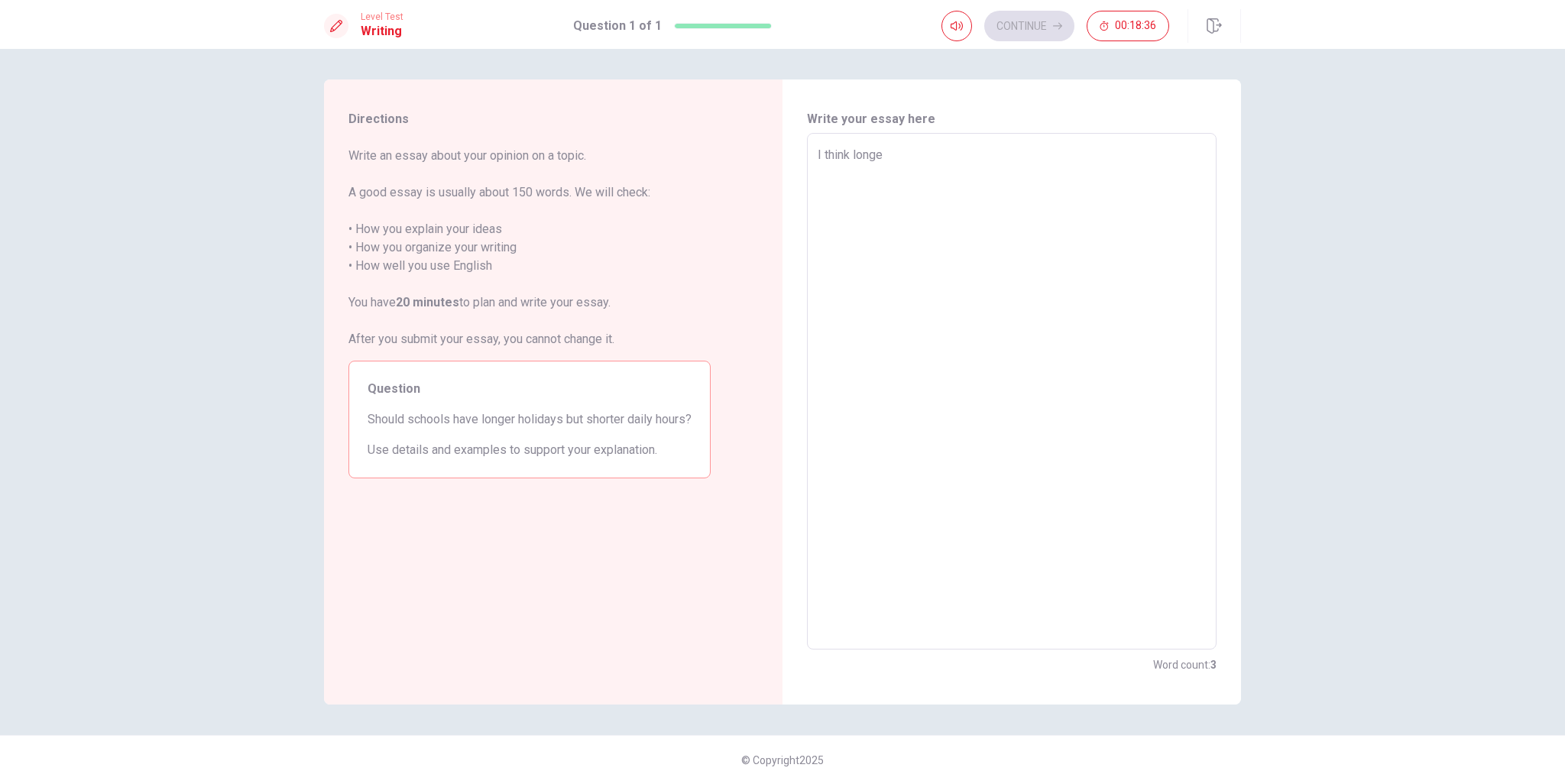
type textarea "I think longer"
type textarea "x"
type textarea "I think longer"
type textarea "x"
type textarea "I think longer h"
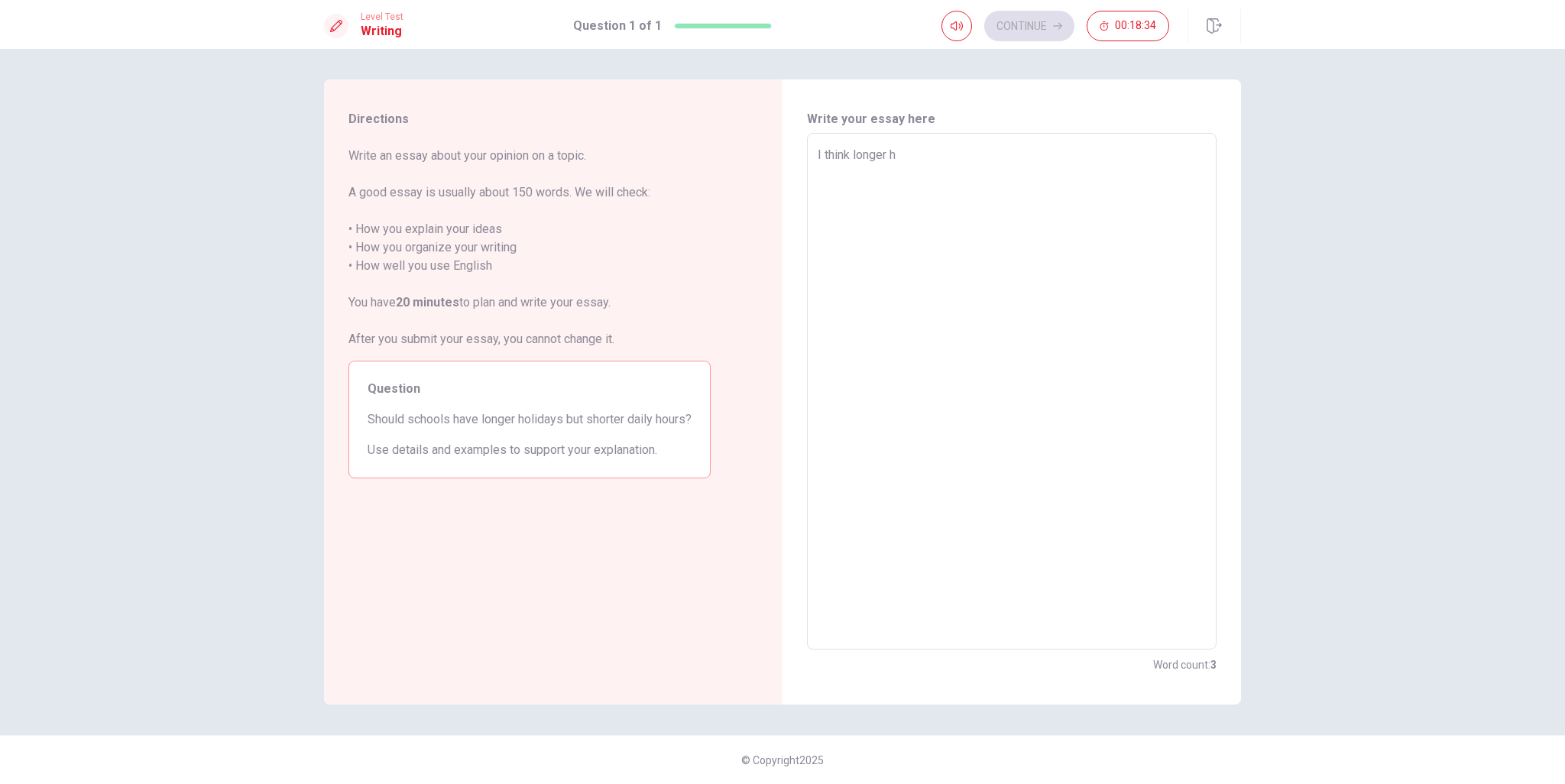
type textarea "x"
type textarea "I think longer ho"
type textarea "x"
type textarea "I think longer hol"
type textarea "x"
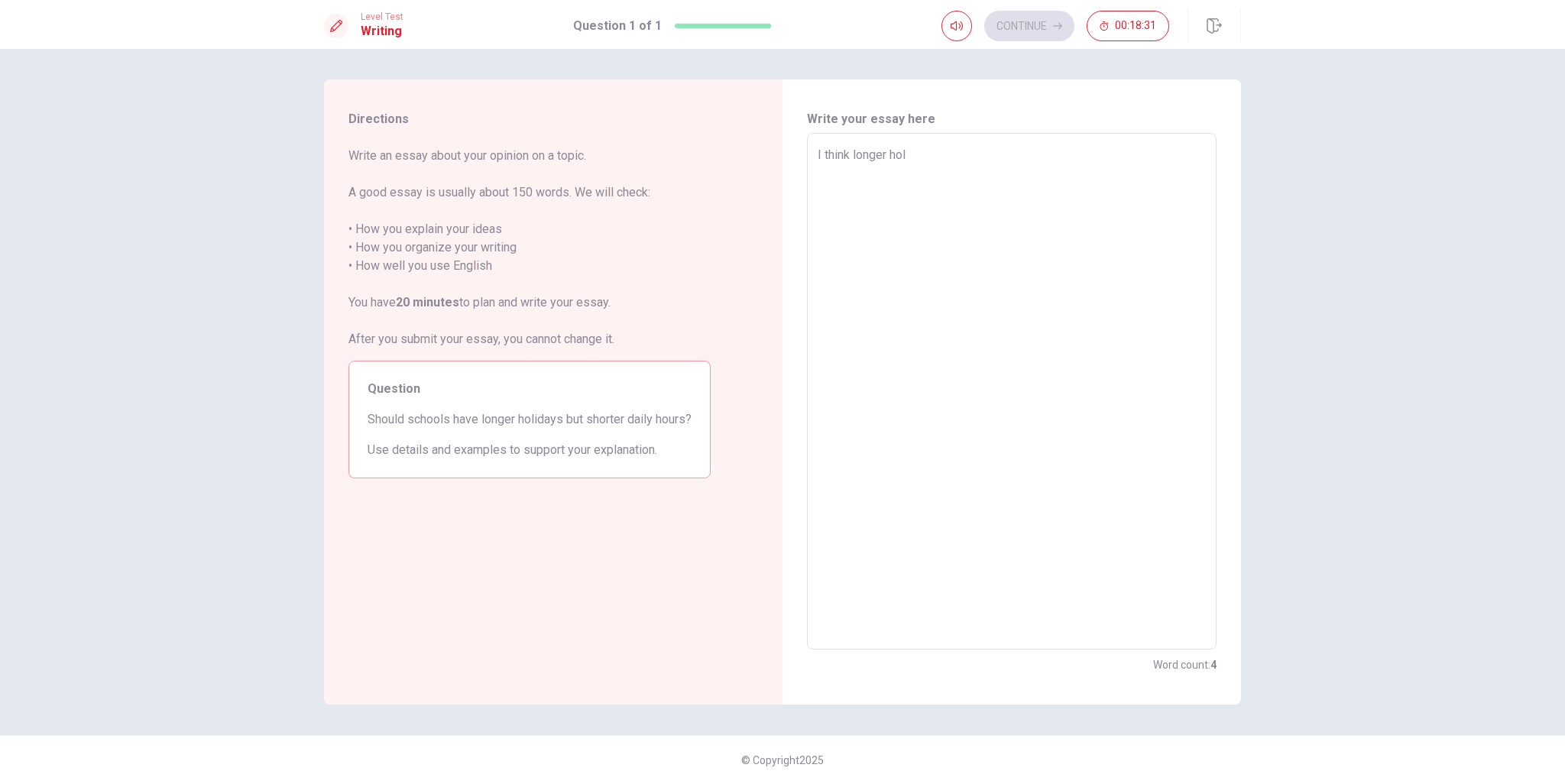
type textarea "I think longer [DATE]"
type textarea "x"
type textarea "I think longer holid"
type textarea "x"
type textarea "I think longer holida"
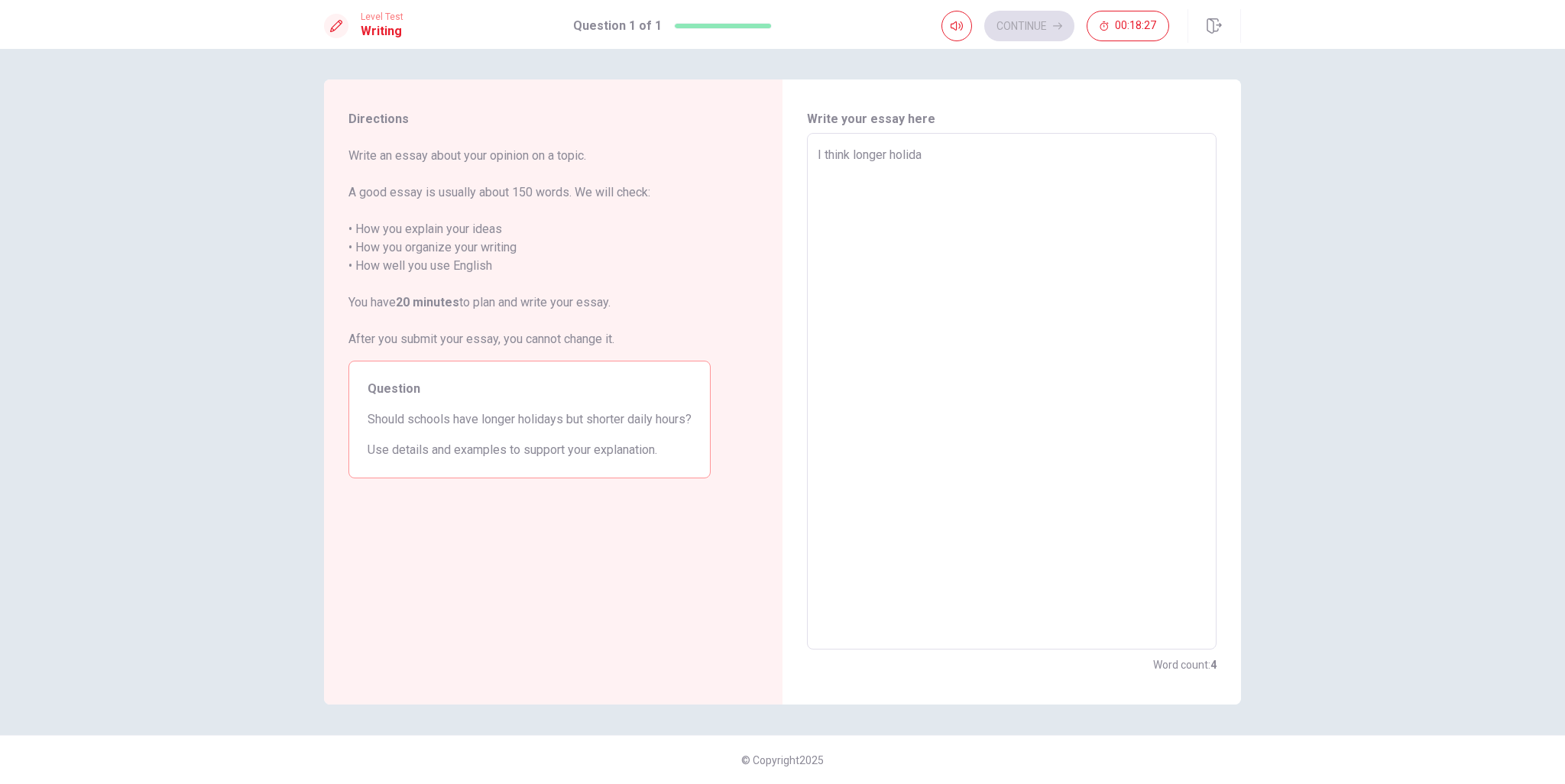
type textarea "x"
type textarea "I think longer holiday"
type textarea "x"
type textarea "I think longer holidays"
type textarea "x"
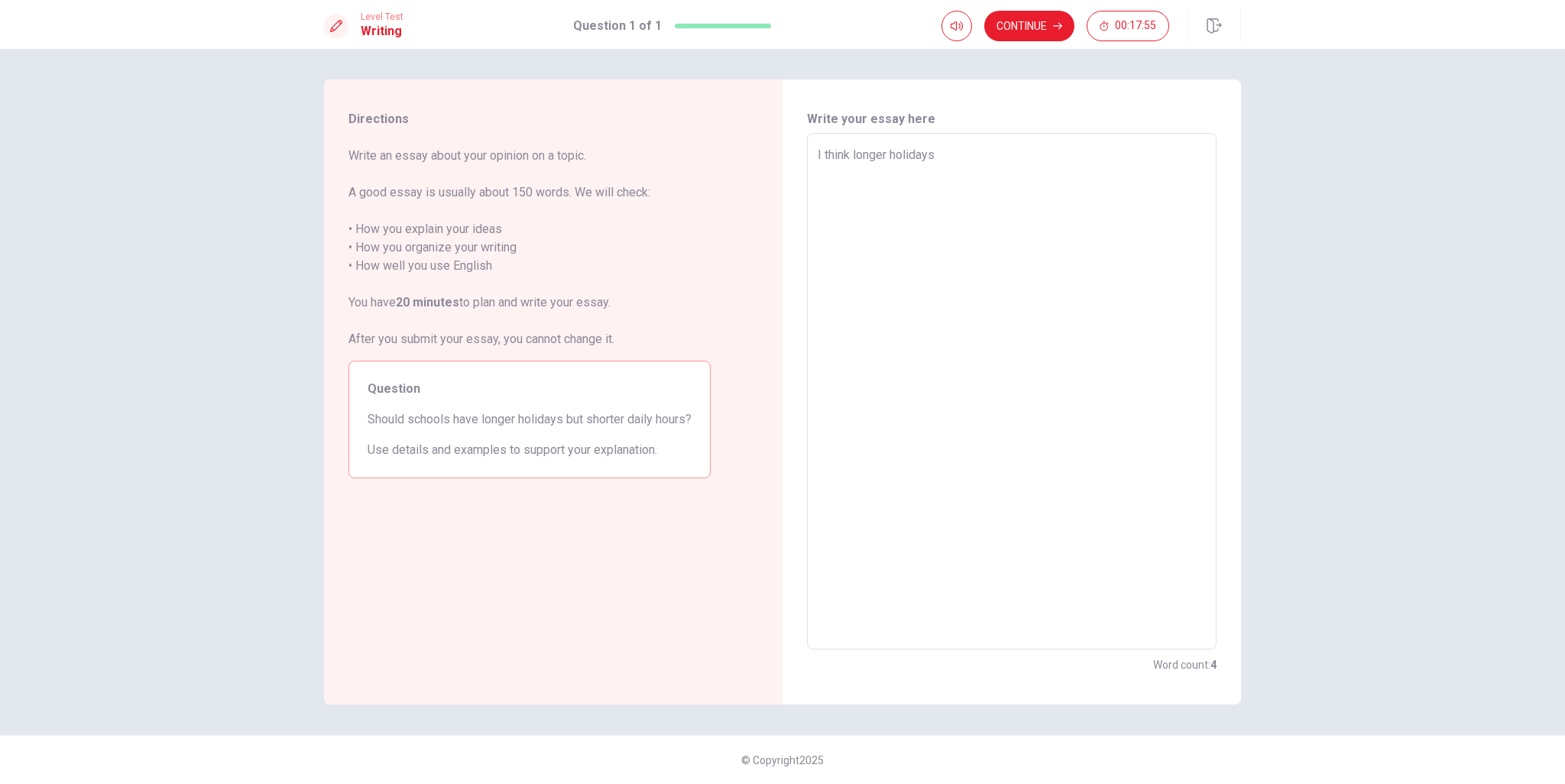
type textarea "I think longer holidays"
type textarea "x"
type textarea "I think longer holidays i"
type textarea "x"
type textarea "I think longer holidays is"
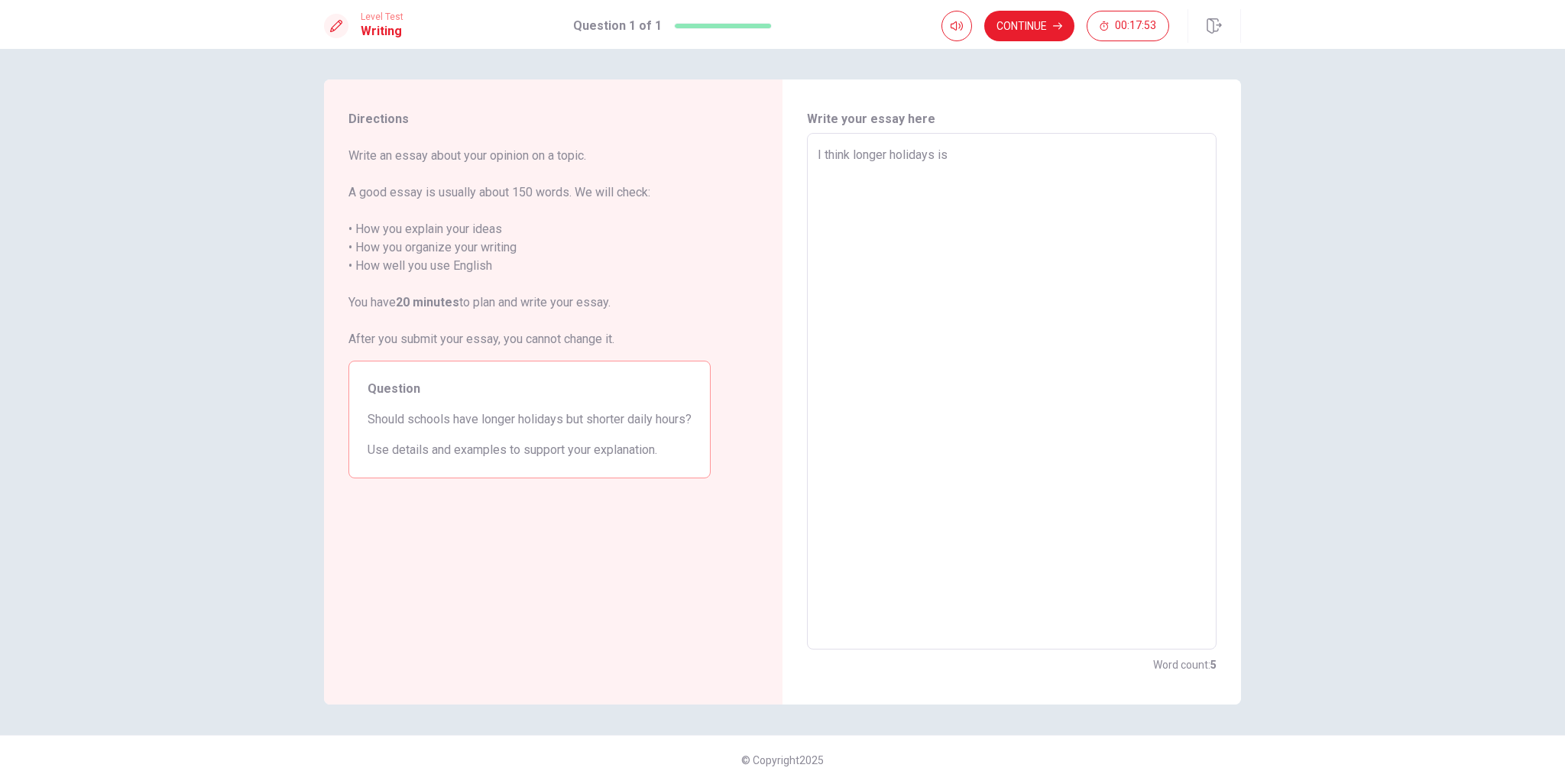
type textarea "x"
type textarea "I think longer holidays is"
type textarea "x"
type textarea "I think longer holidays is n"
type textarea "x"
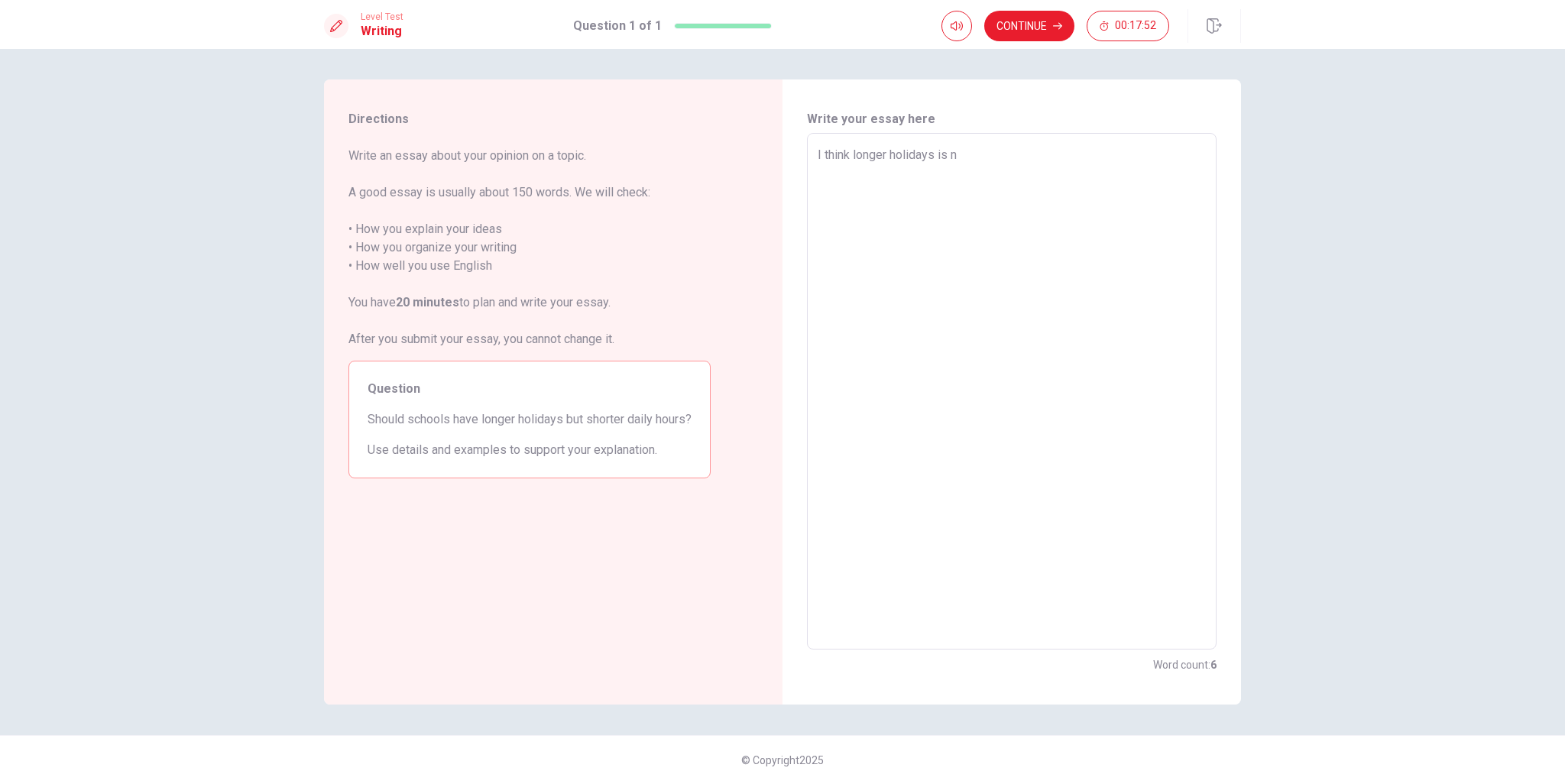
type textarea "I think longer holidays is no"
type textarea "x"
type textarea "I think longer holidays is not"
type textarea "x"
type textarea "I think longer holidays is not"
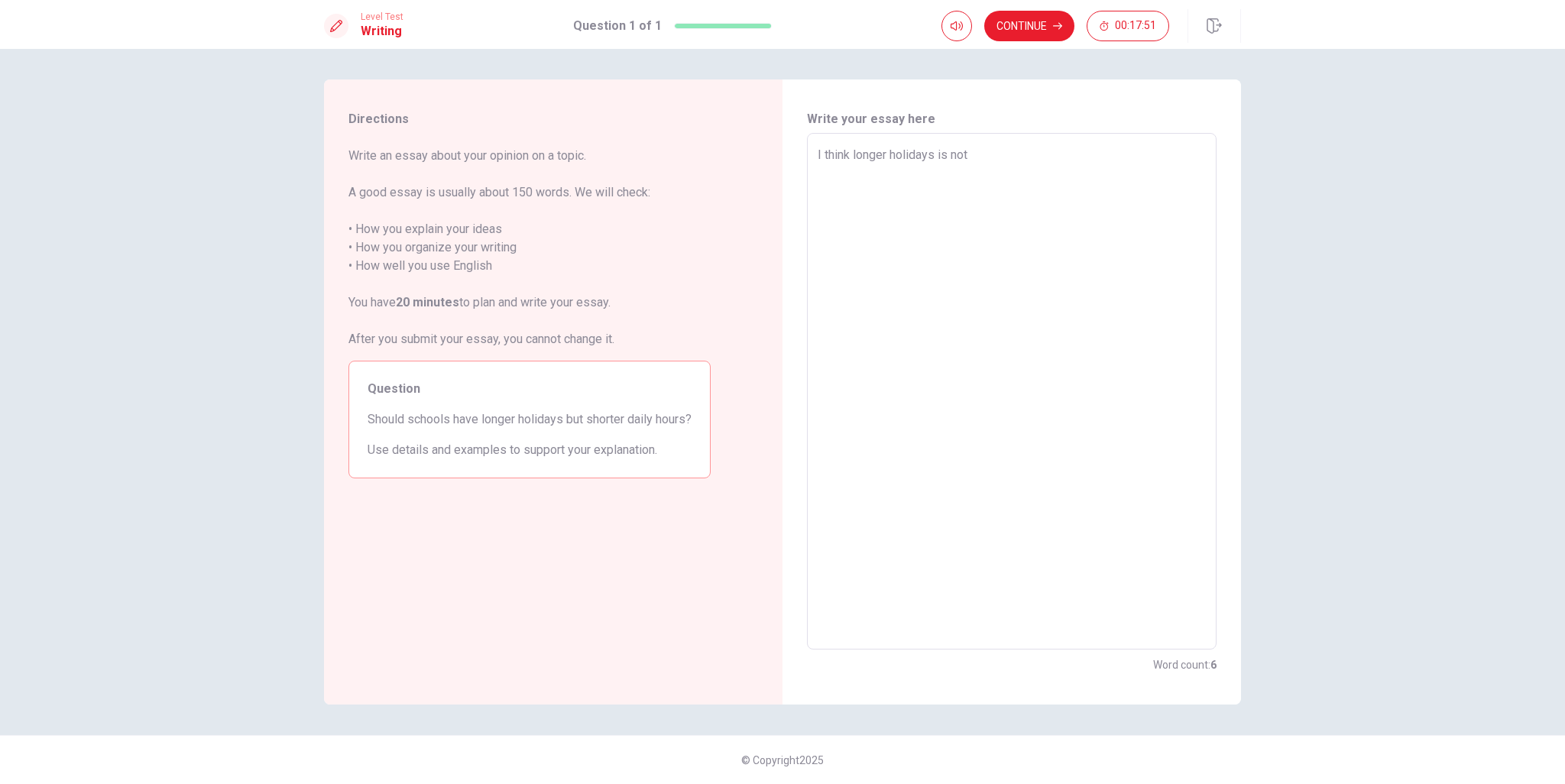
type textarea "x"
type textarea "I think longer holidays is not g"
type textarea "x"
type textarea "I think longer holidays is not go"
type textarea "x"
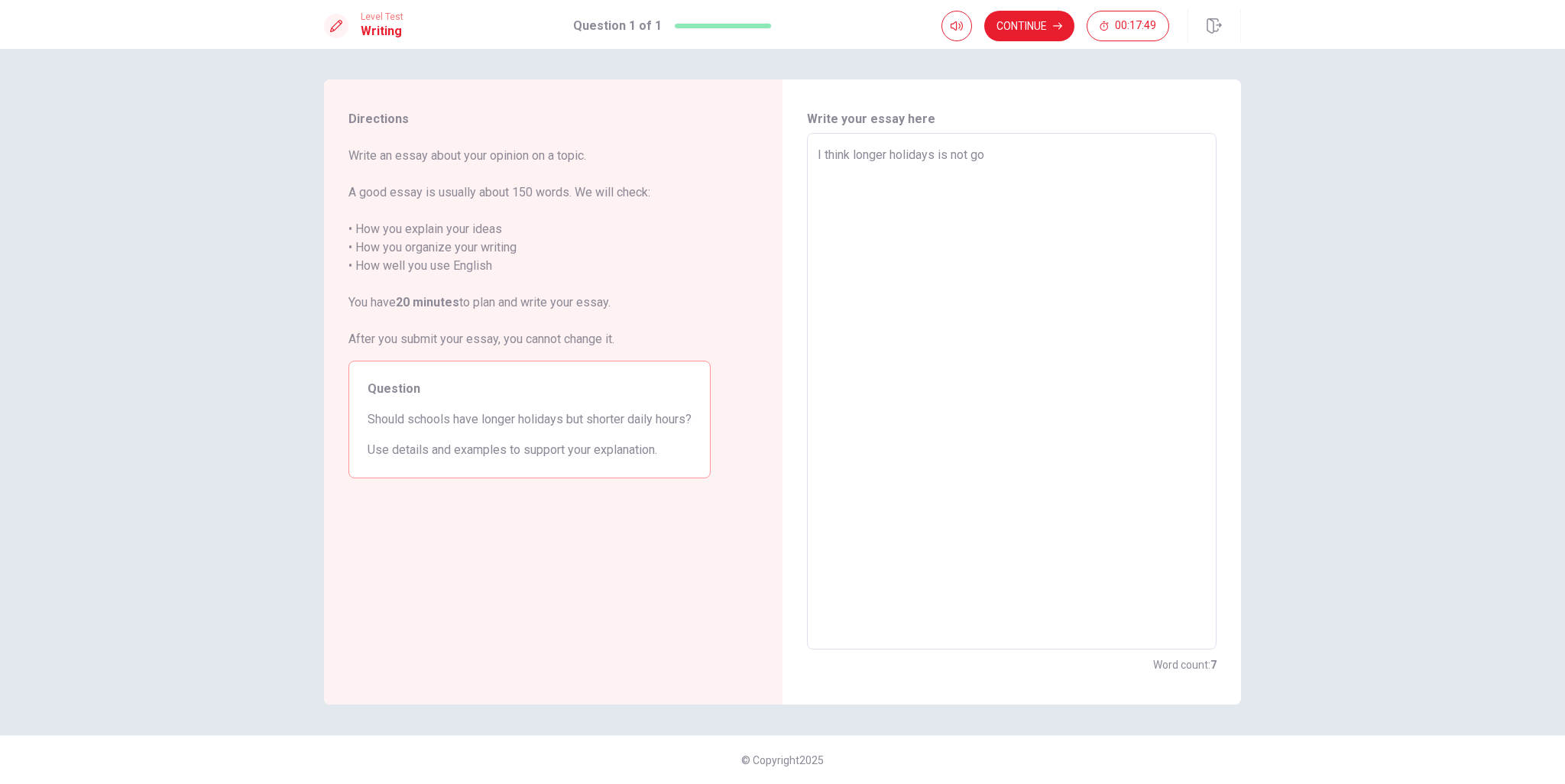
type textarea "I think longer holidays is not goo"
type textarea "x"
type textarea "I think longer holidays is not good"
type textarea "x"
type textarea "I think longer holidays is not good"
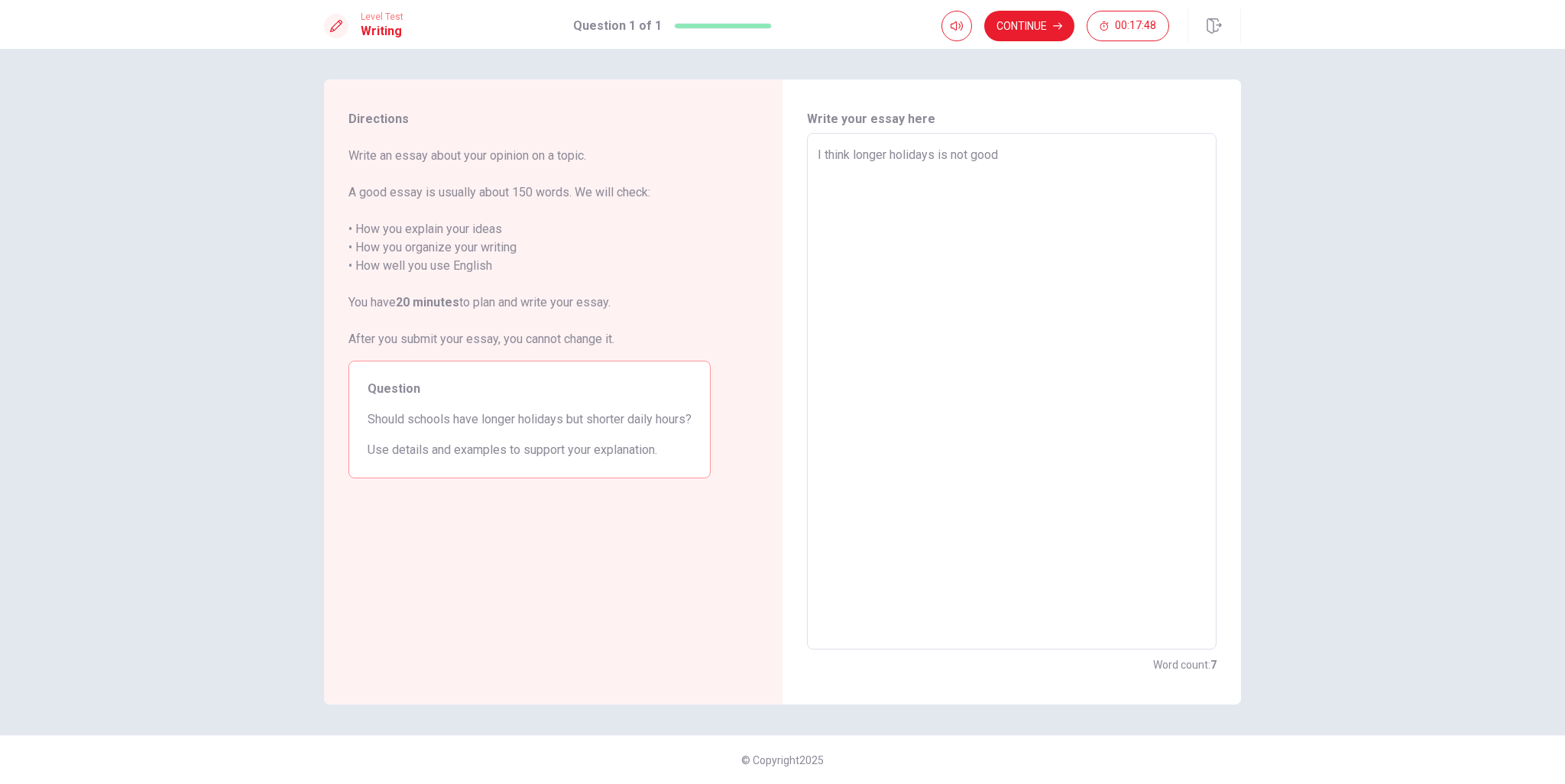
type textarea "x"
type textarea "I think longer holidays is not good f"
type textarea "x"
type textarea "I think longer holidays is not good fo"
type textarea "x"
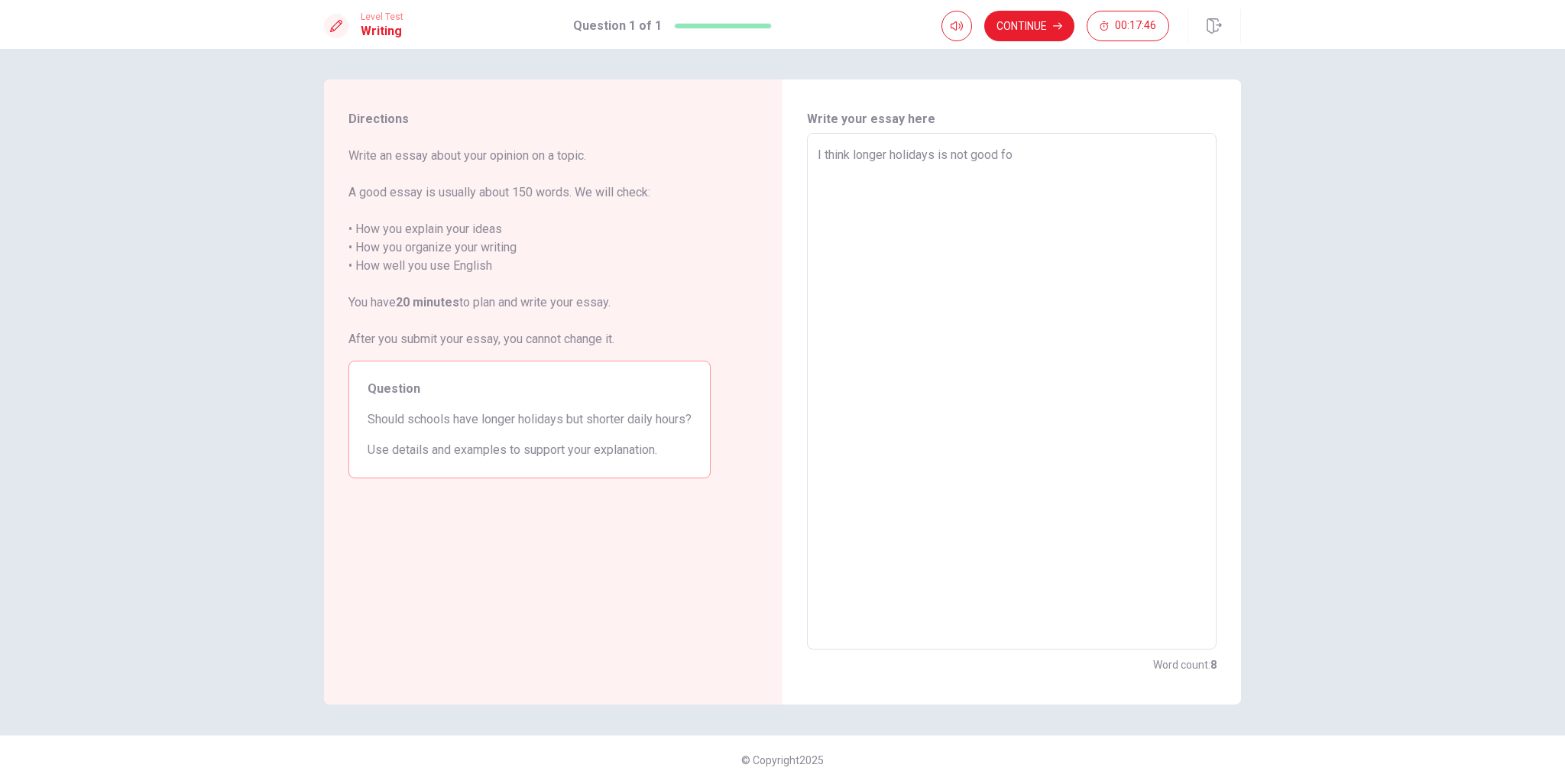
type textarea "I think longer holidays is not good for"
type textarea "x"
type textarea "I think longer holidays is not good for"
type textarea "x"
type textarea "I think longer holidays is not good for s"
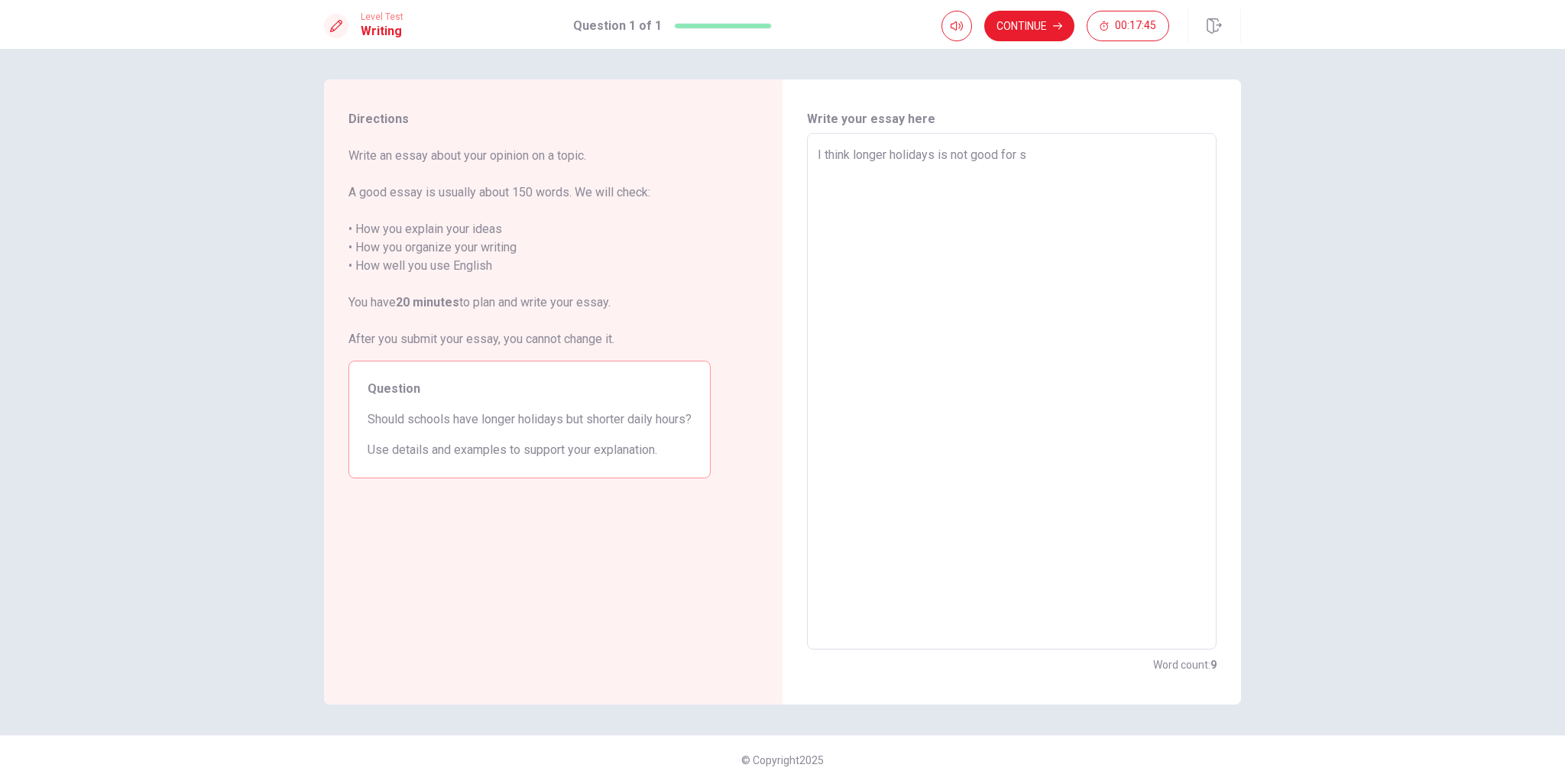
type textarea "x"
type textarea "I think longer holidays is not good for sy"
type textarea "x"
type textarea "I think longer holidays is not good for s"
type textarea "x"
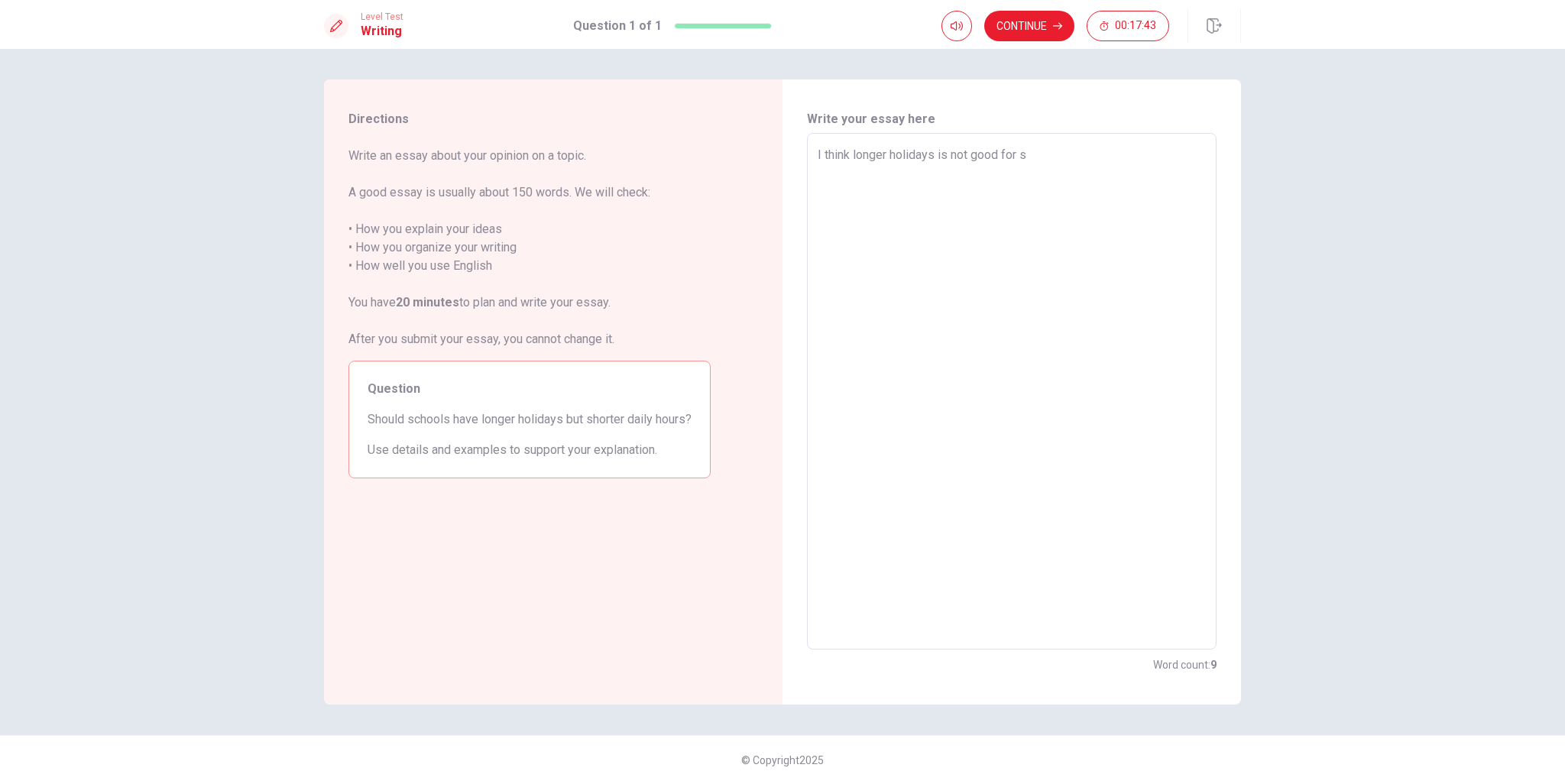
type textarea "I think longer holidays is not good for st"
type textarea "x"
type textarea "I think longer holidays is not good for stu"
type textarea "x"
type textarea "I think longer holidays is not good for stud"
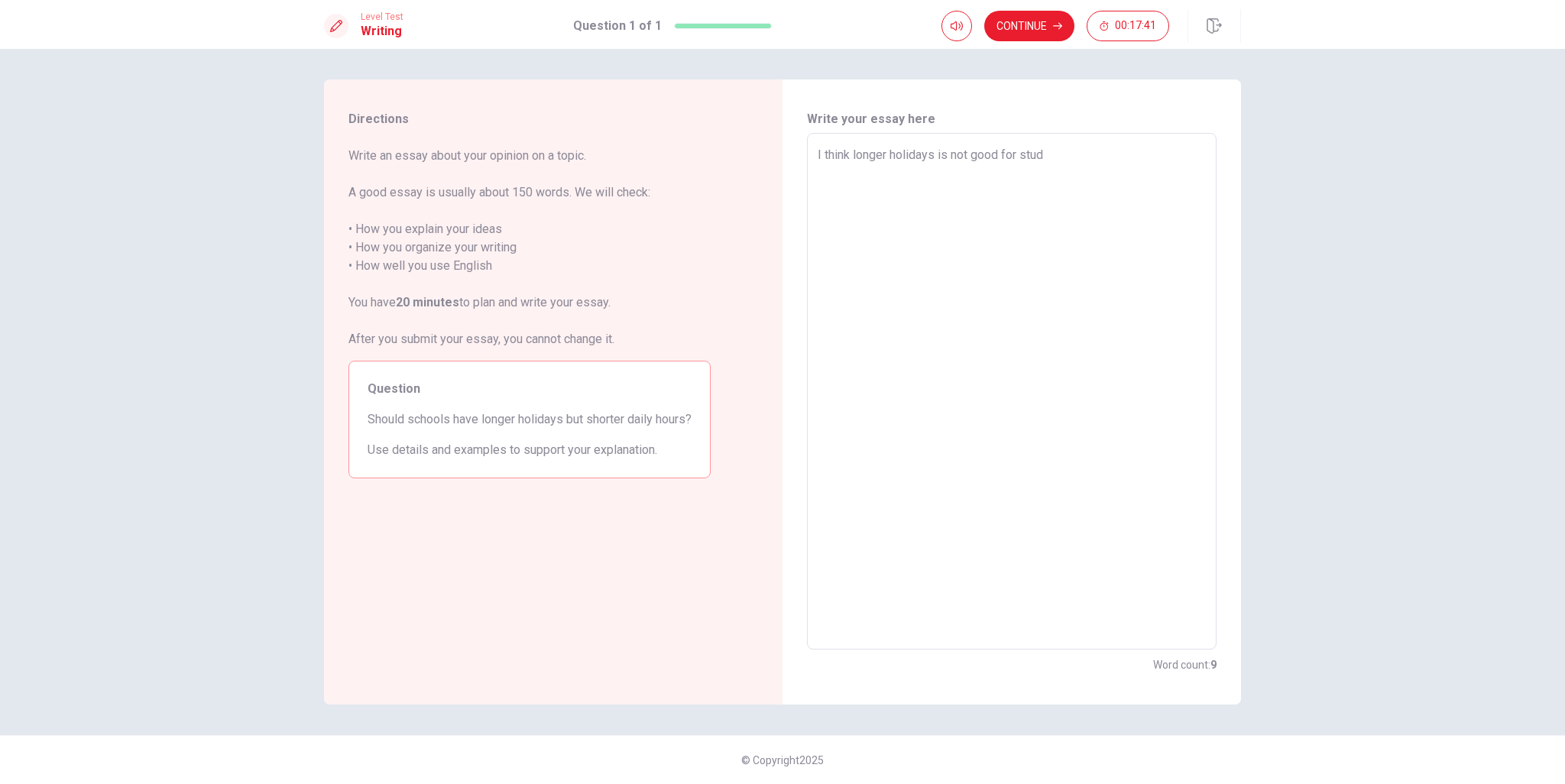
type textarea "x"
type textarea "I think longer holidays is not good for studu"
type textarea "x"
type textarea "I think longer holidays is not good for stud"
type textarea "x"
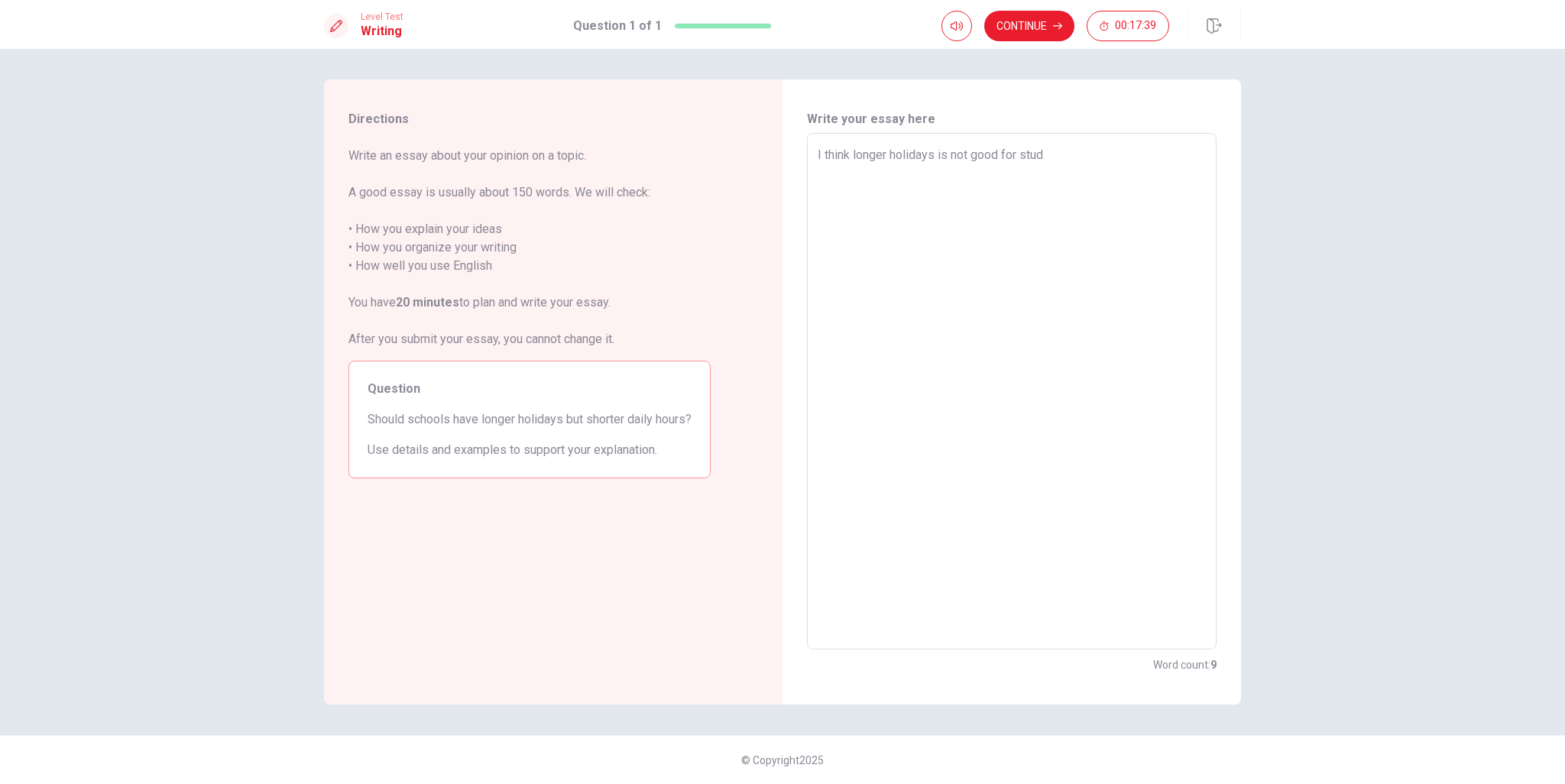
type textarea "I think longer holidays is not good for study"
type textarea "x"
type textarea "I think longer holidays is not good for stud"
type textarea "x"
type textarea "I think longer holidays is not good for stu"
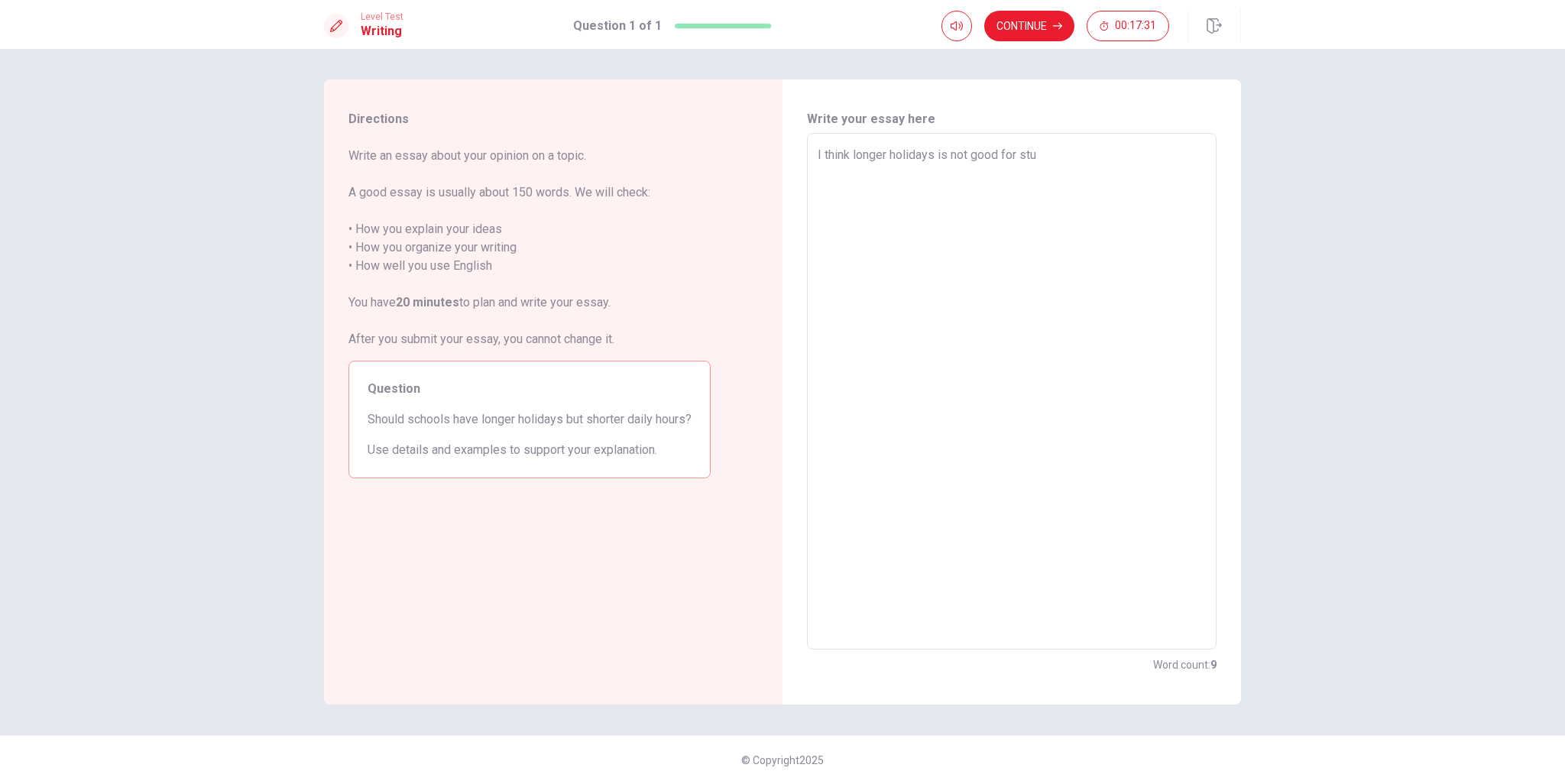
type textarea "x"
type textarea "I think longer holidays is not good for st"
type textarea "x"
type textarea "I think longer holidays is not good for s"
type textarea "x"
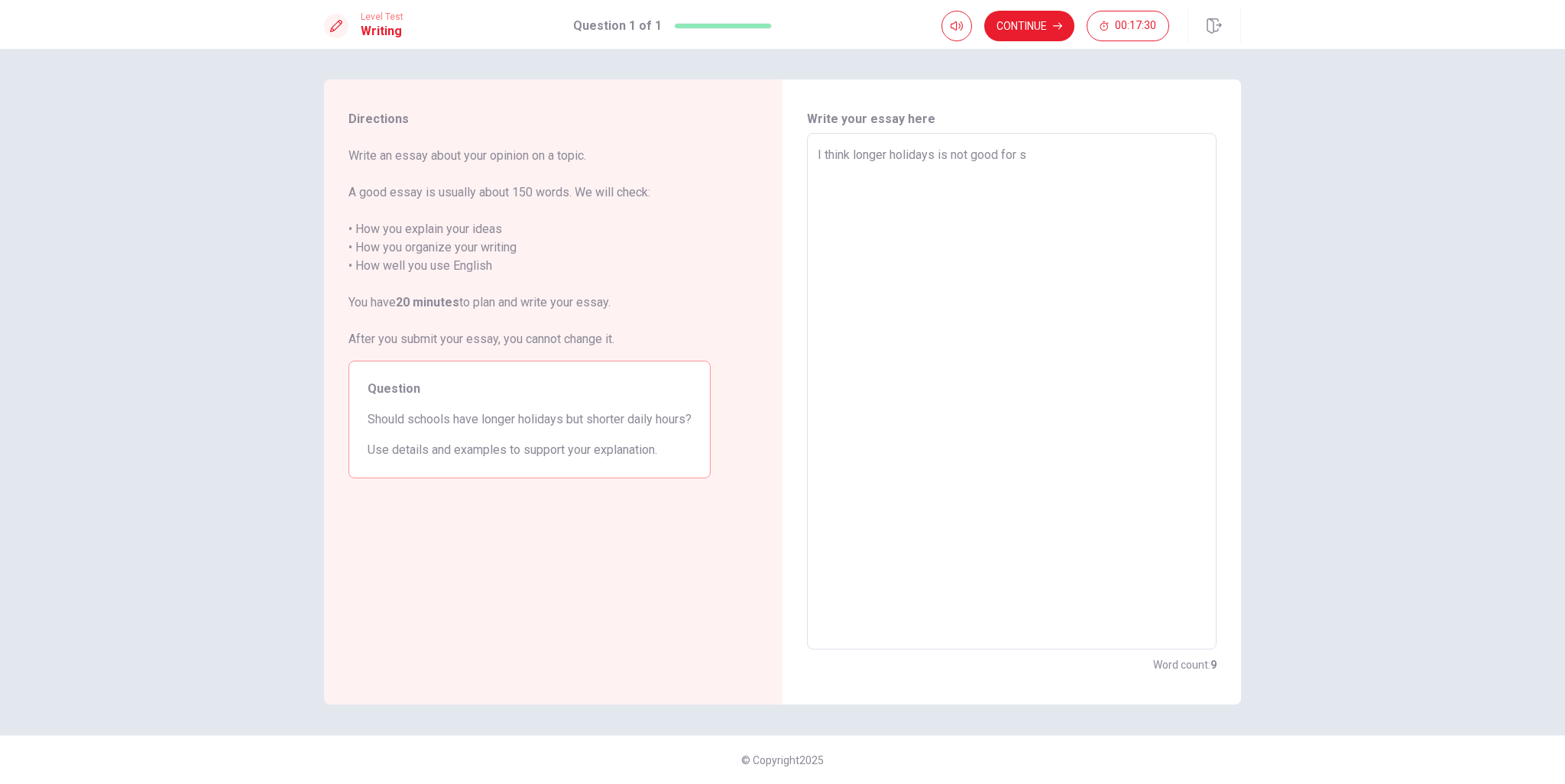
type textarea "I think longer holidays is not good for"
type textarea "x"
type textarea "I think longer holidays is not good for l"
type textarea "x"
type textarea "I think longer holidays is not good for le"
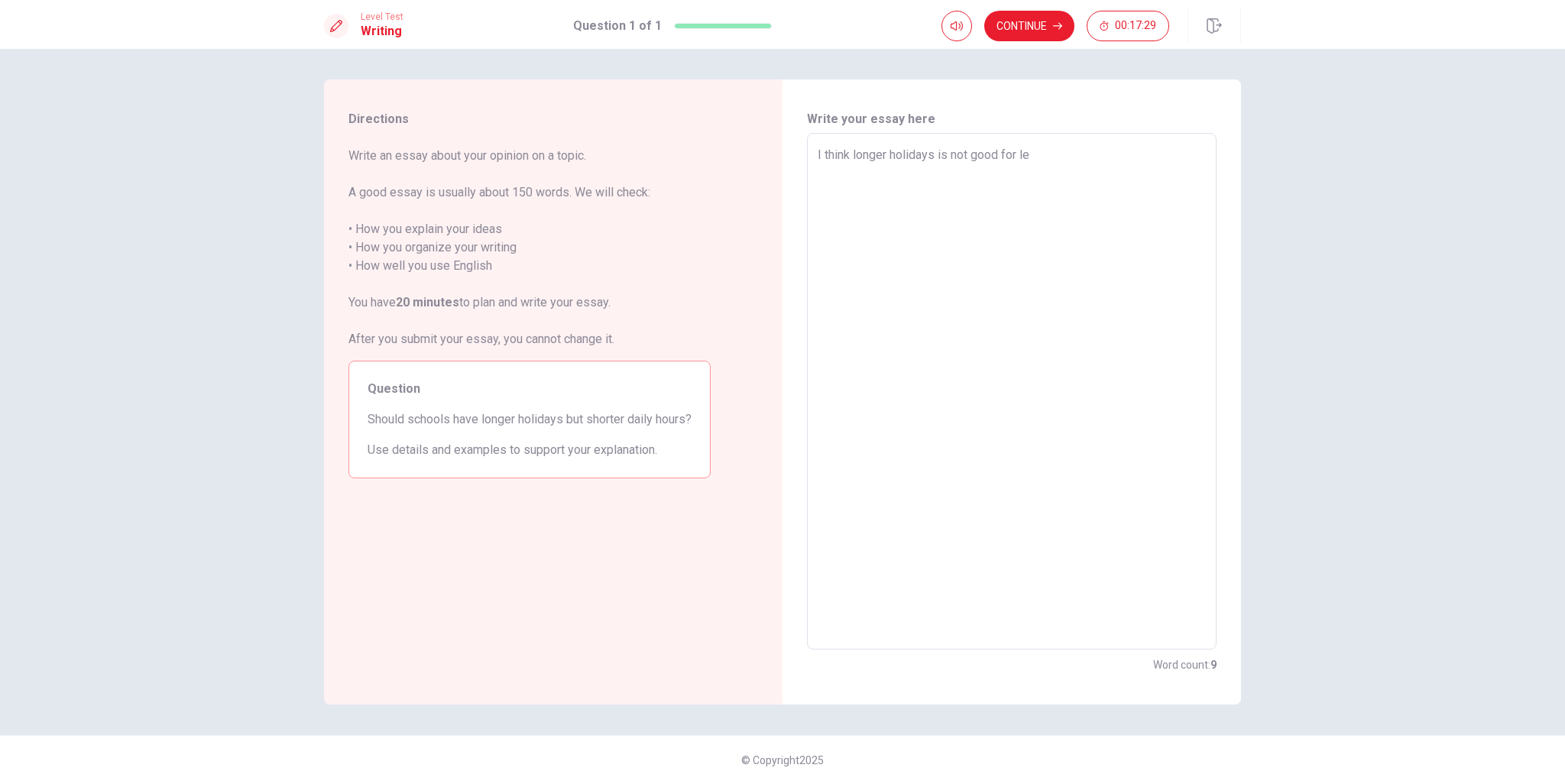
type textarea "x"
type textarea "I think longer holidays is not good for lea"
type textarea "x"
type textarea "I think longer holidays is not good for [PERSON_NAME]"
type textarea "x"
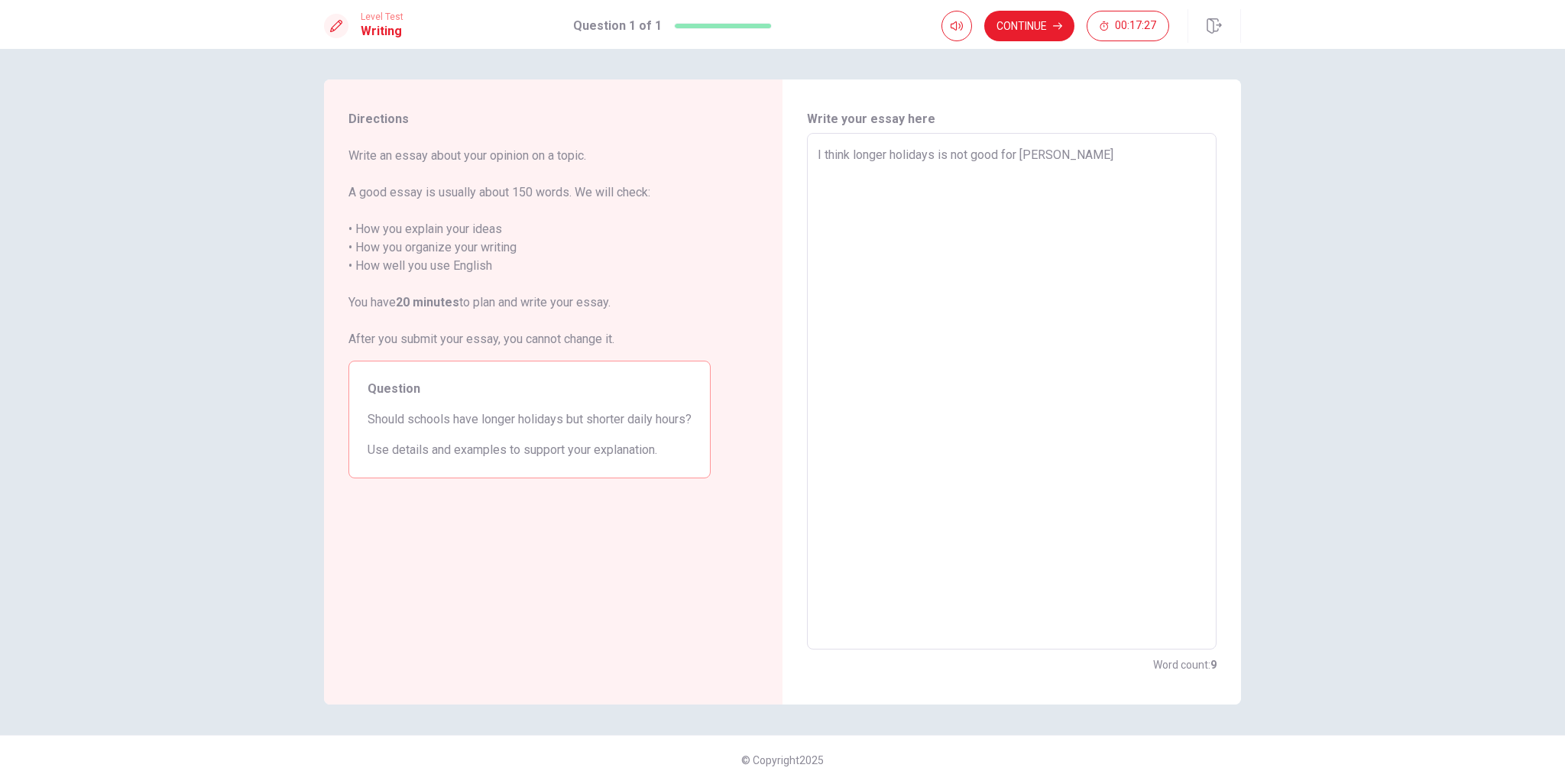
type textarea "I think longer holidays is not good for learn"
type textarea "x"
type textarea "I think longer holidays is not good for learni"
type textarea "x"
type textarea "I think longer holidays is not good for learnin"
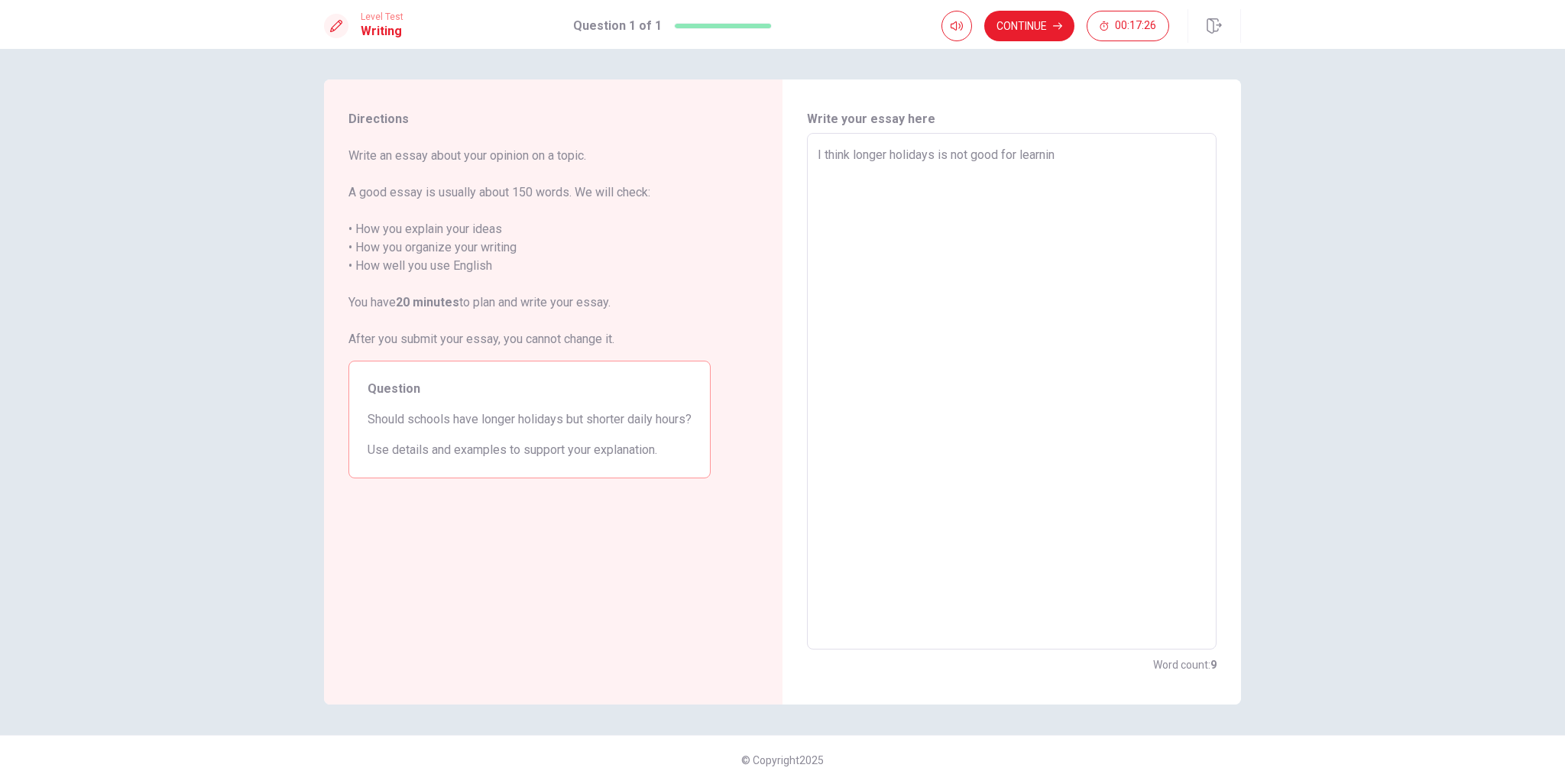
type textarea "x"
type textarea "I think longer holidays is not good for learning"
type textarea "x"
type textarea "I think longer holidays is not good for learning."
type textarea "x"
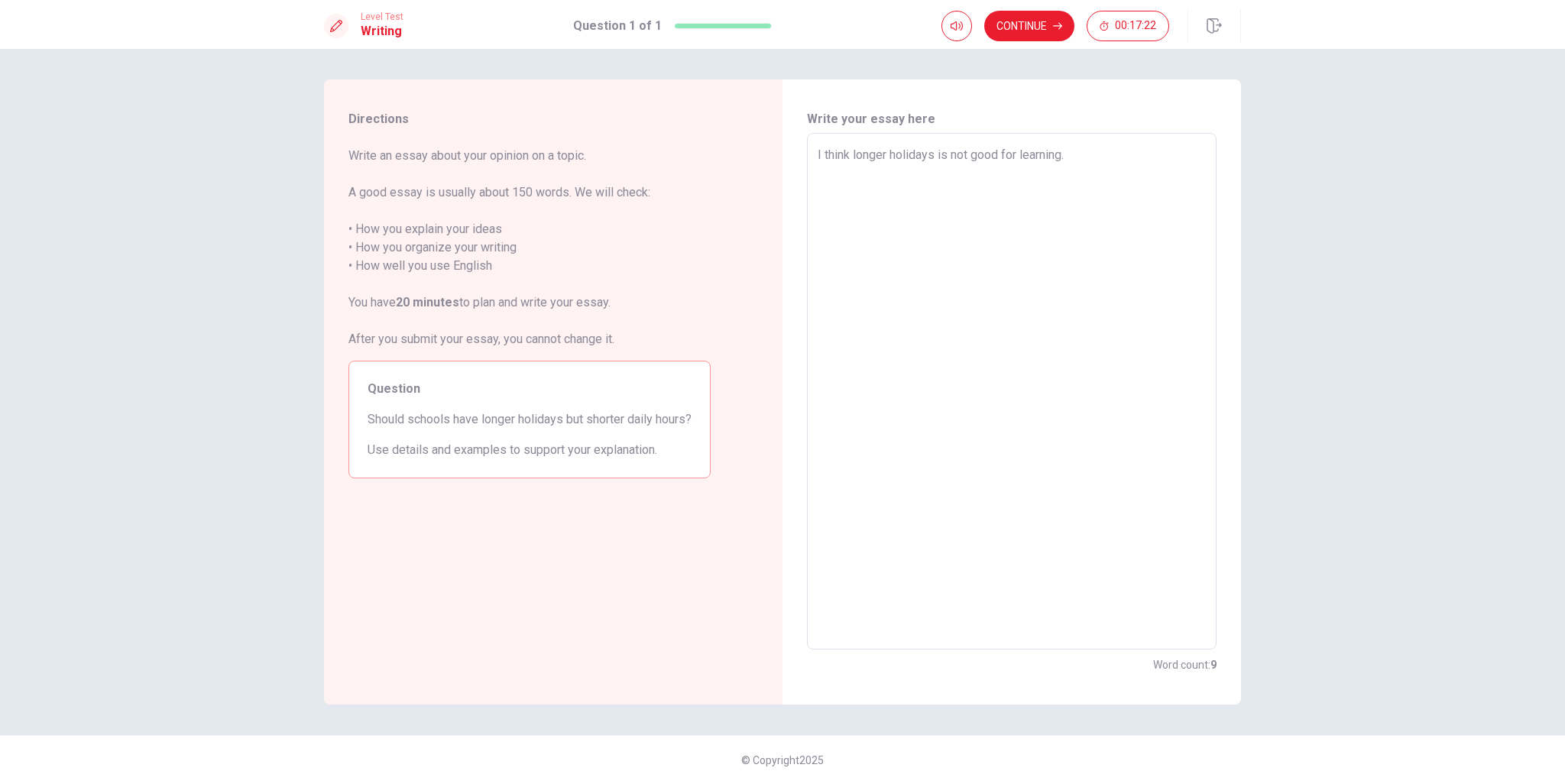
type textarea "I think longer holidays is not good for learning"
type textarea "x"
type textarea "I think longer holidays is not good for learning"
type textarea "x"
type textarea "I think longer holidays is not good for learning b"
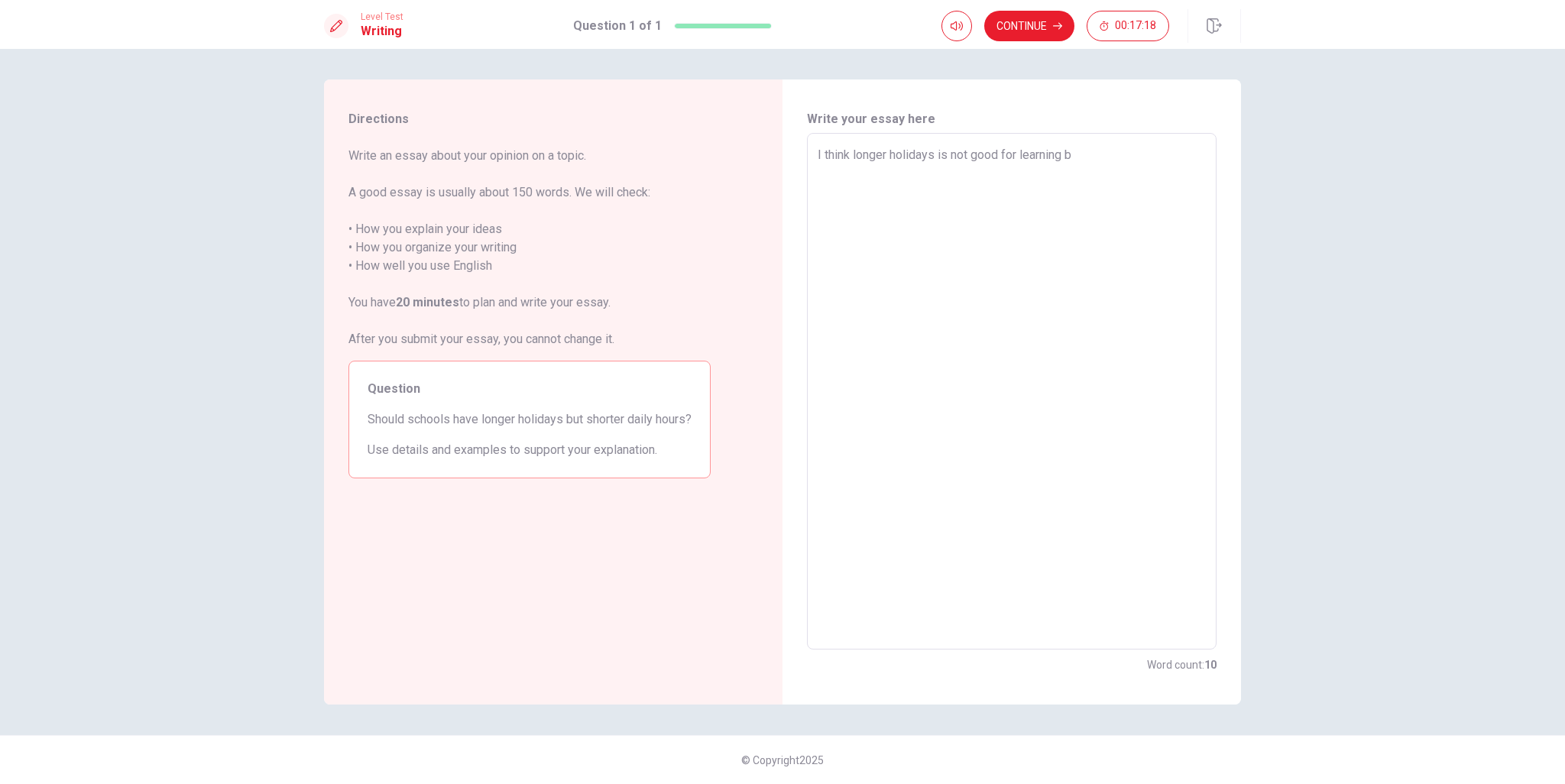
type textarea "x"
type textarea "I think longer holidays is not good for learning be"
type textarea "x"
type textarea "I think longer holidays is not good for learning bec"
type textarea "x"
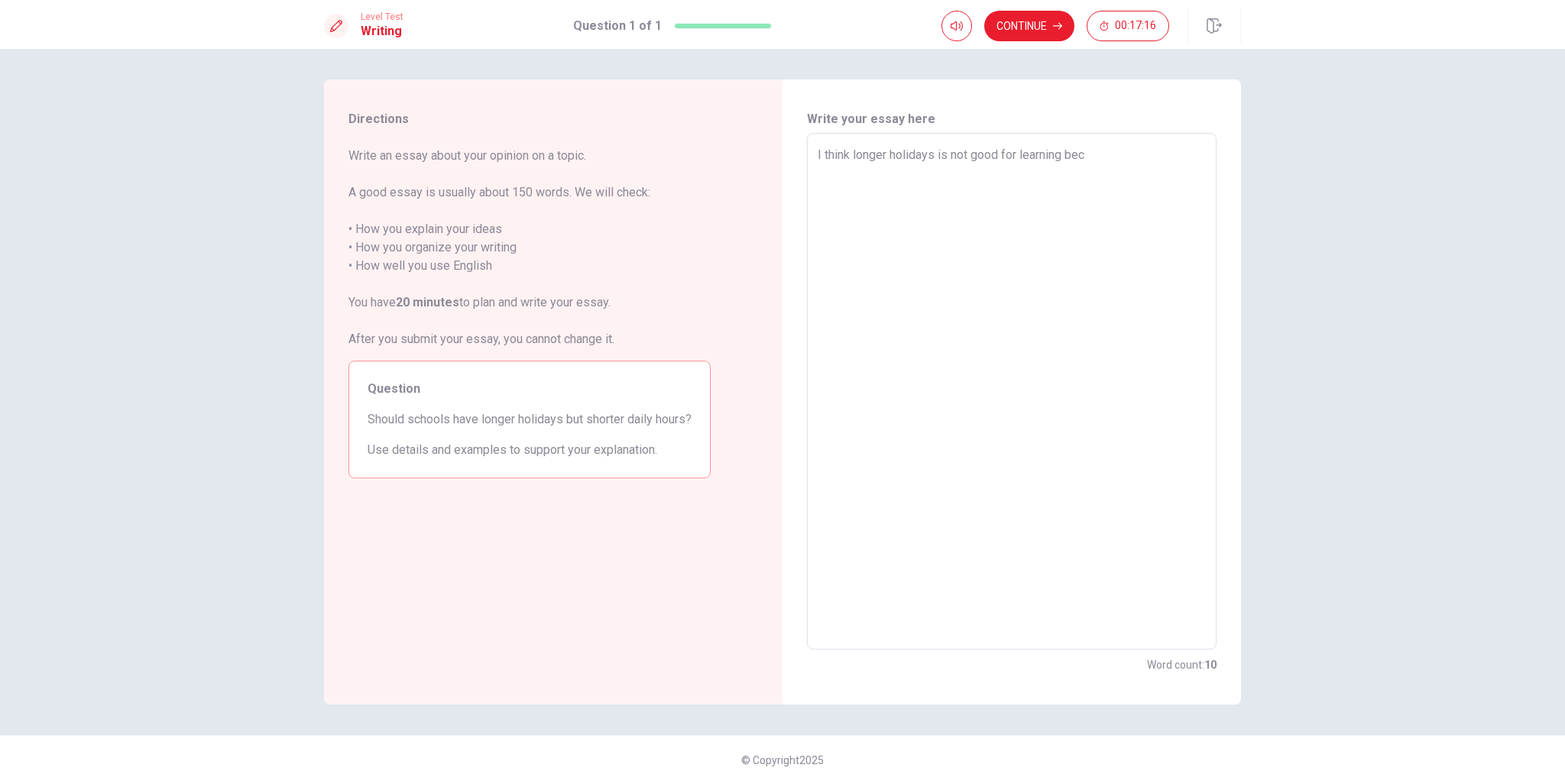
type textarea "I think longer holidays is not good for learning beca"
type textarea "x"
type textarea "I think longer holidays is not good for learning becau"
type textarea "x"
type textarea "I think longer holidays is not good for learning becaus"
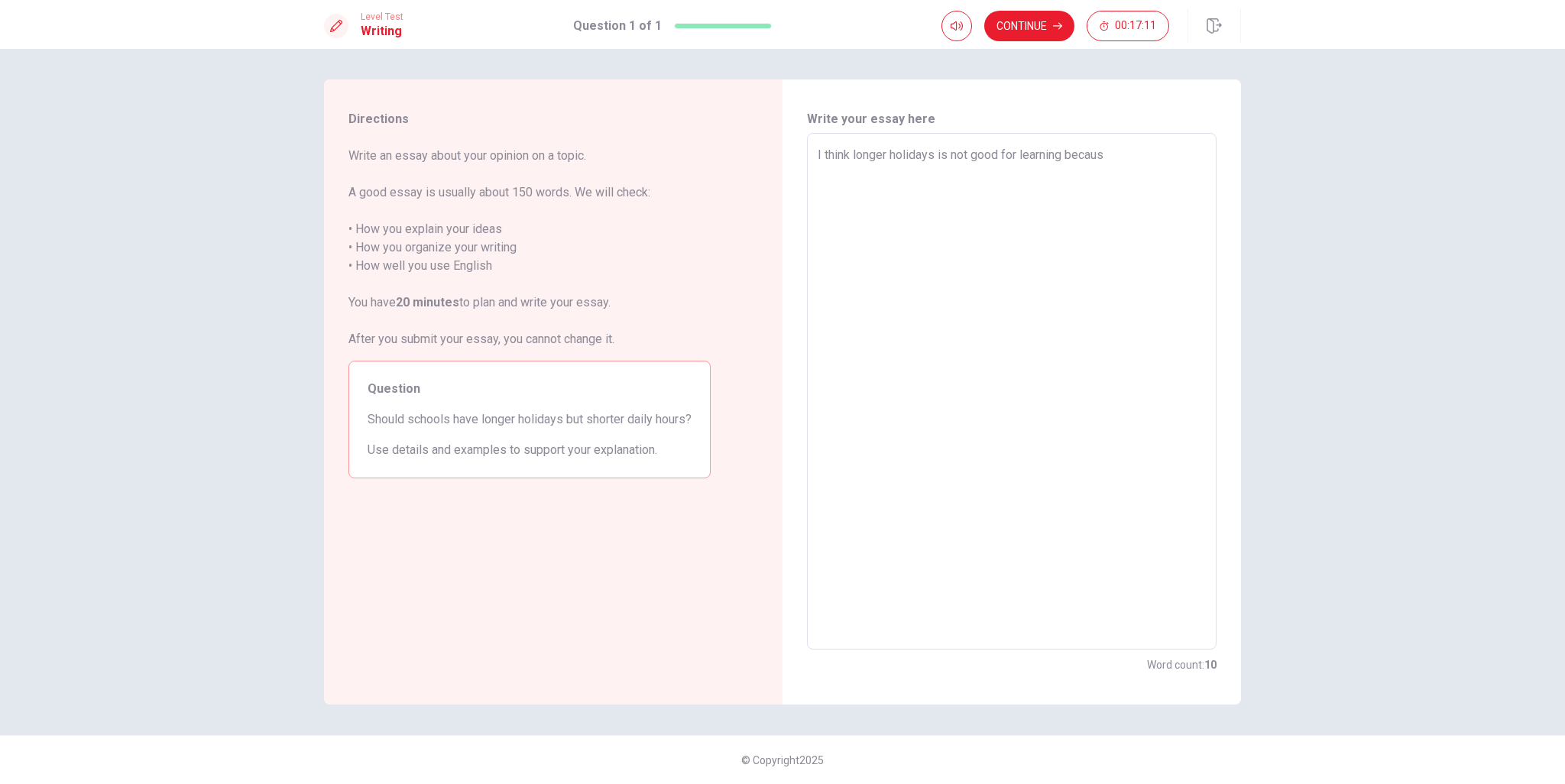
type textarea "x"
type textarea "I think longer holidays is not good for learning because"
type textarea "x"
type textarea "I think longer holidays is not good for learning because"
type textarea "x"
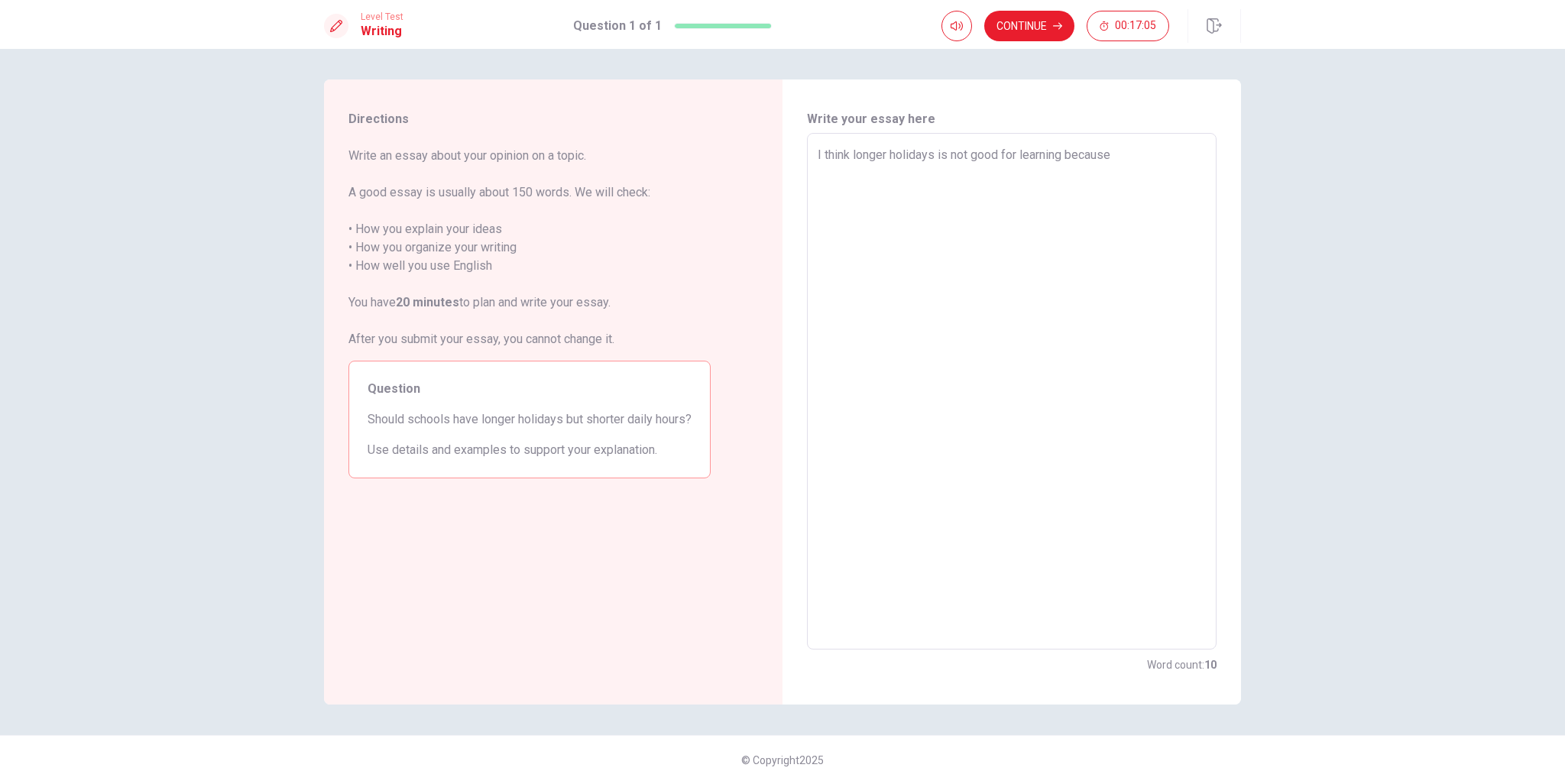
type textarea "I think longer holidays is not good for learning because i"
type textarea "x"
type textarea "I think longer holidays is not good for learning because it"
type textarea "x"
type textarea "I think longer holidays is not good for learning because i"
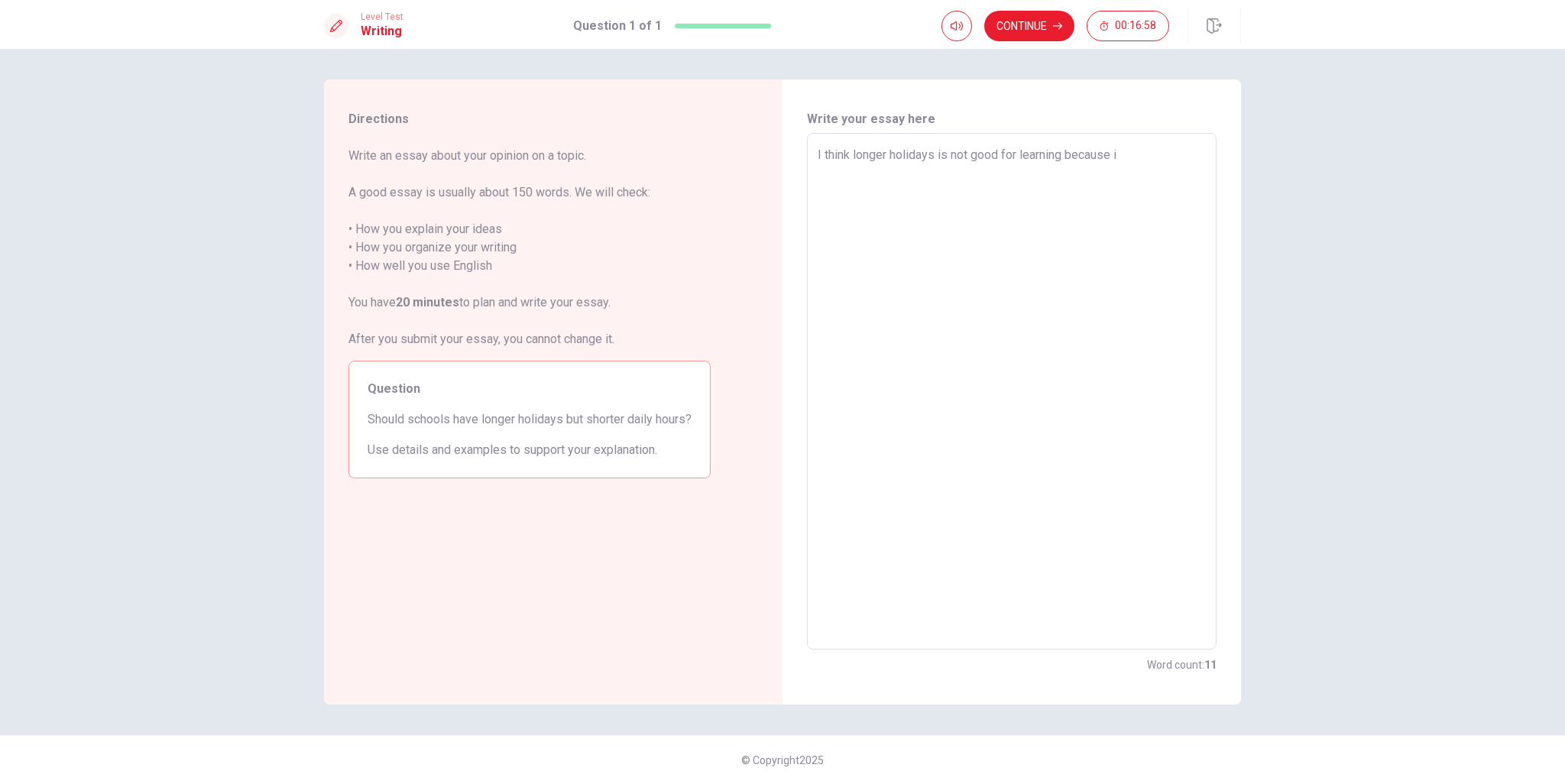
type textarea "x"
type textarea "I think longer holidays is not good for learning because"
type textarea "x"
type textarea "I think longer holidays is not good for learning because m"
type textarea "x"
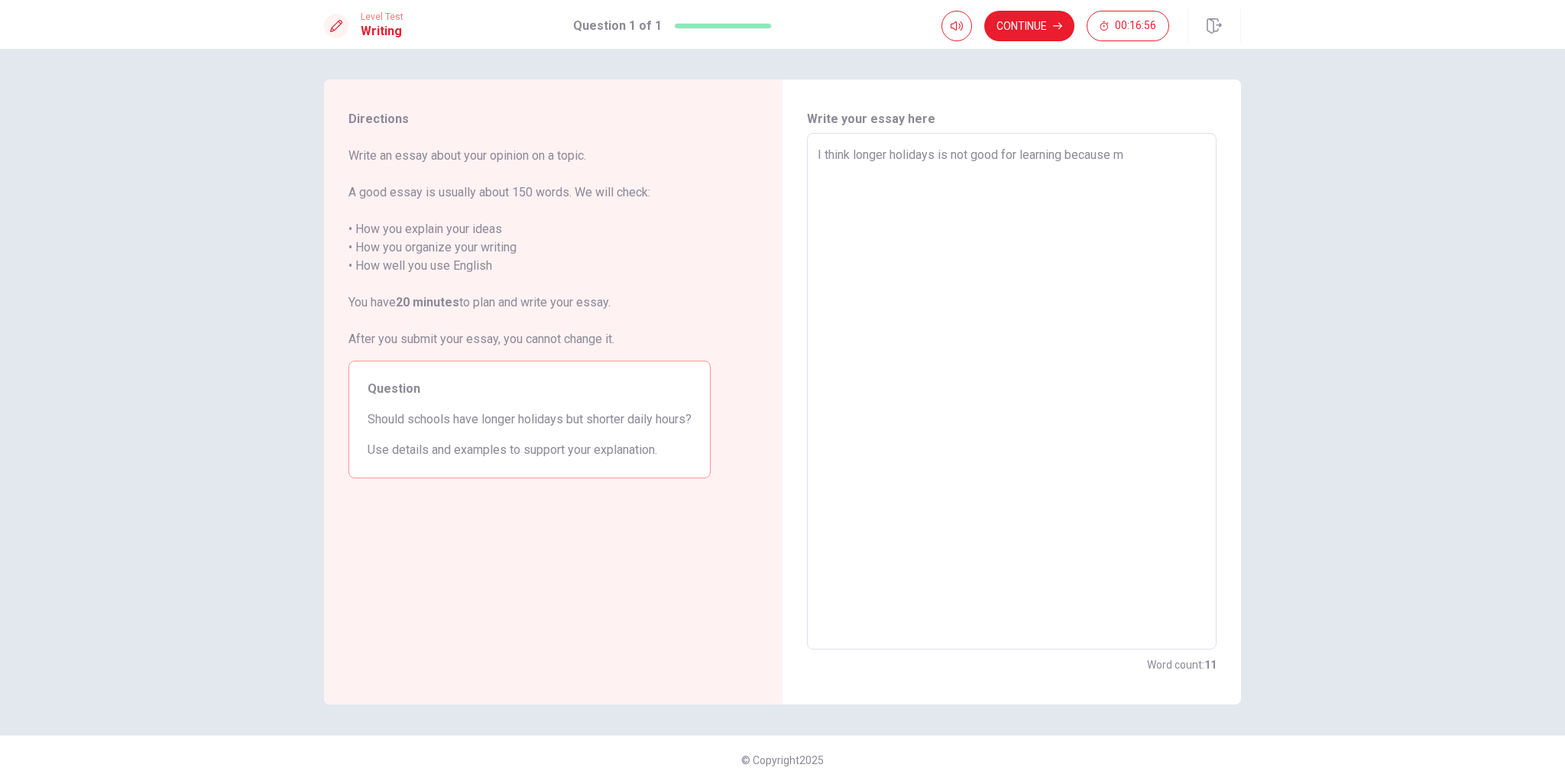
type textarea "I think longer holidays is not good for learning because ma"
type textarea "x"
type textarea "I think longer holidays is not good for learning because man"
type textarea "x"
type textarea "I think longer holidays is not good for learning because many"
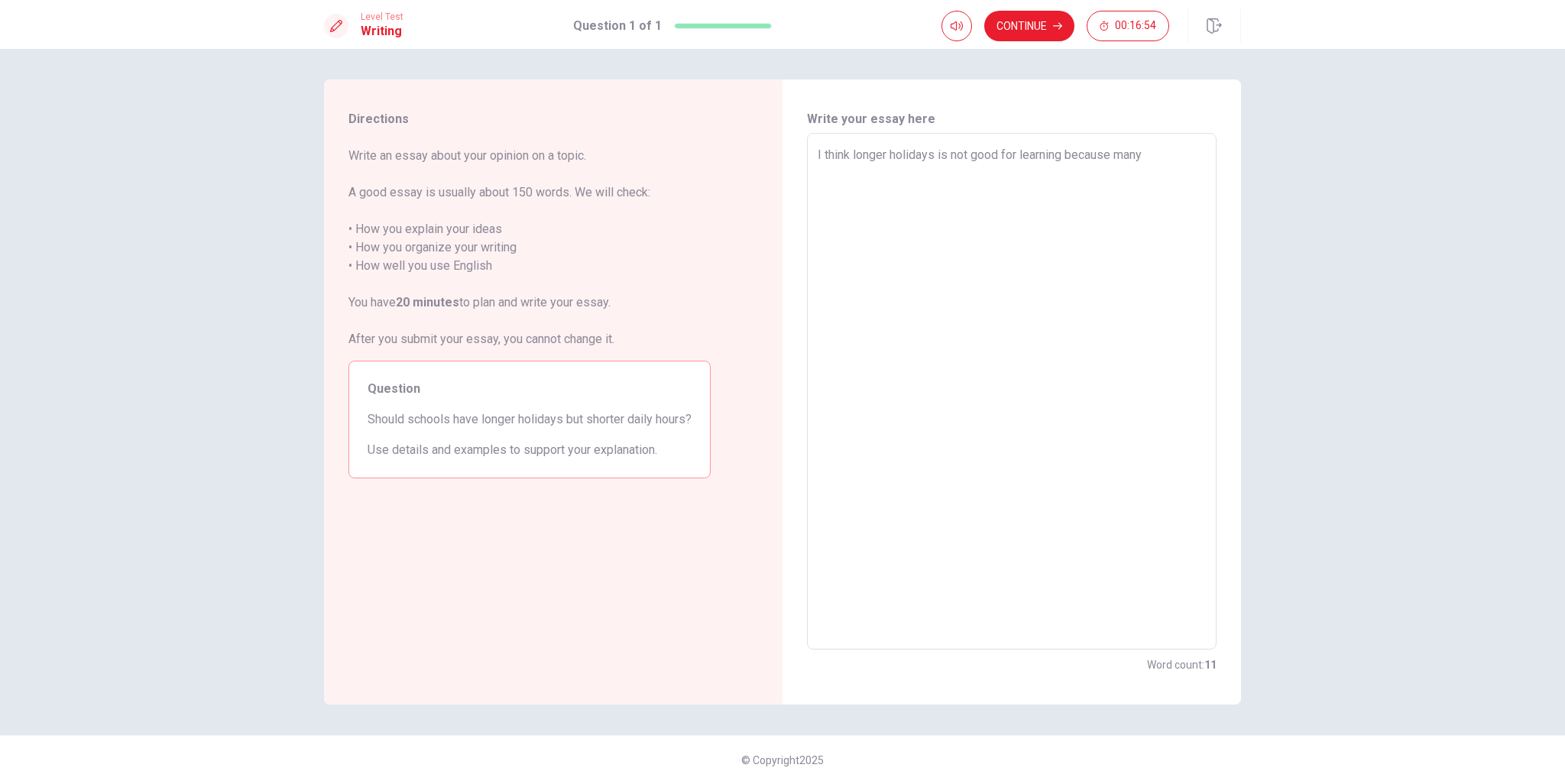
type textarea "x"
click at [1146, 157] on textarea "I think longer holidays is not good for learning because many students" at bounding box center [1012, 391] width 388 height 491
click at [813, 156] on div "I think longer holidays is not good for learning because many students x ​" at bounding box center [1012, 391] width 410 height 517
click at [1175, 155] on textarea "I think longer holidays is not good for learning because many students" at bounding box center [1012, 391] width 388 height 491
click at [855, 144] on div "I think longer holidays is not good for learning because many students x ​" at bounding box center [1012, 391] width 410 height 517
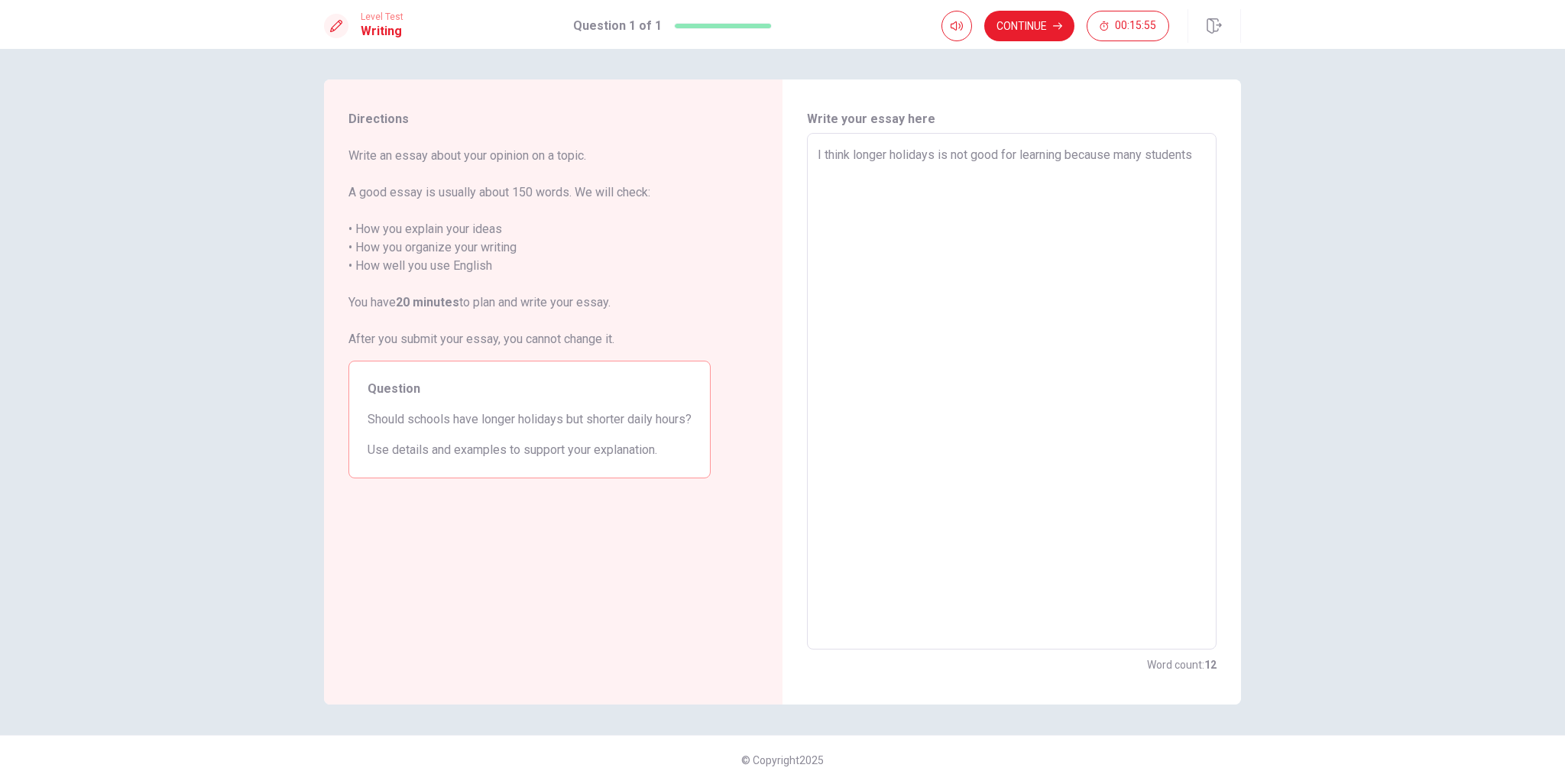
click at [826, 160] on textarea "I think longer holidays is not good for learning because many students" at bounding box center [1012, 391] width 388 height 491
click at [812, 158] on div "I think longer holidays is not good for learning because many students x ​" at bounding box center [1012, 391] width 410 height 517
click at [844, 157] on textarea "I think longer holidays is not good for learning because many students" at bounding box center [1012, 391] width 388 height 491
click at [888, 157] on textarea "I think longer holidays is not good for learning because many students" at bounding box center [1012, 391] width 388 height 491
drag, startPoint x: 889, startPoint y: 156, endPoint x: 833, endPoint y: 163, distance: 56.2
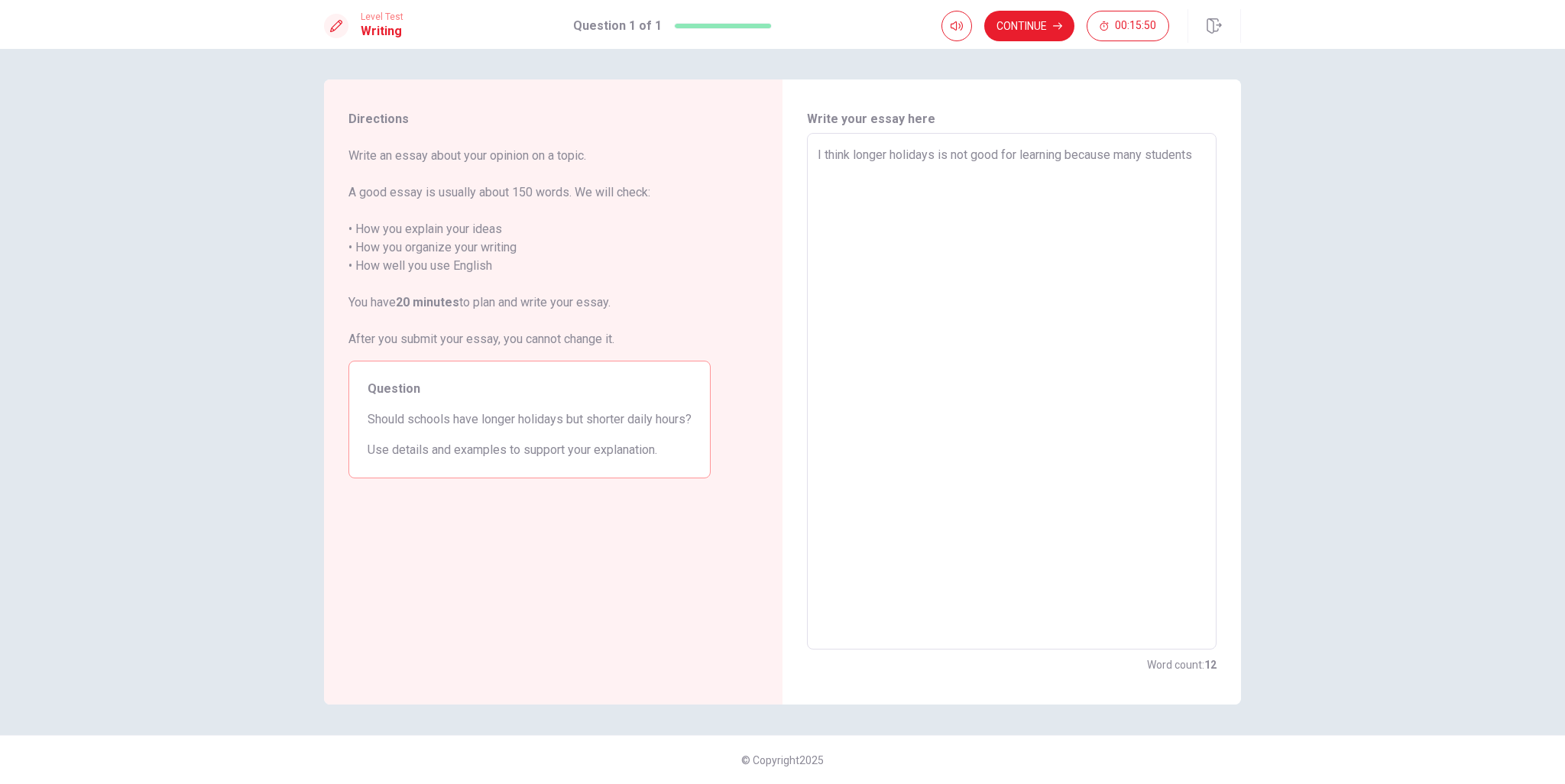
click at [833, 163] on textarea "I think longer holidays is not good for learning because many students" at bounding box center [1012, 391] width 388 height 491
click at [919, 231] on textarea "I think longer holidays is not good for learning because many students" at bounding box center [1012, 391] width 388 height 491
click at [812, 154] on div "I think longer holidays is not good for learning because many students x ​" at bounding box center [1012, 391] width 410 height 517
click at [847, 153] on textarea "I think longer holidays is not good for learning because many students" at bounding box center [1012, 391] width 388 height 491
click at [853, 154] on textarea "I think longer holidays is not good for learning because many students" at bounding box center [1012, 391] width 388 height 491
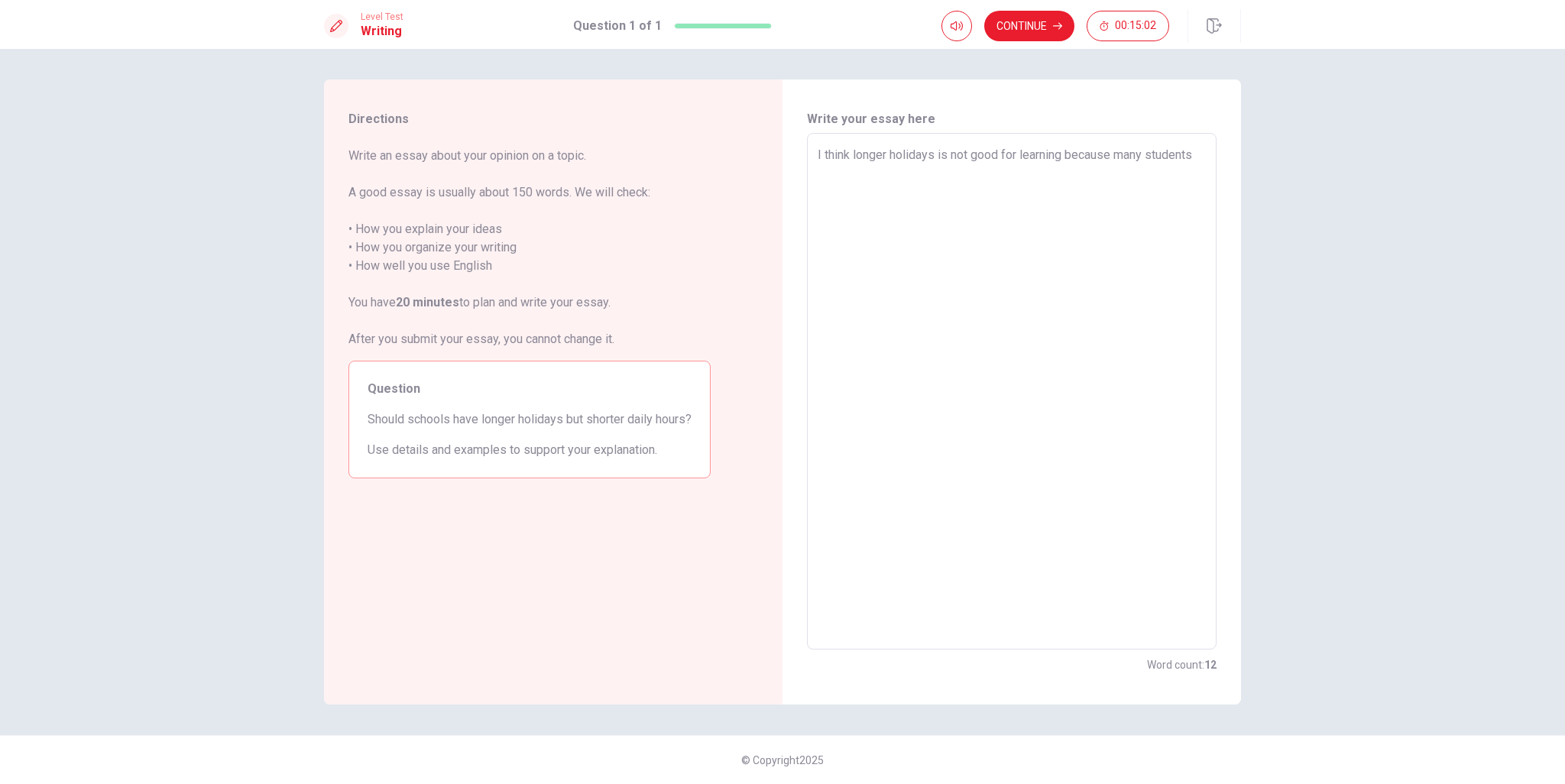
click at [808, 151] on div "I think longer holidays is not good for learning because many students x ​" at bounding box center [1012, 391] width 410 height 517
drag, startPoint x: 850, startPoint y: 153, endPoint x: 793, endPoint y: 157, distance: 56.7
click at [792, 157] on div "Write your essay here I think longer holidays is not good for learning because …" at bounding box center [1012, 391] width 459 height 625
click at [816, 164] on div "I think longer holidays is not good for learning because many students x ​" at bounding box center [1012, 391] width 410 height 517
click at [833, 167] on textarea "I think longer holidays is not good for learning because many students" at bounding box center [1012, 391] width 388 height 491
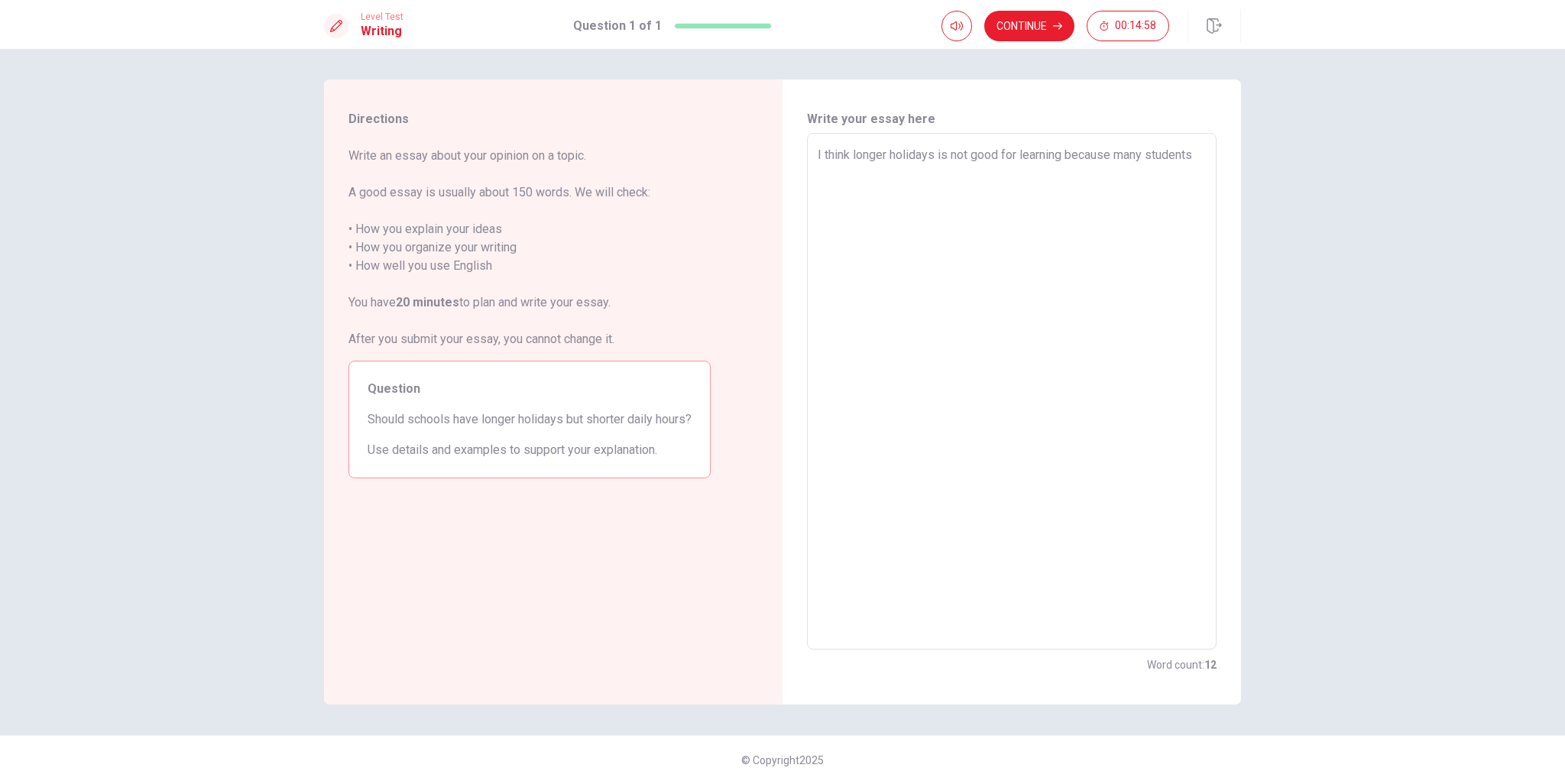
click at [814, 153] on div "I think longer holidays is not good for learning because many students x ​" at bounding box center [1012, 391] width 410 height 517
click at [825, 154] on textarea "I think longer holidays is not good for learning because many students" at bounding box center [1012, 391] width 388 height 491
click at [821, 154] on textarea "I think longer holidays is not good for learning because many students" at bounding box center [1012, 391] width 388 height 491
click at [815, 156] on div "I think longer holidays is not good for learning because many students x ​" at bounding box center [1012, 391] width 410 height 517
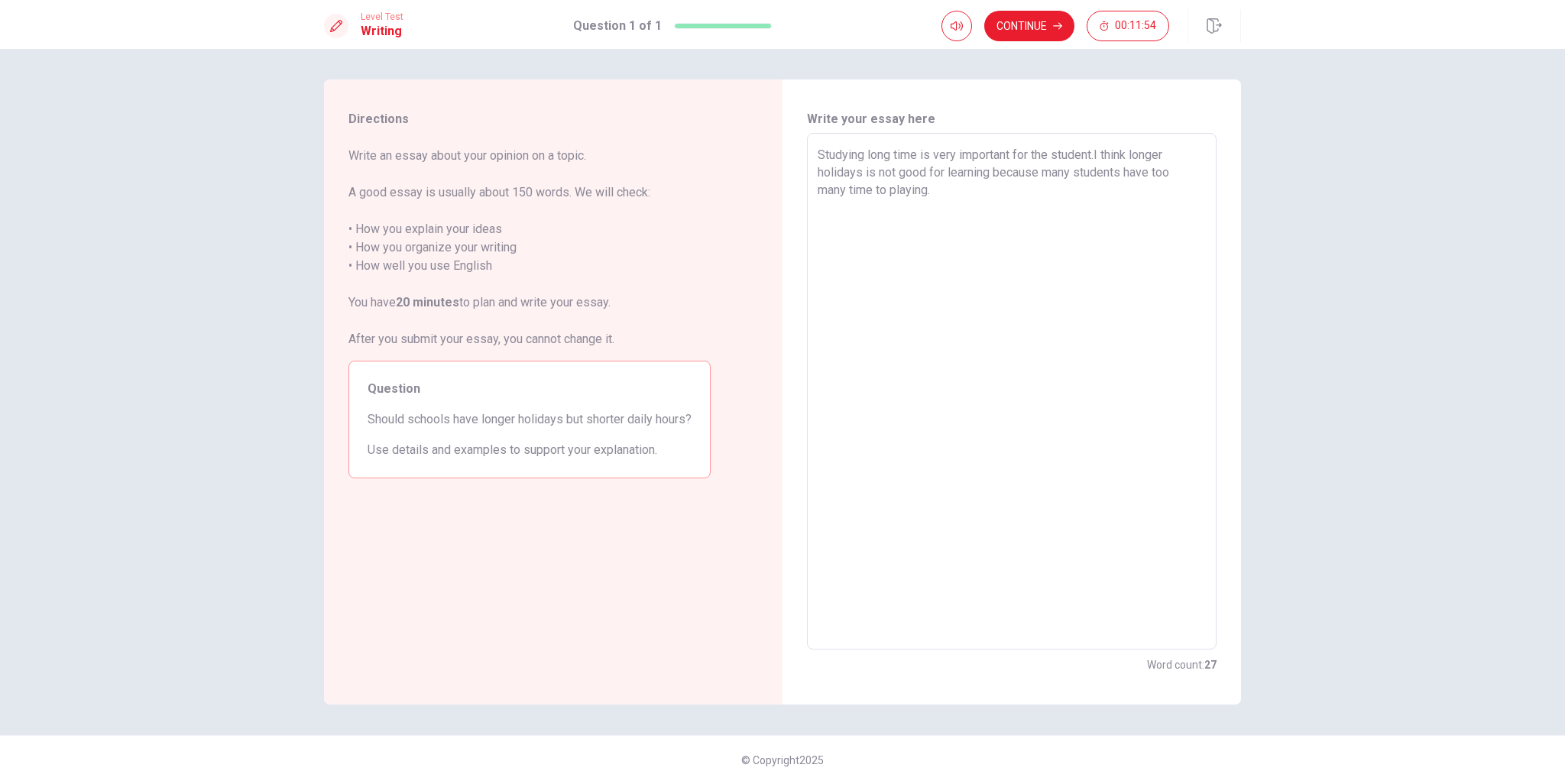
click at [1097, 157] on textarea "Studying long time is very important for the student.I think longer holidays is…" at bounding box center [1012, 391] width 388 height 491
click at [970, 196] on textarea "Studying long time is very important for the student.I think longer holidays is…" at bounding box center [1012, 391] width 388 height 491
click at [846, 198] on textarea "Studying long time is very important for the student.I think longer holidays is…" at bounding box center [1012, 391] width 388 height 491
click at [912, 196] on textarea "Studying long time is very important for the student.I think longer holidays is…" at bounding box center [1012, 391] width 388 height 491
drag, startPoint x: 1035, startPoint y: 193, endPoint x: 972, endPoint y: 193, distance: 62.7
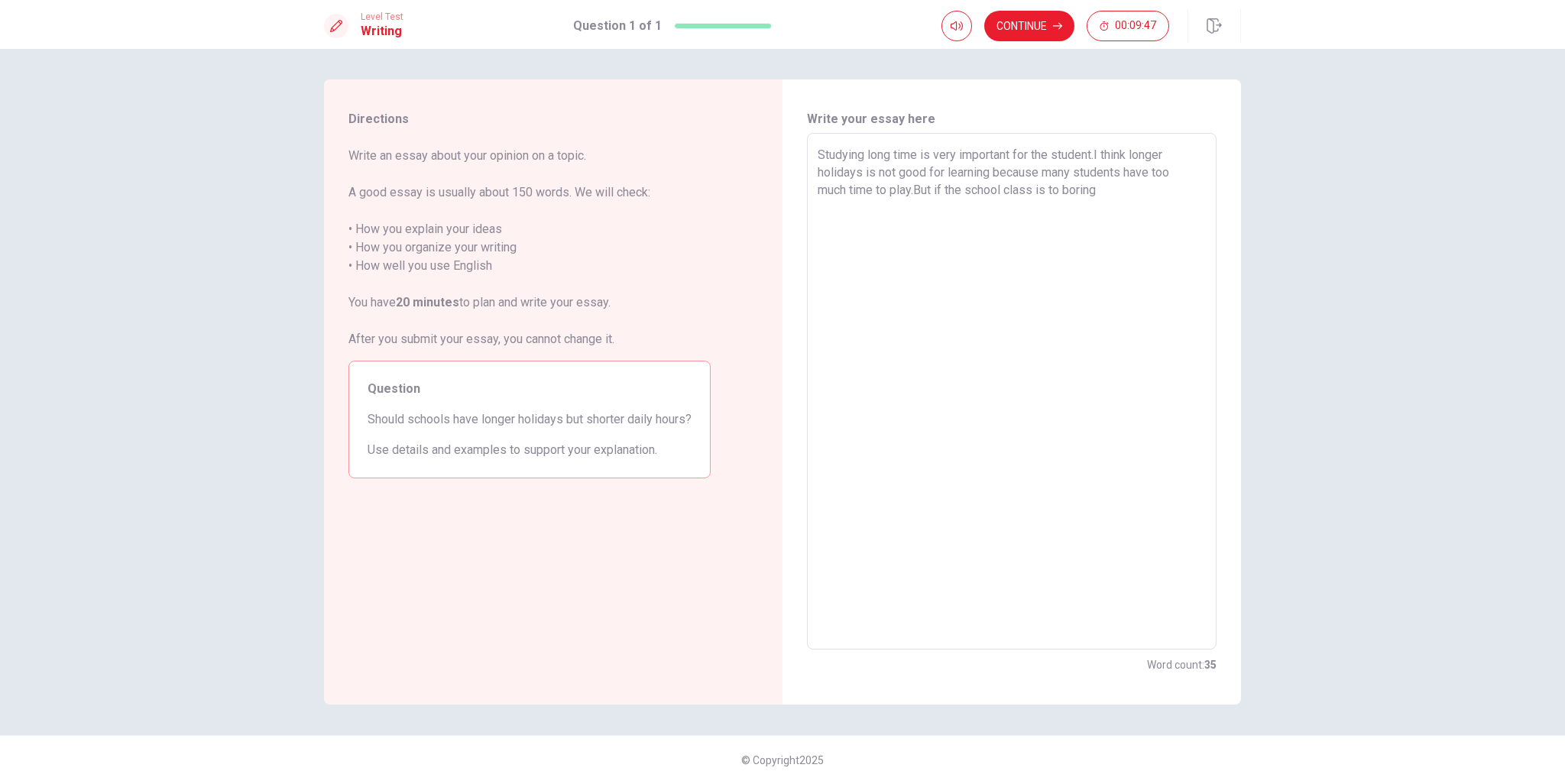
click at [972, 193] on textarea "Studying long time is very important for the student.I think longer holidays is…" at bounding box center [1012, 391] width 388 height 491
click at [1129, 197] on textarea "Studying long time is very important for the student.I think longer holidays is…" at bounding box center [1012, 391] width 388 height 491
click at [1107, 193] on textarea "Studying long time is very important for the student.I think longer holidays is…" at bounding box center [1012, 391] width 388 height 491
drag, startPoint x: 1107, startPoint y: 193, endPoint x: 1085, endPoint y: 196, distance: 21.5
click at [1085, 196] on textarea "Studying long time is very important for the student.I think longer holidays is…" at bounding box center [1012, 391] width 388 height 491
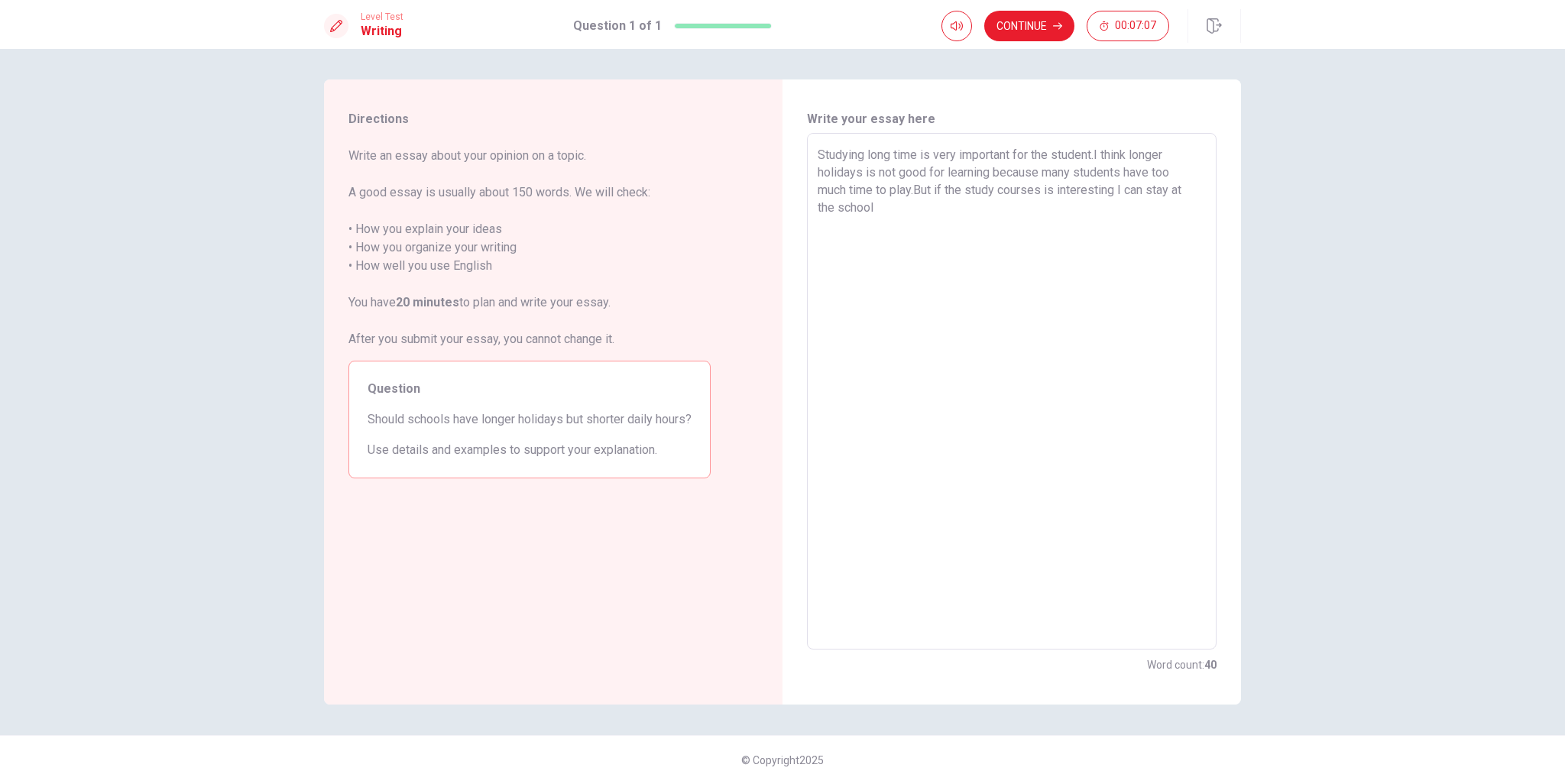
drag, startPoint x: 1129, startPoint y: 191, endPoint x: 1192, endPoint y: 208, distance: 64.9
click at [1192, 208] on textarea "Studying long time is very important for the student.I think longer holidays is…" at bounding box center [1012, 391] width 388 height 491
click at [1199, 190] on textarea "Studying long time is very important for the student.I think longer holidays is…" at bounding box center [1012, 391] width 388 height 491
click at [957, 216] on textarea "Studying long time is very important for the student.I think longer holidays is…" at bounding box center [1012, 391] width 388 height 491
click at [1143, 193] on textarea "Studying long time is very important for the student.I think longer holidays is…" at bounding box center [1012, 391] width 388 height 491
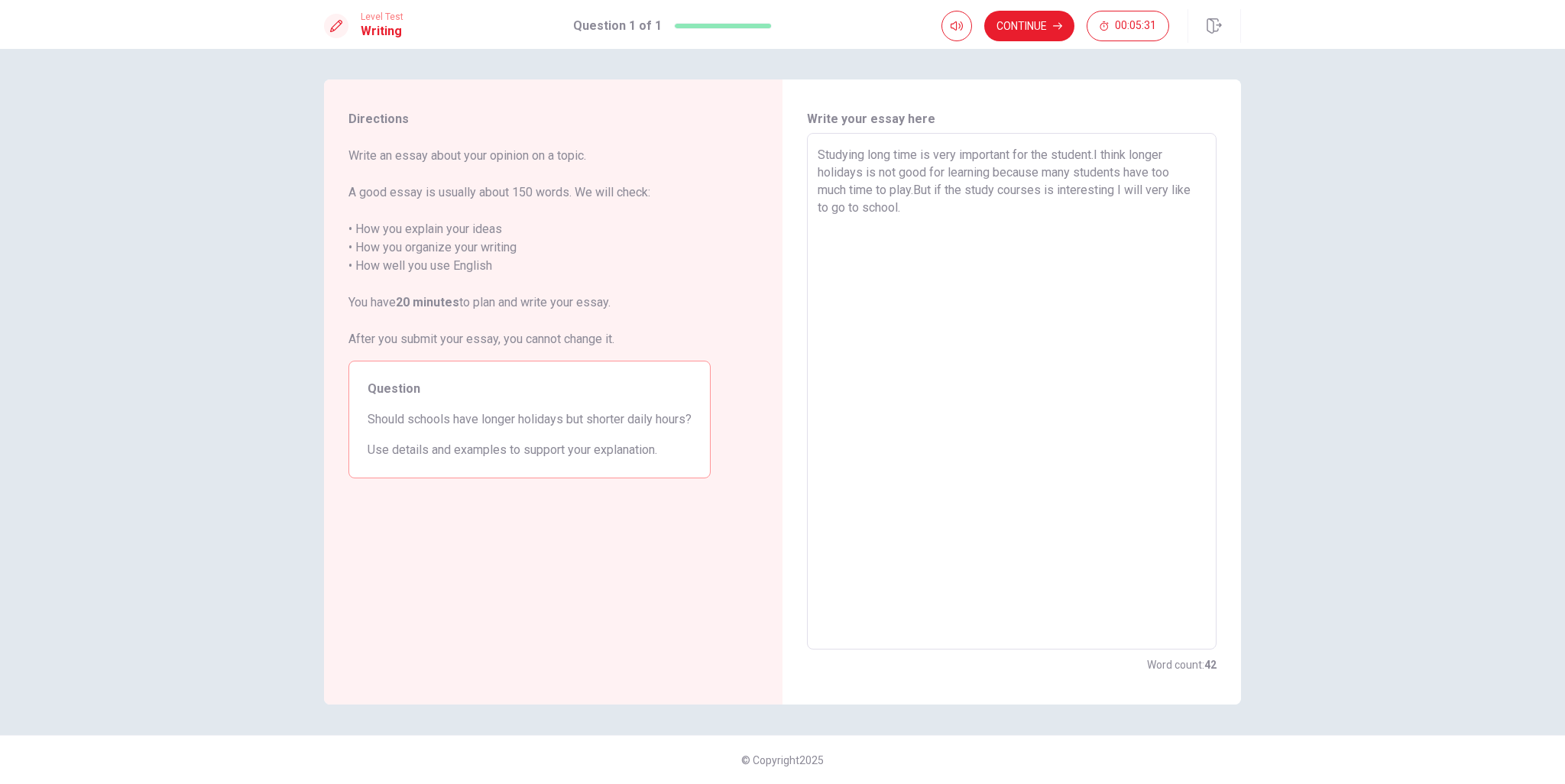
click at [1149, 188] on textarea "Studying long time is very important for the student.I think longer holidays is…" at bounding box center [1012, 391] width 388 height 491
drag, startPoint x: 1146, startPoint y: 189, endPoint x: 1127, endPoint y: 192, distance: 19.3
click at [1127, 192] on textarea "Studying long time is very important for the student.I think longer holidays is…" at bounding box center [1012, 391] width 388 height 491
click at [1074, 282] on textarea "Studying long time is very important for the student.I think longer holidays is…" at bounding box center [1012, 391] width 388 height 491
click at [899, 209] on textarea "Studying long time is very important for the student.I think longer holidays is…" at bounding box center [1012, 391] width 388 height 491
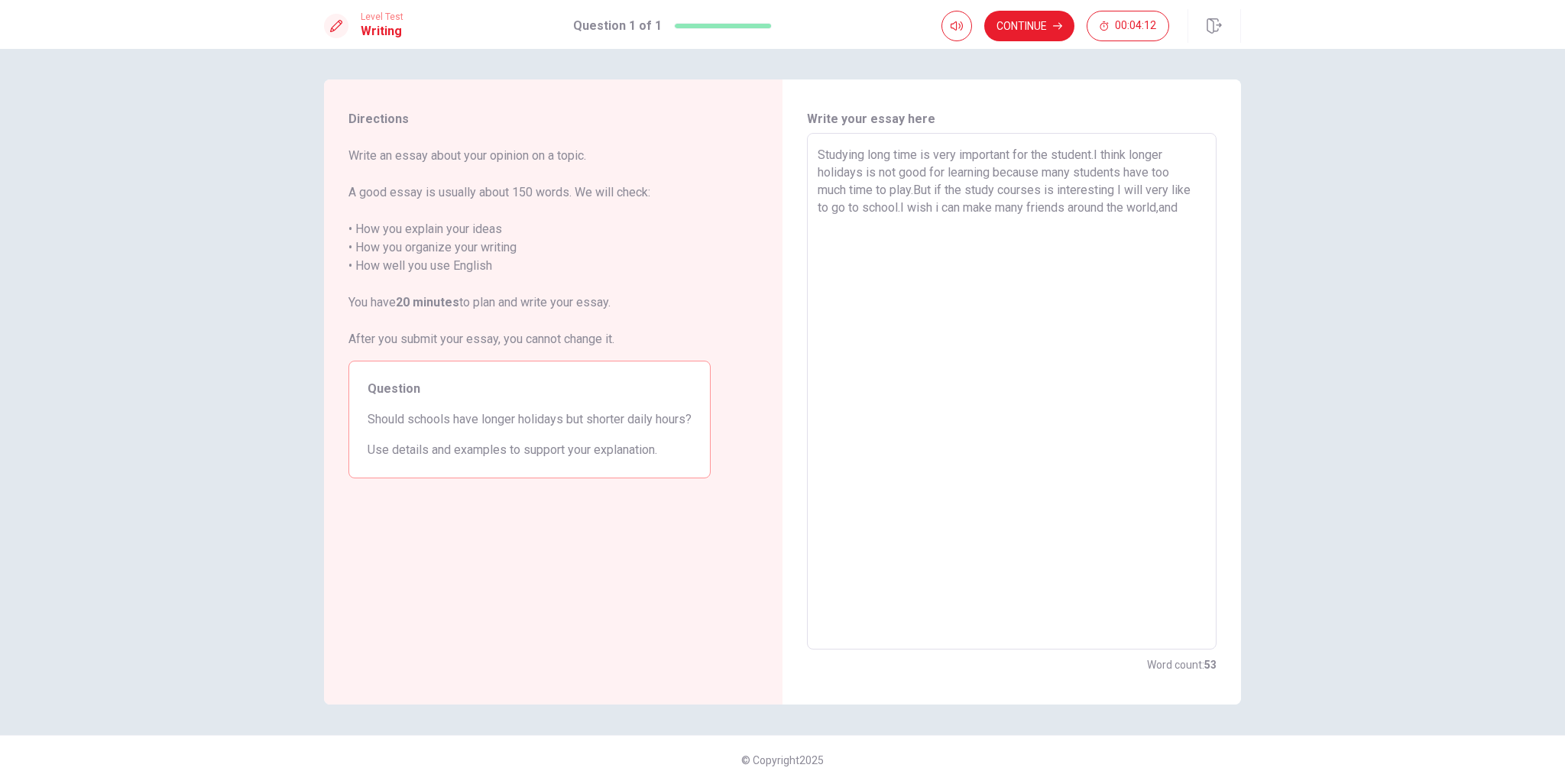
click at [900, 209] on textarea "Studying long time is very important for the student.I think longer holidays is…" at bounding box center [1012, 391] width 388 height 491
click at [941, 232] on textarea "Studying long time is very important for the student.I think longer holidays is…" at bounding box center [1012, 391] width 388 height 491
drag, startPoint x: 1125, startPoint y: 236, endPoint x: 1035, endPoint y: 227, distance: 89.9
click at [1035, 227] on textarea "Studying long time is very important for the student.I think longer holidays is…" at bounding box center [1012, 391] width 388 height 491
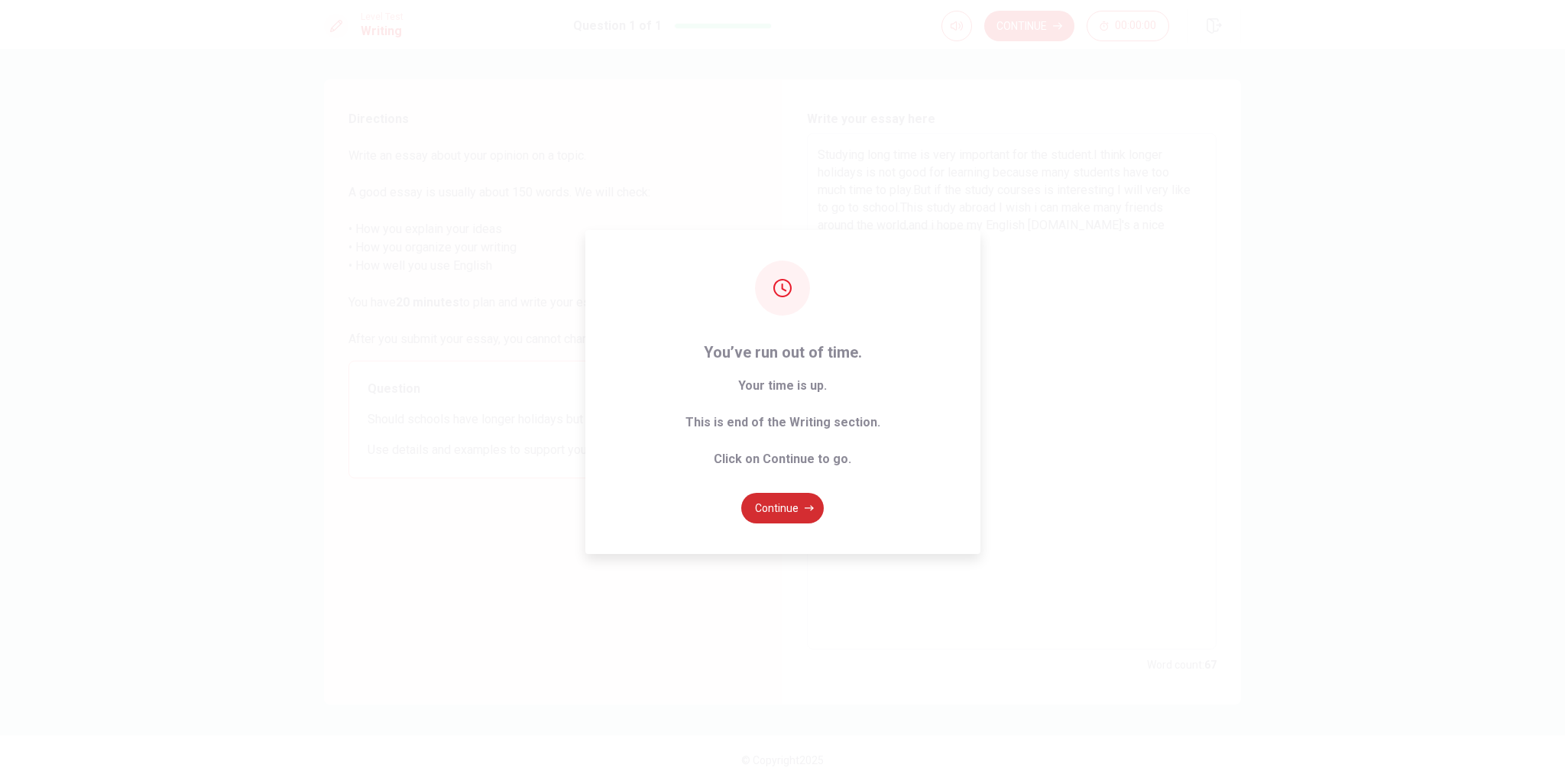
click at [798, 508] on button "Continue" at bounding box center [782, 508] width 83 height 31
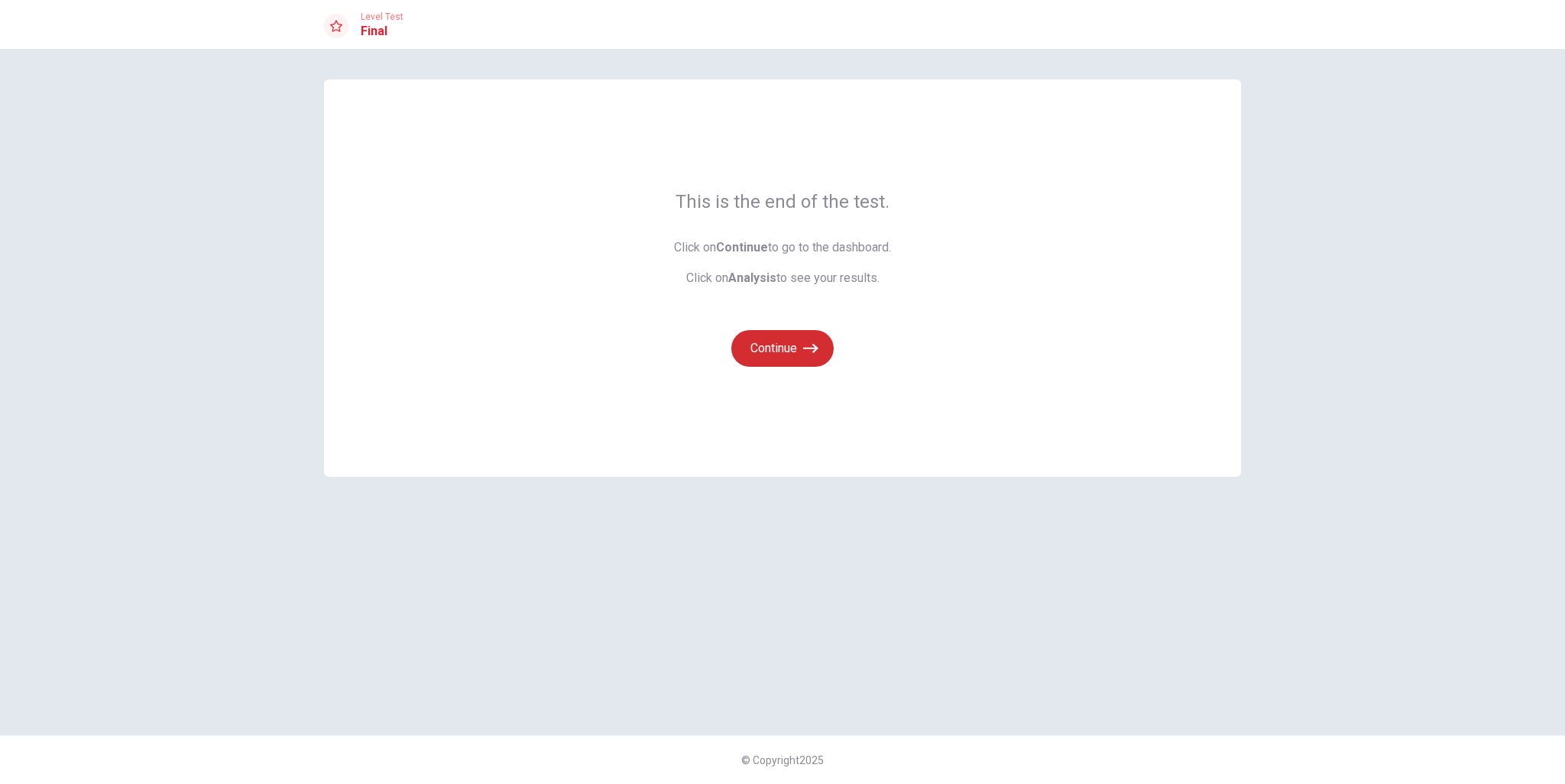
click at [761, 355] on button "Continue" at bounding box center [782, 348] width 102 height 37
